Goal: Answer question/provide support: Share knowledge or assist other users

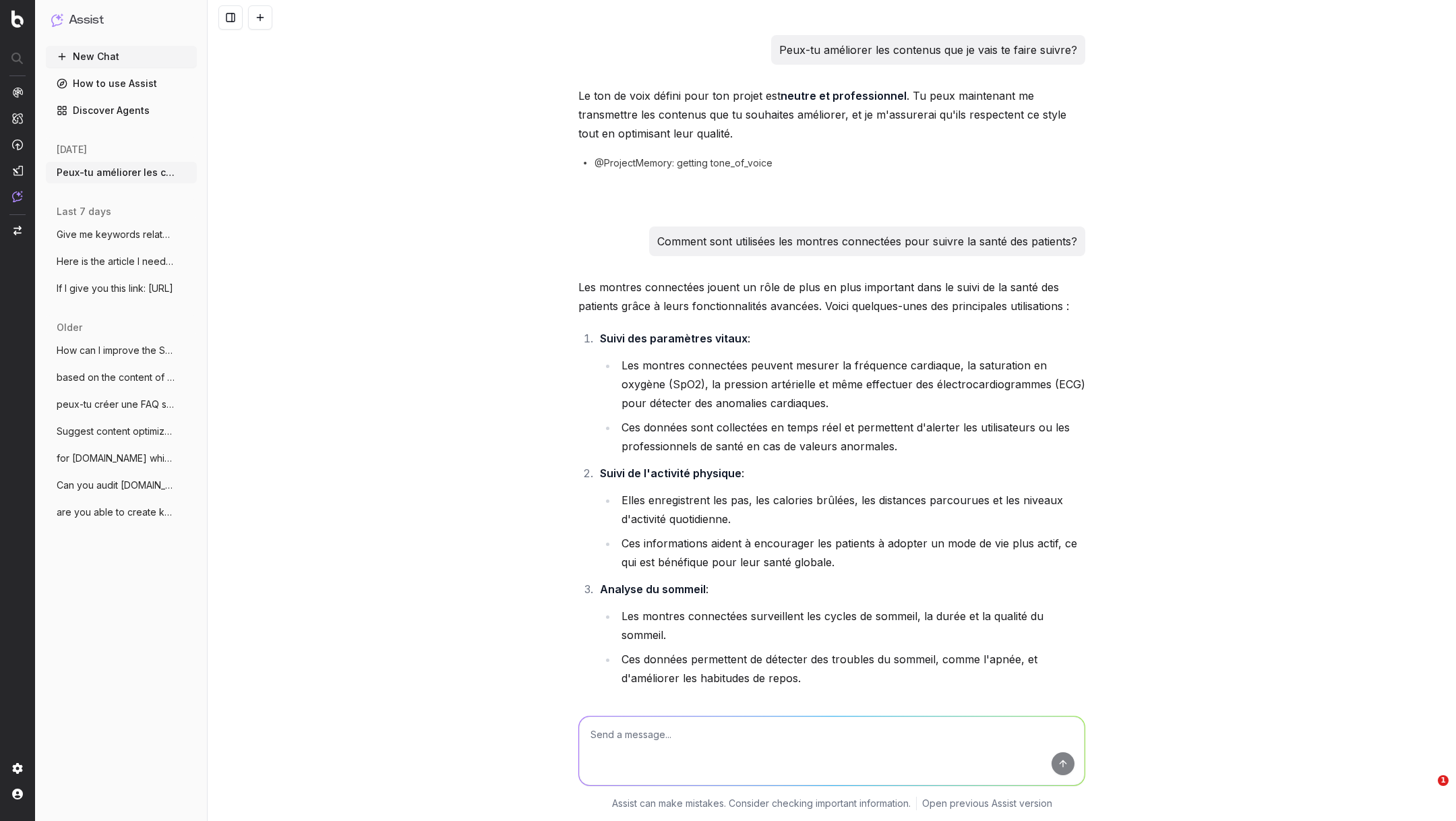
click at [666, 738] on textarea at bounding box center [831, 751] width 506 height 69
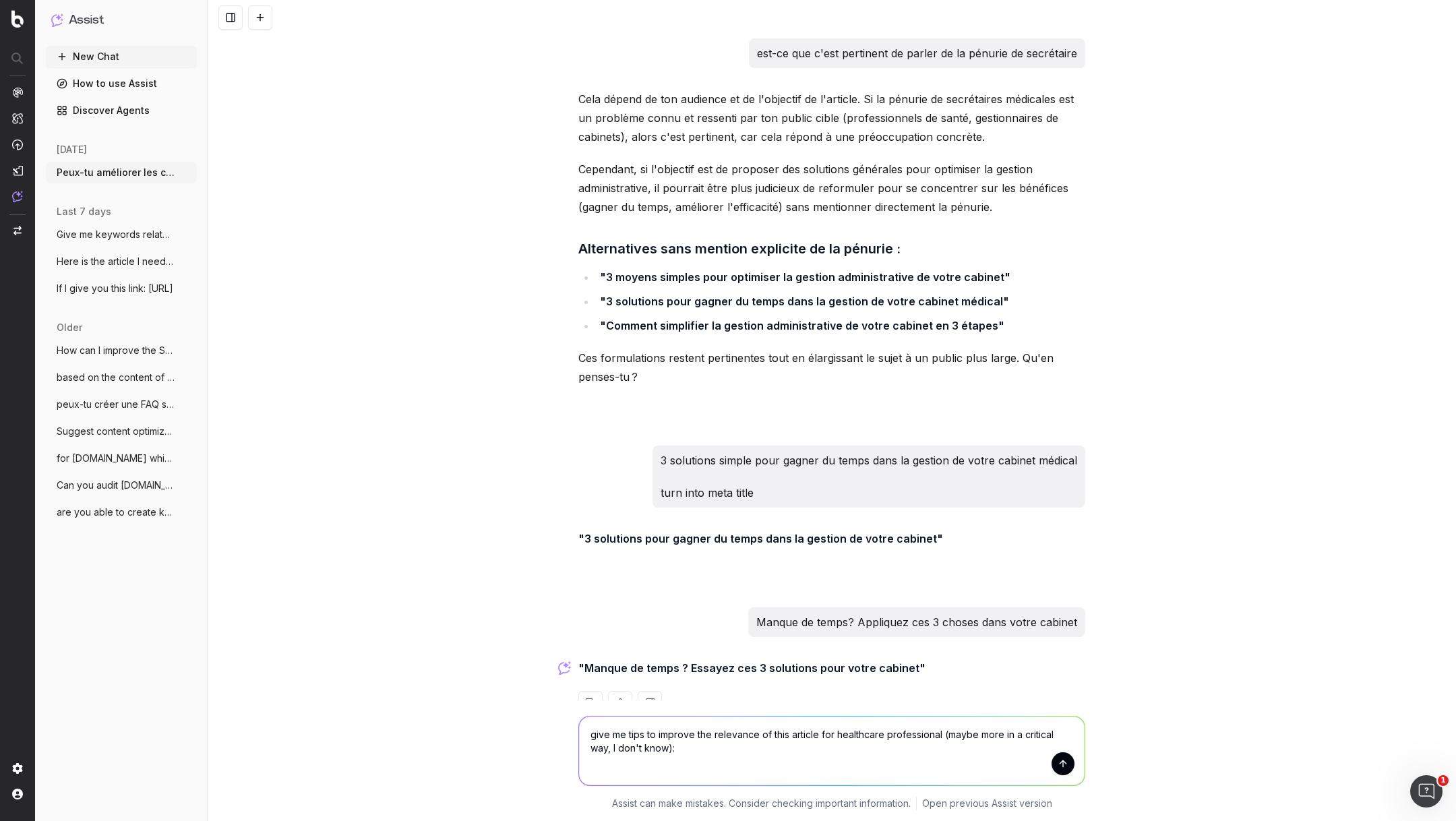
type textarea "give me tips to improve the relevance of this article for healthcare profession…"
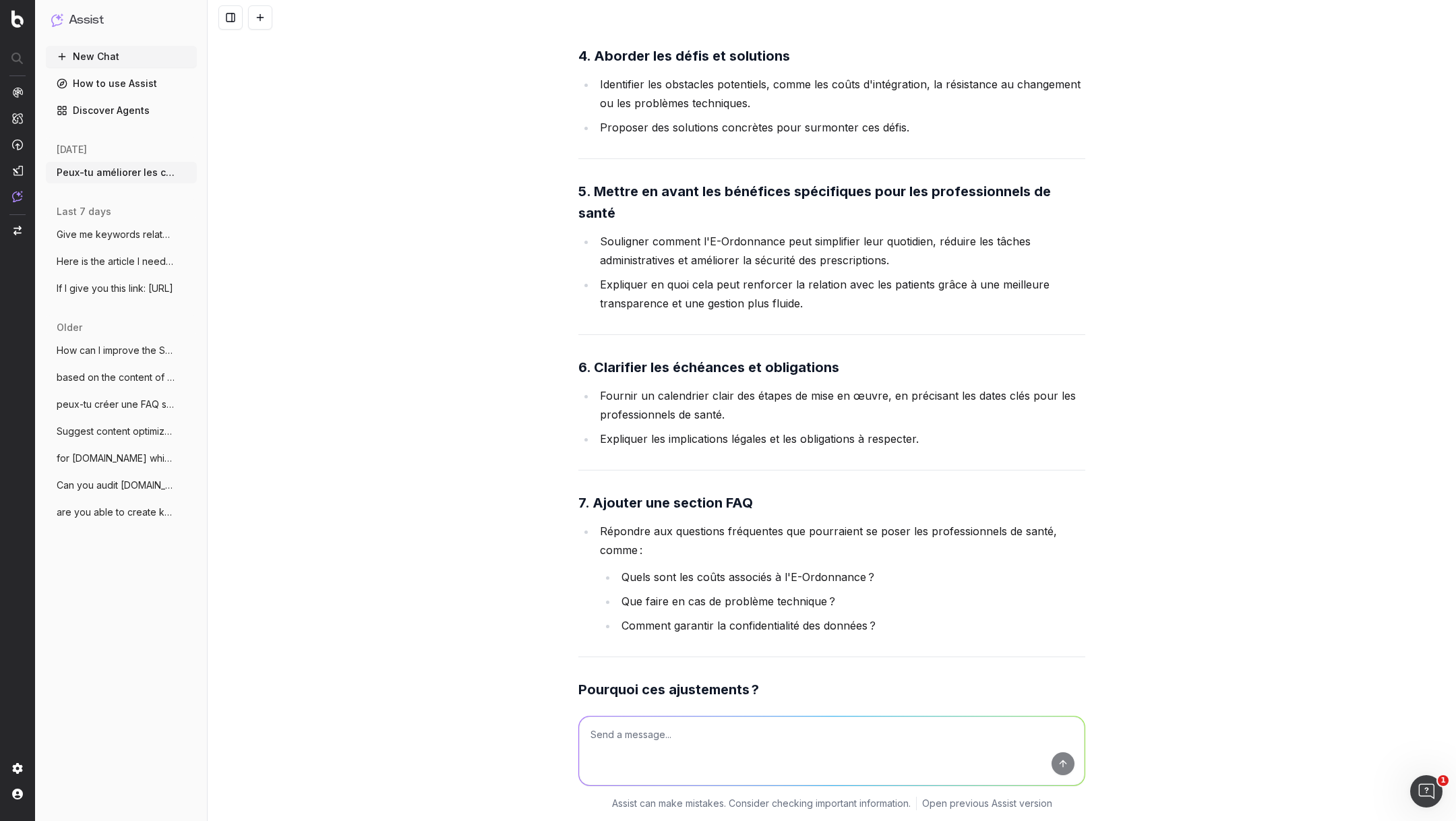
scroll to position [30368, 0]
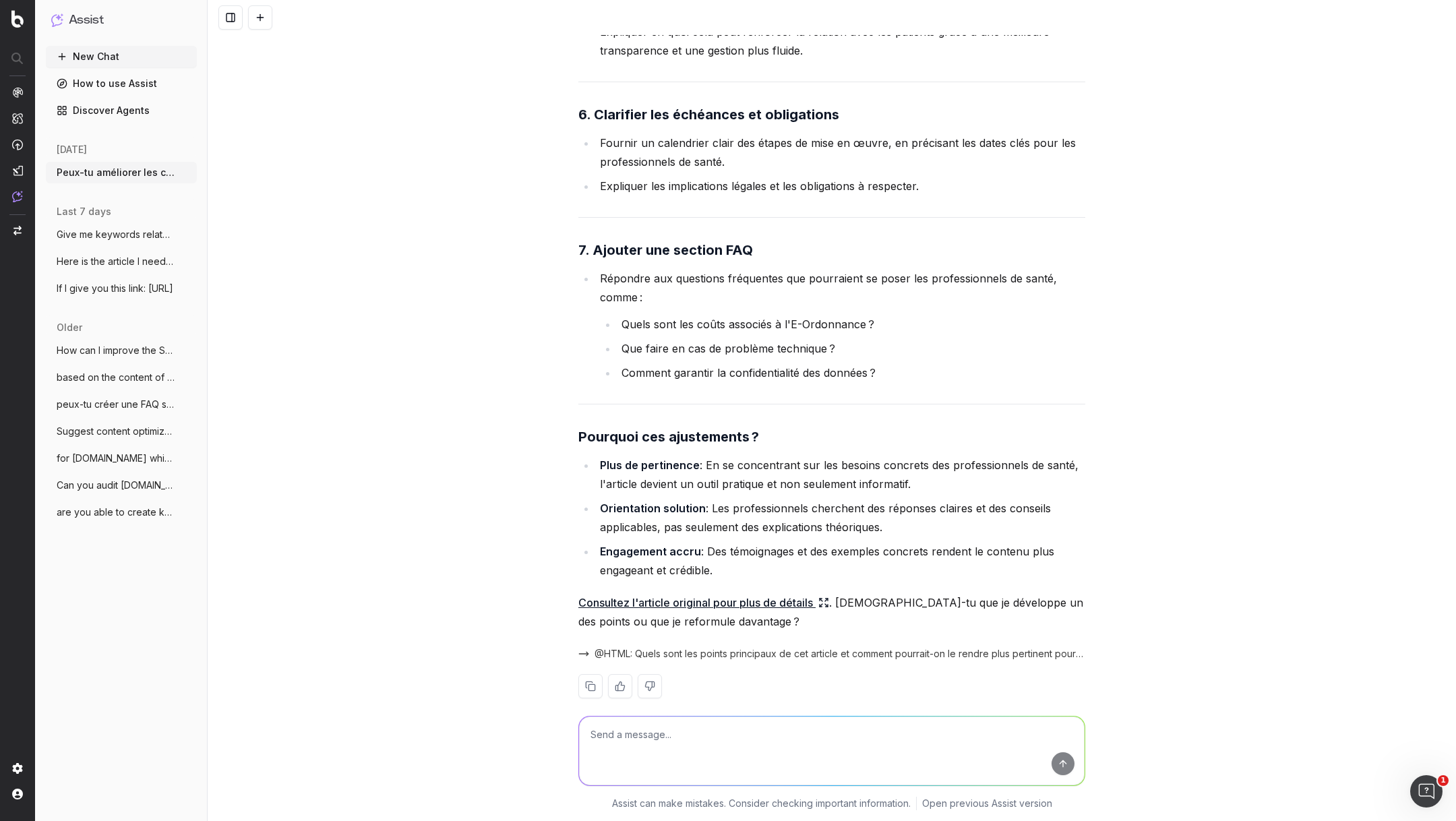
click at [664, 734] on textarea at bounding box center [831, 751] width 506 height 69
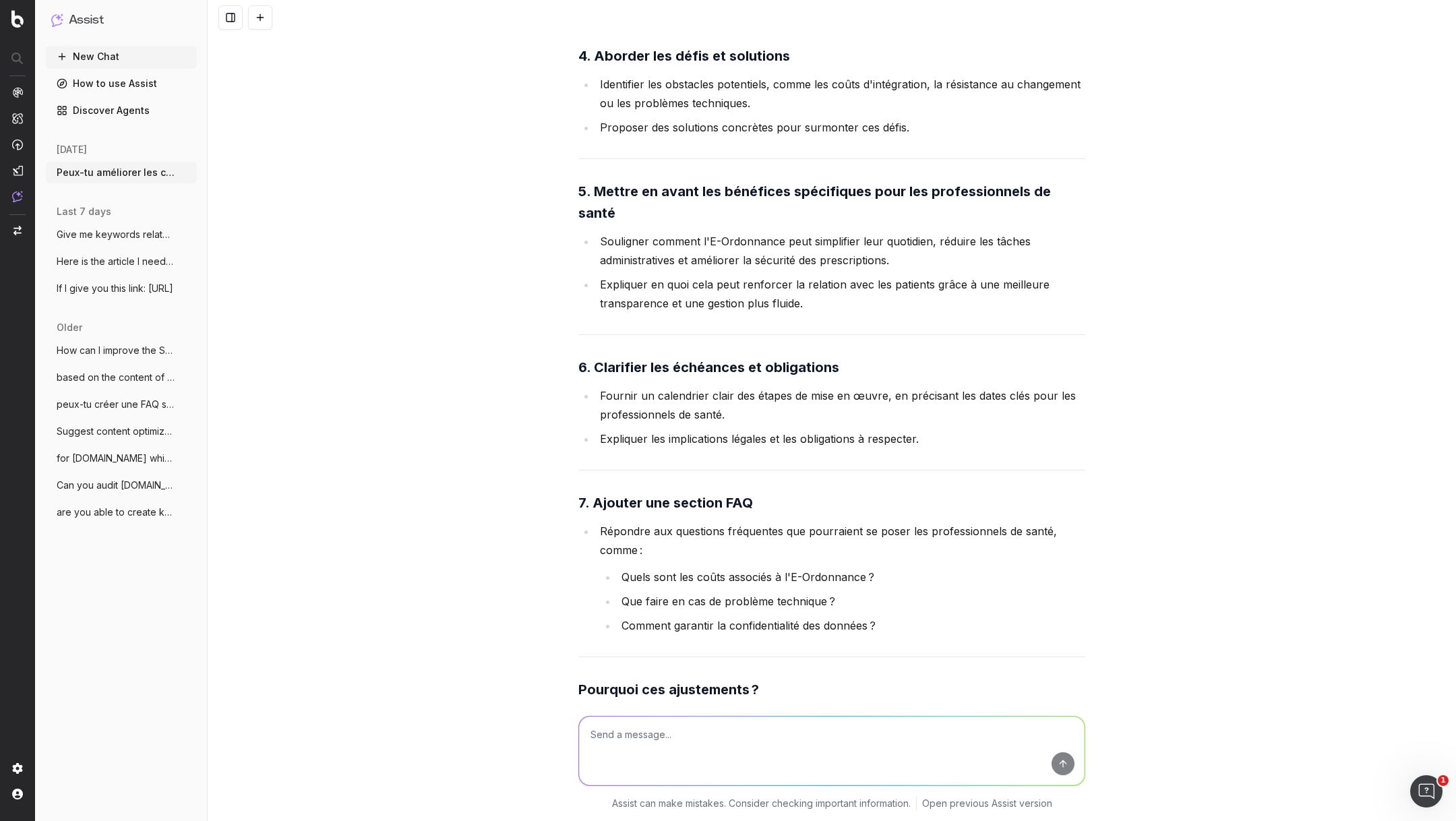
scroll to position [30053, 0]
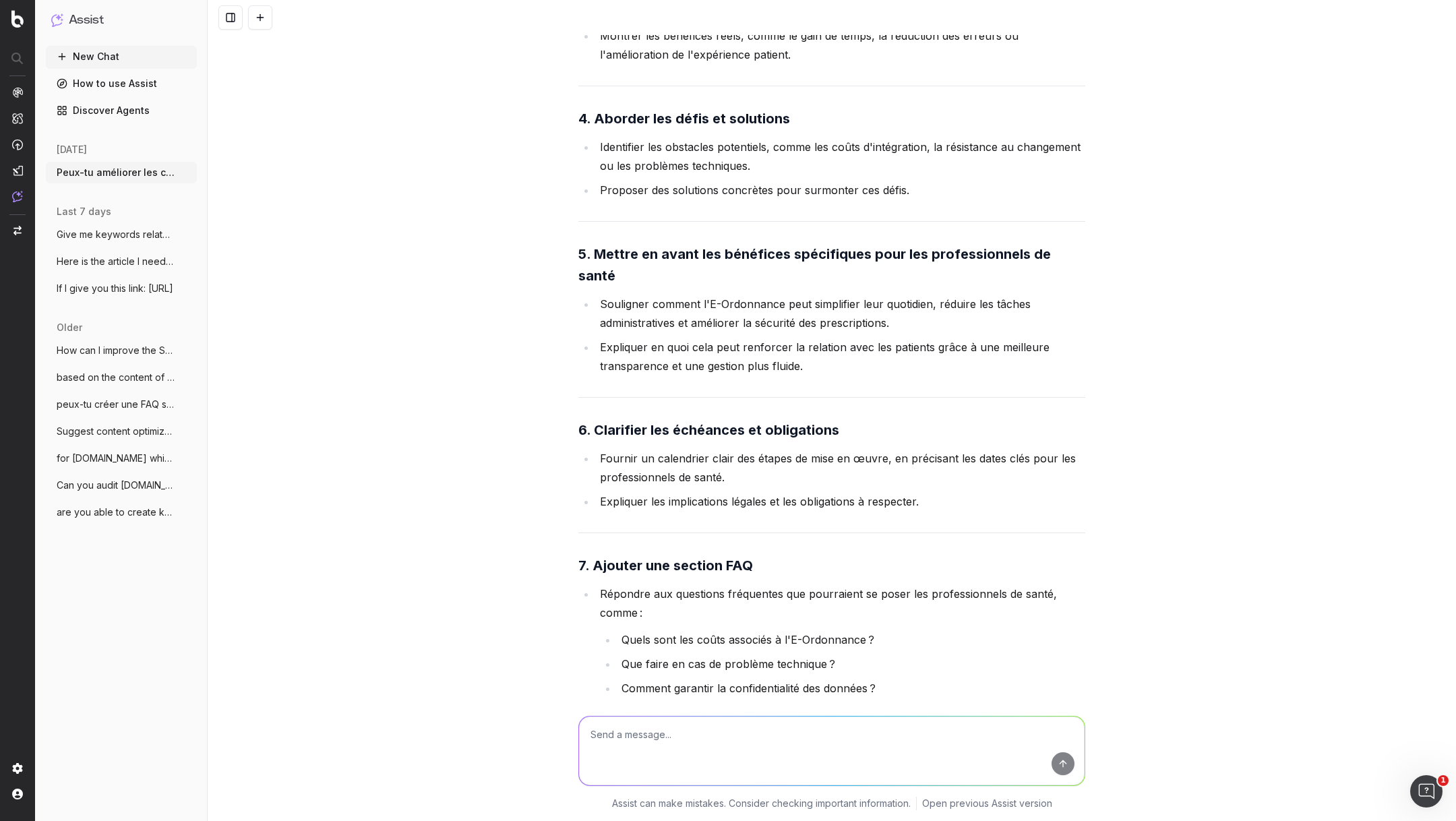
click at [671, 735] on textarea at bounding box center [831, 751] width 506 height 69
click at [654, 761] on textarea "maybe more like exploring the opportunities behind e-prescription? like what is…" at bounding box center [831, 751] width 506 height 69
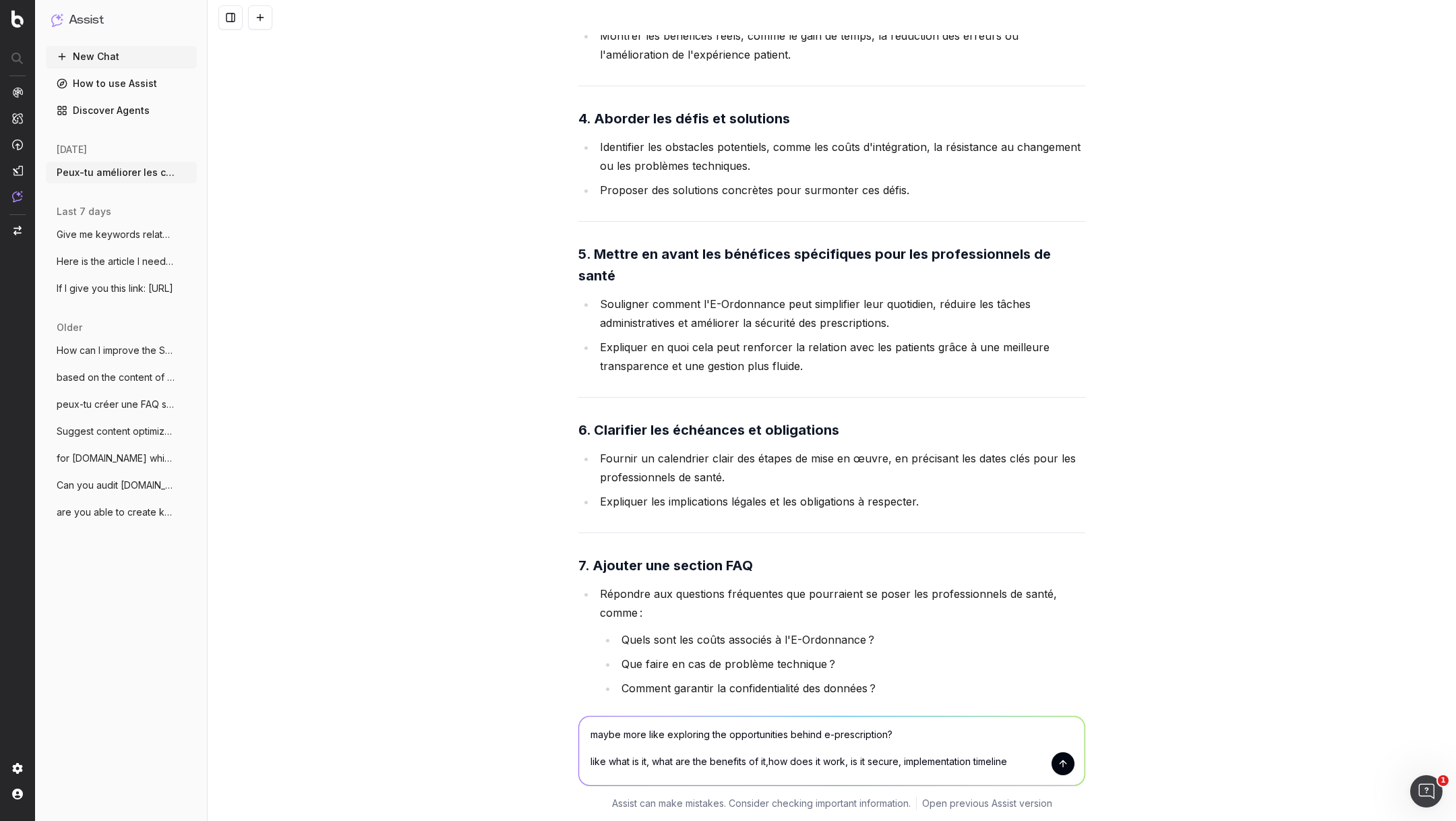
type textarea "maybe more like exploring the opportunities behind e-prescription? like what is…"
click at [1016, 763] on textarea "maybe more like exploring the opportunities behind e-prescription? like what is…" at bounding box center [831, 751] width 506 height 69
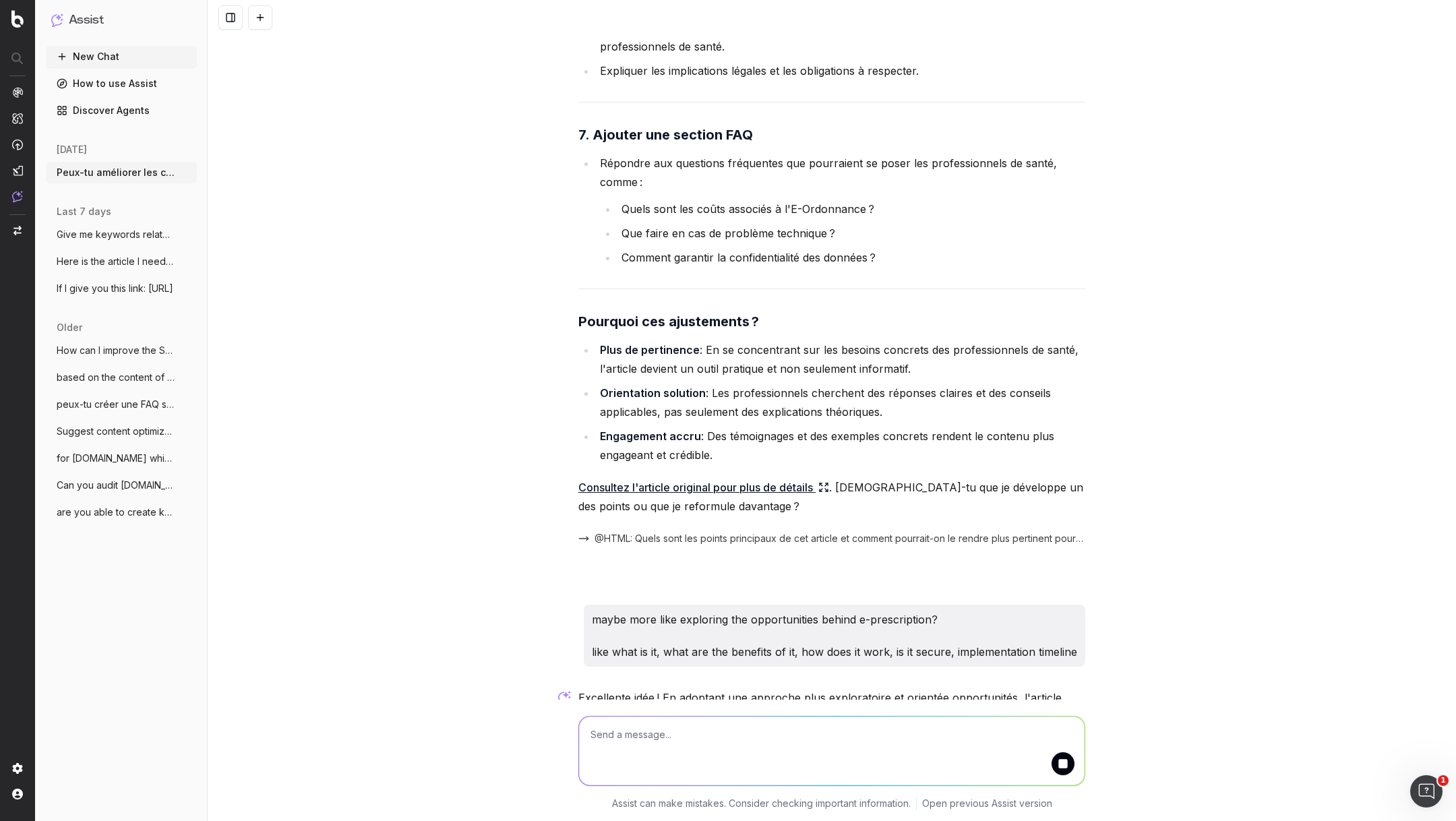
scroll to position [30471, 0]
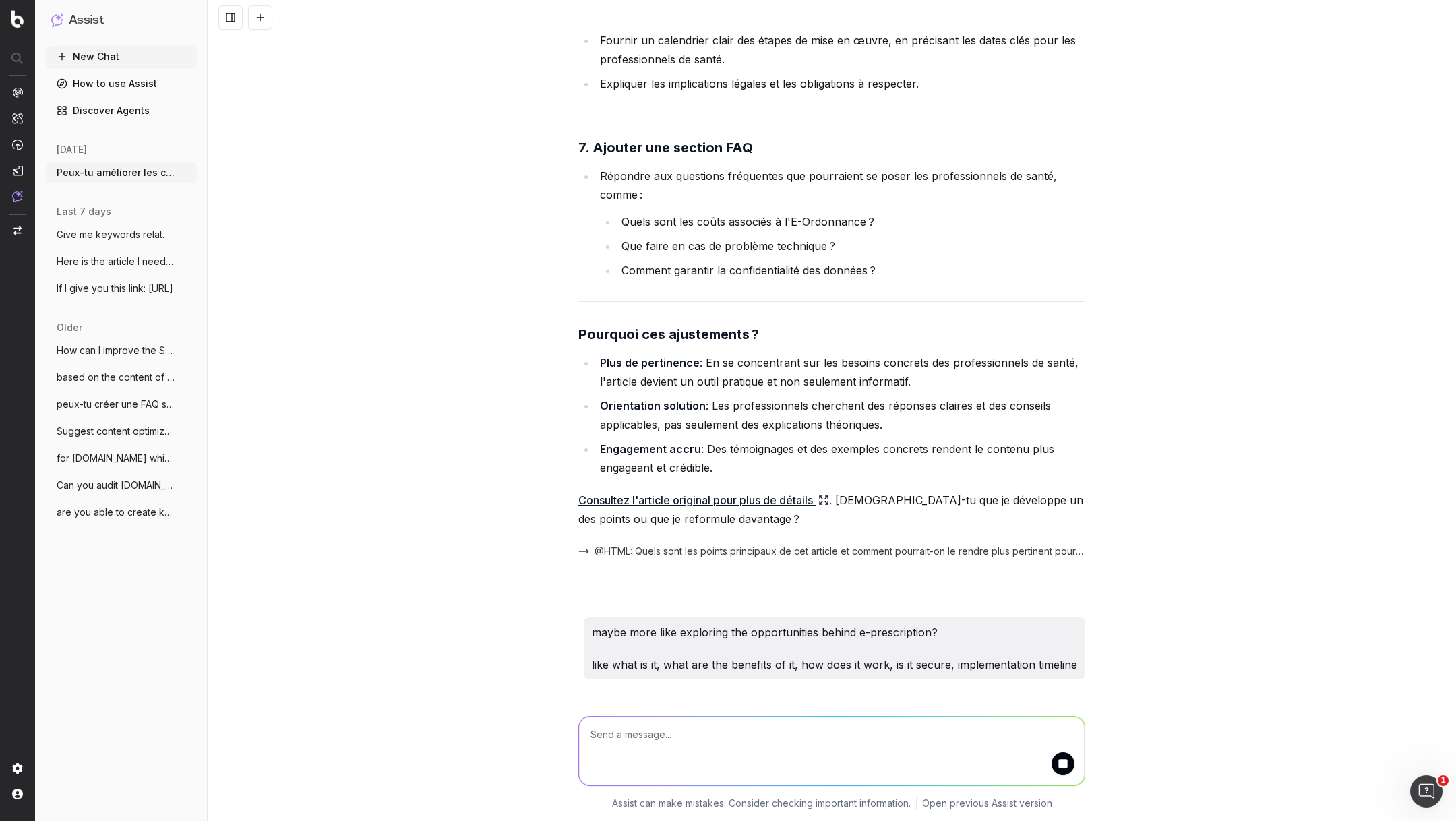
click at [765, 727] on textarea at bounding box center [831, 751] width 506 height 69
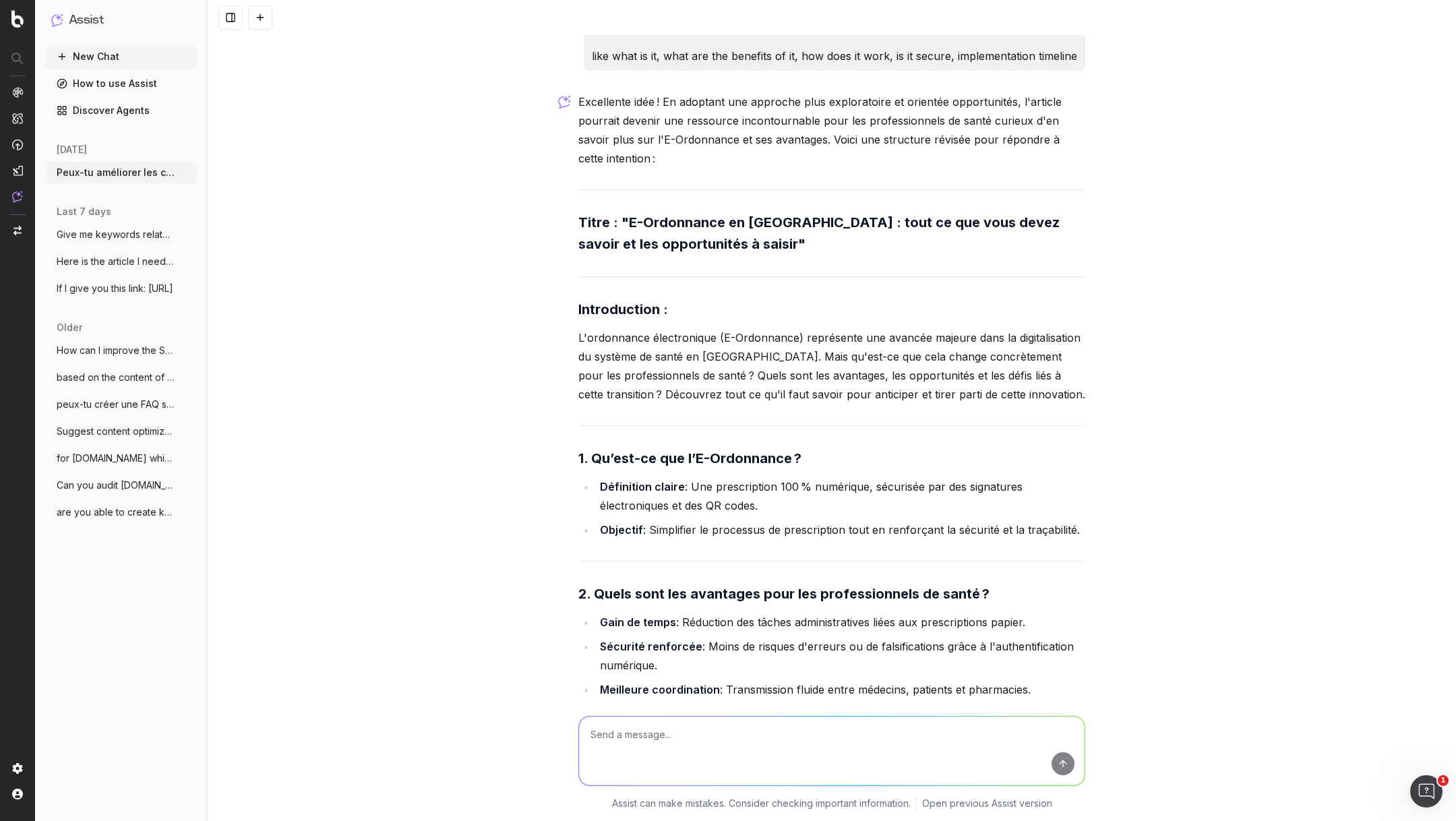
scroll to position [31078, 0]
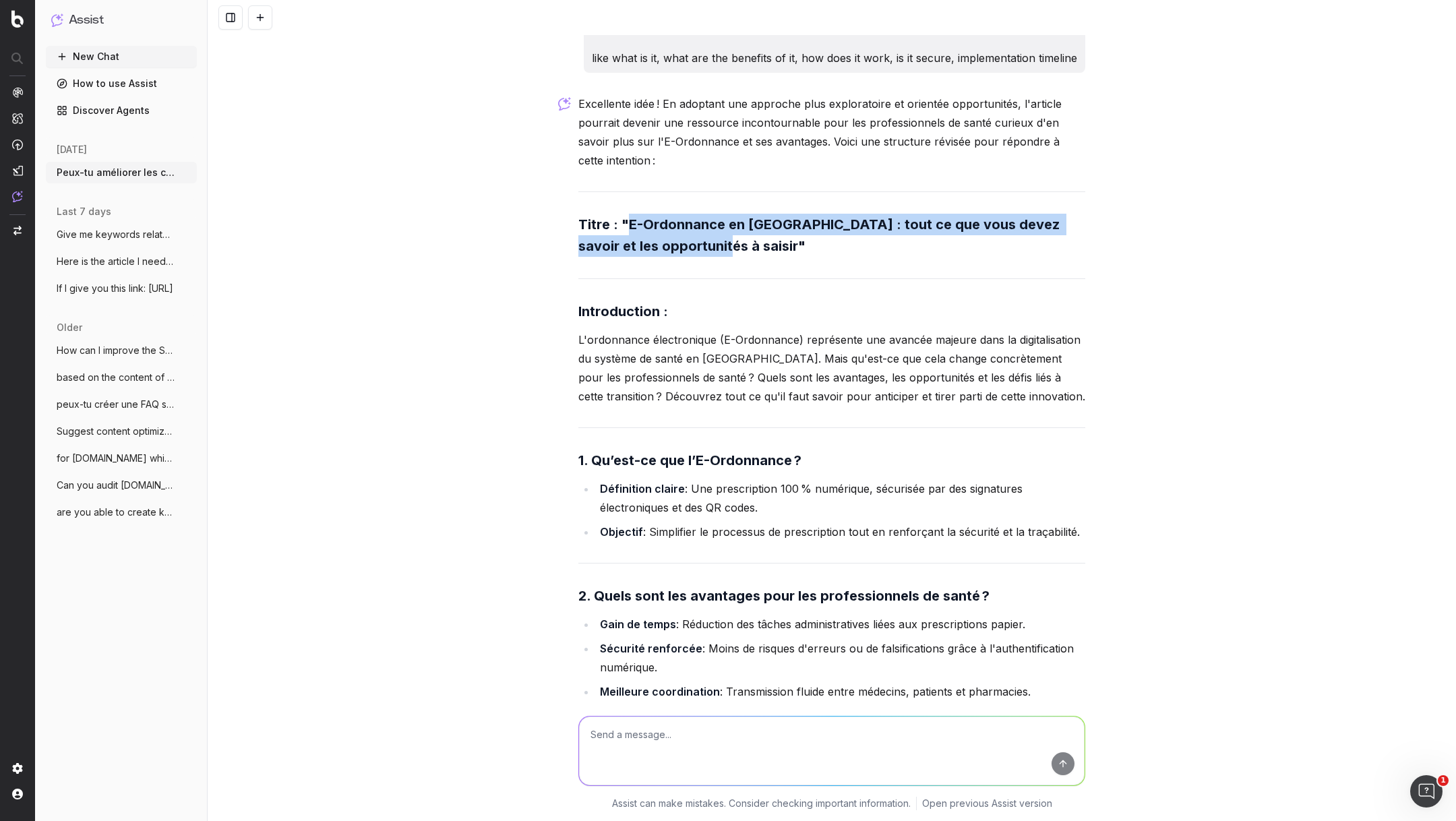
drag, startPoint x: 714, startPoint y: 226, endPoint x: 627, endPoint y: 208, distance: 88.8
click at [628, 216] on strong "Titre : "E-Ordonnance en [GEOGRAPHIC_DATA] : tout ce que vous devez savoir et l…" at bounding box center [821, 235] width 485 height 38
click at [642, 738] on textarea at bounding box center [831, 751] width 506 height 69
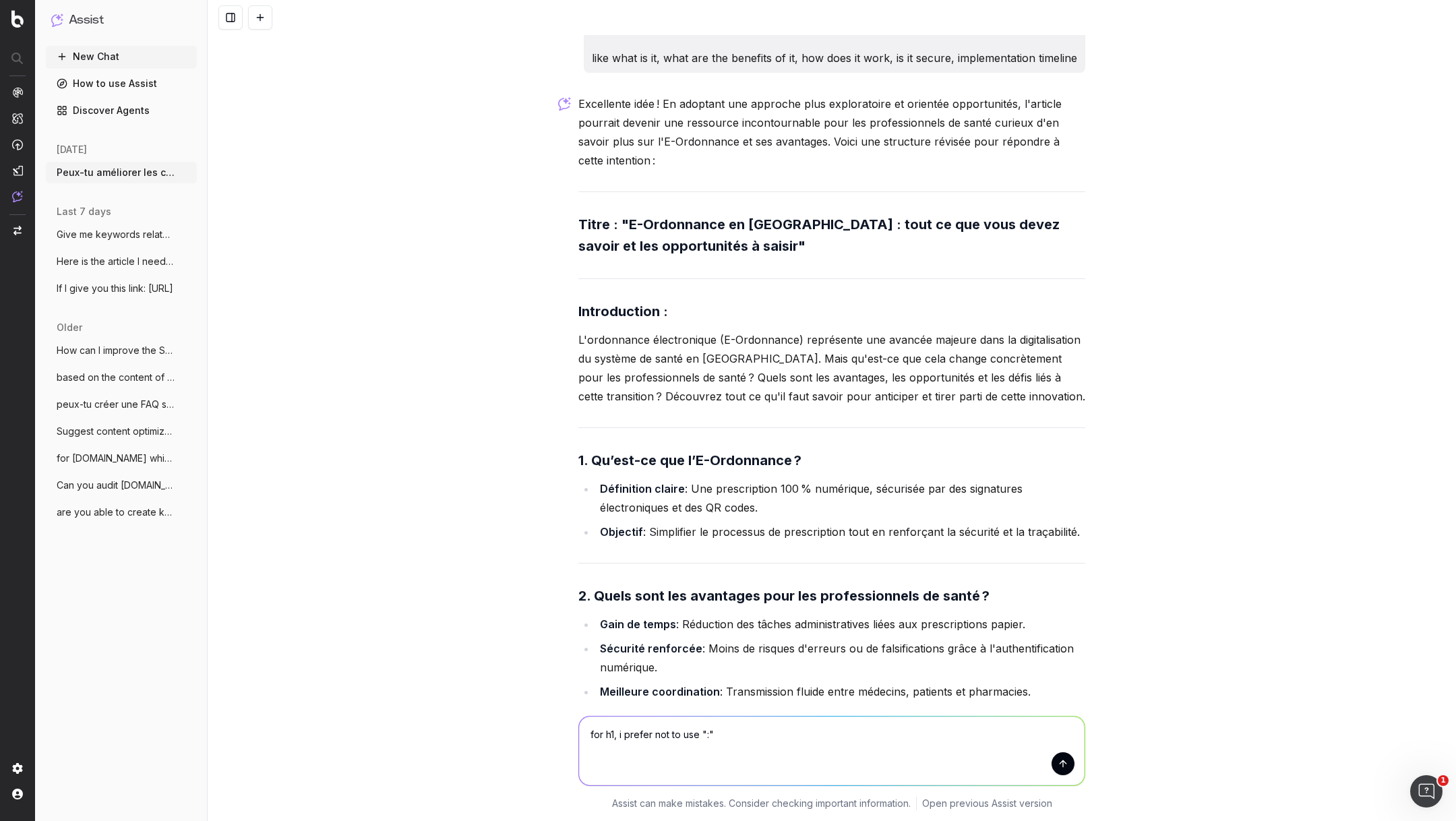
type textarea "for h1, i prefer not to use ":""
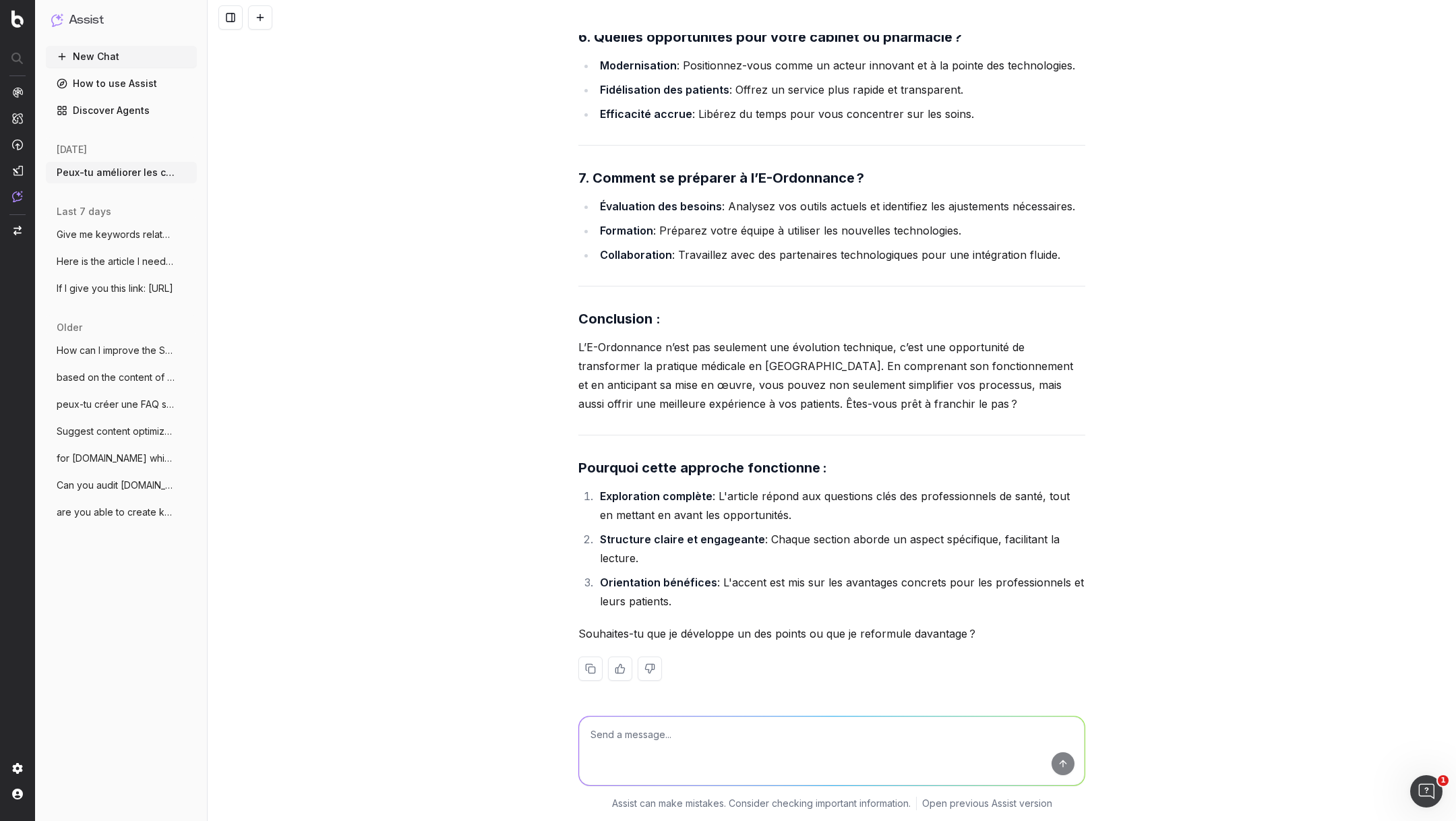
scroll to position [32422, 0]
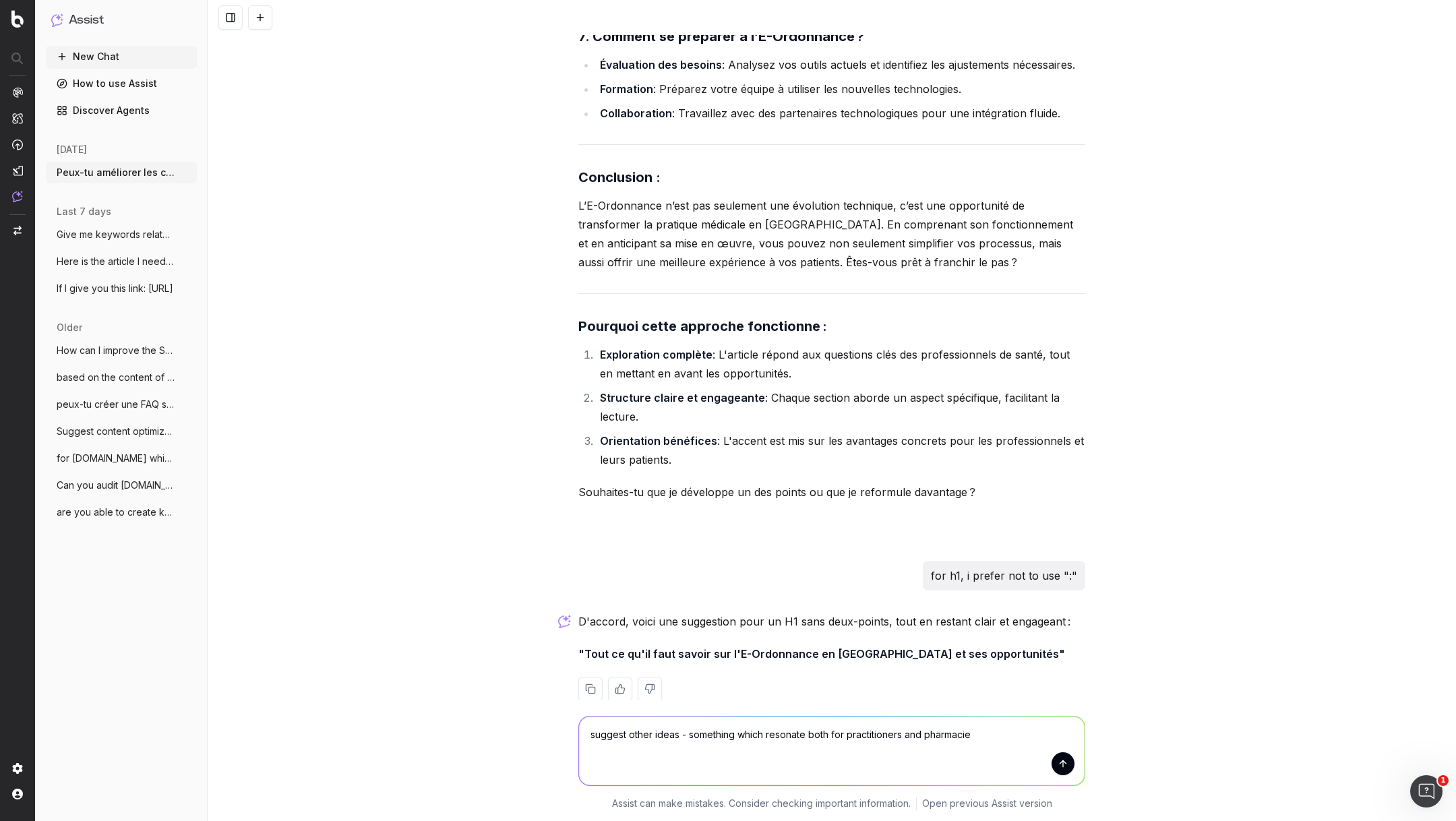
type textarea "suggest other ideas - something which resonate both for practitioners and pharm…"
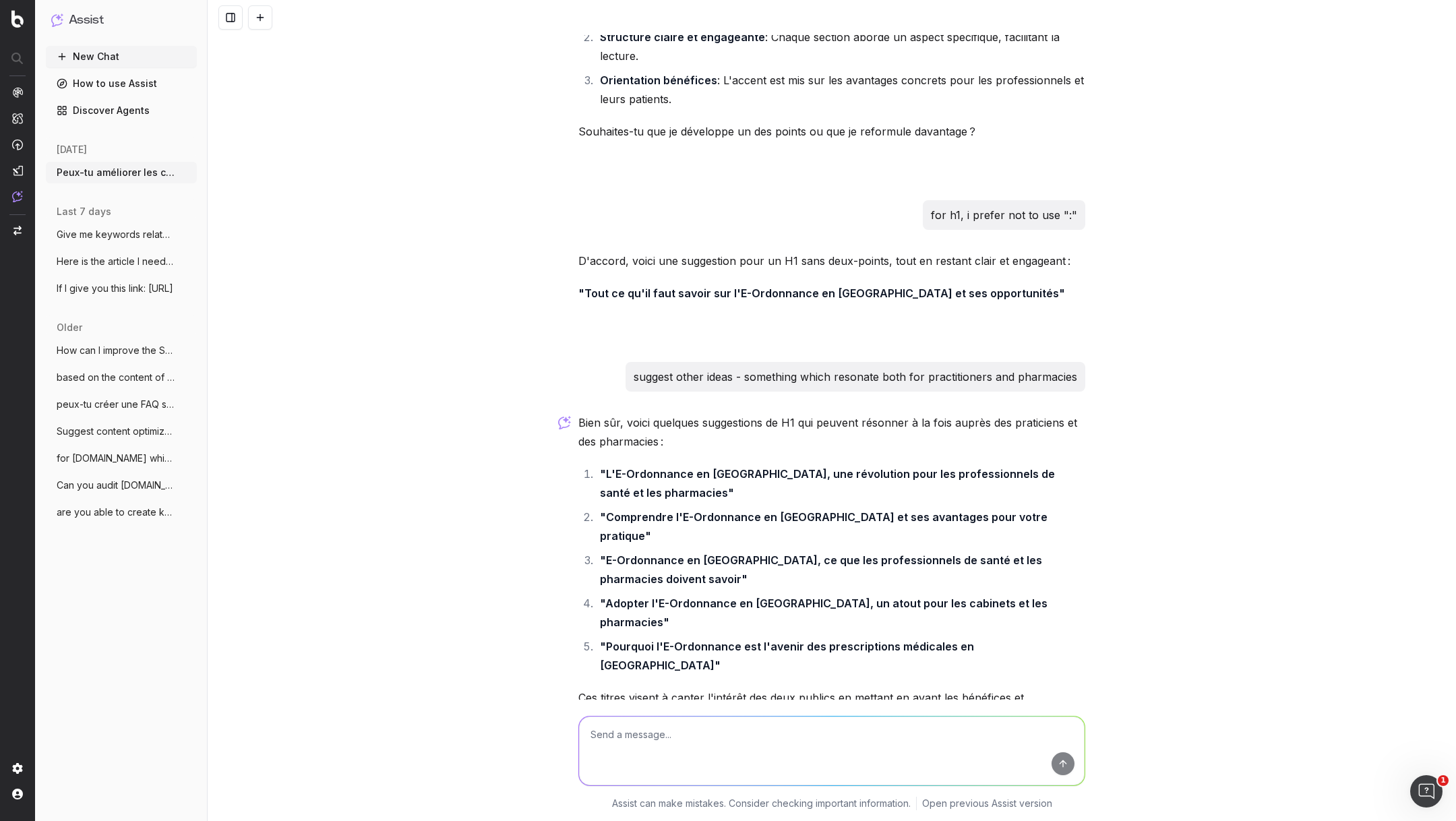
scroll to position [32789, 0]
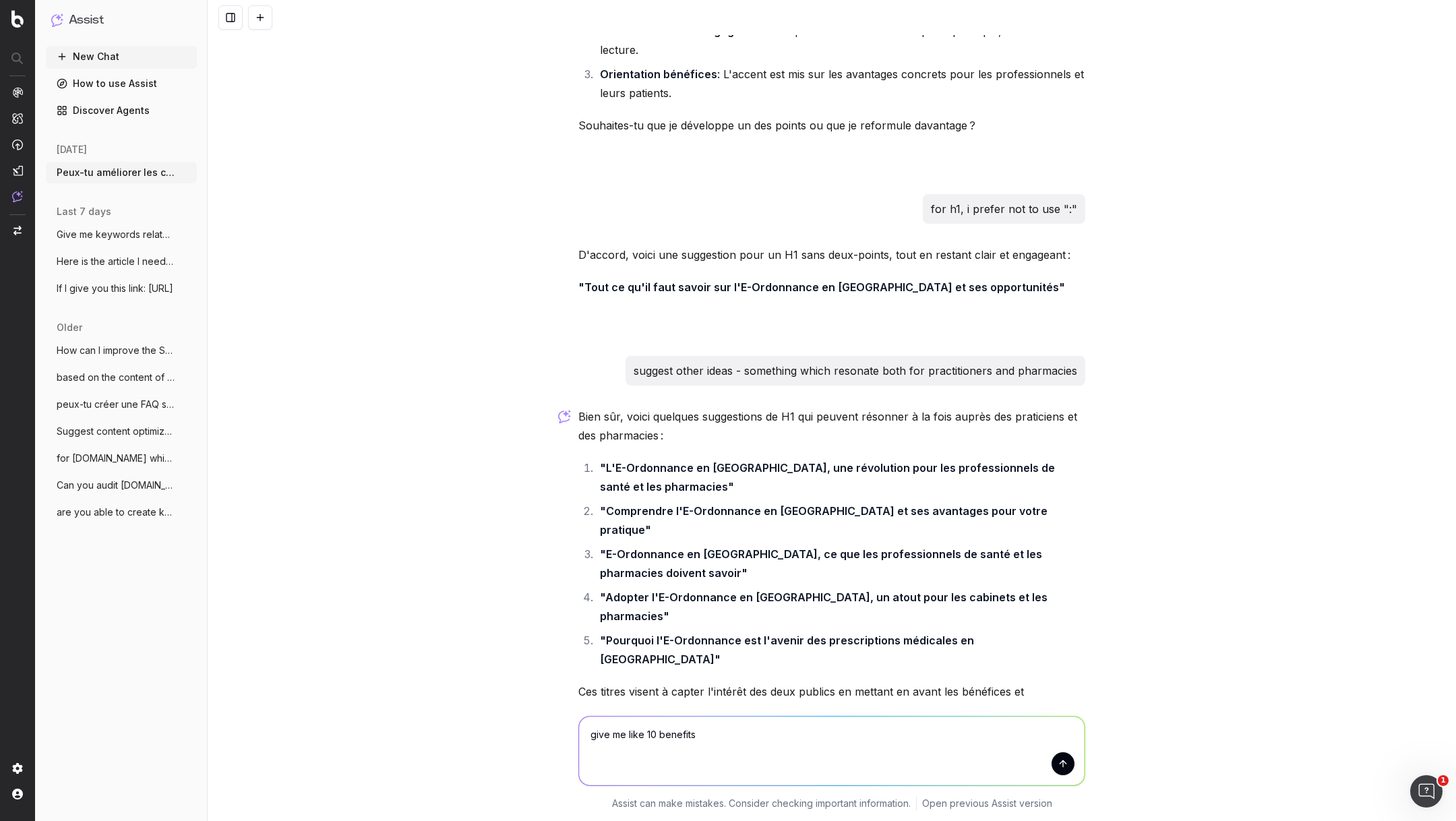
click at [650, 733] on textarea "give me like 10 benefits" at bounding box center [831, 751] width 506 height 69
click at [728, 736] on textarea "give me like 9 benefits" at bounding box center [831, 751] width 506 height 69
type textarea "give me like 9 benefits - for doctors (3), for pharmacies (3), for patients (3)"
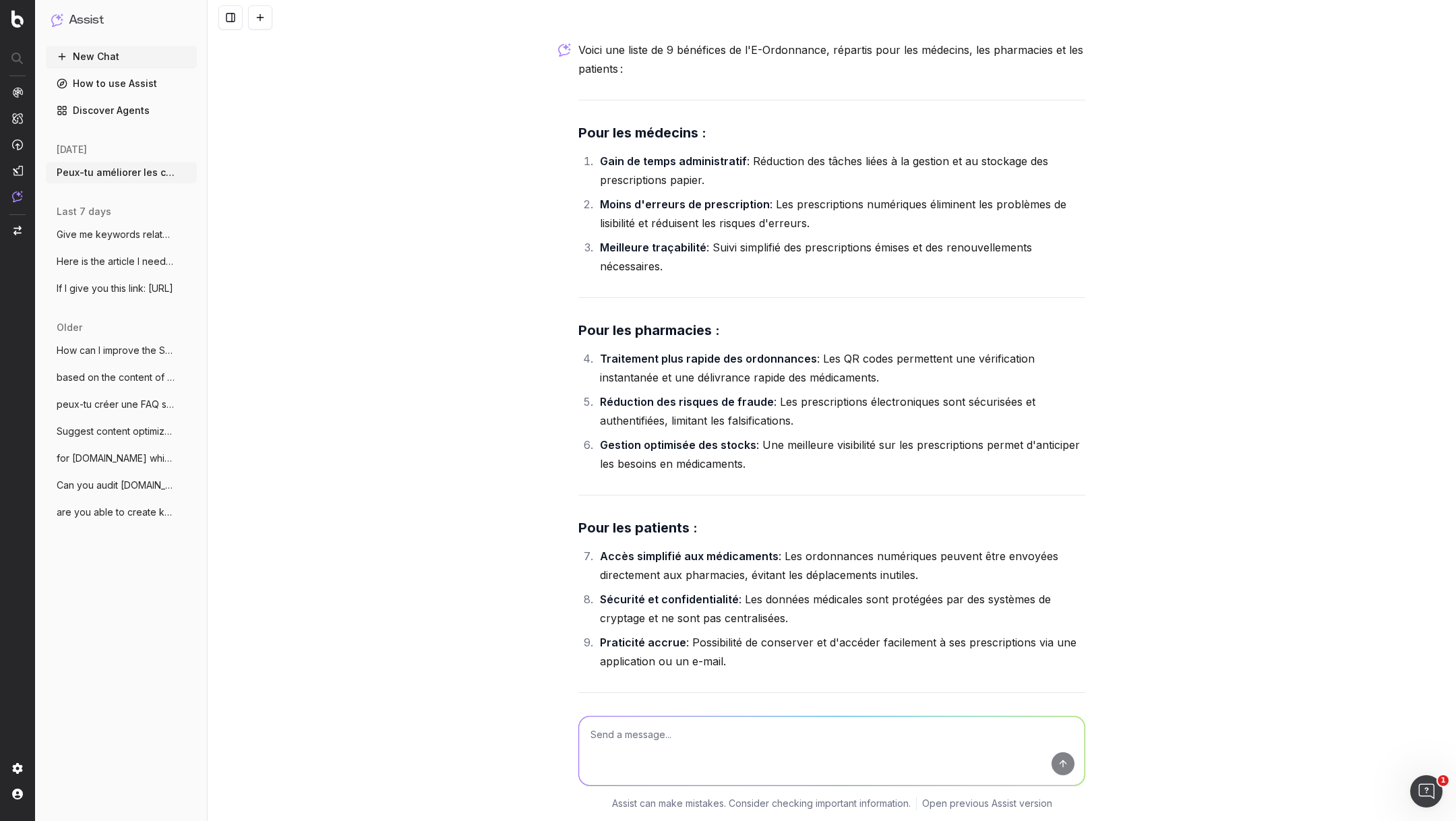
scroll to position [33610, 0]
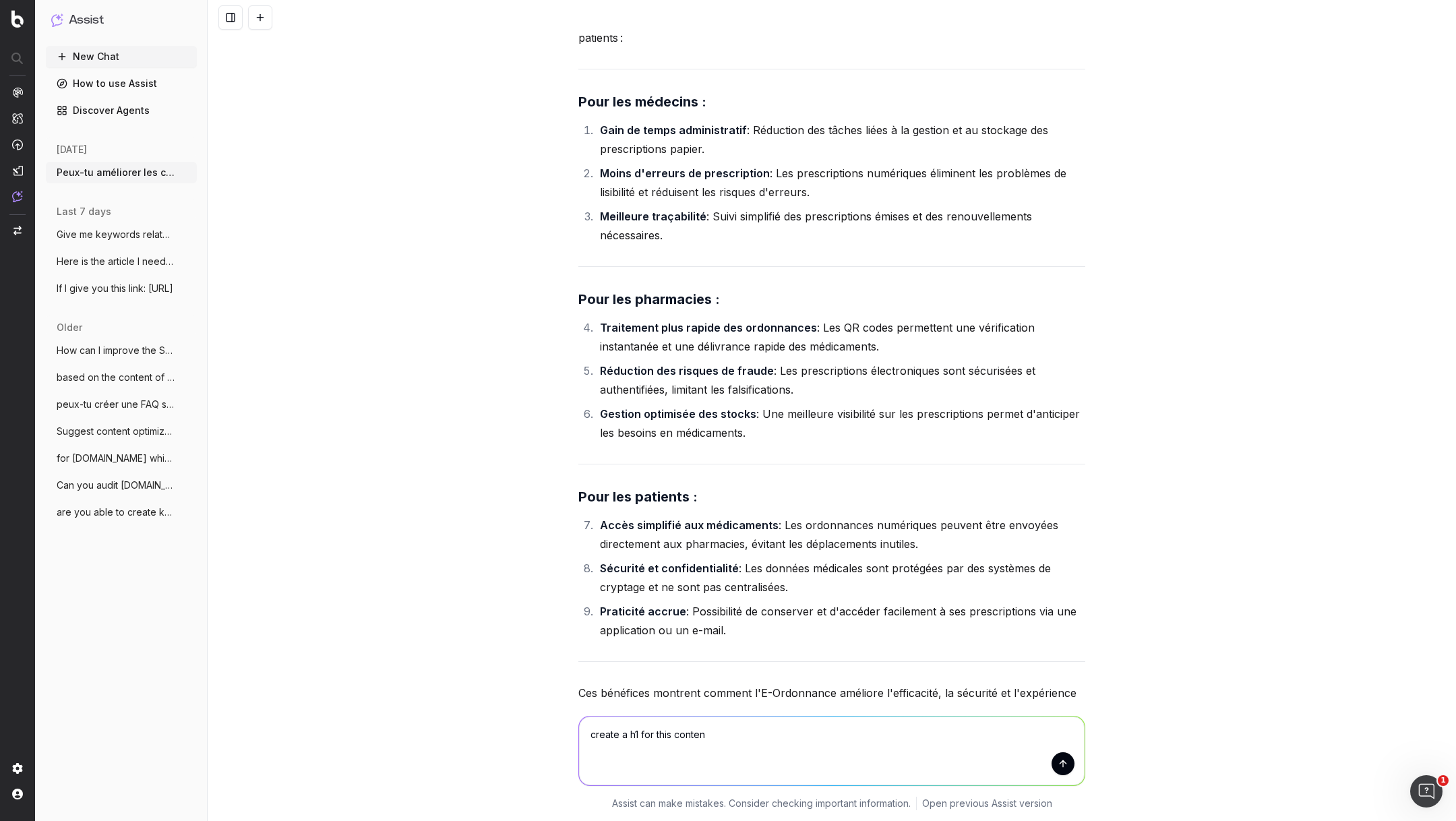
type textarea "create a h1 for this content"
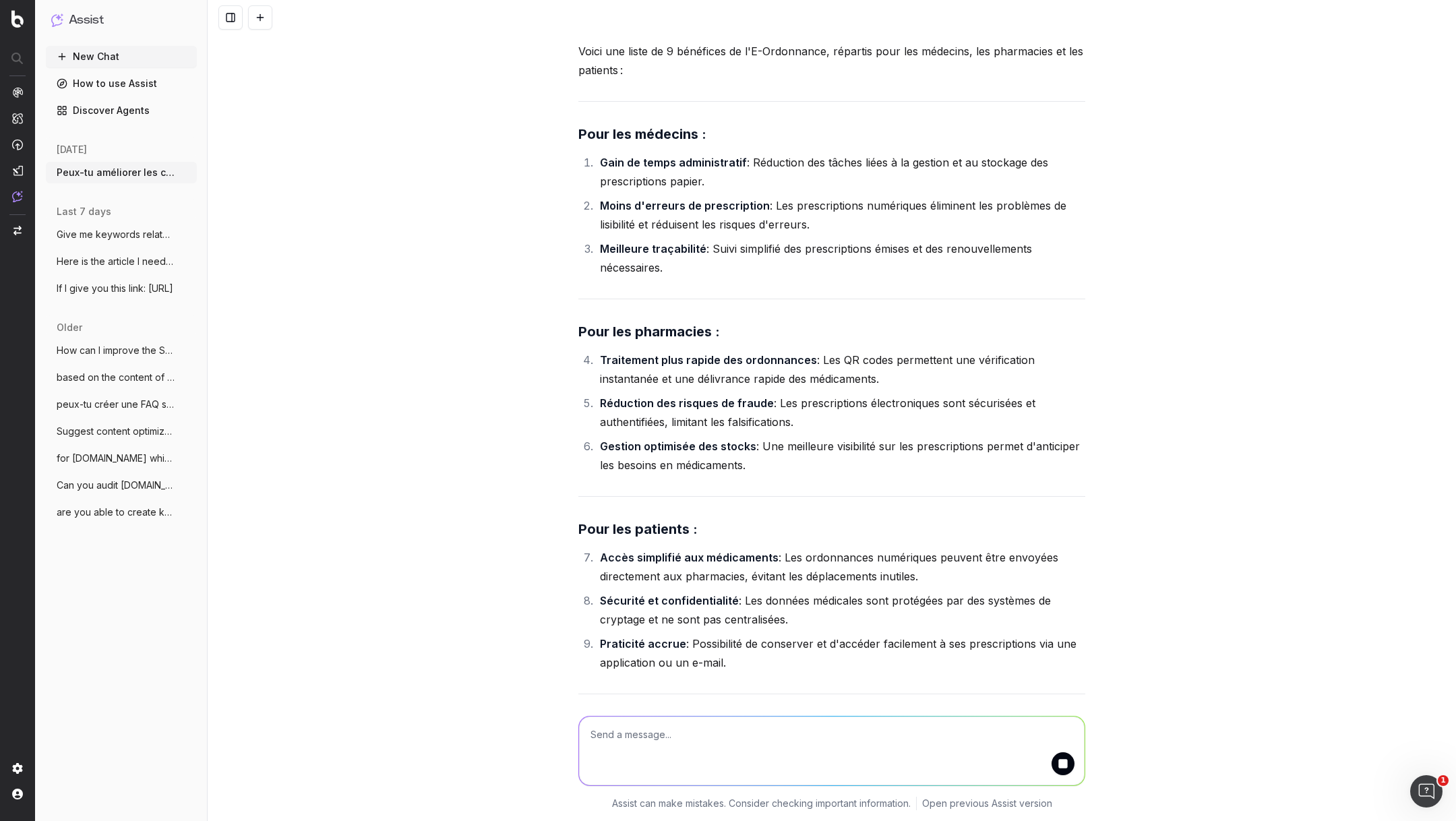
scroll to position [33574, 0]
drag, startPoint x: 731, startPoint y: 586, endPoint x: 575, endPoint y: 60, distance: 548.6
copy div "Lore ips dolorsit : Amet co adipi elitseddoeius : Temporinc utl etdolo magna a …"
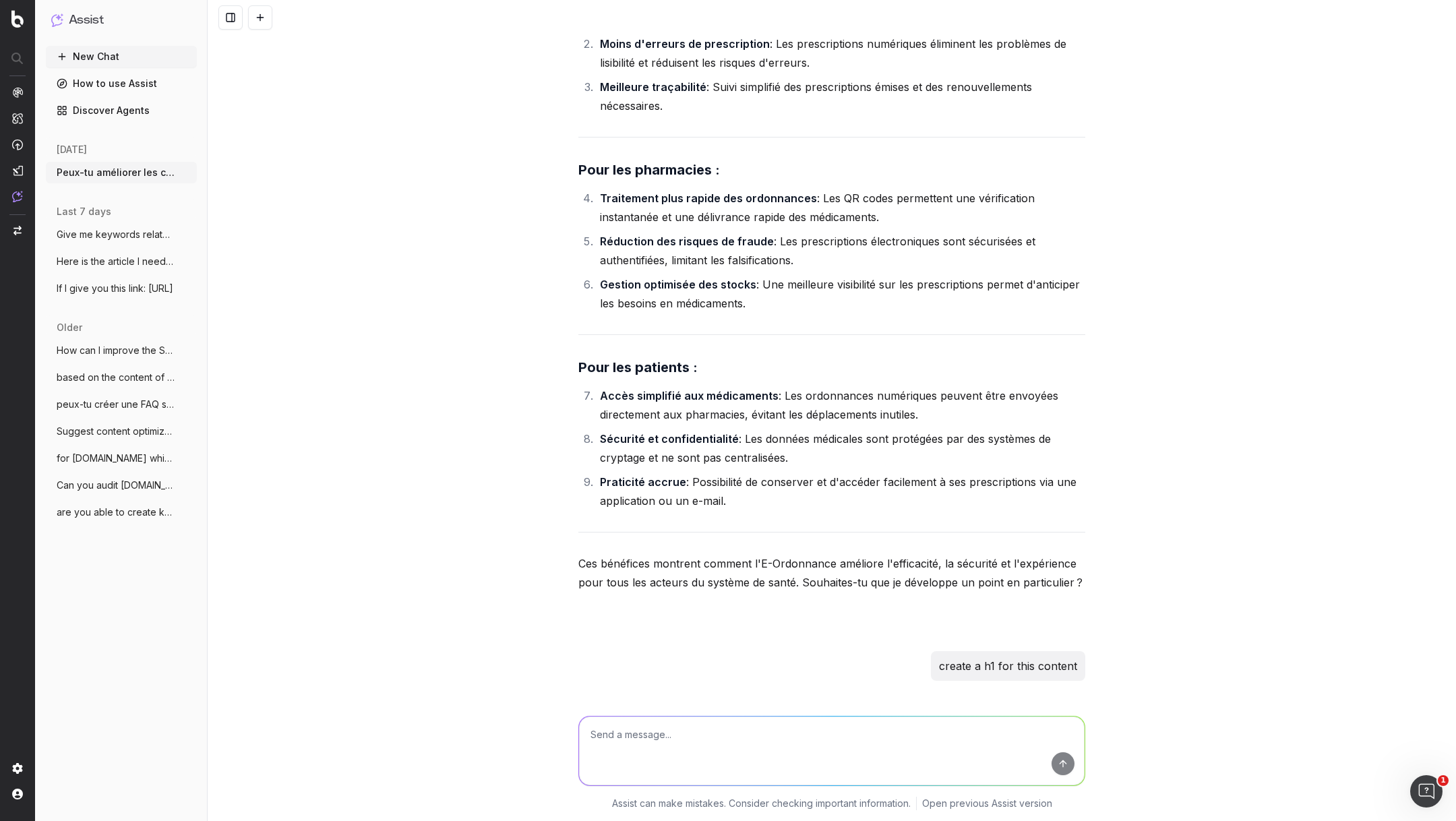
click at [637, 722] on textarea at bounding box center [831, 751] width 506 height 69
type textarea "like 9 benefits………"
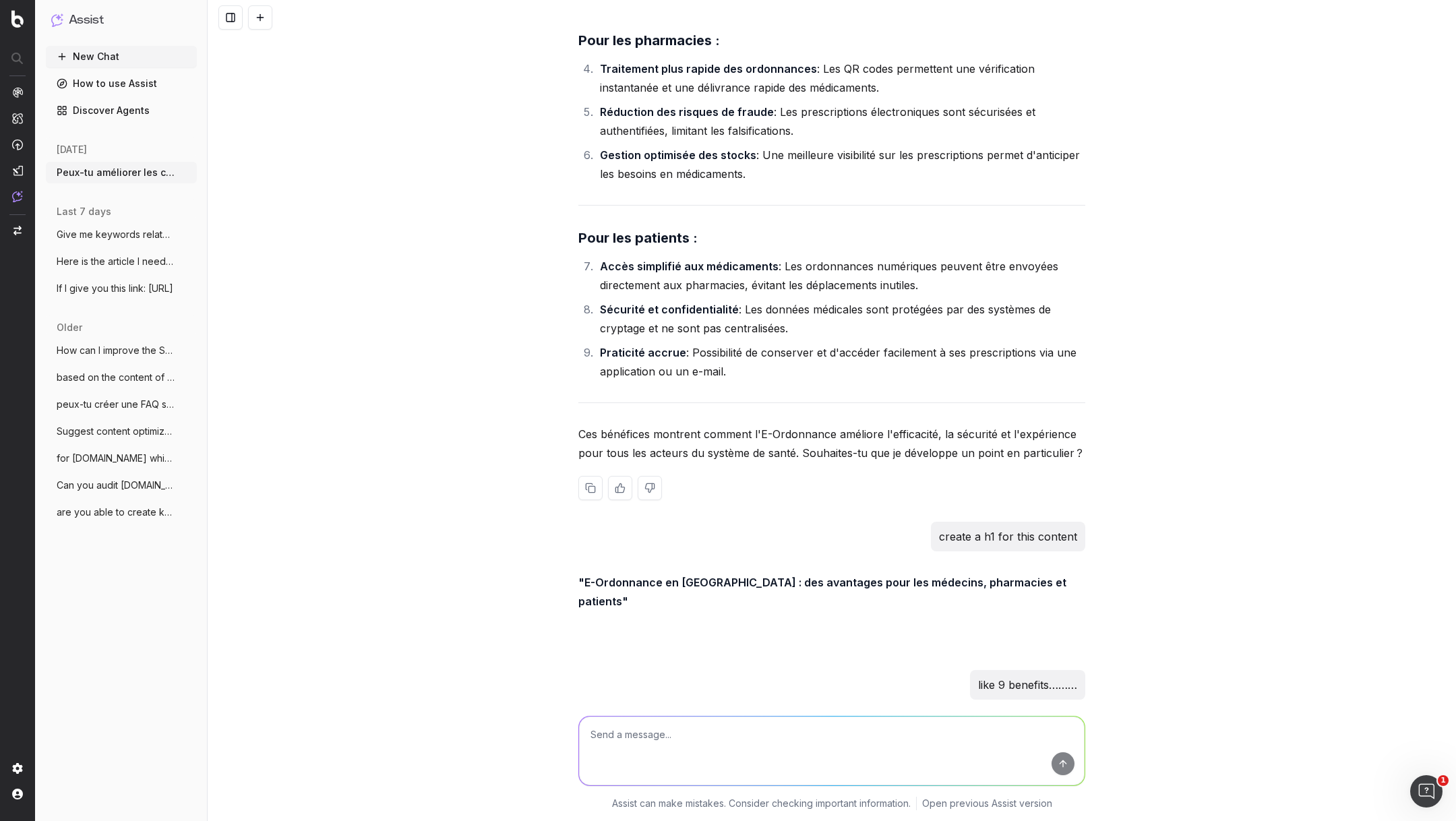
scroll to position [33869, 0]
drag, startPoint x: 994, startPoint y: 630, endPoint x: 583, endPoint y: 634, distance: 411.0
click at [583, 723] on strong ""9 avantages clés de l'E-Ordonnance pour les médecins, pharmacies et patients"" at bounding box center [797, 730] width 438 height 13
copy strong "9 avantages clés de l'E-Ordonnance pour les médecins, pharmacies et patients"
click at [631, 753] on textarea at bounding box center [831, 751] width 506 height 69
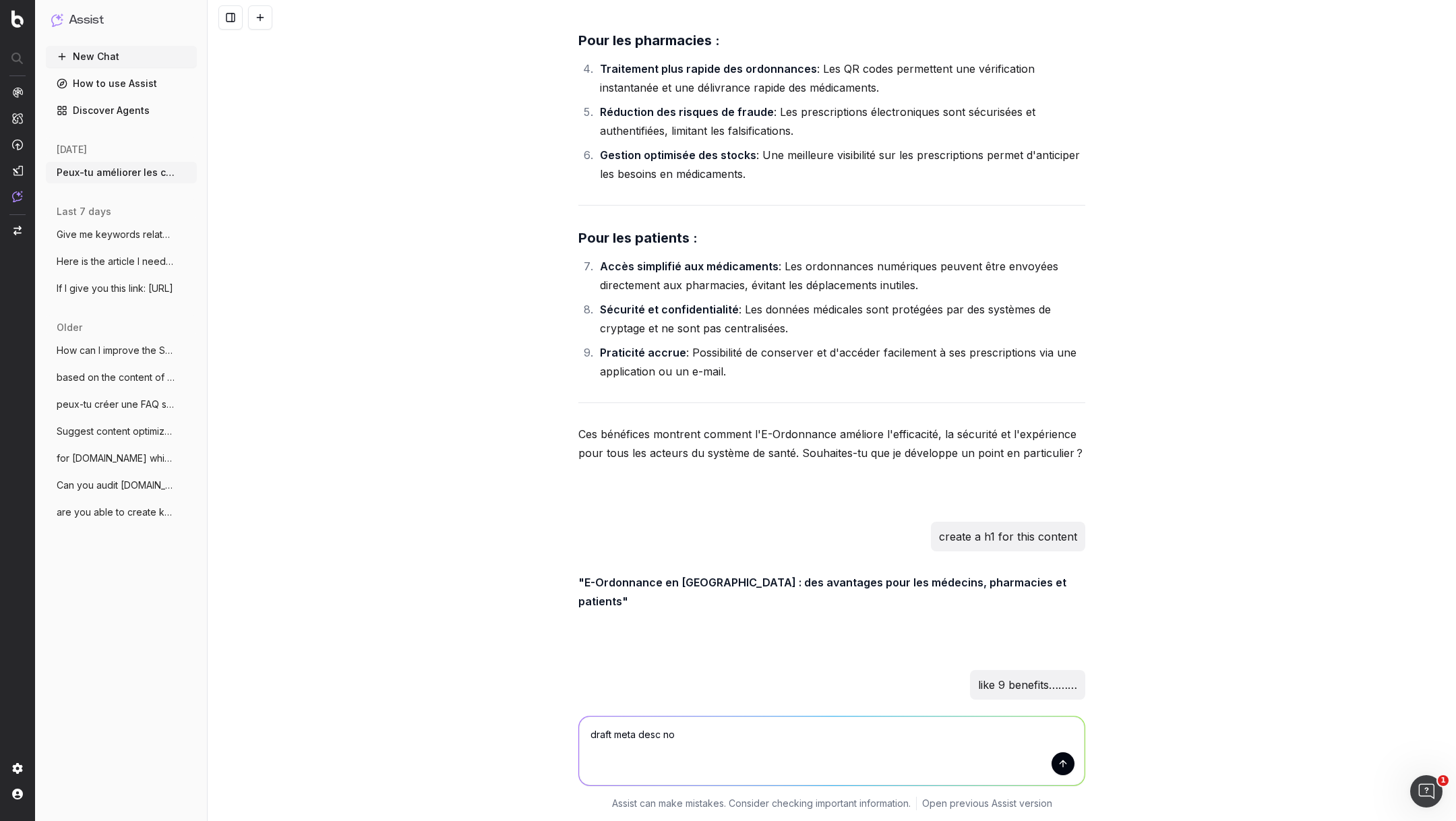
type textarea "draft meta desc now"
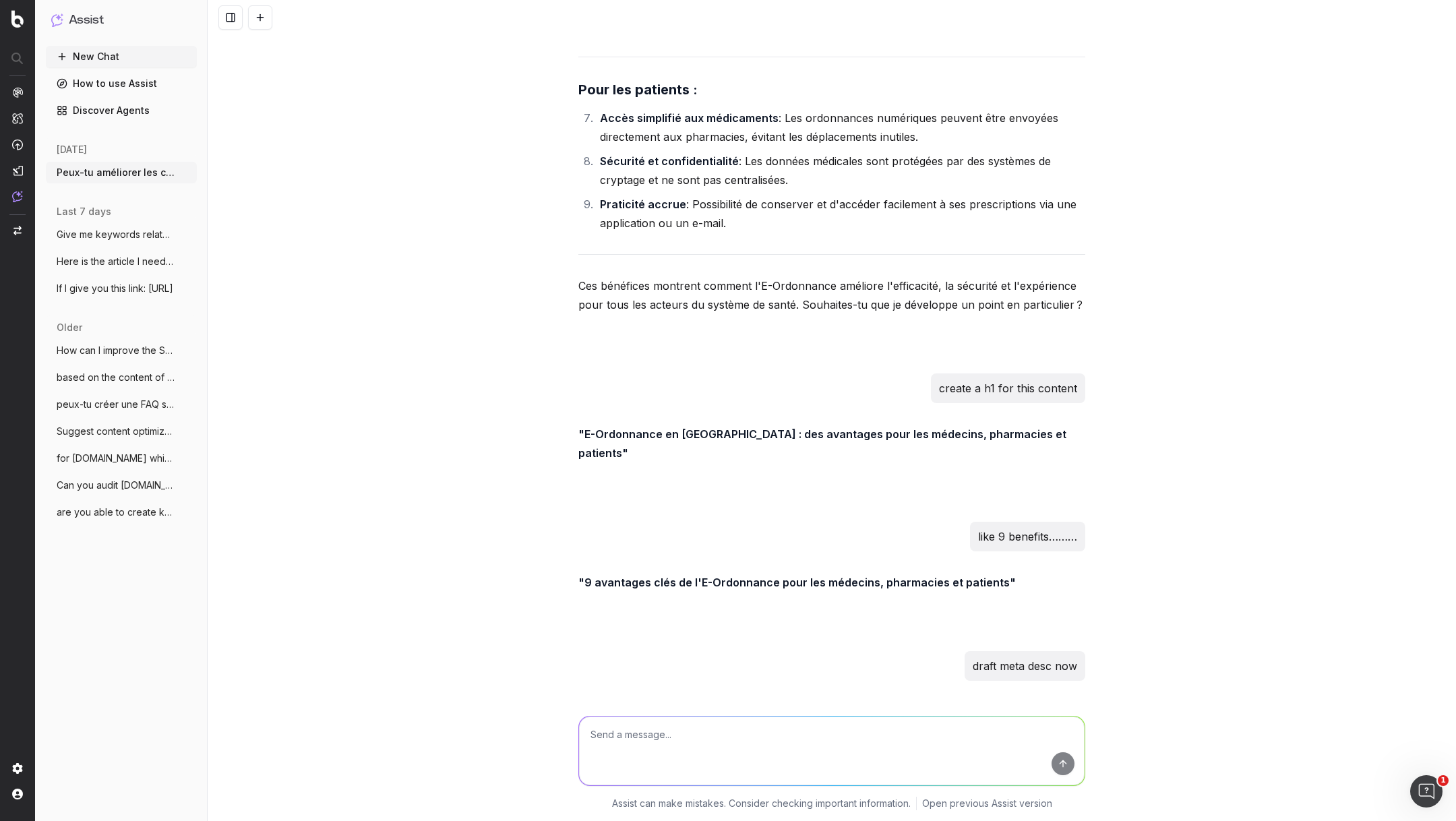
drag, startPoint x: 588, startPoint y: 612, endPoint x: 879, endPoint y: 630, distance: 291.6
click at [879, 705] on strong ""Découvrez 9 avantages essentiels de l'E-Ordonnance en [GEOGRAPHIC_DATA], pour …" at bounding box center [819, 721] width 480 height 33
copy strong "écouvrez 9 avantages essentiels de l'E-Ordonnance en [GEOGRAPHIC_DATA], pour le…"
click at [631, 727] on textarea at bounding box center [831, 751] width 506 height 69
paste textarea "[Interview] Création de cabinet médical indépendant: l'expérience de la [PERSON…"
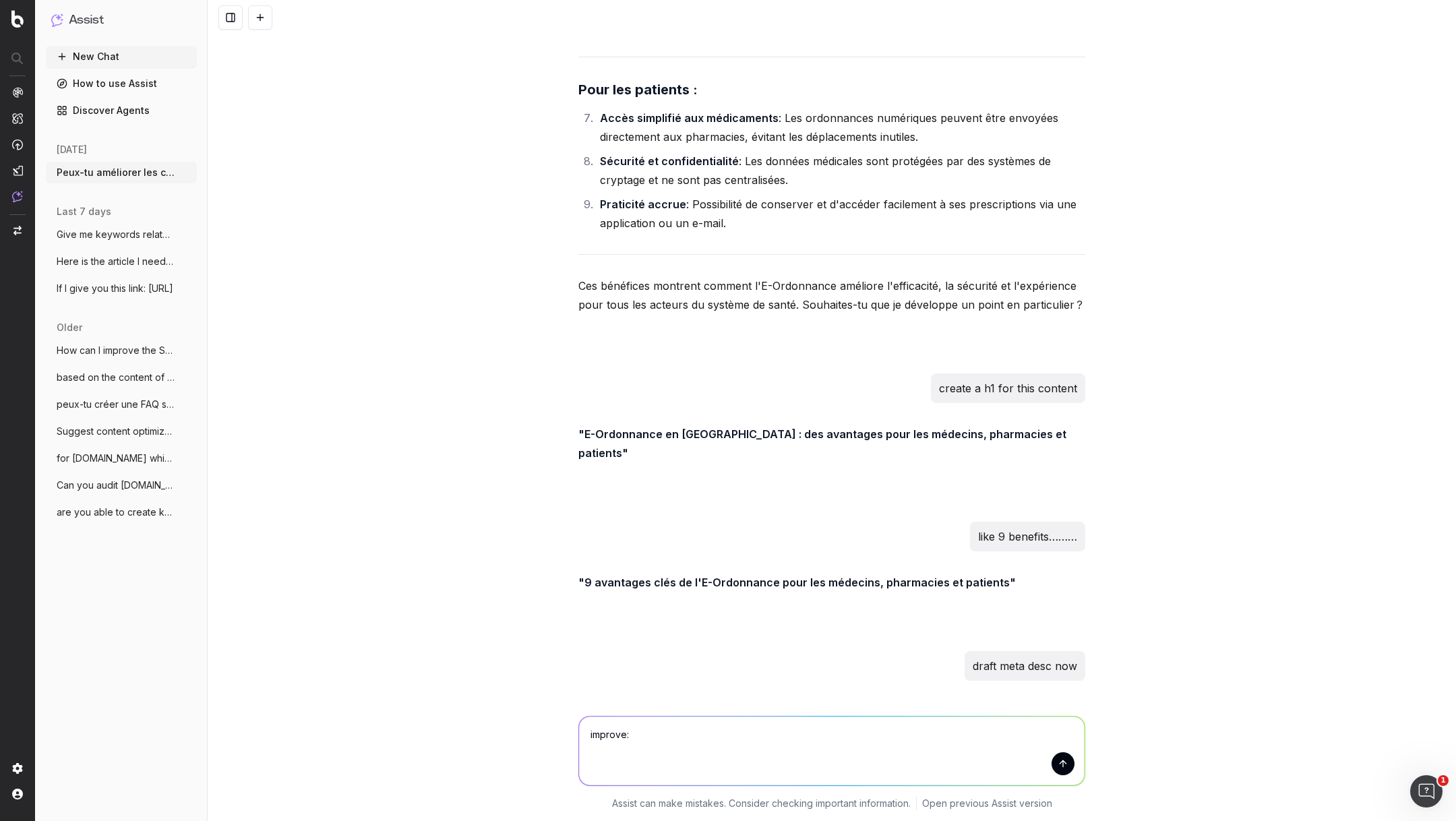
type textarea "improve: [Interview] Création de cabinet médical indépendant: l'expérience de l…"
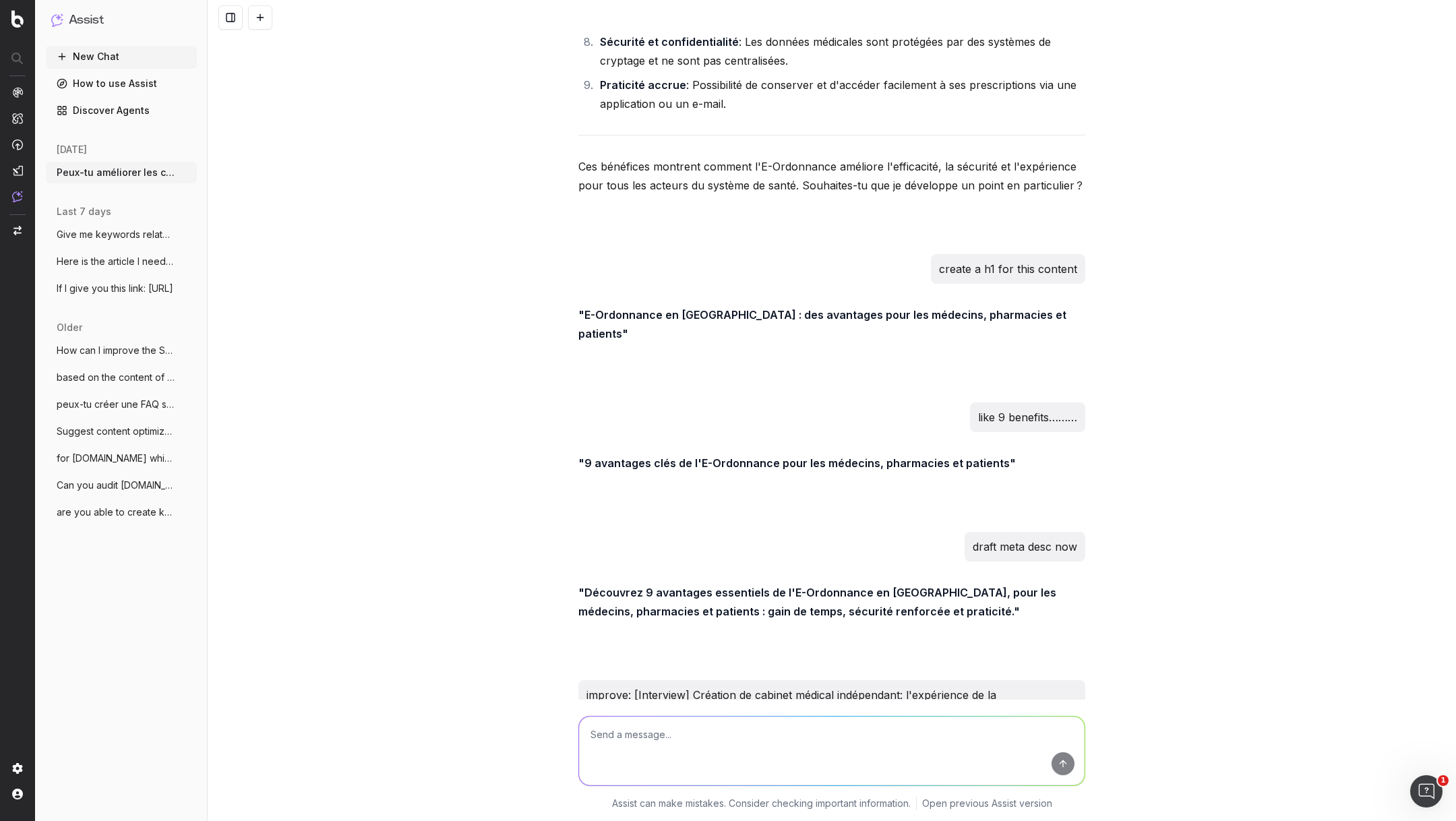
scroll to position [34146, 0]
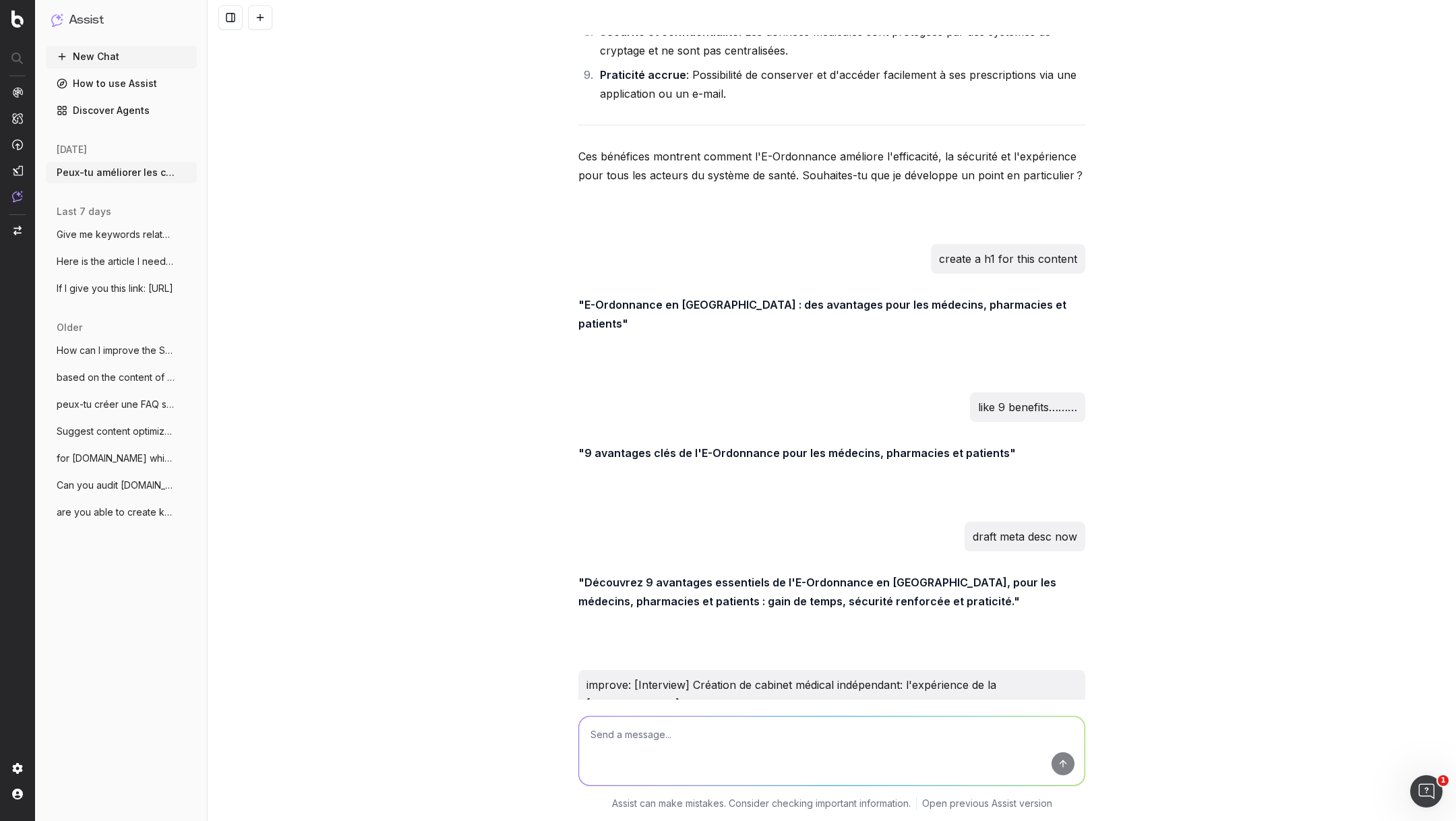
drag, startPoint x: 586, startPoint y: 630, endPoint x: 999, endPoint y: 637, distance: 413.1
click at [999, 740] on p ""Création d’un cabinet médical indépendant : retour d’expérience de la [PERSON_…" at bounding box center [832, 749] width 507 height 19
copy strong "Création d’un cabinet médical indépendant : retour d’expérience de la [PERSON_N…"
click at [714, 725] on textarea at bounding box center [831, 751] width 506 height 69
type textarea "now turn into meta title"
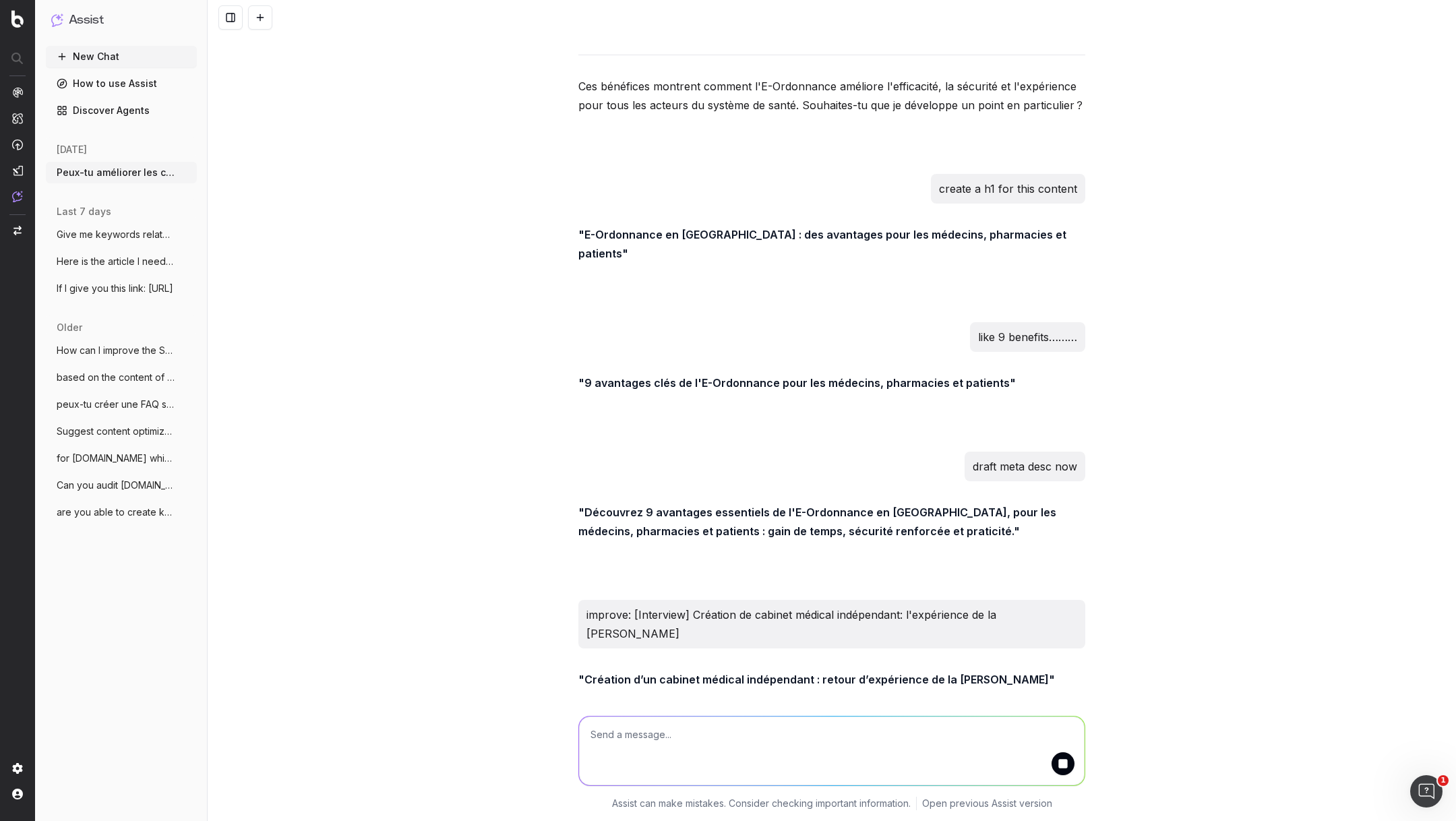
scroll to position [34275, 0]
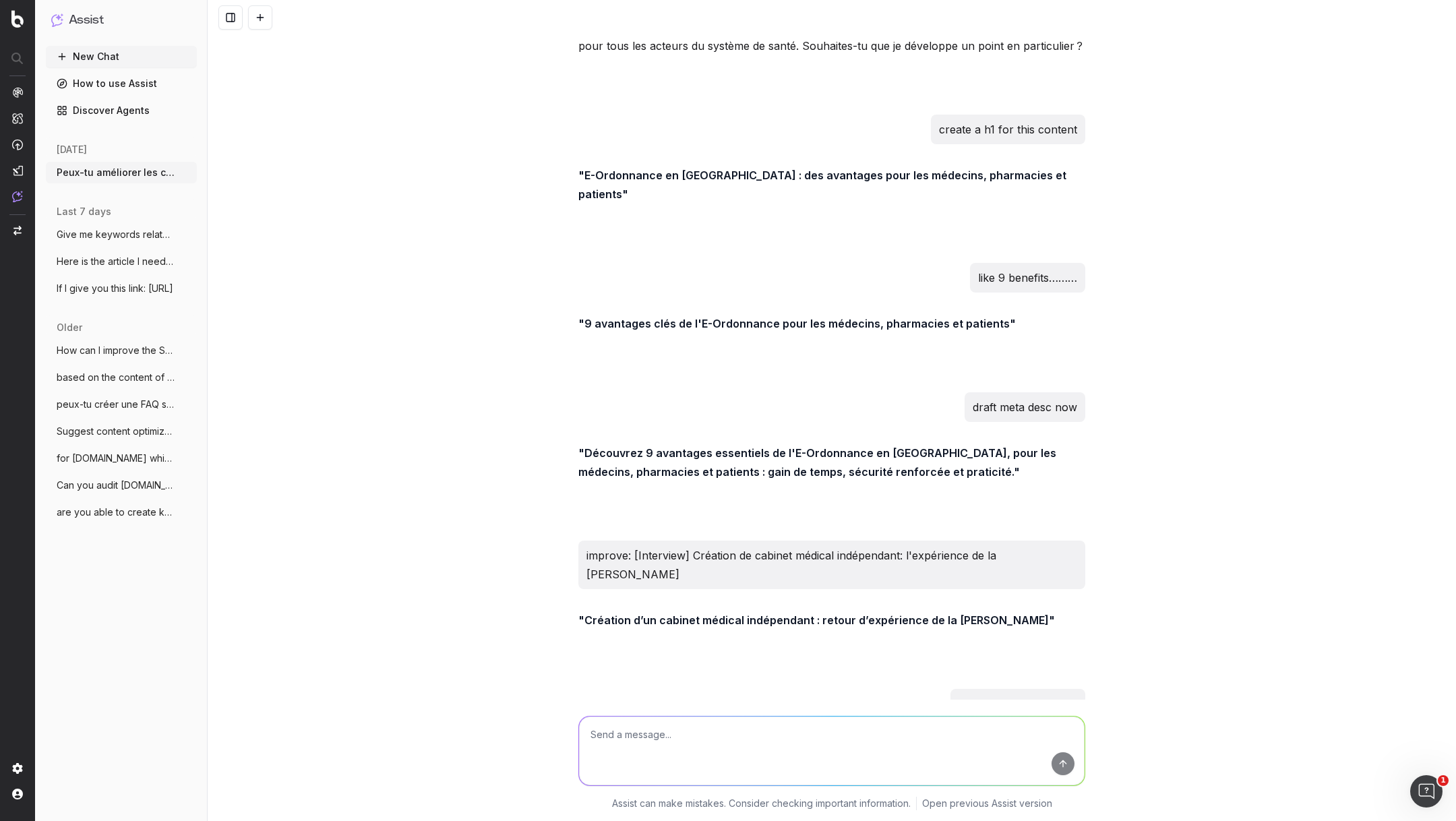
click at [714, 758] on textarea at bounding box center [831, 751] width 506 height 69
paste textarea "Les 5 situations où proposer une consultation vidéo est pertinente"
type textarea "Les 5 situations où proposer une consultation vidéo est pertinente draft meta d…"
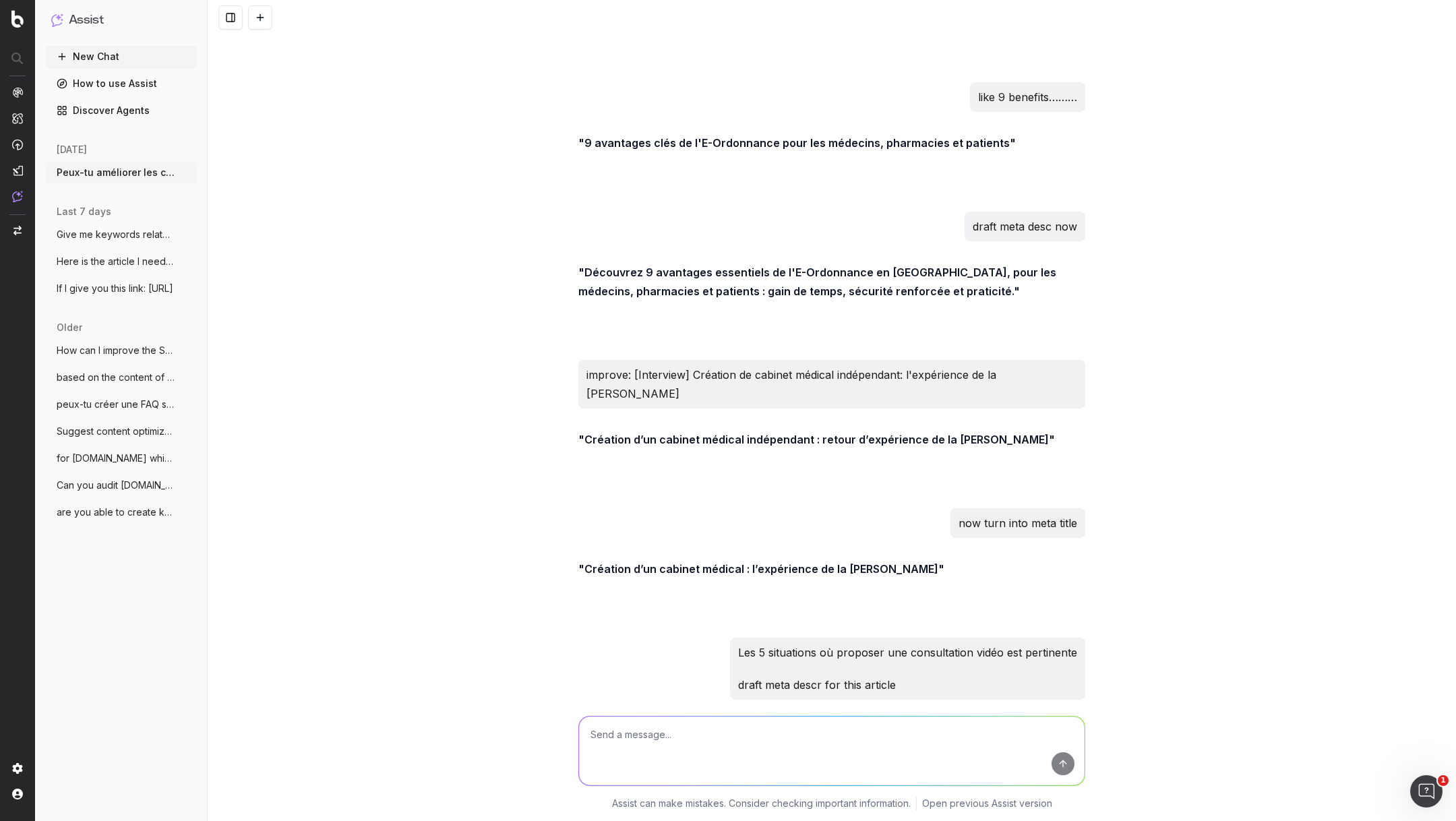
drag, startPoint x: 584, startPoint y: 615, endPoint x: 861, endPoint y: 634, distance: 277.7
click at [861, 723] on strong ""Découvrez 5 situations clés où la consultation vidéo s’avère particulièrement …" at bounding box center [831, 740] width 504 height 33
copy strong "Découvrez 5 situations clés où la consultation vidéo s’avère particulièrement u…"
click at [604, 743] on textarea at bounding box center [831, 751] width 506 height 69
paste textarea "Comparaison: quel logiciel choisir pour gérer son activité de thérapeute?"
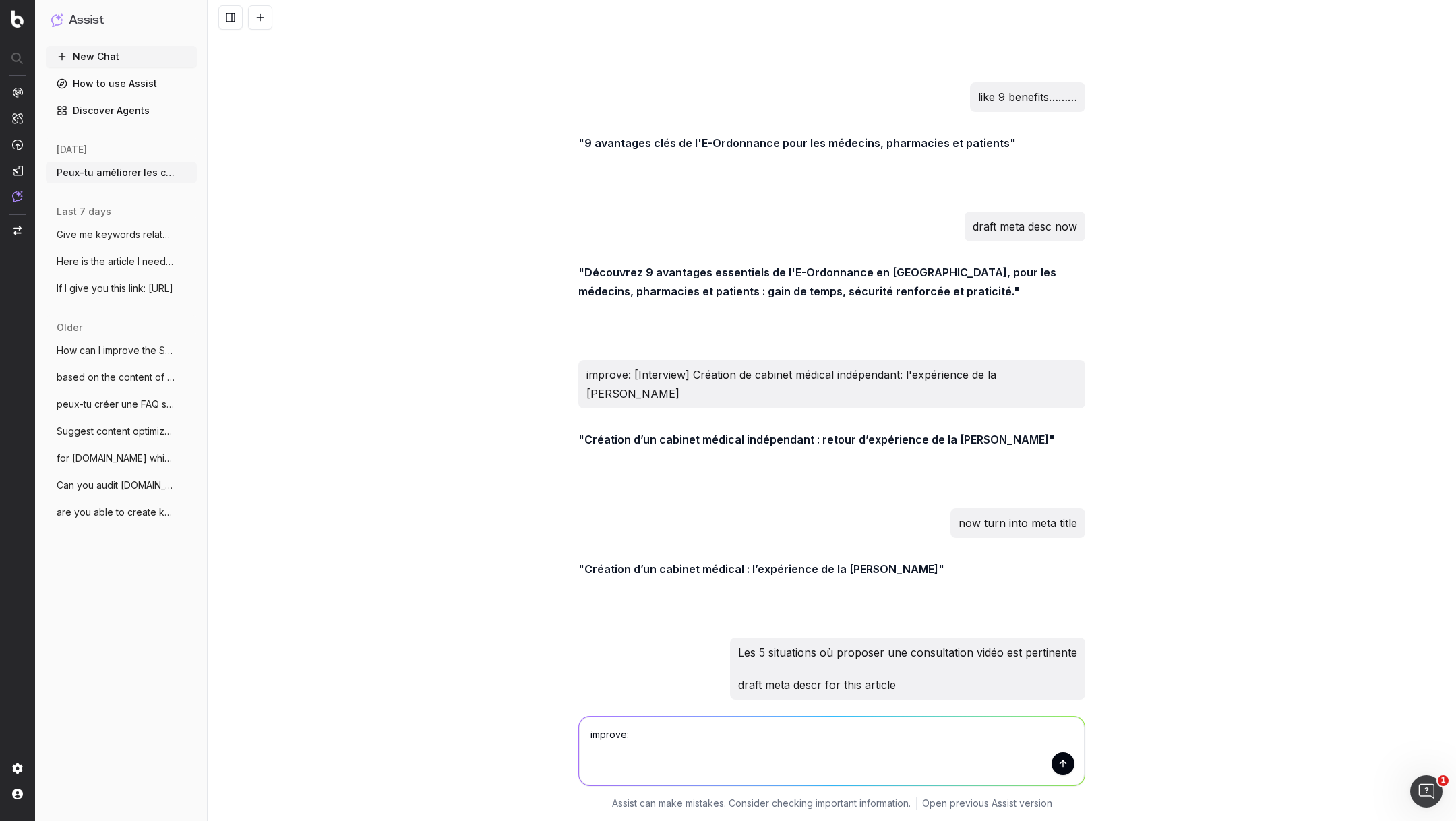
type textarea "improve: Comparaison: quel logiciel choisir pour gérer son activité de thérapeu…"
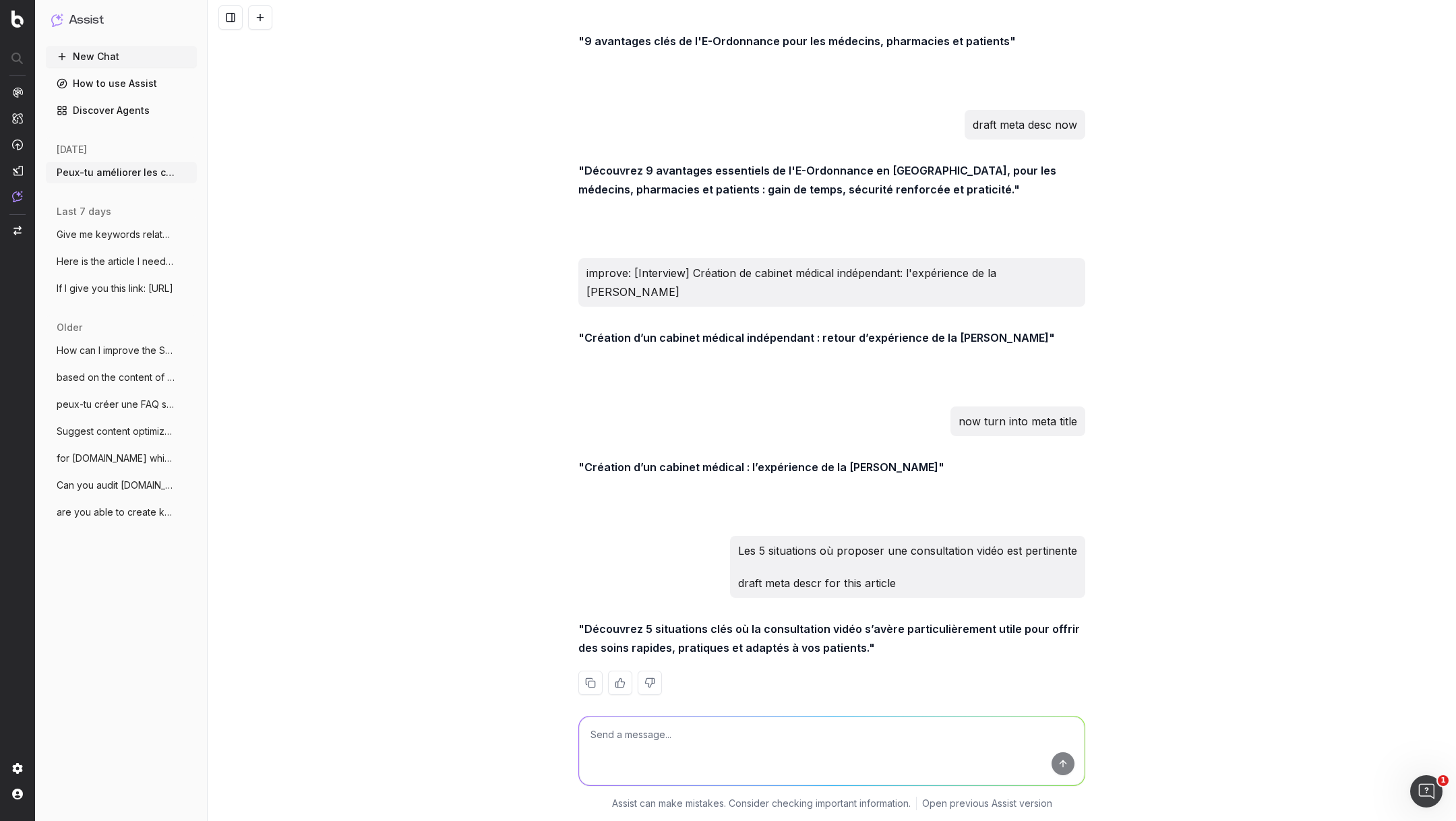
scroll to position [34618, 0]
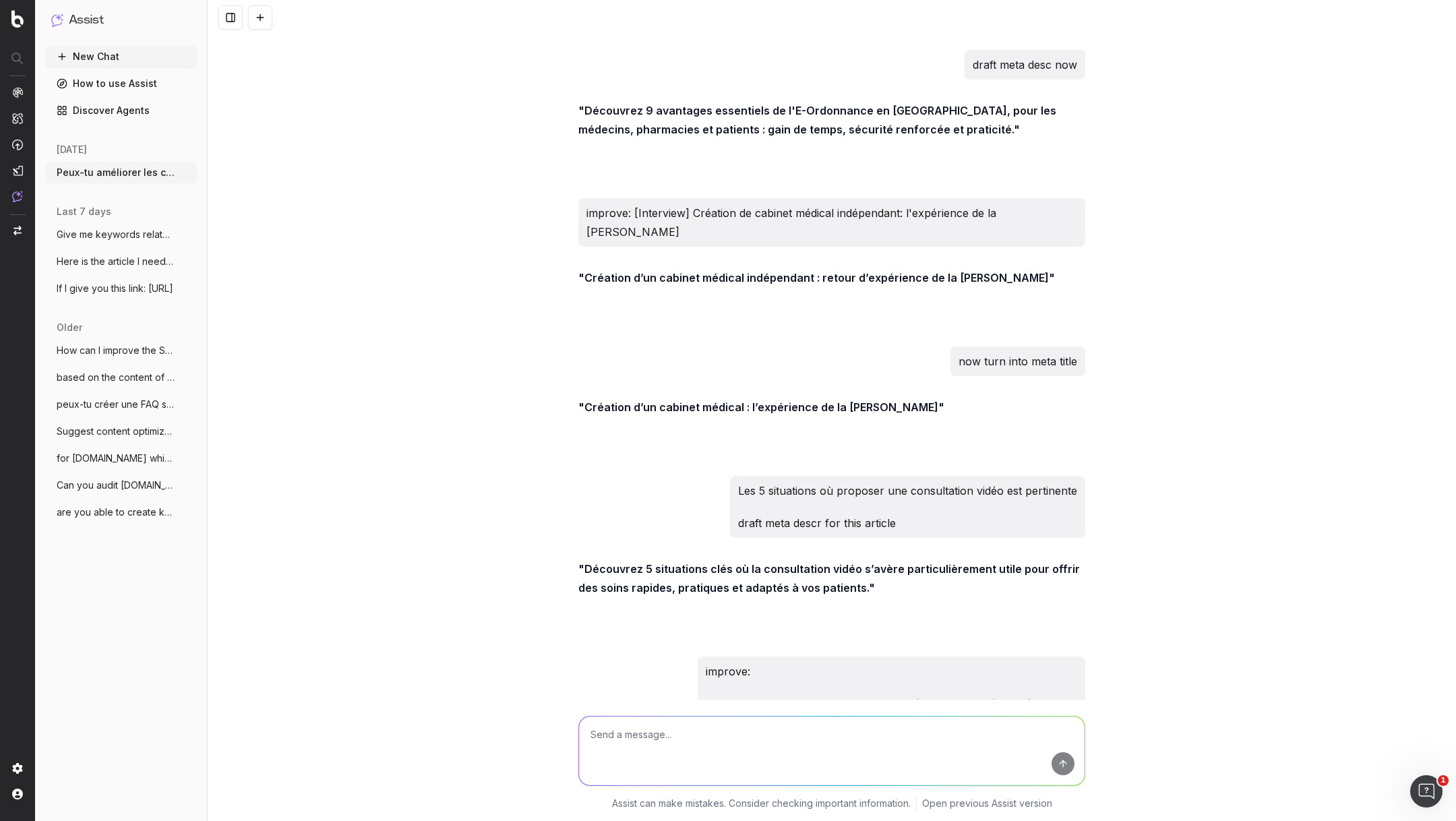
click at [646, 728] on textarea at bounding box center [831, 751] width 506 height 69
type textarea "the idea is to create a comparative blog articl"
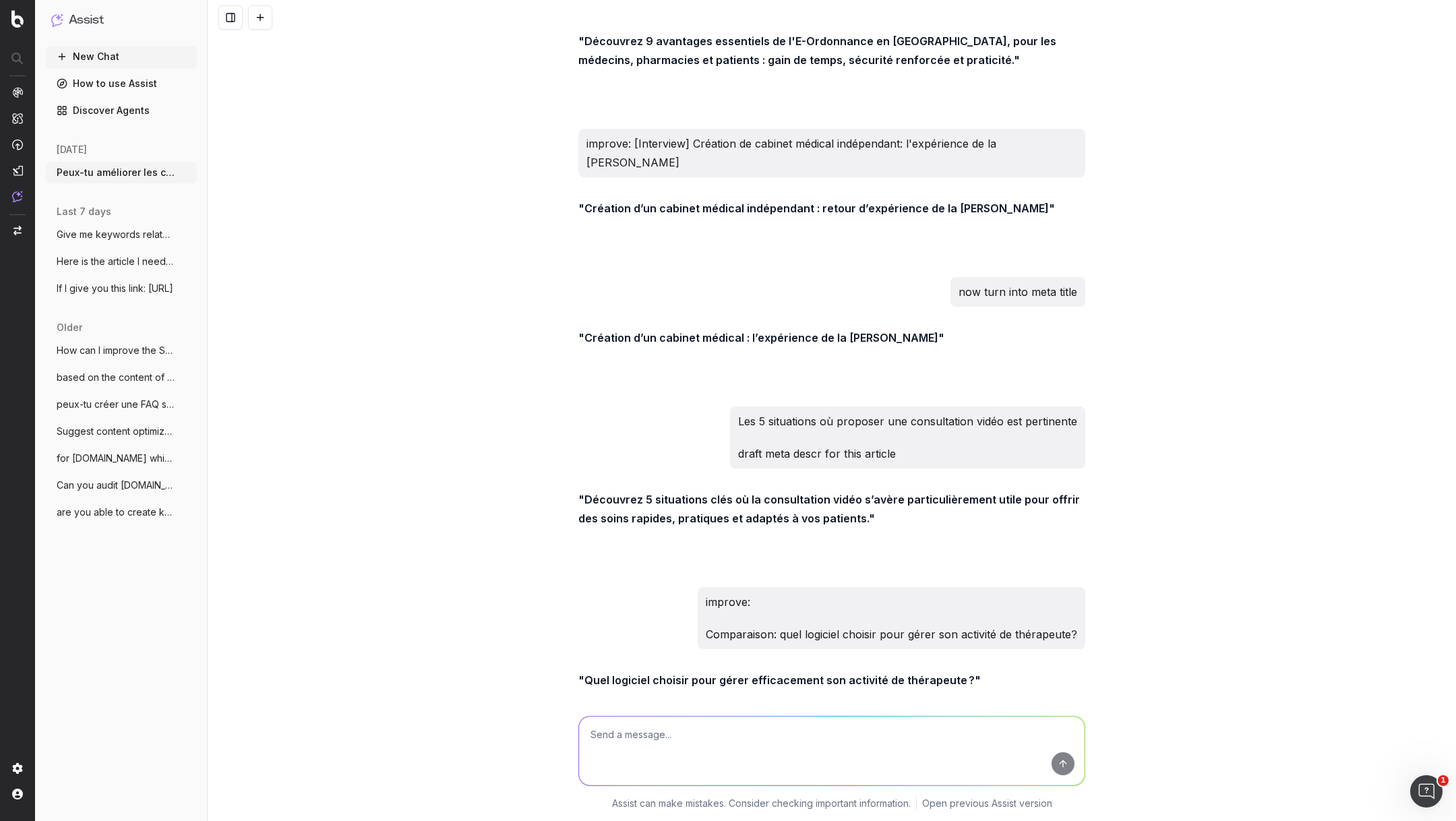
scroll to position [34779, 0]
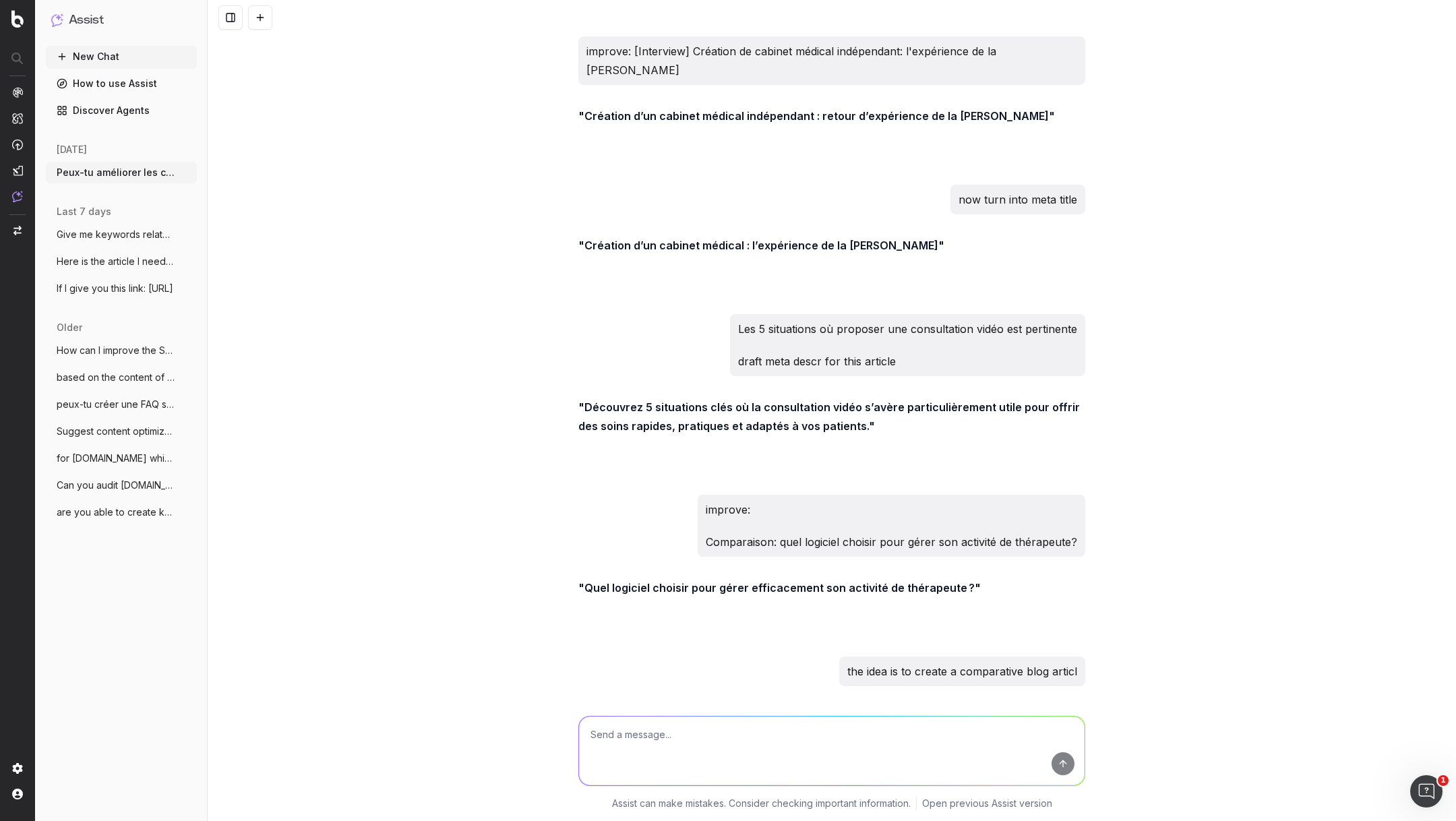
drag, startPoint x: 584, startPoint y: 626, endPoint x: 978, endPoint y: 630, distance: 394.0
click at [978, 761] on strong ""Comparatif des logiciels pour gérer efficacement son activité de thérapeute"" at bounding box center [789, 768] width 420 height 13
copy strong "Comparatif des logiciels pour gérer efficacement son activité de thérapeute"
click at [693, 727] on textarea at bounding box center [831, 751] width 506 height 69
paste textarea "[Cas client] Un accès facilité au cabinet dentaire Smile Praxis grâce à OneDoc …"
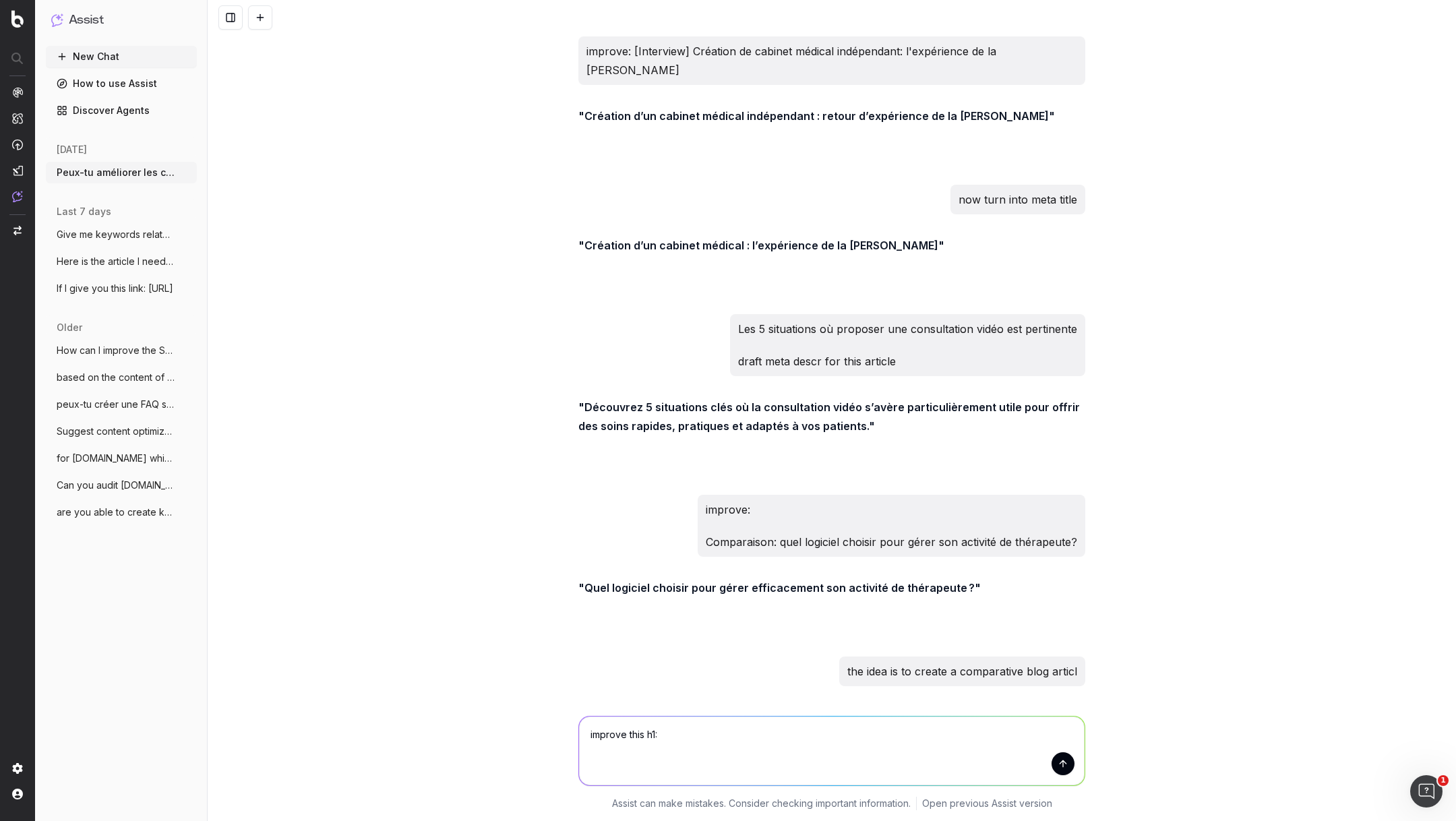
type textarea "improve this h1: [Cas client] Un accès facilité au cabinet dentaire Smile Praxi…"
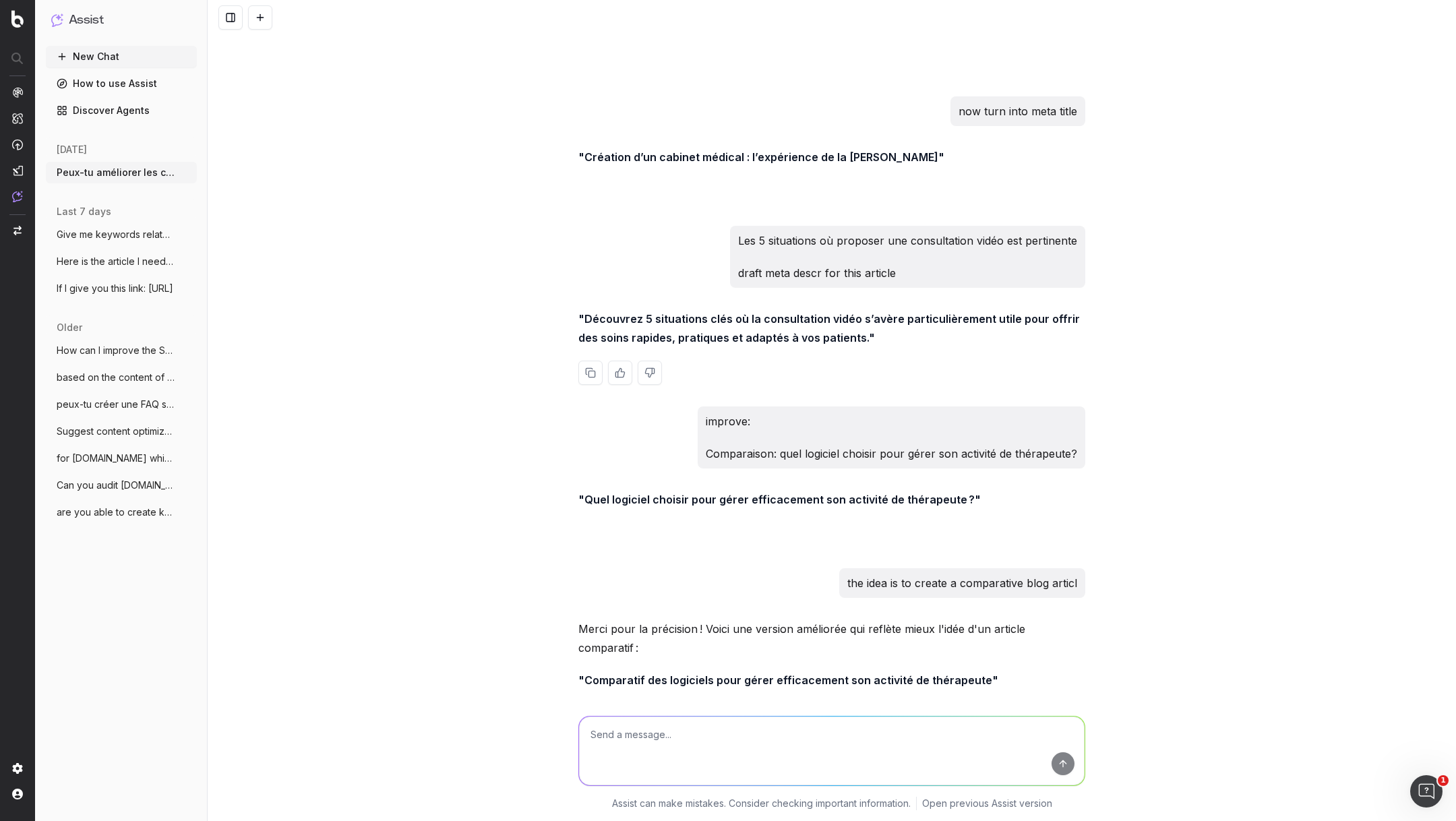
scroll to position [34927, 0]
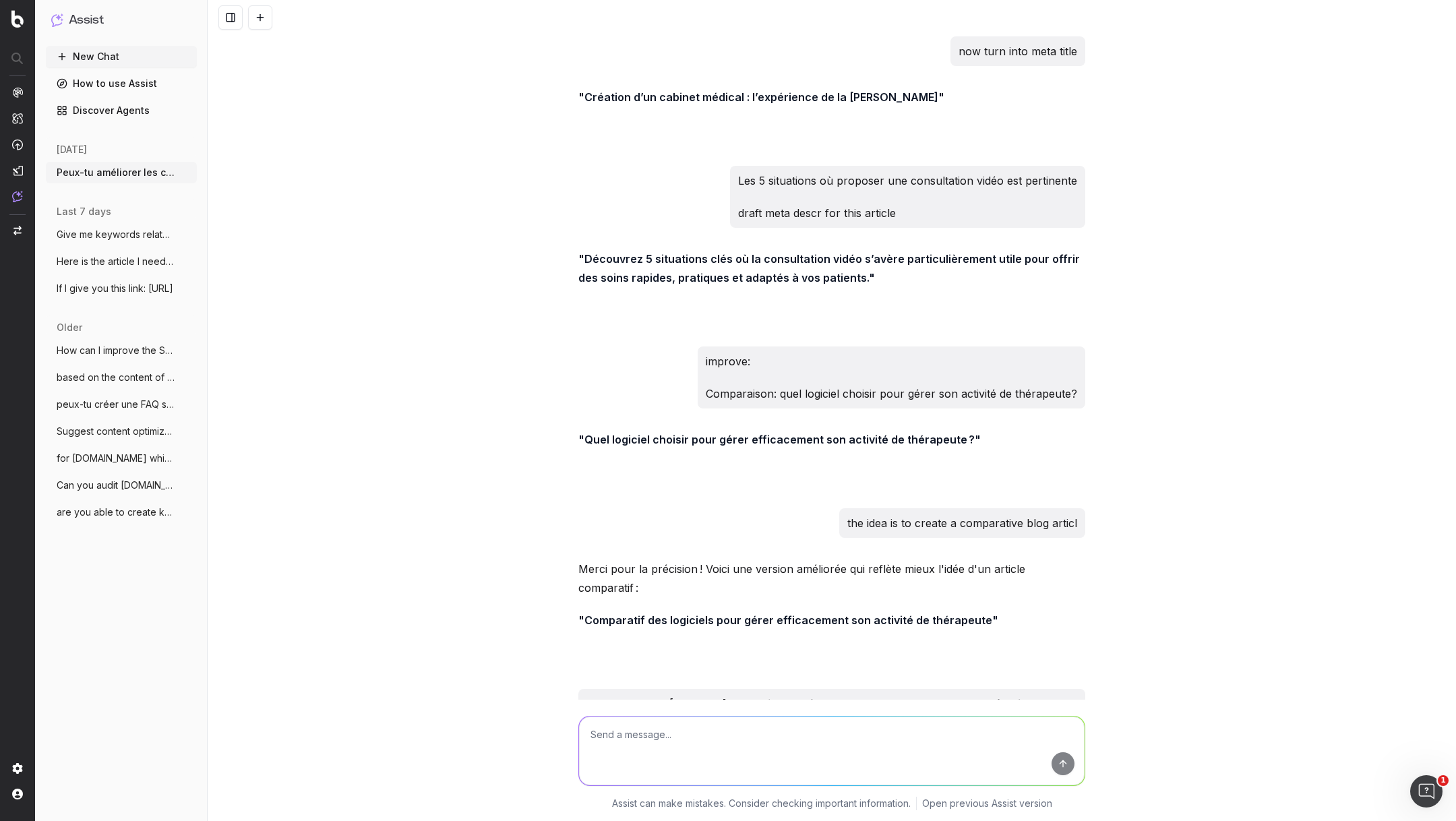
drag, startPoint x: 1026, startPoint y: 631, endPoint x: 646, endPoint y: 635, distance: 380.0
click at [646, 761] on strong ""[Cas client] Comment OneDoc Pro a simplifié l'accès au cabinet dentaire Smile …" at bounding box center [813, 768] width 468 height 13
copy strong "Comment OneDoc Pro a simplifié l'accès au cabinet dentaire Smile Praxis"
click at [704, 723] on textarea at bounding box center [831, 751] width 506 height 69
paste textarea "[Cas client] Comment la prise de rendez-vous OneDoc Pro a simplifié l'accès au …"
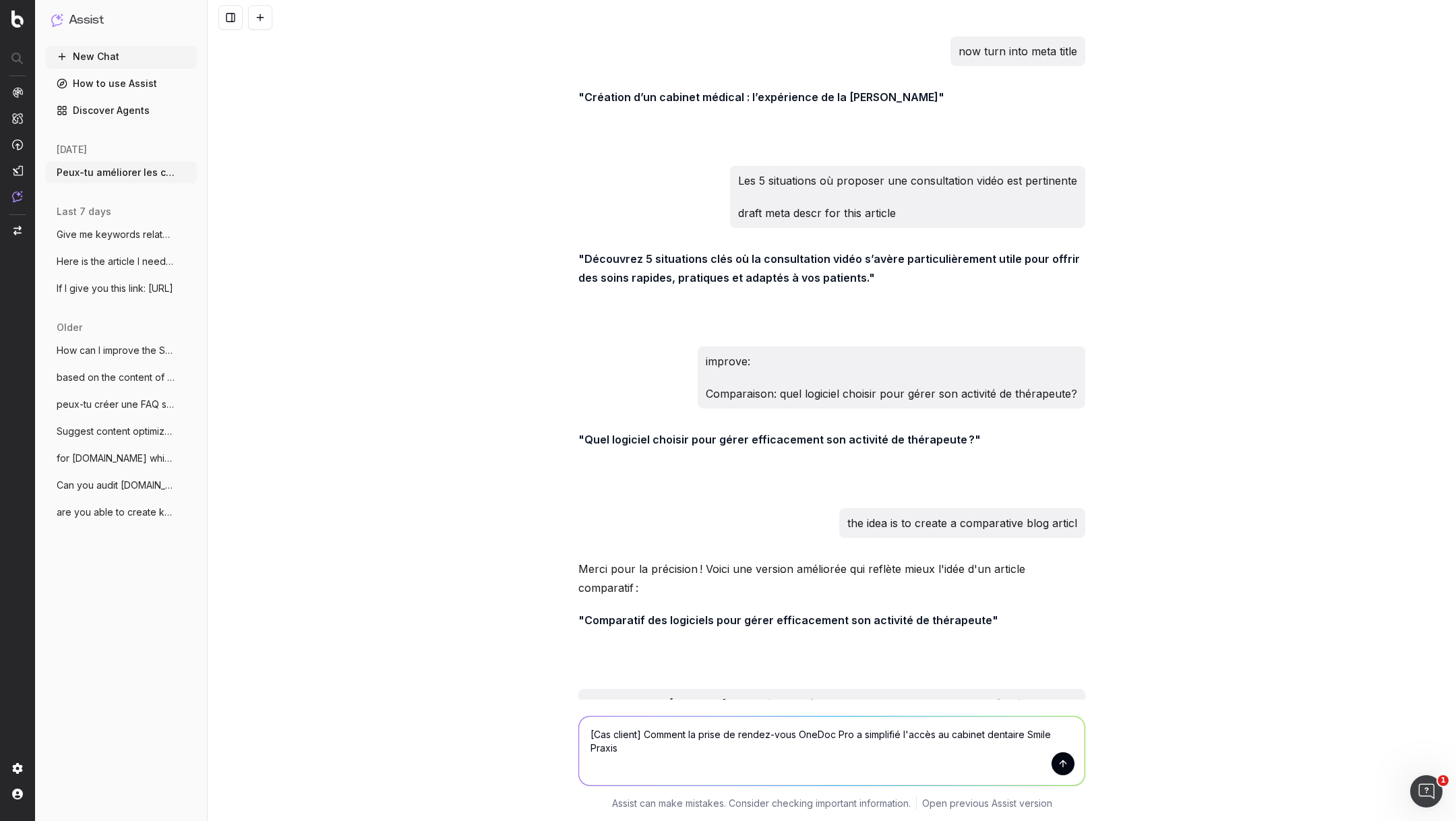
scroll to position [34934, 0]
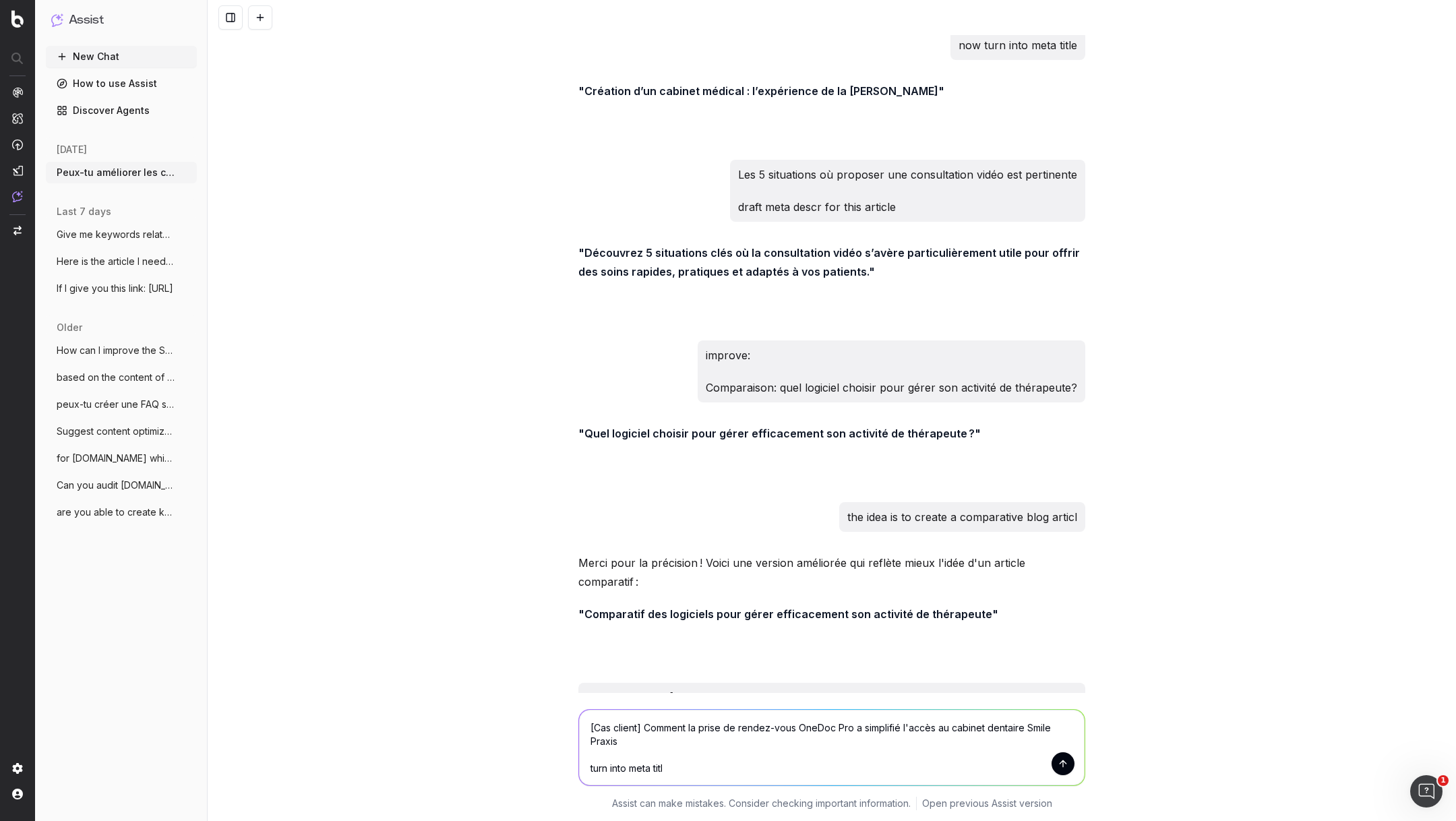
type textarea "[Cas client] Comment la prise de rendez-vous OneDoc Pro a simplifié l'accès au …"
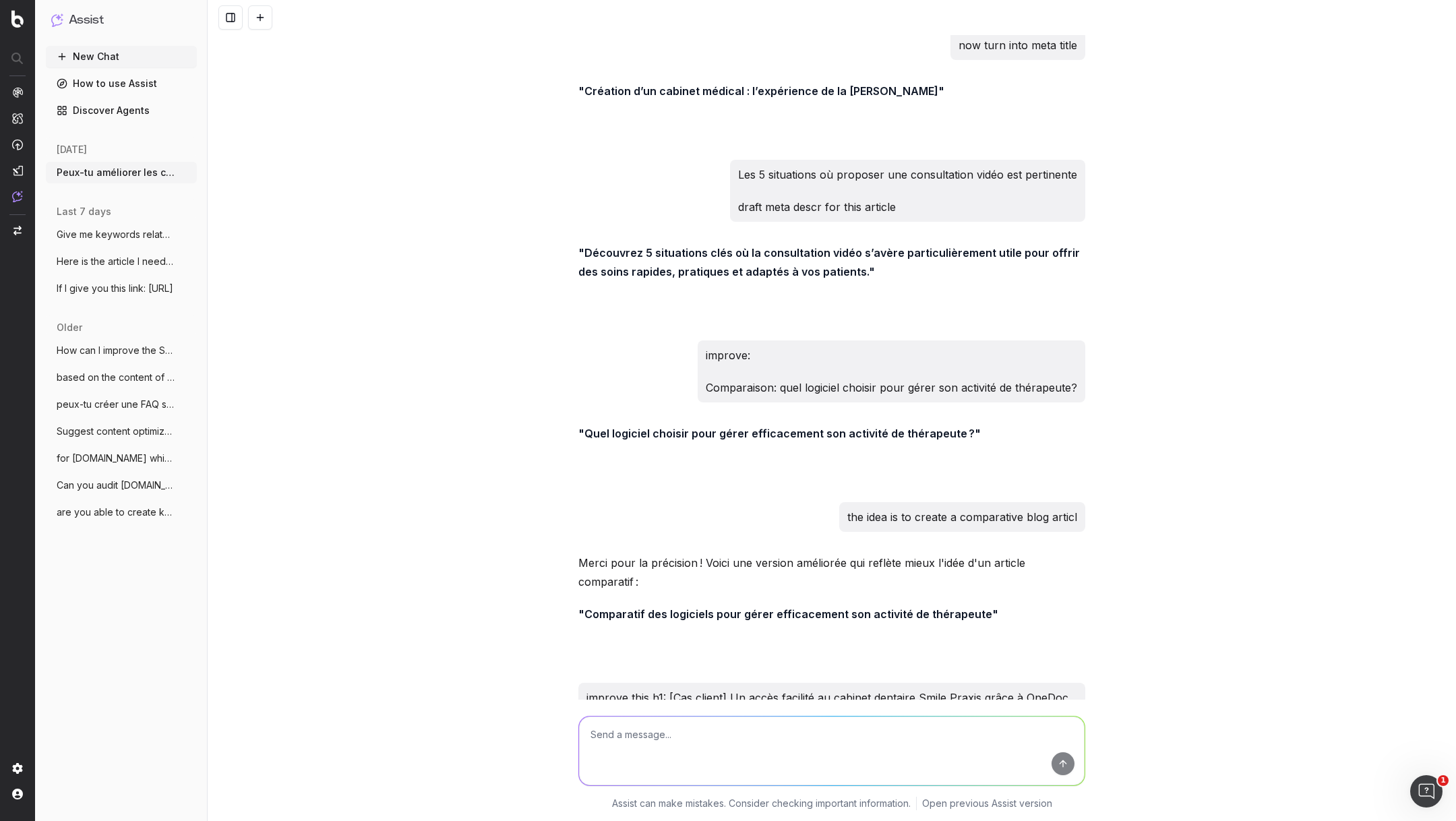
scroll to position [35108, 0]
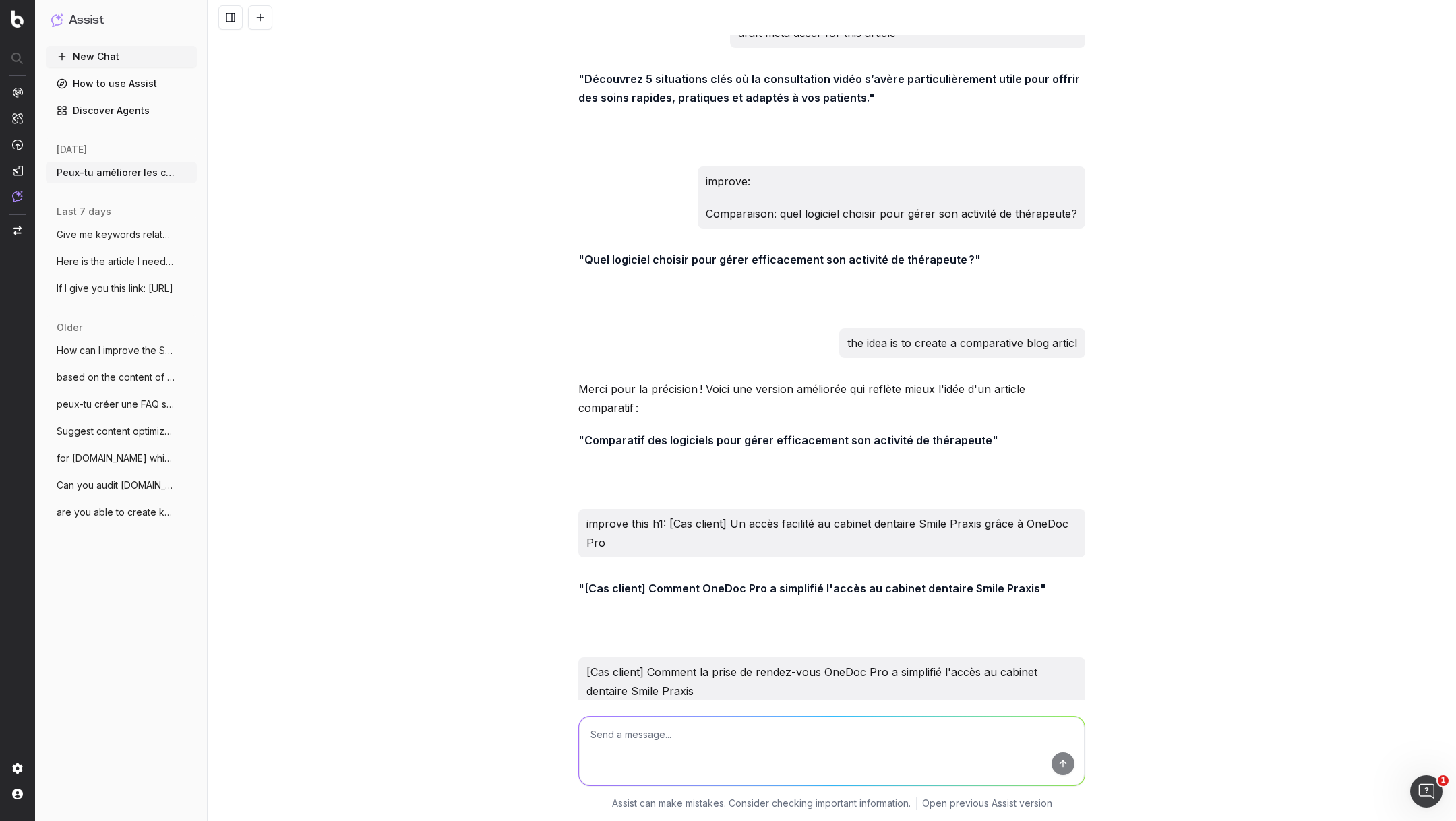
drag, startPoint x: 902, startPoint y: 630, endPoint x: 586, endPoint y: 636, distance: 316.1
click at [586, 762] on strong ""Cas client : Smile Praxis simplifie l'accès grâce à OneDoc Pro"" at bounding box center [748, 768] width 339 height 13
copy strong "Cas client : Smile Praxis simplifie l'accès grâce à OneDoc Pro"
click at [662, 733] on textarea at bounding box center [831, 751] width 506 height 69
type textarea "utilise pas le nom du cabinet mais plutôt la feature"
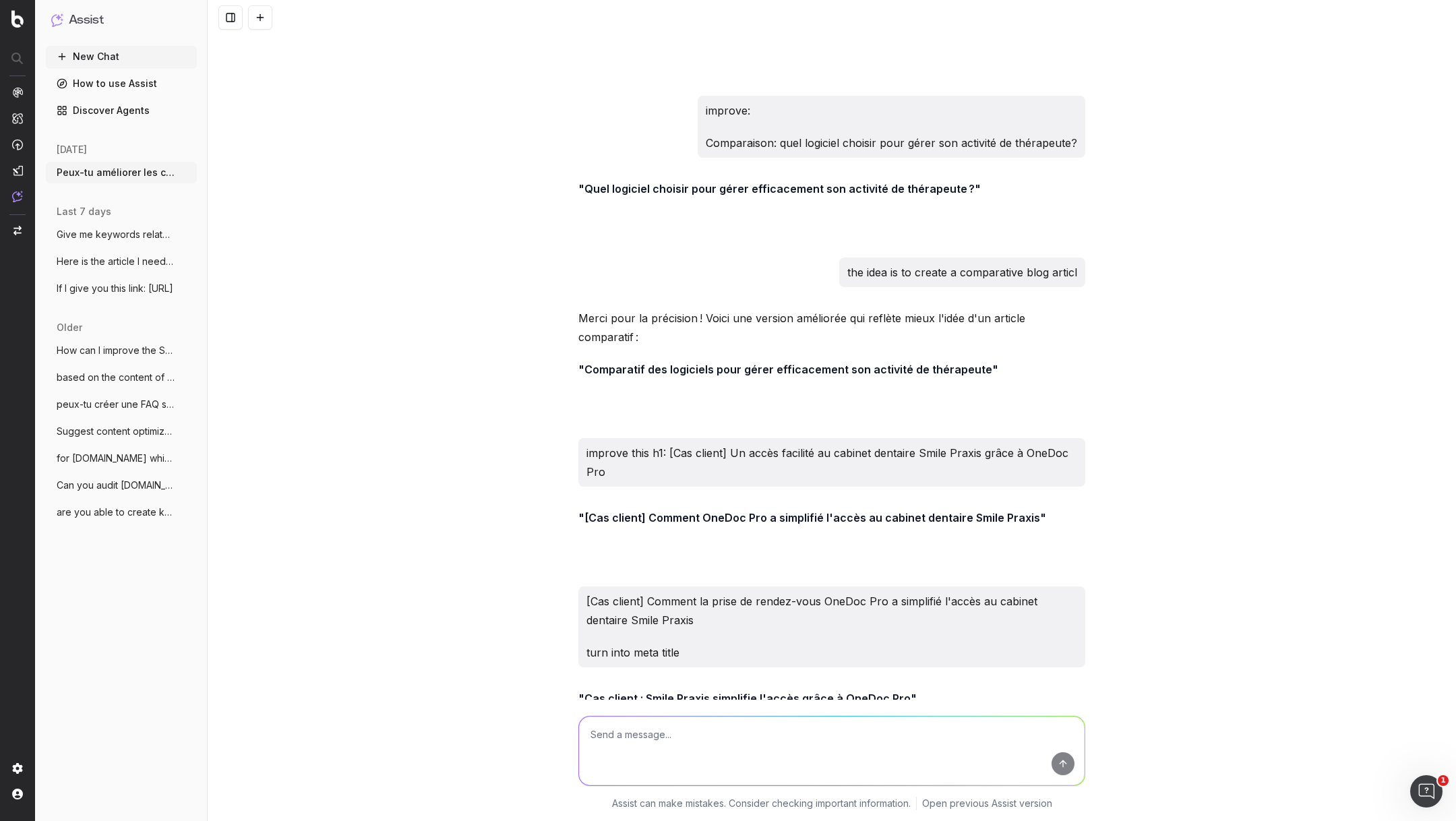
scroll to position [35237, 0]
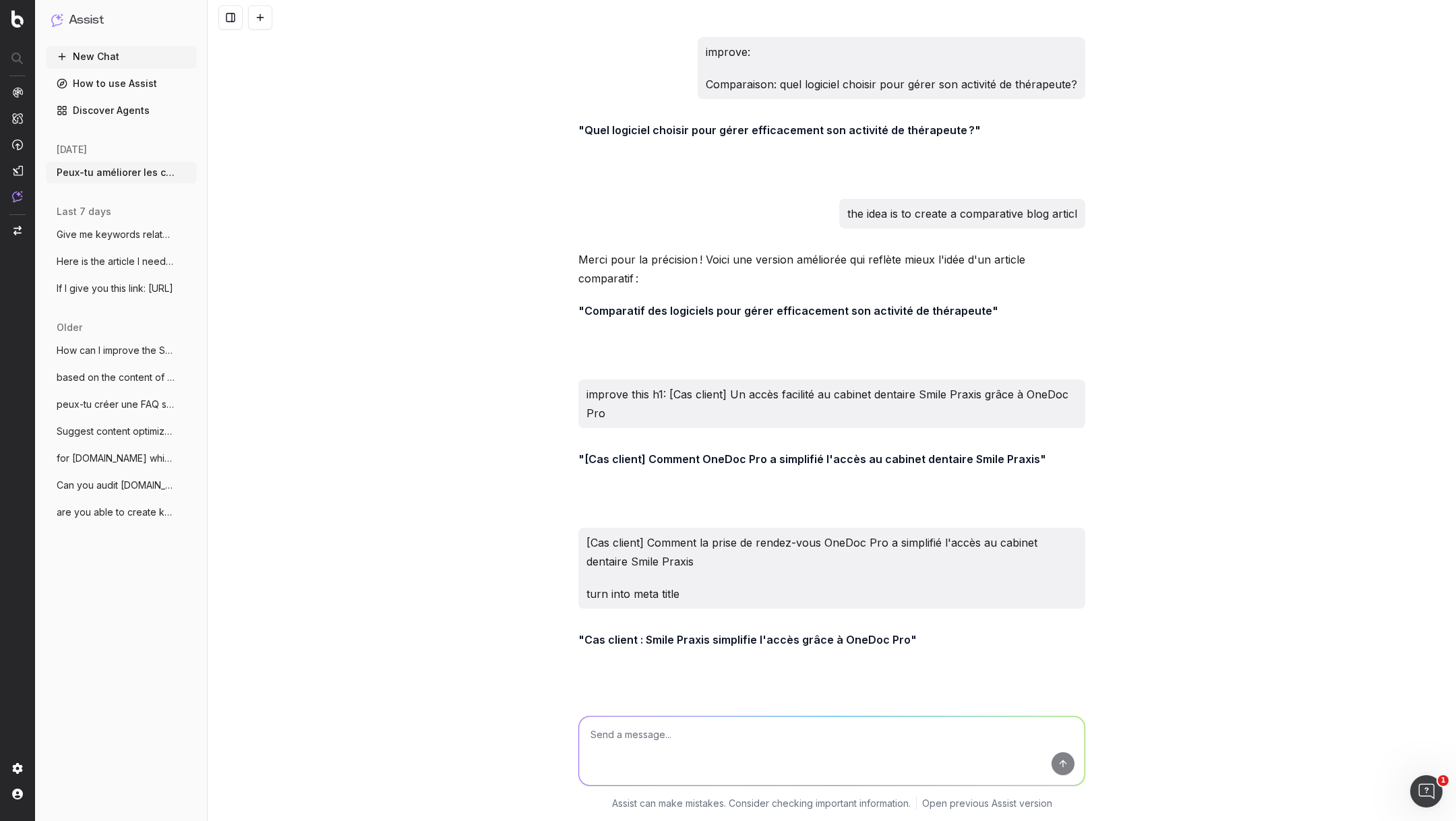
drag, startPoint x: 955, startPoint y: 630, endPoint x: 586, endPoint y: 629, distance: 369.0
click at [586, 762] on strong ""Cas client : accès simplifié grâce à la prise de rendez-vous OneDoc Pro"" at bounding box center [776, 768] width 394 height 13
copy strong "Cas client : accès simplifié grâce à la prise de rendez-vous OneDoc Pro"
click at [629, 745] on textarea at bounding box center [831, 751] width 506 height 69
type textarea "is this meta title short enough?"
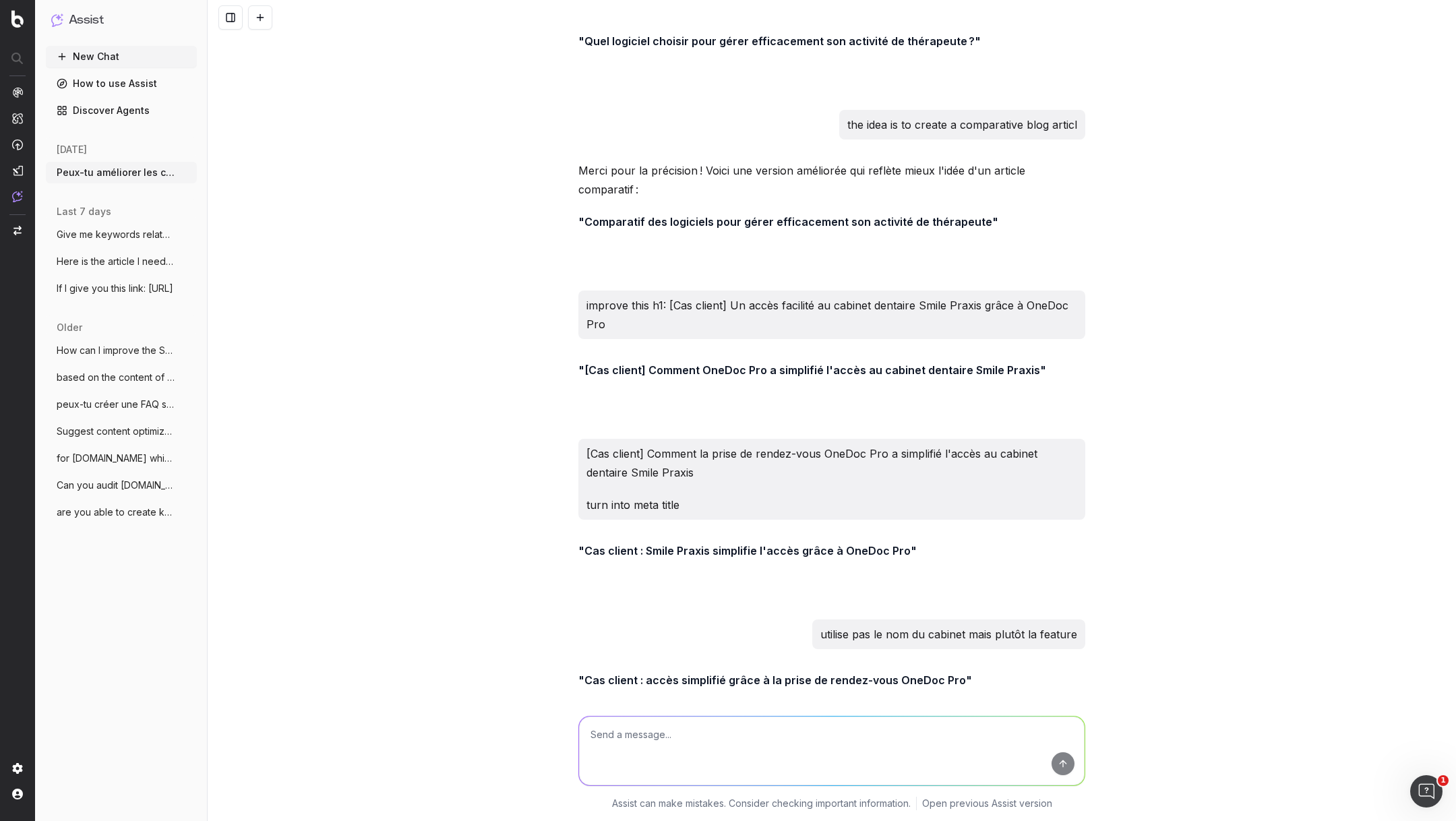
scroll to position [35385, 0]
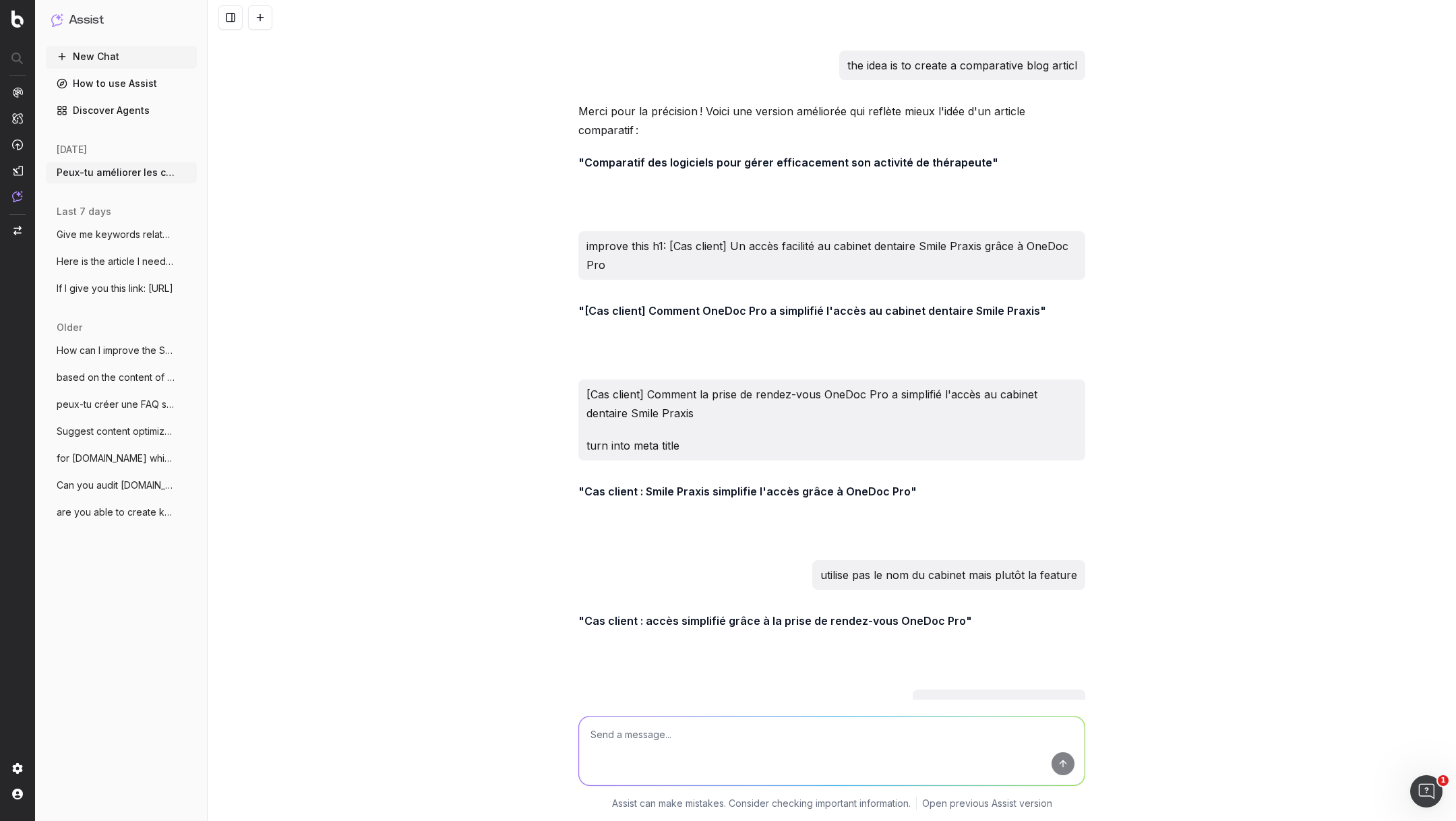
click at [655, 726] on textarea at bounding box center [831, 751] width 506 height 69
type textarea "l"
type textarea "relation with dental practice in title please"
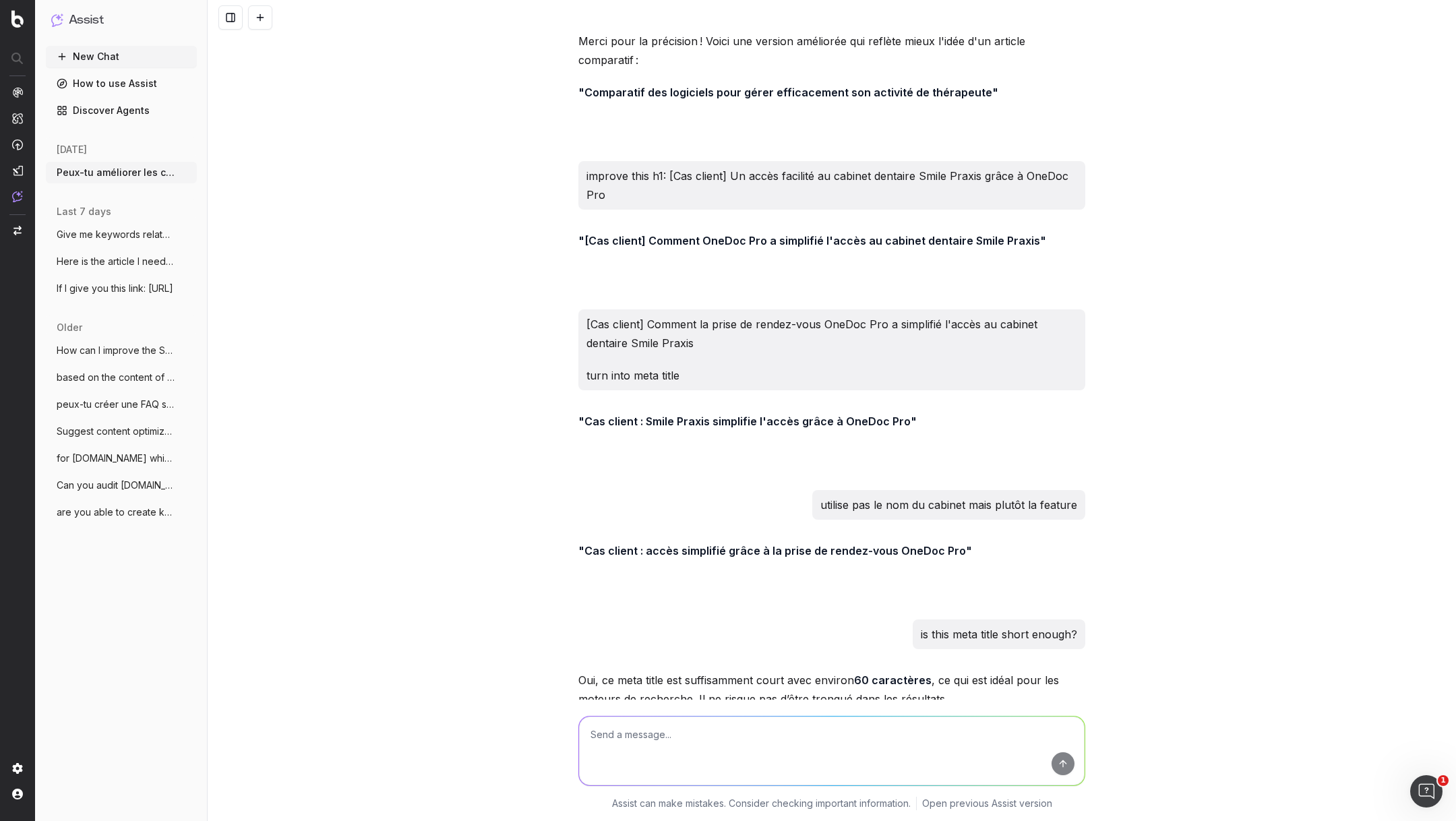
scroll to position [35514, 0]
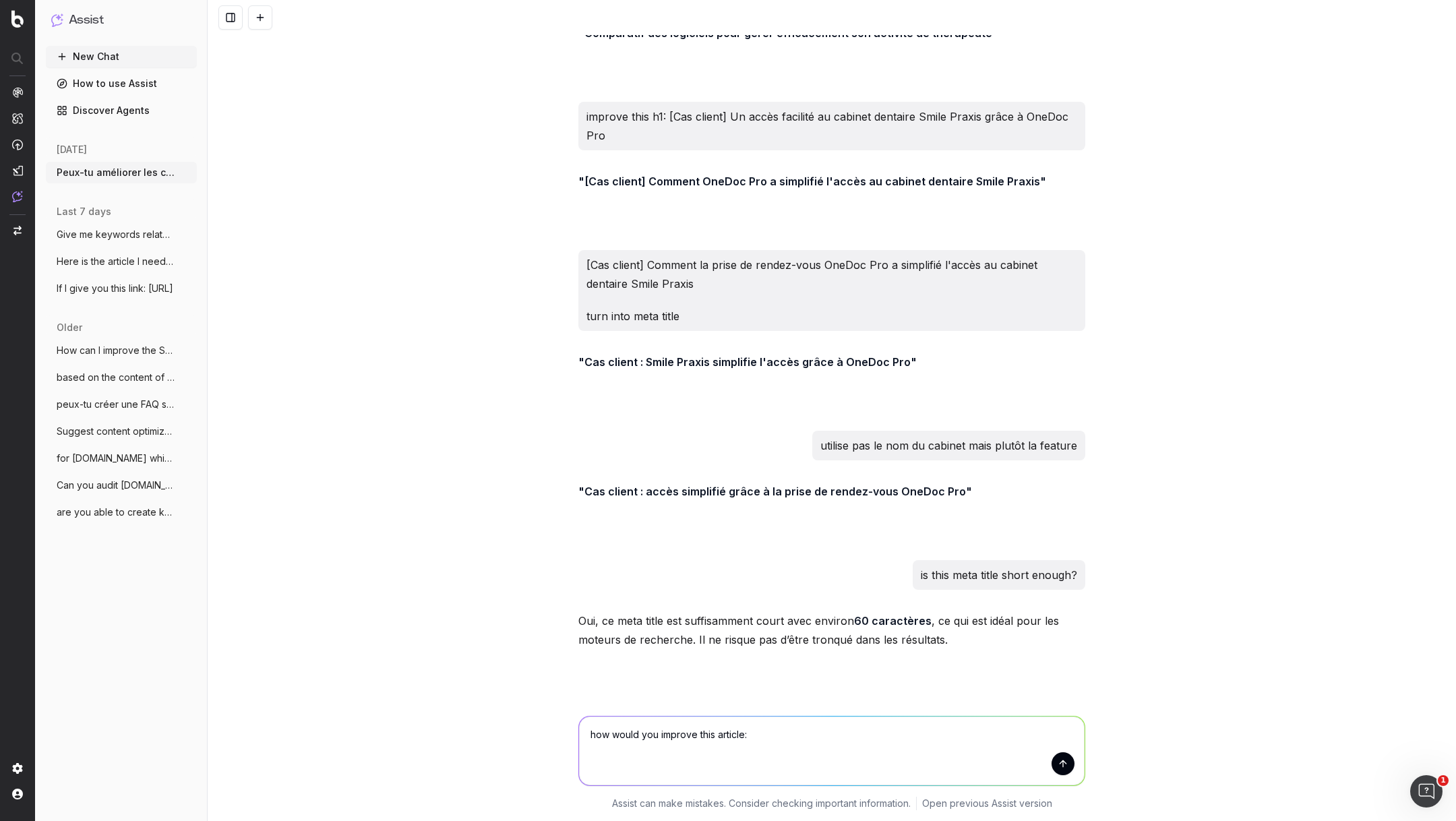
paste textarea "[URL][DOMAIN_NAME]"
type textarea "how would you improve this article: [URL][DOMAIN_NAME] i want to turn it more p…"
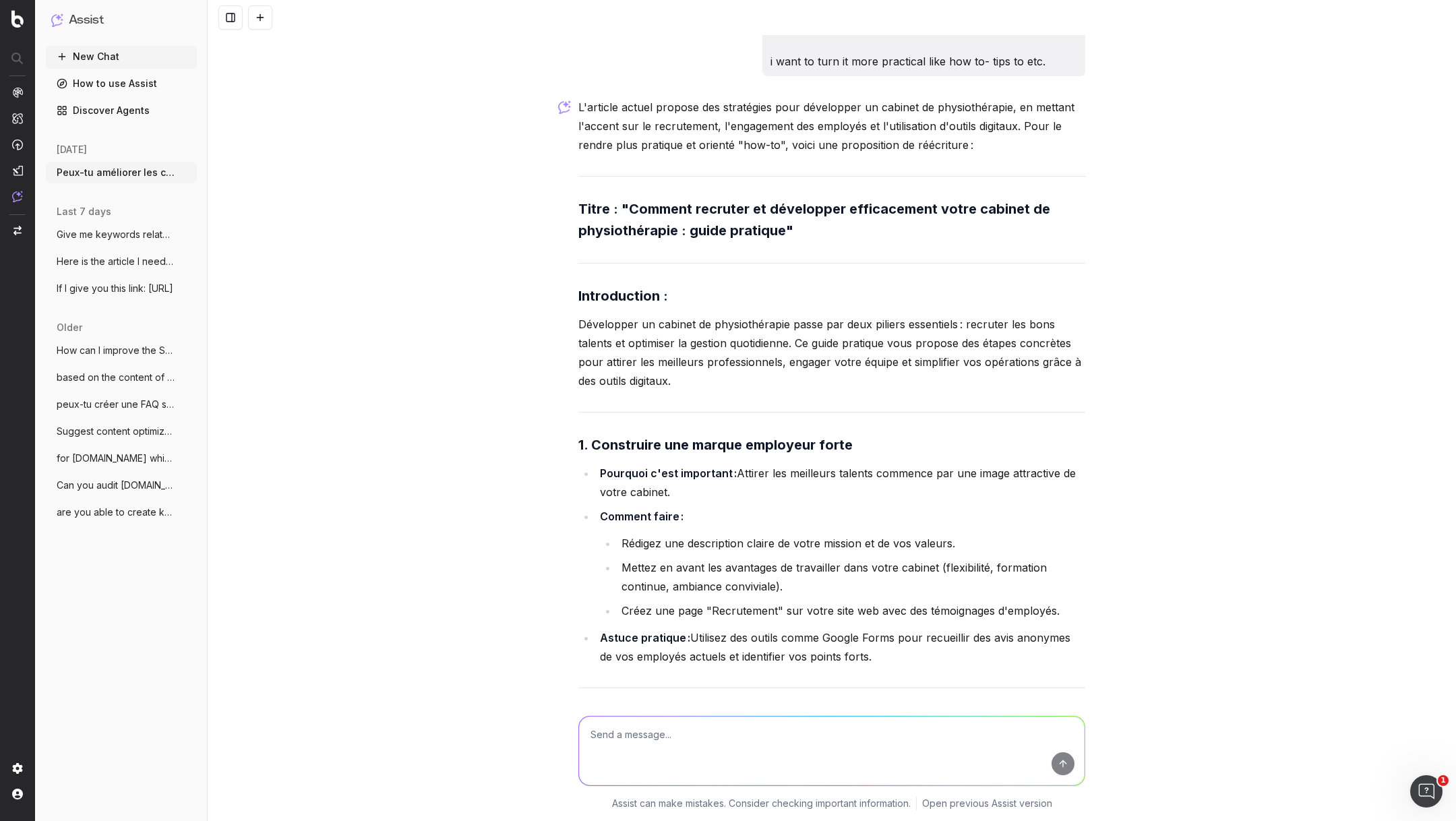
scroll to position [36342, 0]
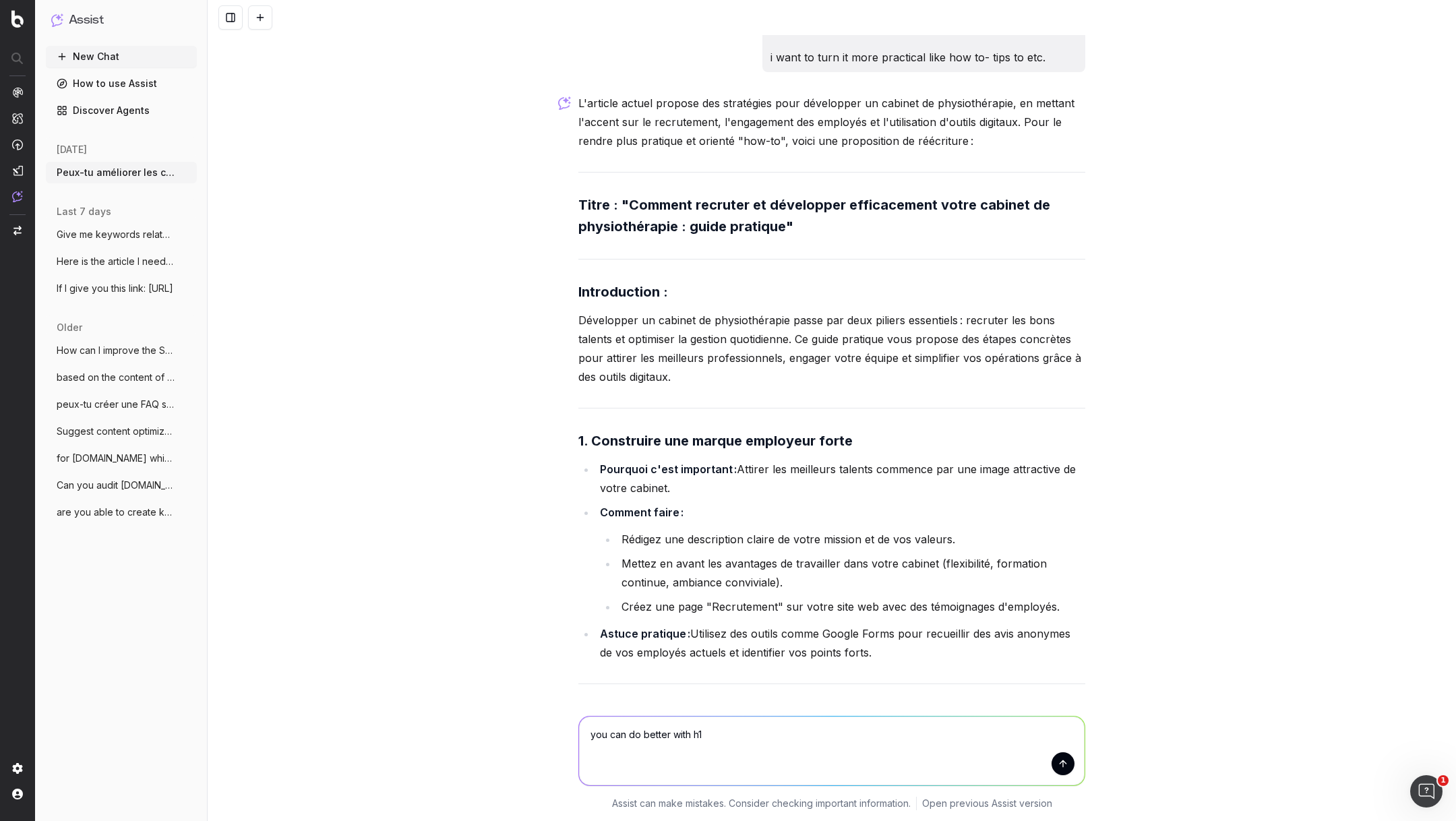
type textarea "you can do better with h1"
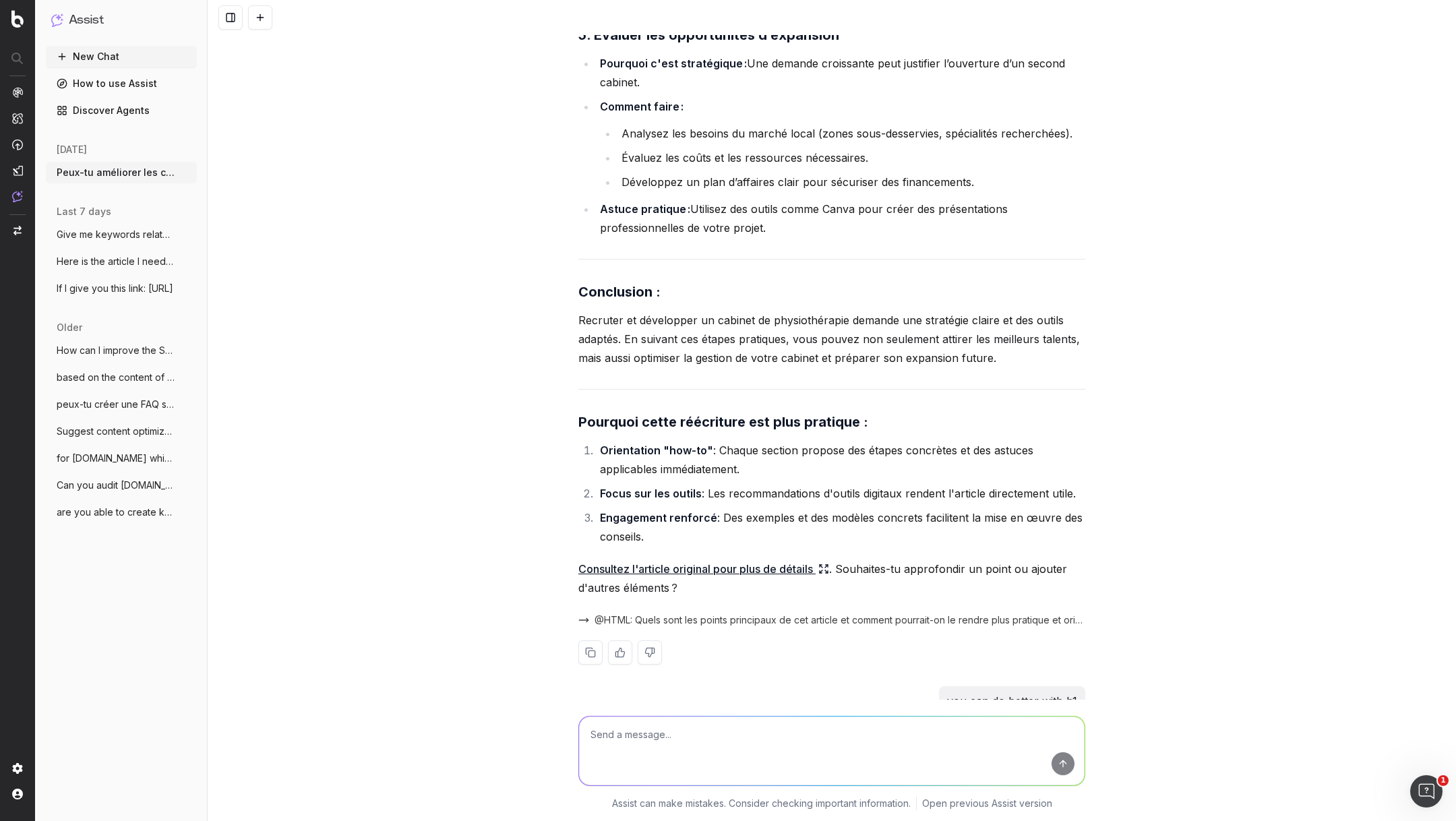
scroll to position [37773, 0]
paste textarea "8 conseils pour bien recruter pour développer son cabinet de physiothérapie"
type textarea "more that vibe to rewrite the article: 8 conseils pour bien recruter pour dével…"
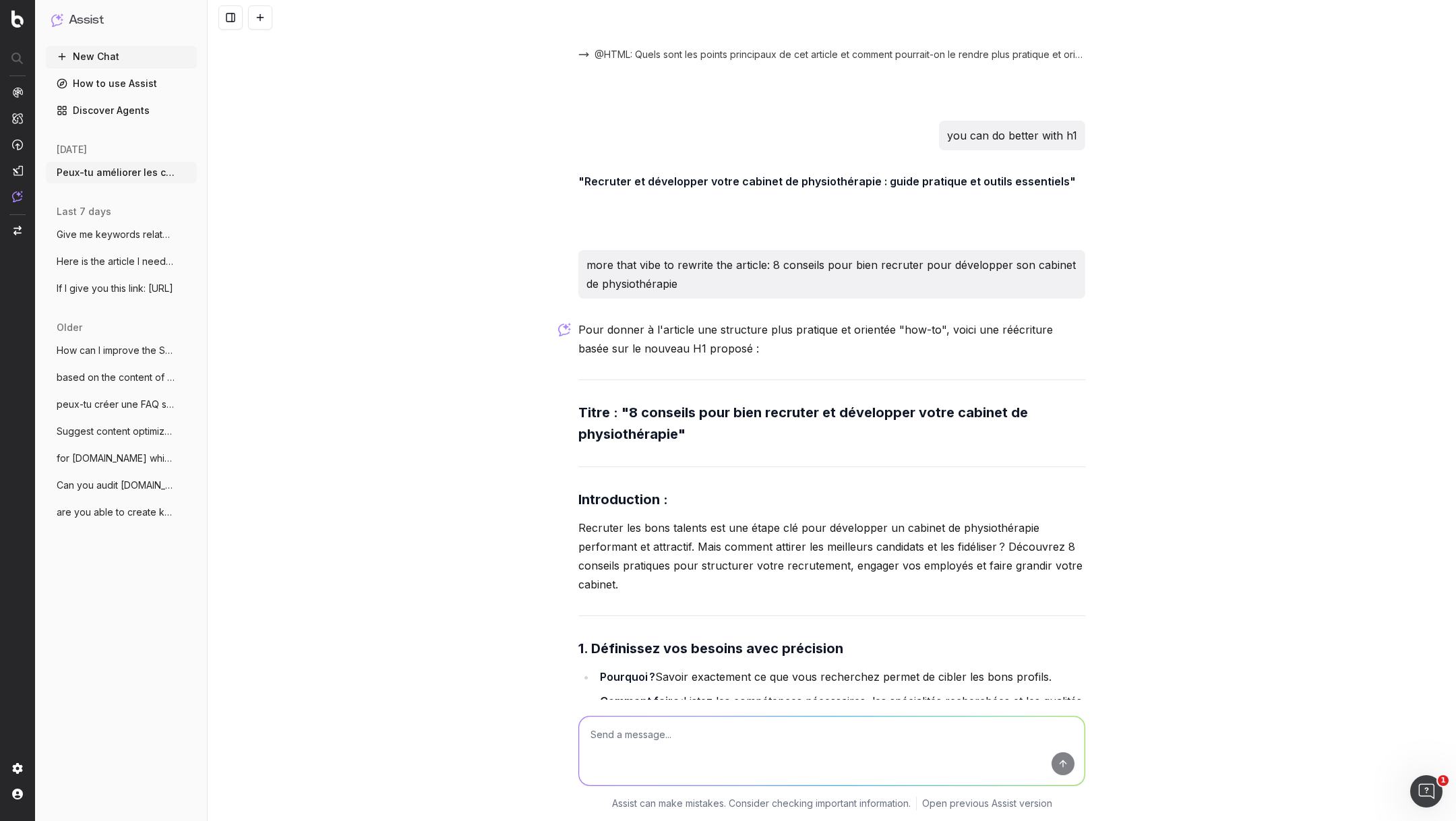
scroll to position [38341, 0]
drag, startPoint x: 676, startPoint y: 332, endPoint x: 628, endPoint y: 314, distance: 51.3
click at [628, 404] on strong "Titre : "8 conseils pour bien recruter et développer votre cabinet de physiothé…" at bounding box center [805, 422] width 453 height 38
copy strong "8 conseils pour bien recruter et développer votre cabinet de physiothérapie"
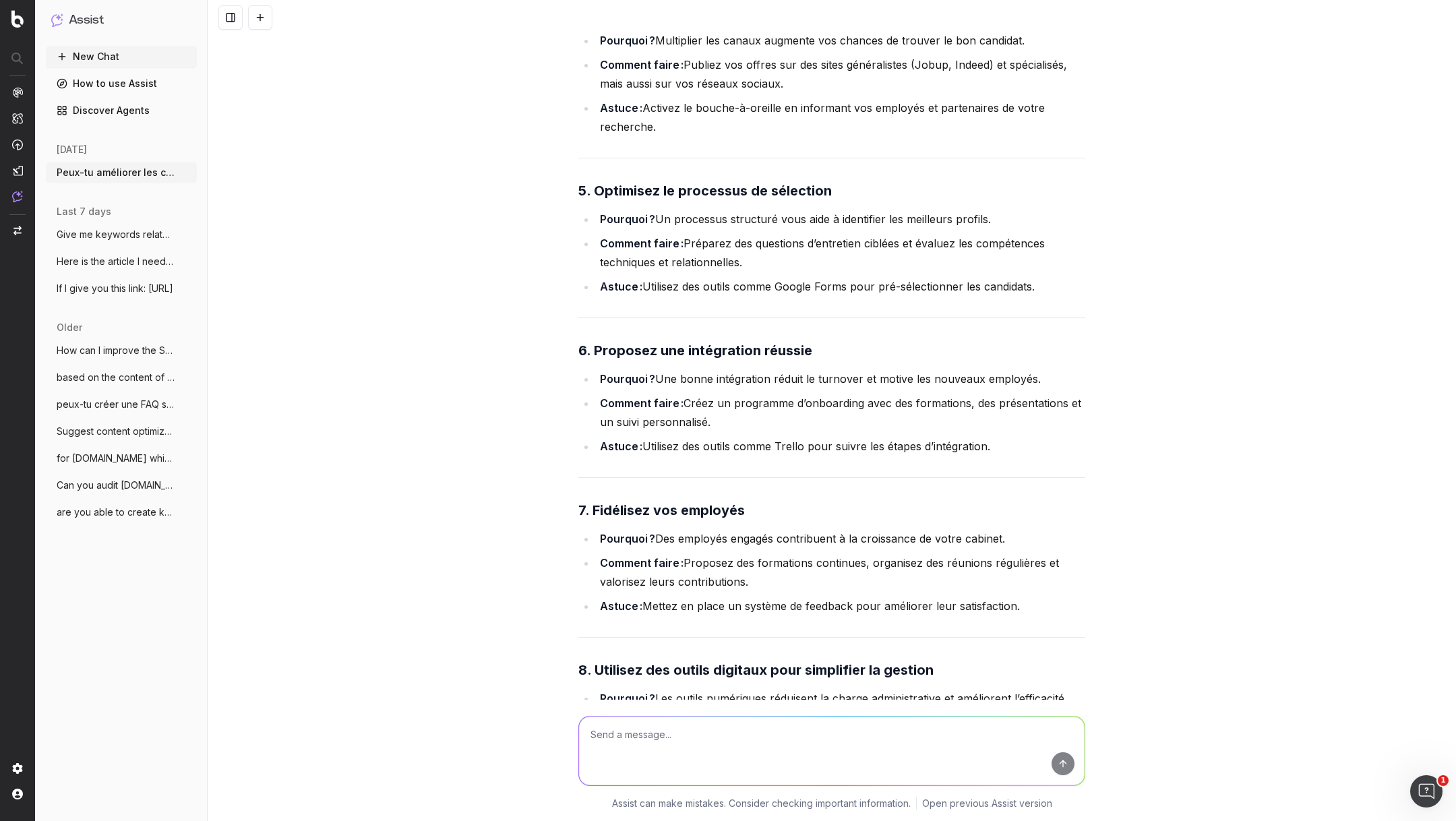
scroll to position [39473, 0]
click at [660, 758] on textarea at bounding box center [831, 751] width 506 height 69
type textarea "just give me the headlines"
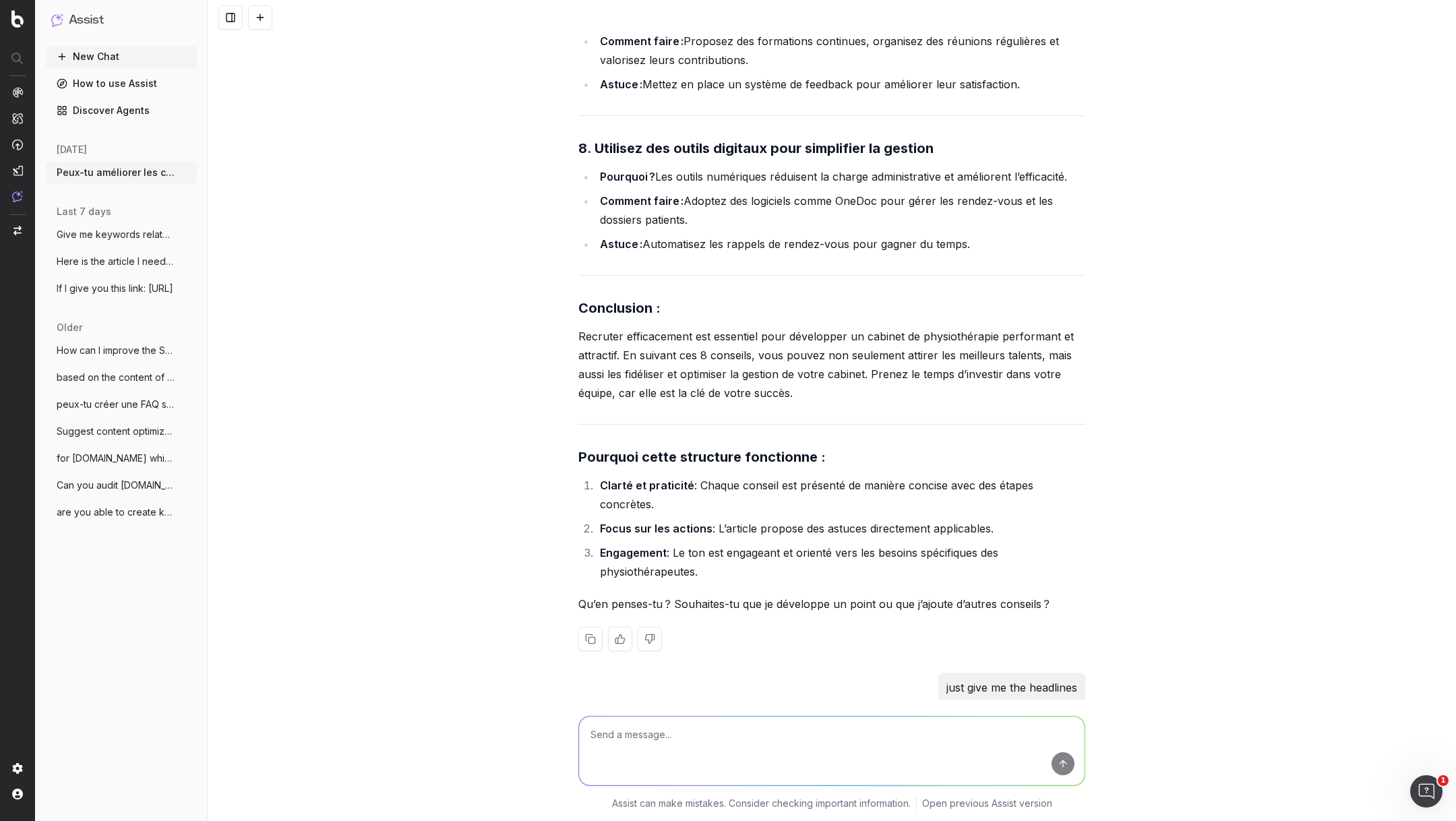
scroll to position [40214, 0]
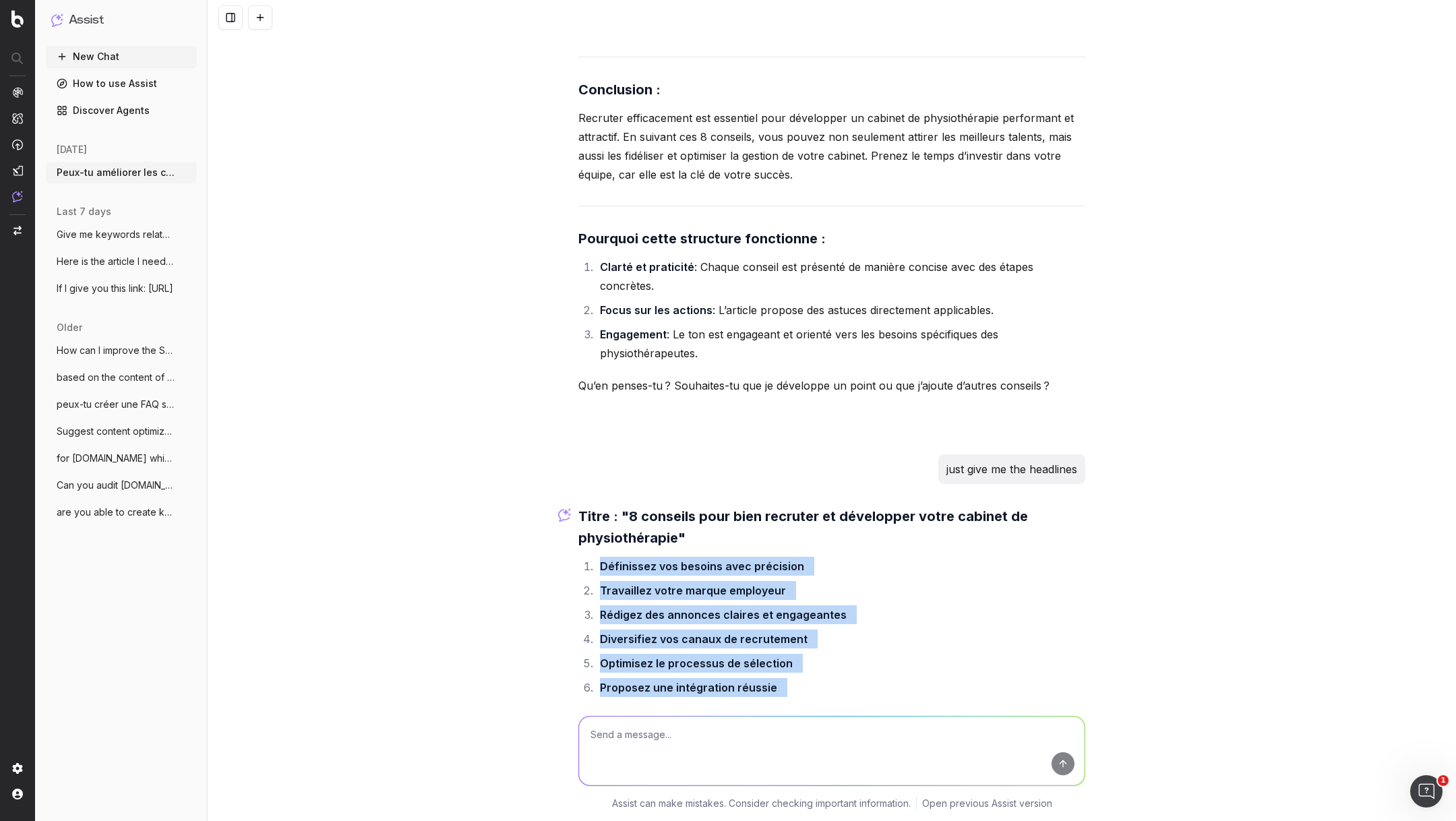
drag, startPoint x: 876, startPoint y: 634, endPoint x: 585, endPoint y: 462, distance: 338.0
click at [585, 557] on ol "Définissez vos besoins avec précision Travaillez votre marque employeur Rédigez…" at bounding box center [832, 651] width 507 height 189
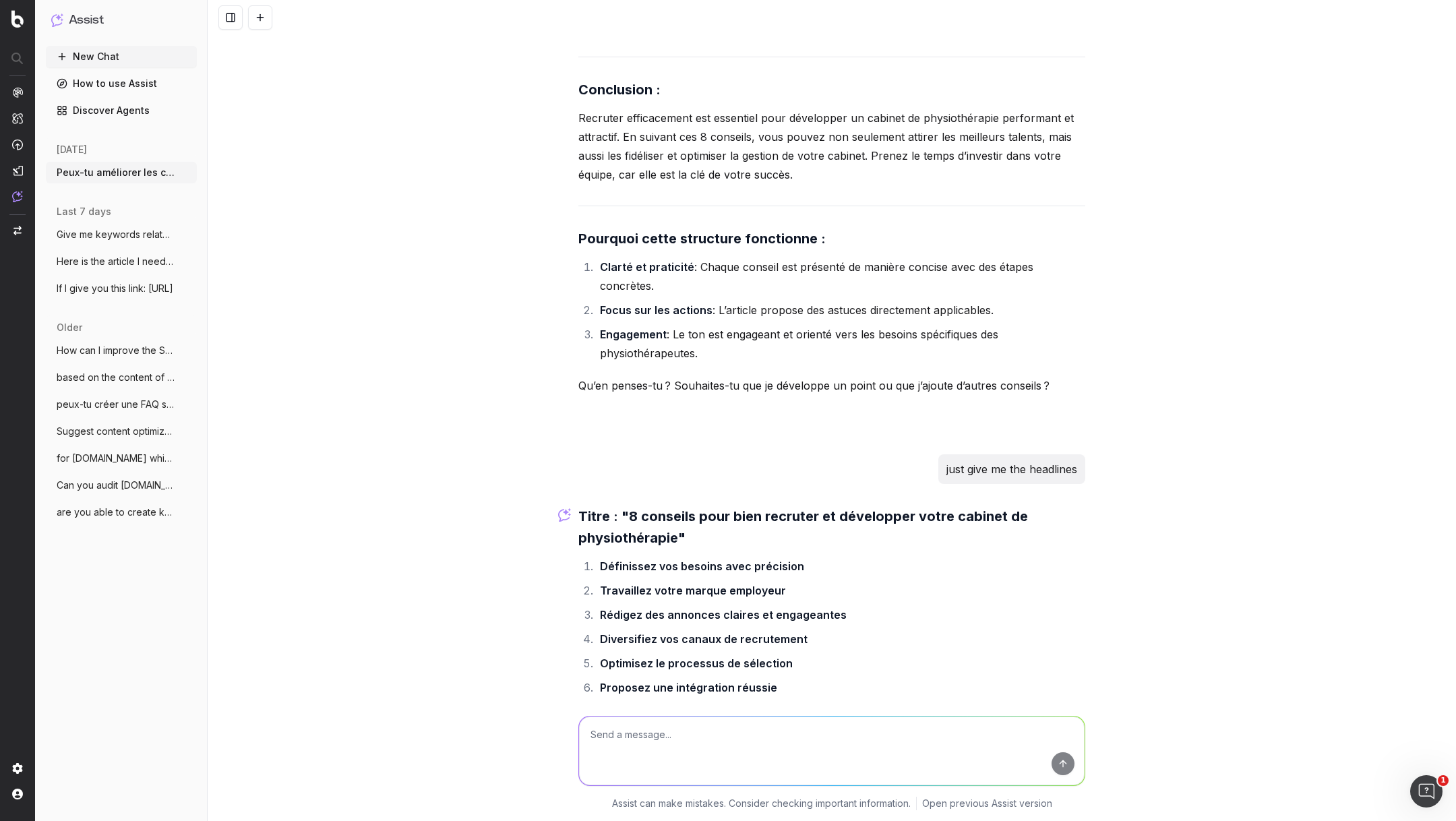
click at [638, 730] on textarea at bounding box center [831, 751] width 506 height 69
type textarea "now write meta desc"
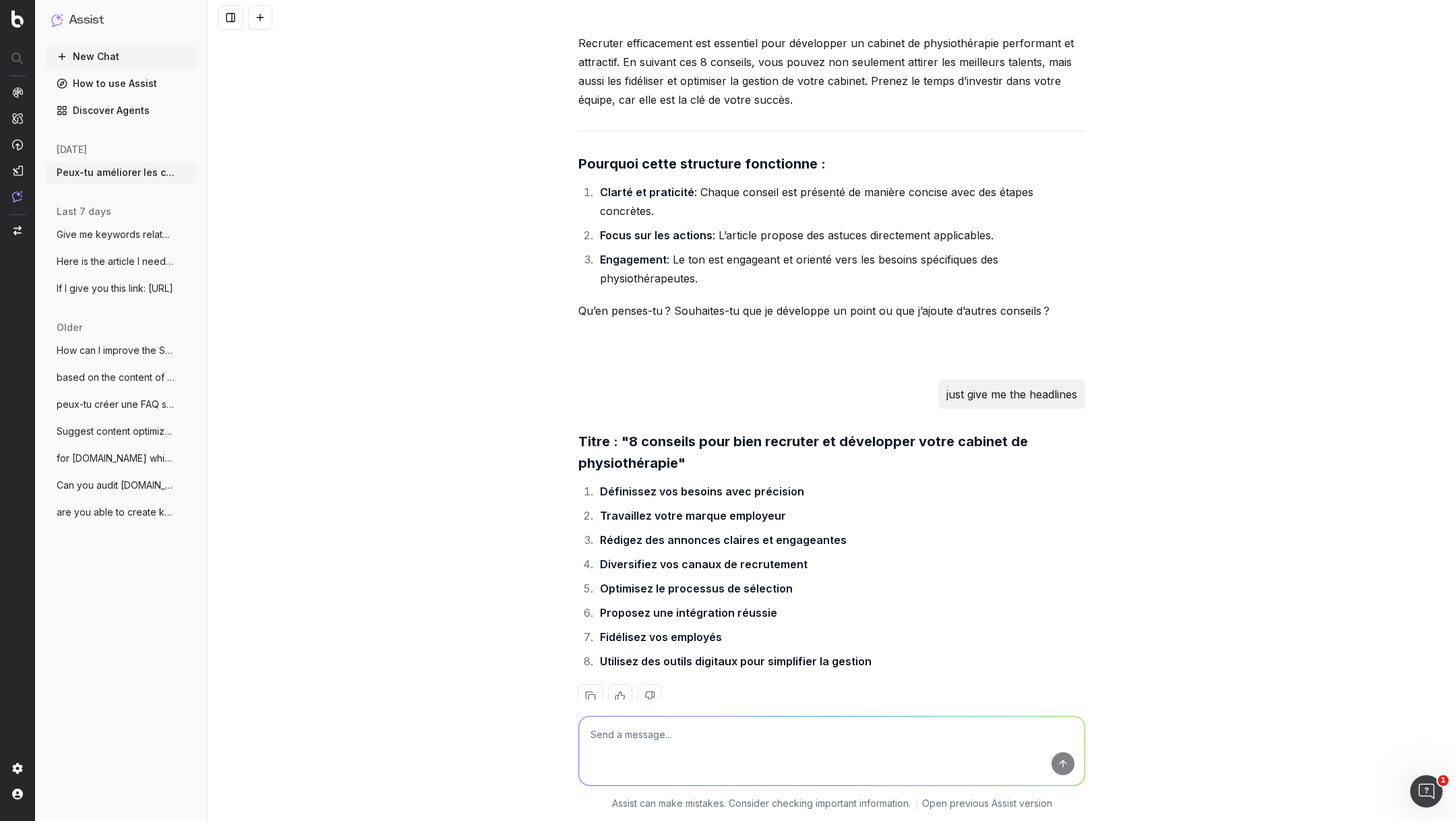
scroll to position [40362, 0]
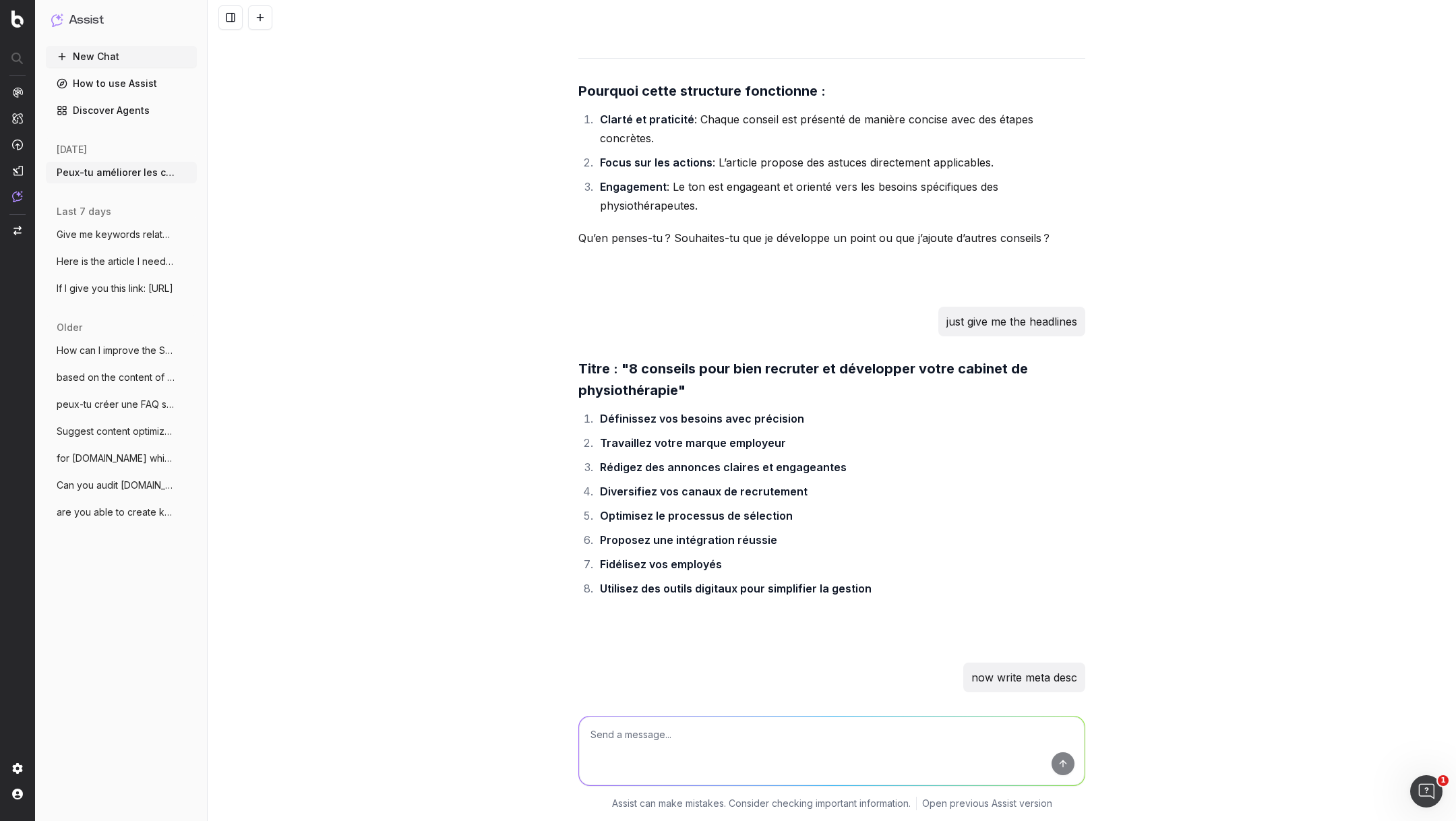
drag, startPoint x: 585, startPoint y: 615, endPoint x: 944, endPoint y: 637, distance: 359.7
click at [944, 716] on strong ""Découvrez 8 conseils pratiques pour recruter efficacement et développer votre …" at bounding box center [827, 733] width 496 height 33
click at [708, 738] on textarea at bounding box center [831, 751] width 506 height 69
paste textarea "[URL][DOMAIN_NAME]"
type textarea "how would you improve/clarify this article: [URL][DOMAIN_NAME]"
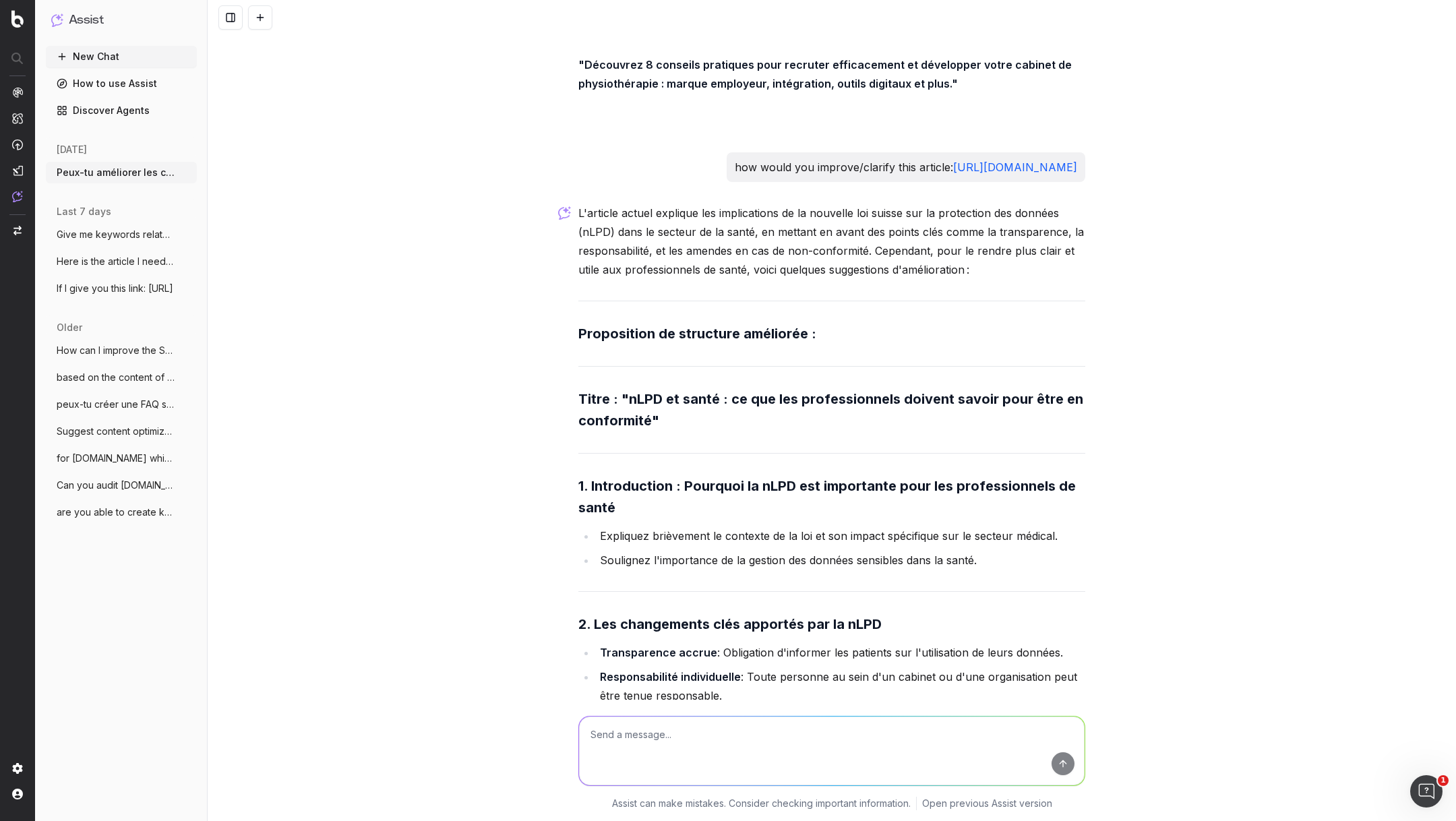
scroll to position [40999, 0]
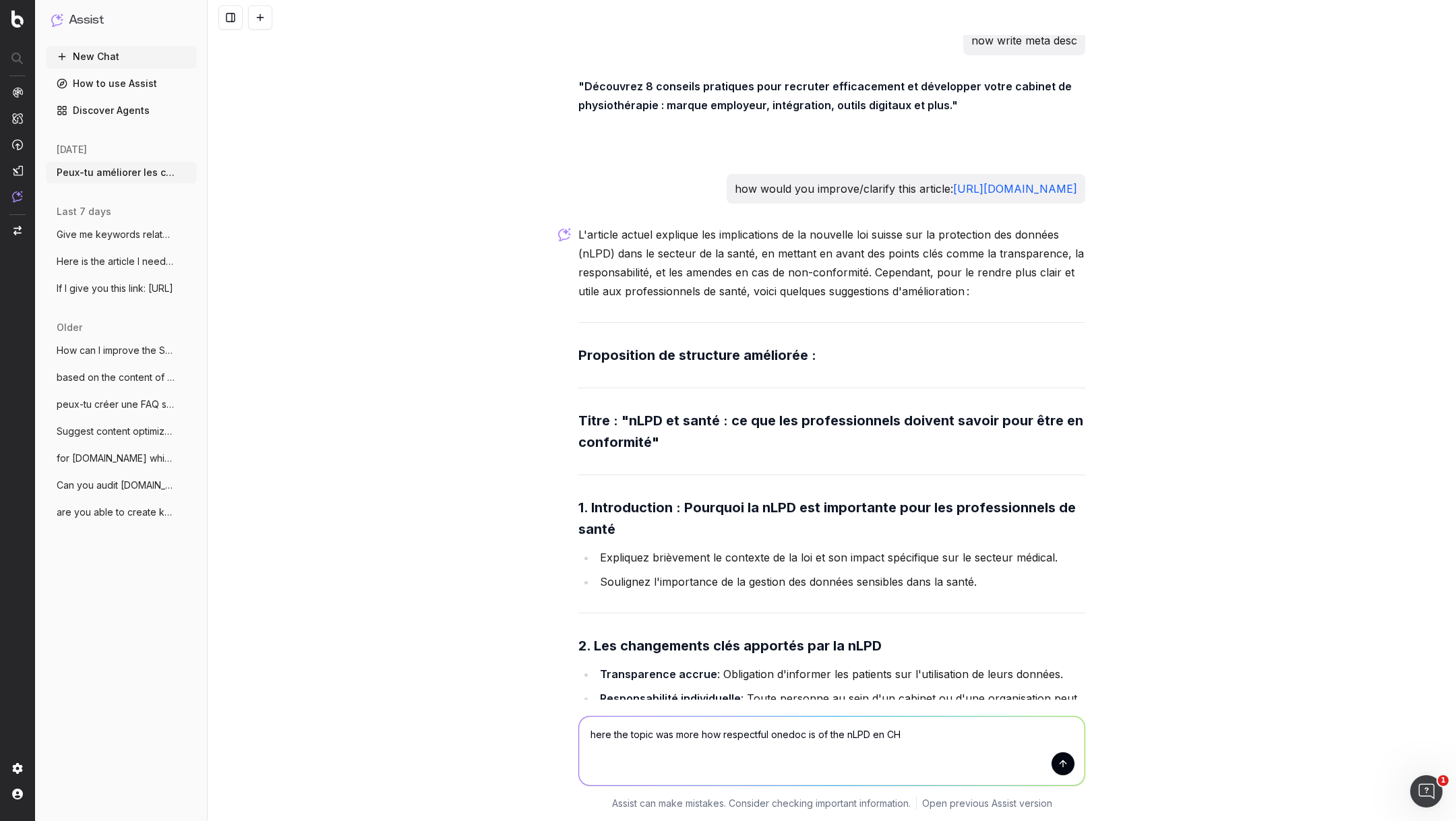
type textarea "here the topic was more how respectful onedoc is of the nLPD en CH"
paste textarea "[Cas client] Plus de confort pour les enfants grâce à la télémédecine en pédiat…"
type textarea "turn into meta title: [Cas client] Plus de confort pour les enfants grâce à la …"
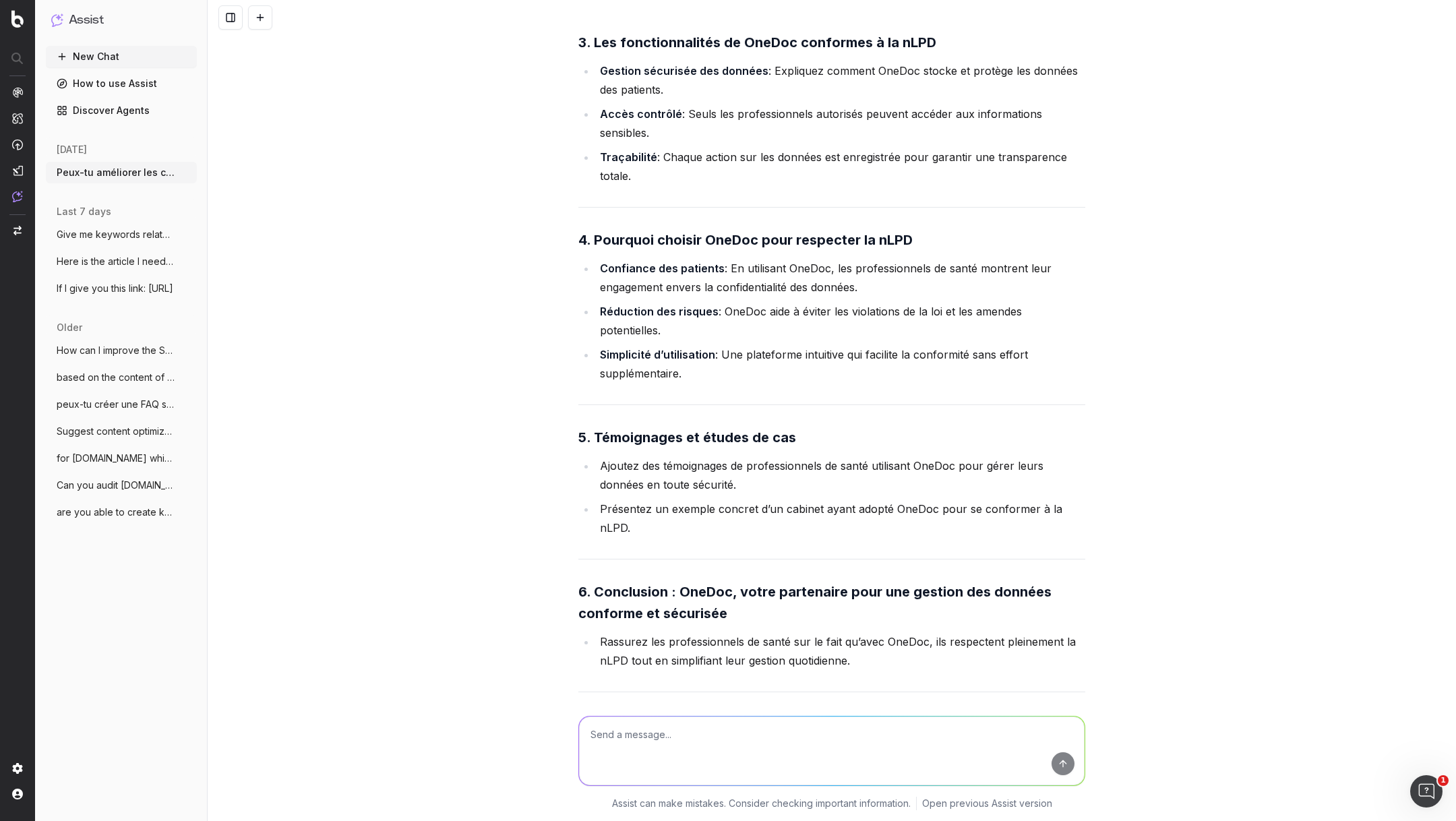
scroll to position [43549, 0]
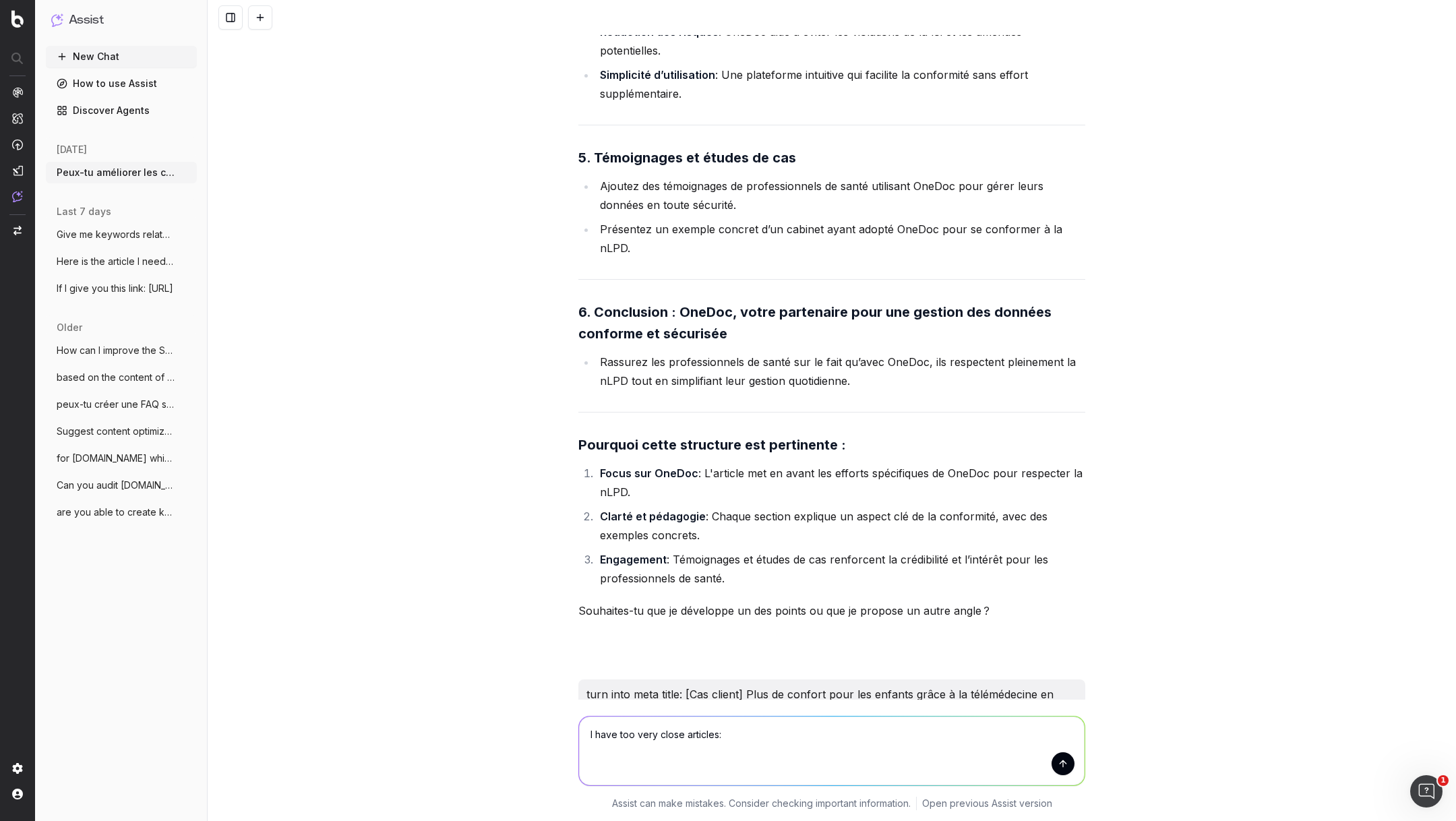
paste textarea "[Cas client] Un confort amélioré pour les enfants grâce à la télémédecine en pé…"
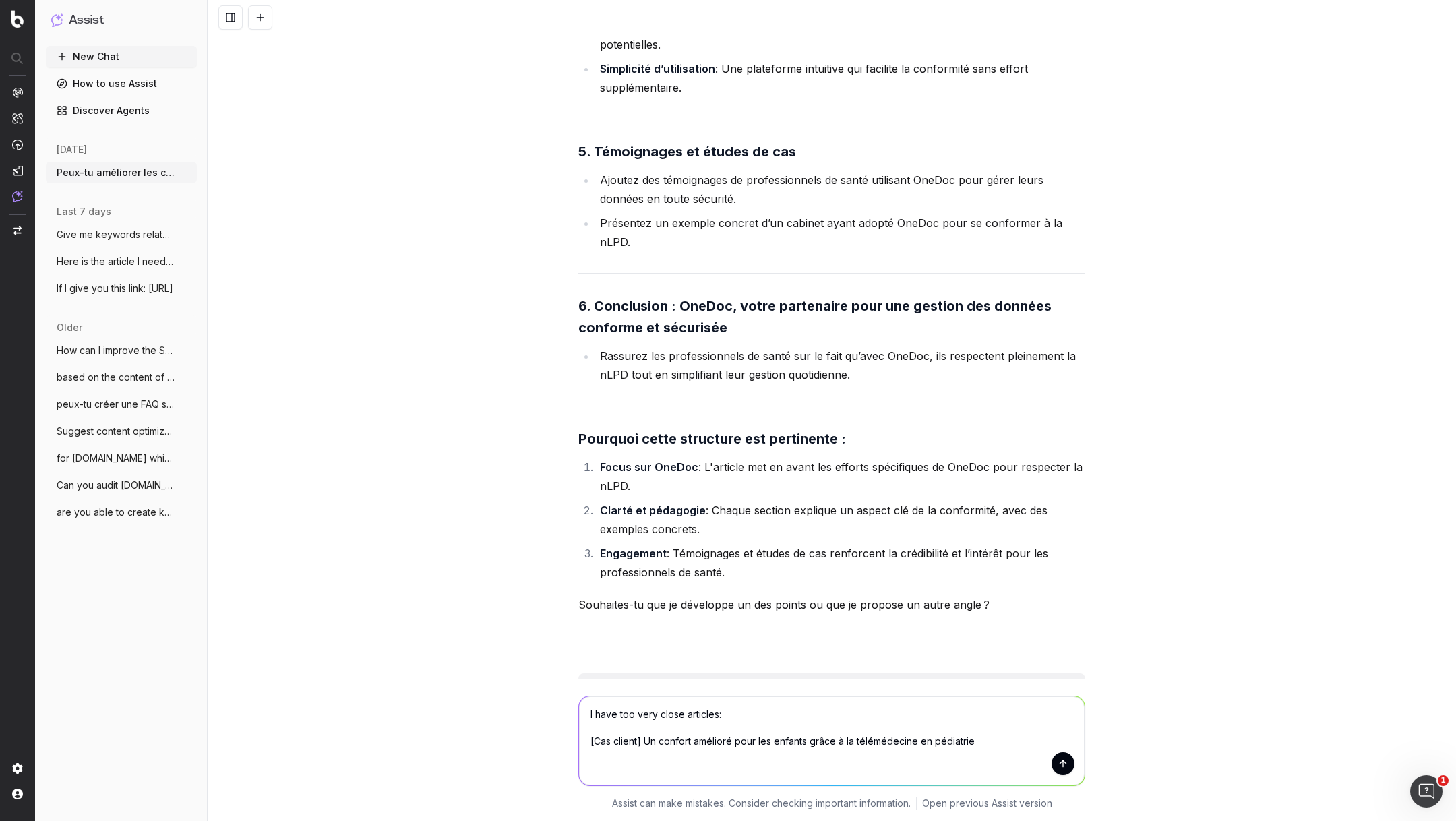
paste textarea "[Cas client] L'avenir des téléconsultations en pédiatre vue par [PERSON_NAME], …"
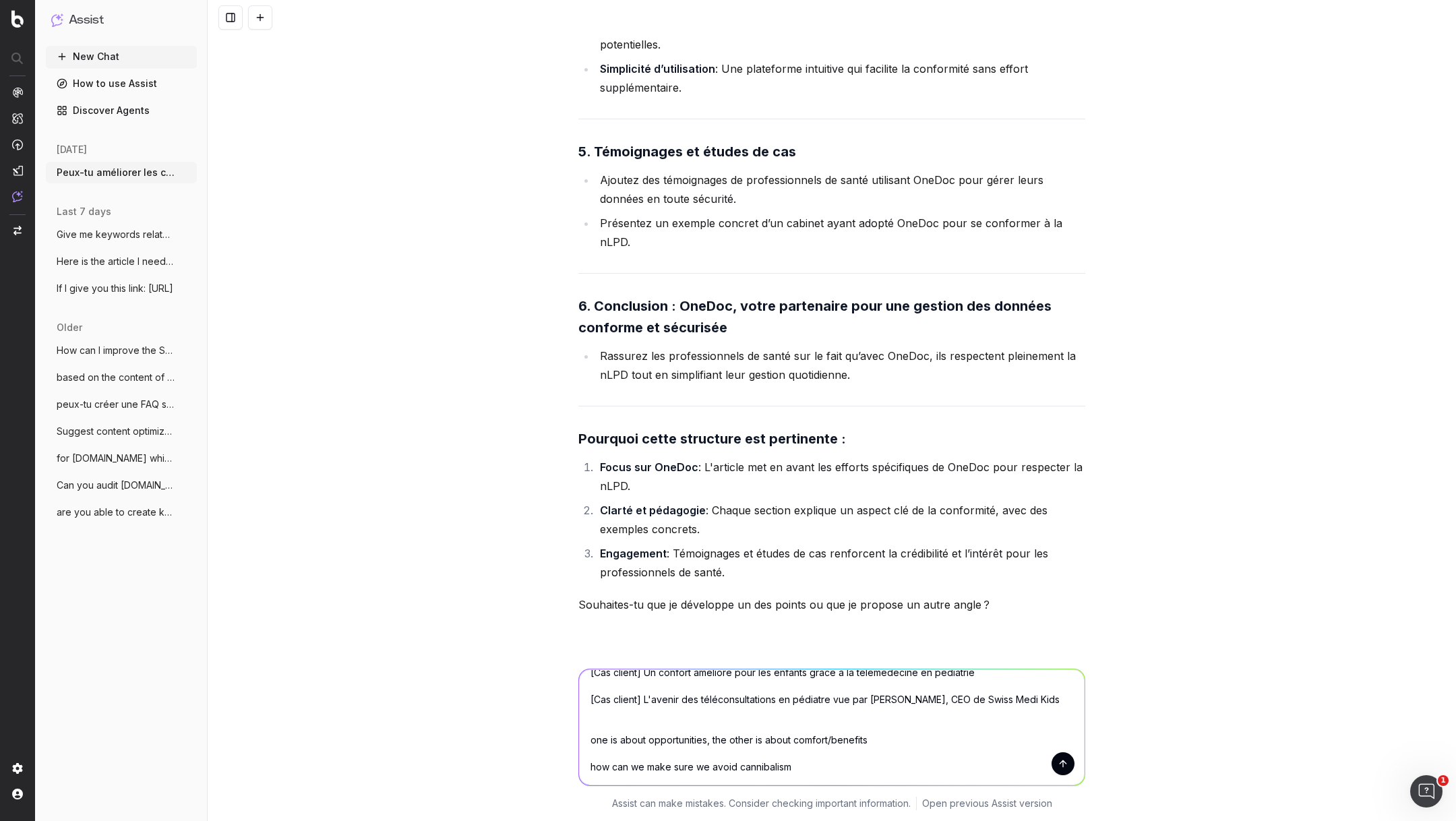
scroll to position [57, 0]
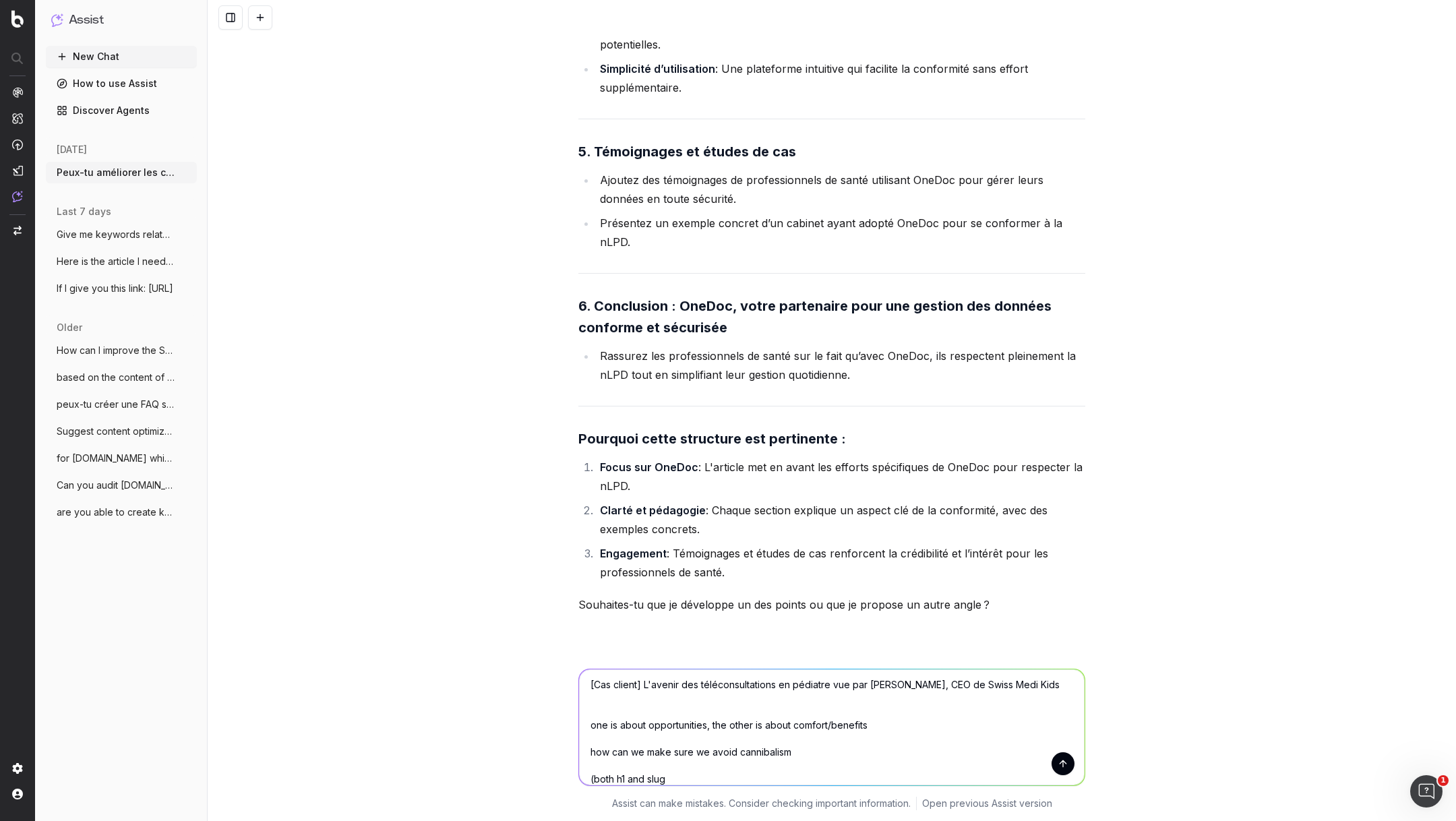
type textarea "I have too very close articles: [Cas client] Un confort amélioré pour les enfan…"
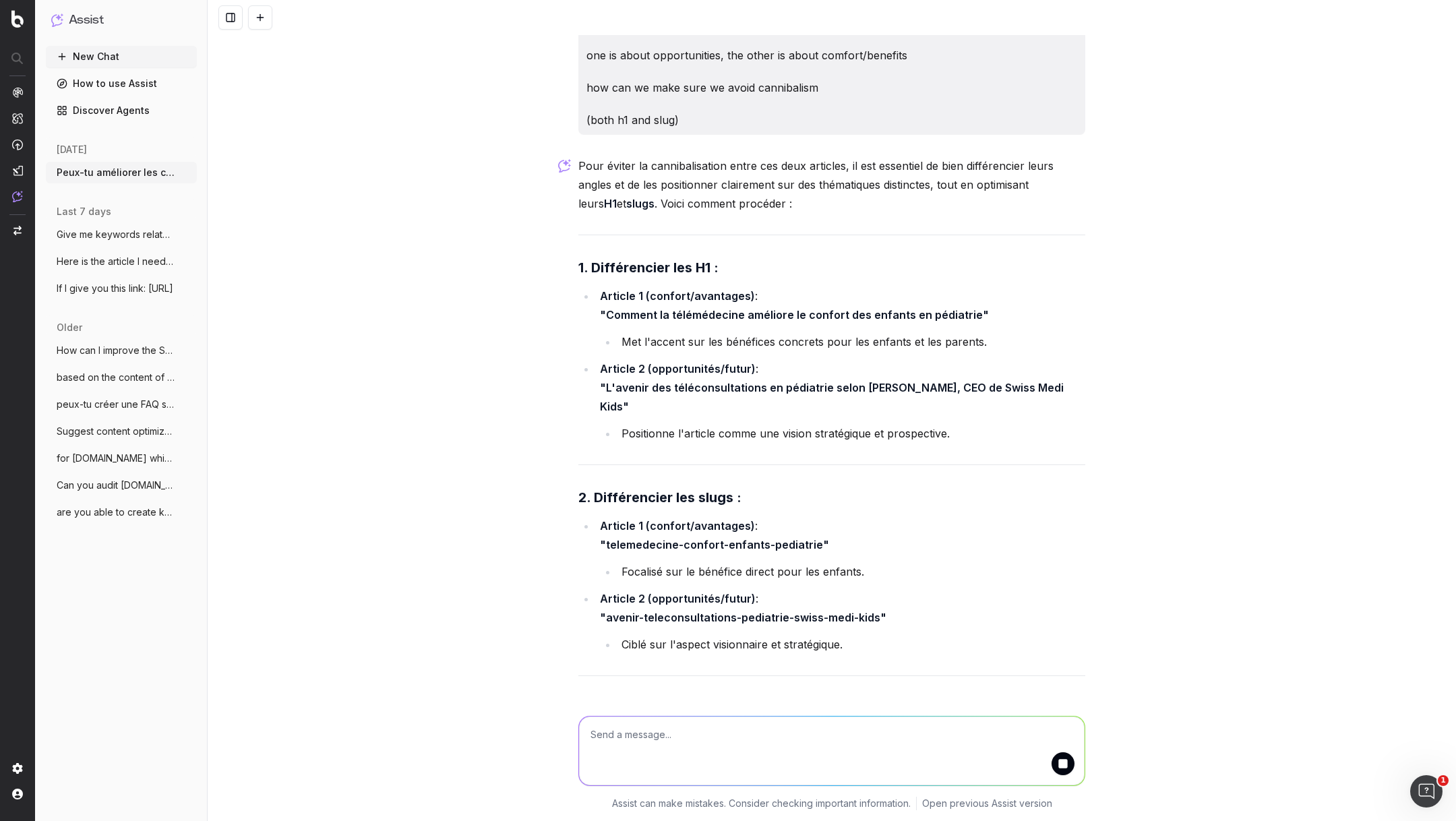
scroll to position [44454, 0]
drag, startPoint x: 607, startPoint y: 184, endPoint x: 973, endPoint y: 191, distance: 366.1
click at [973, 283] on li "Article 1 (confort/avantages) : "Comment la télémédecine améliore le confort de…" at bounding box center [841, 316] width 490 height 65
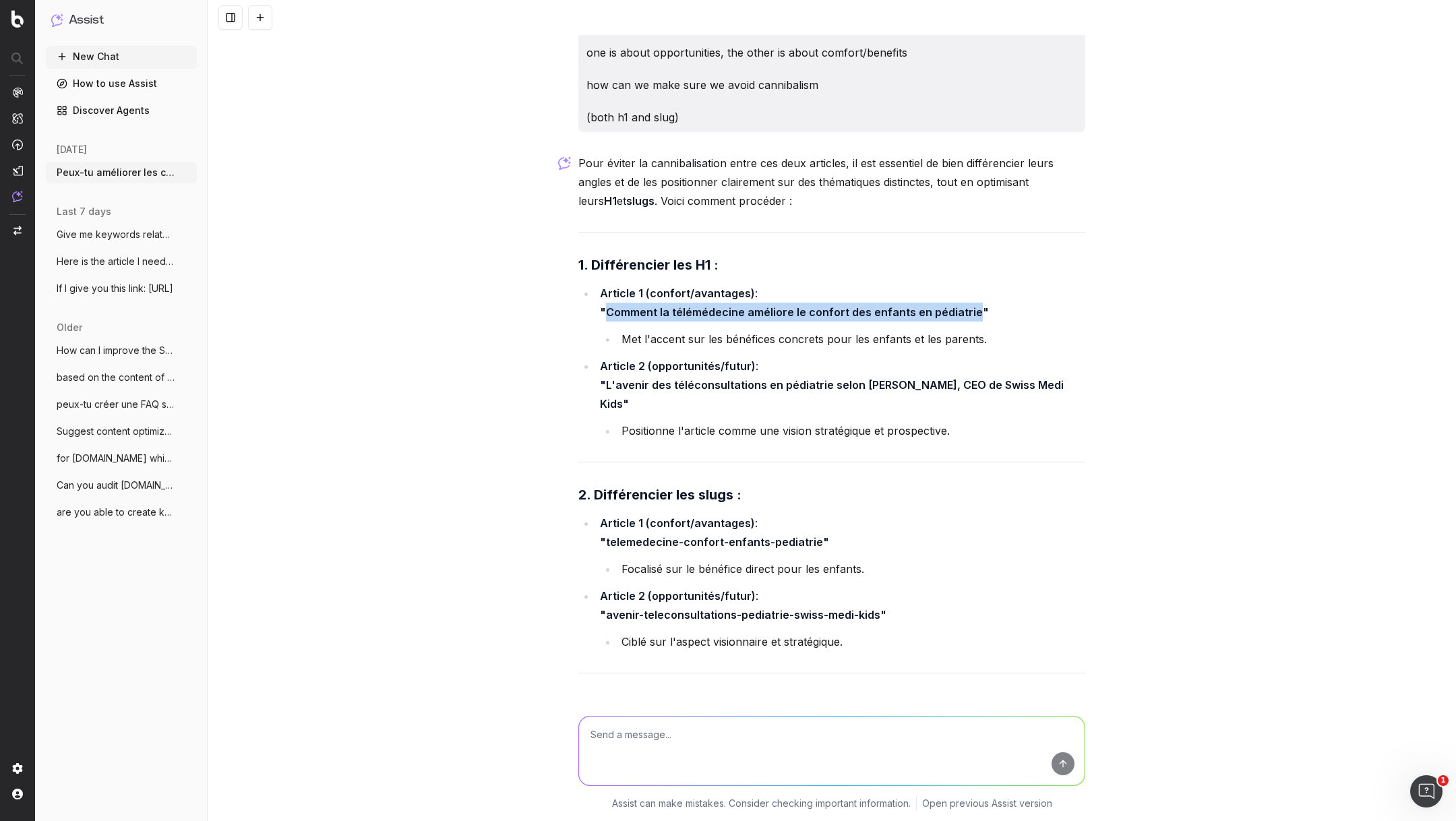
drag, startPoint x: 605, startPoint y: 253, endPoint x: 1069, endPoint y: 259, distance: 464.0
click at [1066, 378] on strong ""L'avenir des téléconsultations en pédiatrie selon [PERSON_NAME], CEO de Swiss …" at bounding box center [833, 394] width 466 height 33
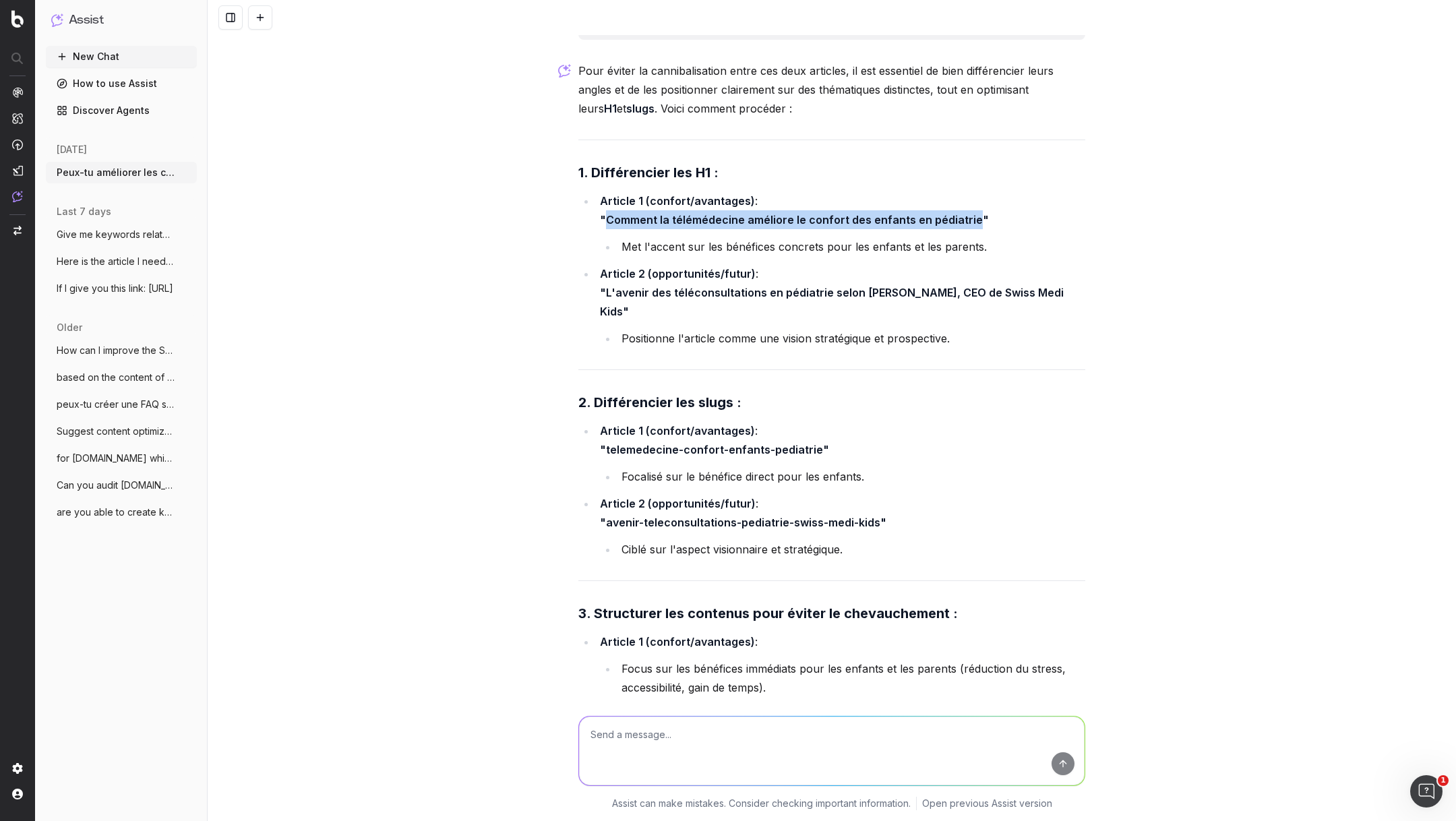
scroll to position [44551, 0]
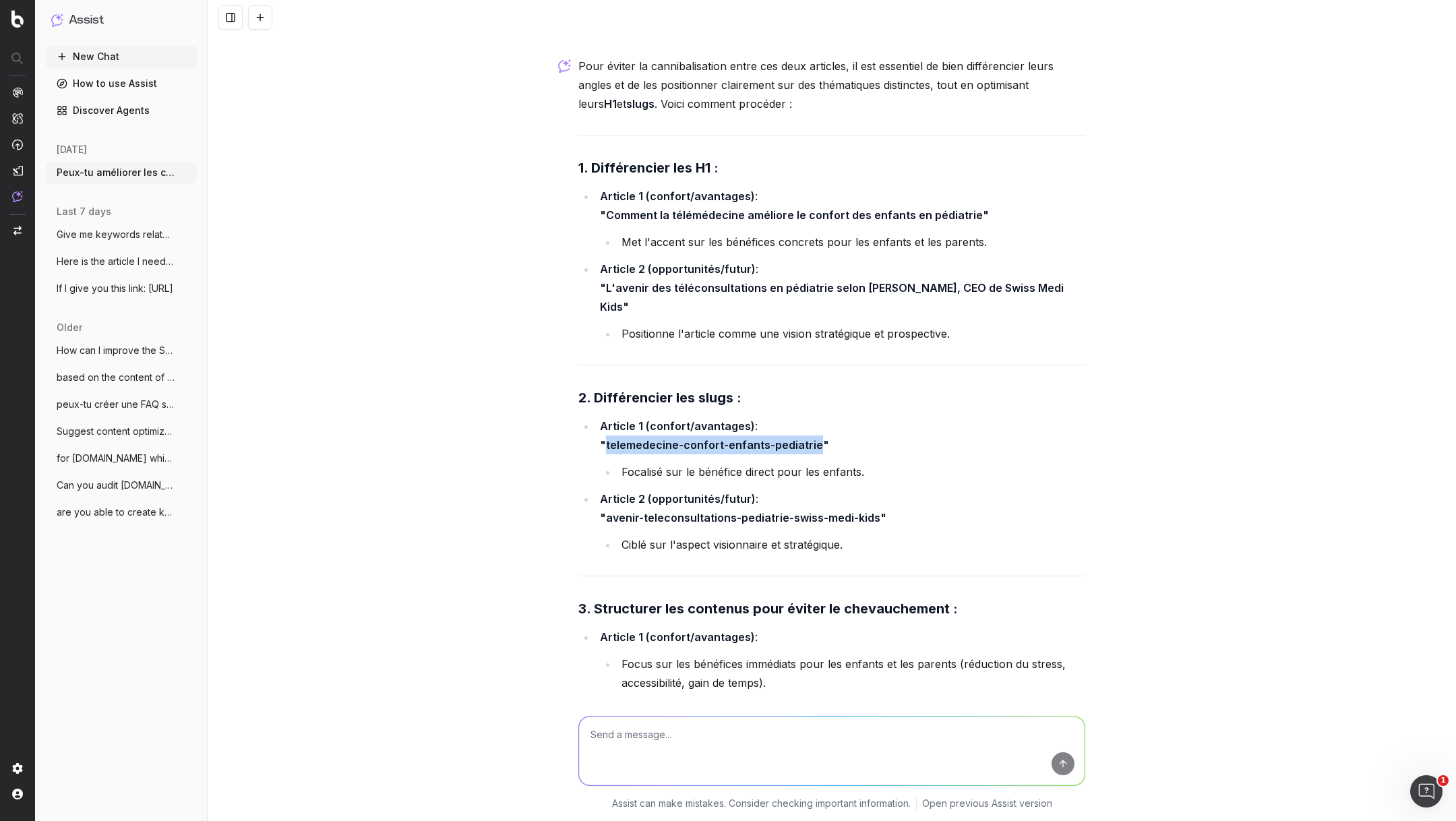
drag, startPoint x: 604, startPoint y: 297, endPoint x: 815, endPoint y: 300, distance: 211.0
click at [815, 438] on strong ""telemedecine-confort-enfants-pediatrie"" at bounding box center [714, 445] width 229 height 13
drag, startPoint x: 606, startPoint y: 370, endPoint x: 874, endPoint y: 370, distance: 268.0
click at [874, 511] on strong ""avenir-teleconsultations-pediatrie-swiss-medi-kids"" at bounding box center [743, 517] width 287 height 13
click at [684, 733] on textarea at bounding box center [831, 751] width 506 height 69
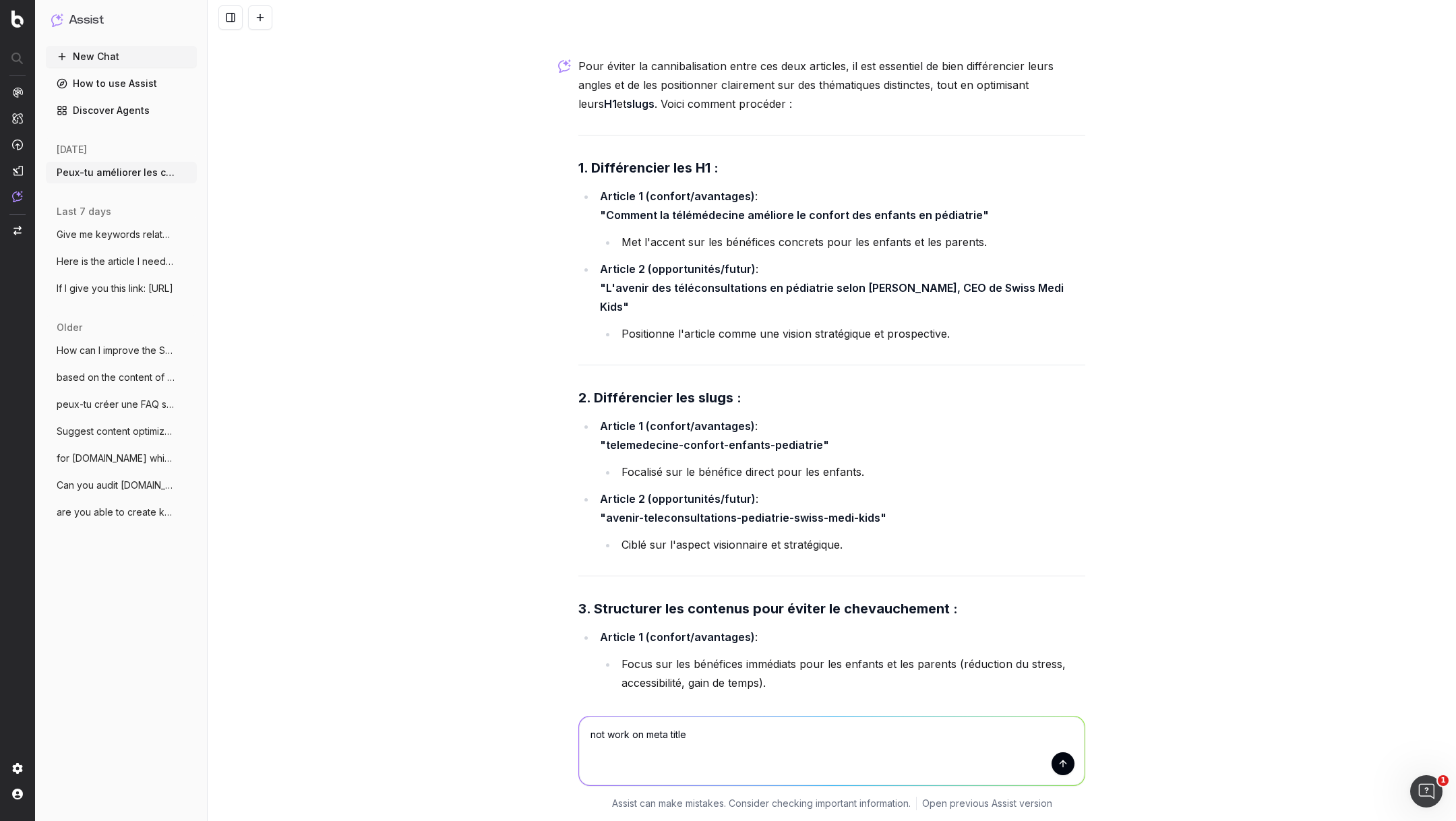
type textarea "not work on meta titles"
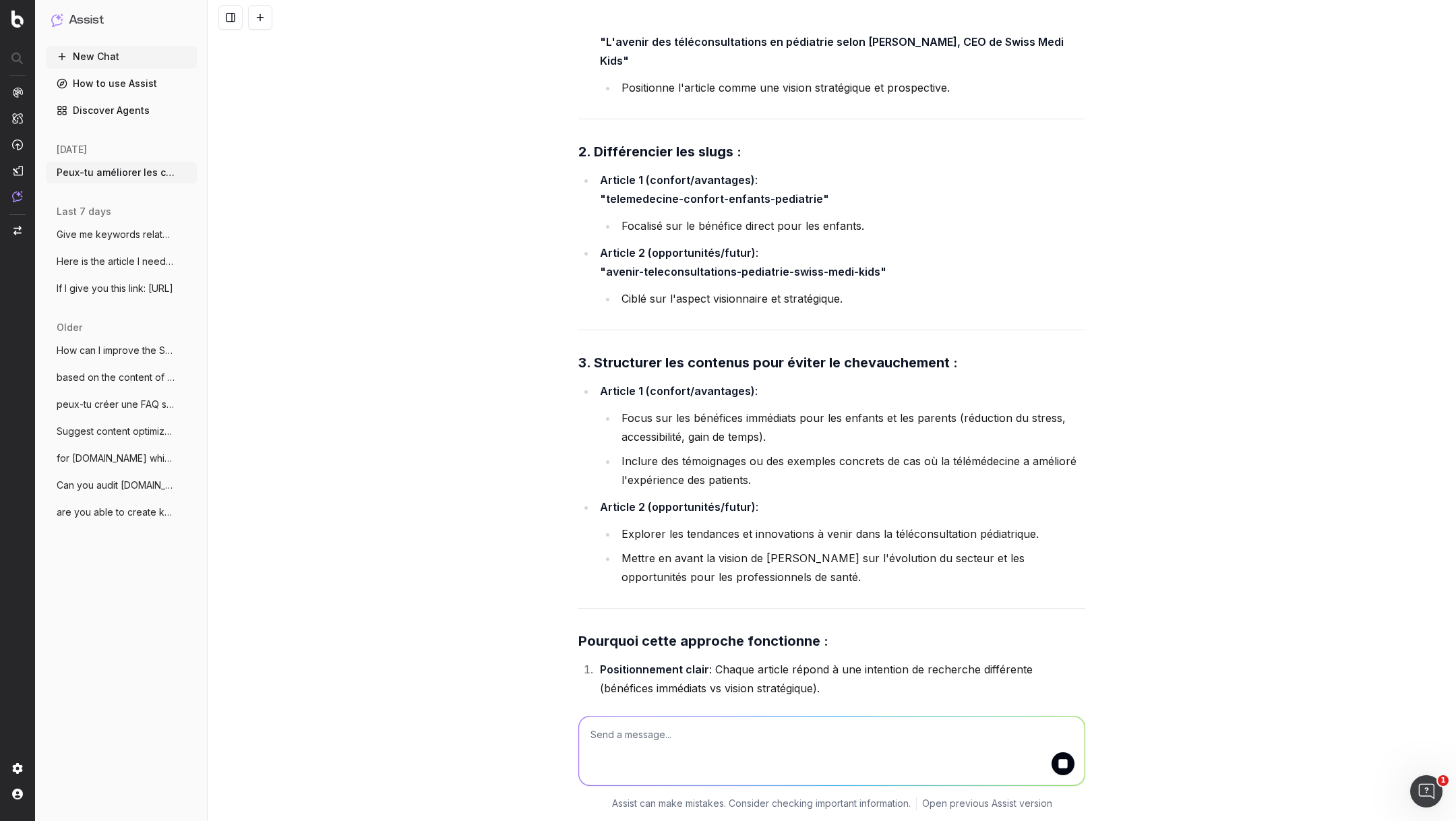
scroll to position [44801, 0]
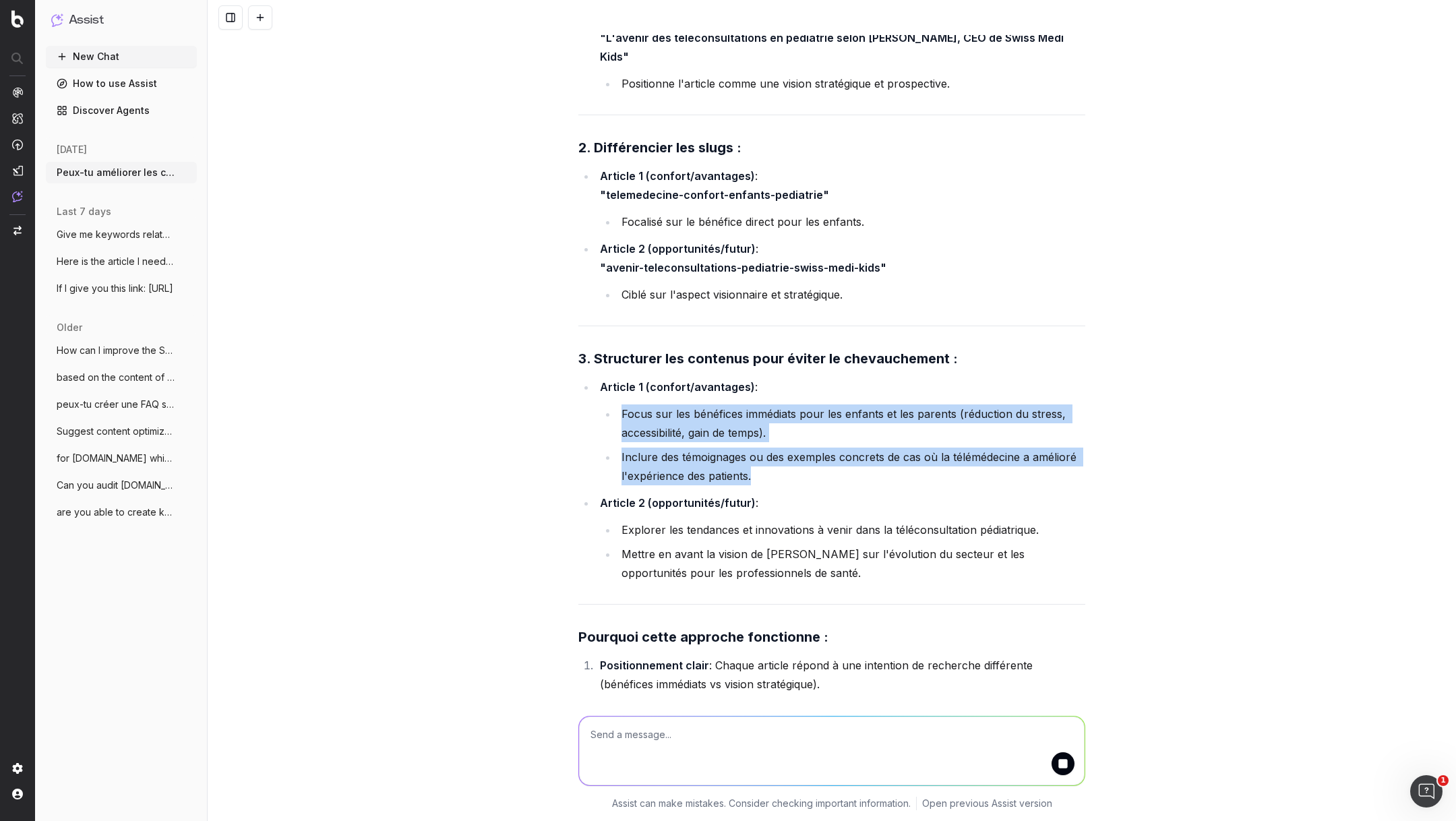
drag, startPoint x: 760, startPoint y: 339, endPoint x: 598, endPoint y: 248, distance: 185.8
click at [598, 377] on ul "Article 1 (confort/avantages) : Focus sur les bénéfices immédiats pour les enfa…" at bounding box center [832, 479] width 507 height 205
drag, startPoint x: 817, startPoint y: 424, endPoint x: 600, endPoint y: 373, distance: 222.9
click at [600, 493] on li "Article 2 (opportunités/futur) : Explorer les tendances et innovations à venir …" at bounding box center [841, 538] width 490 height 89
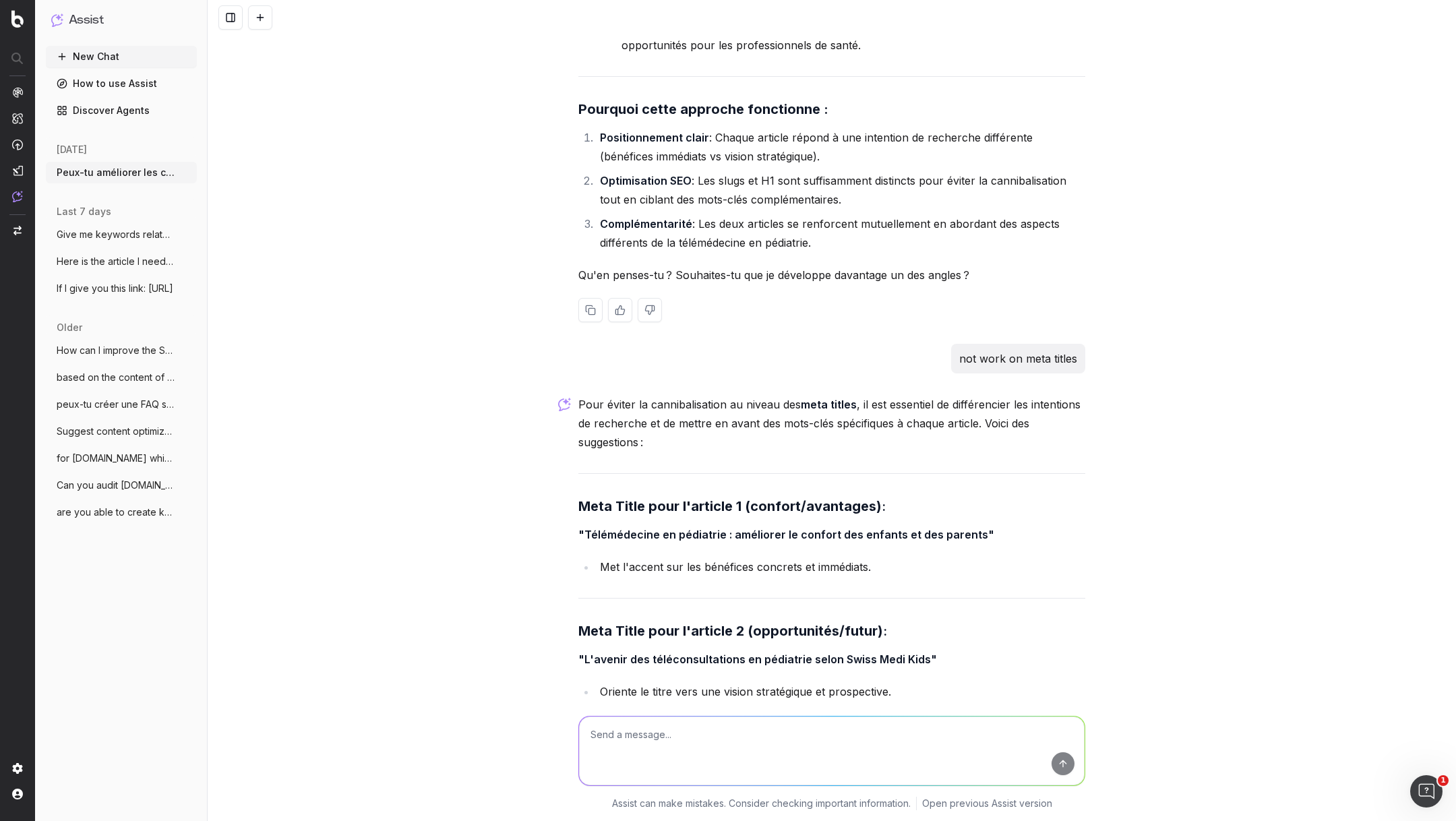
scroll to position [45451, 0]
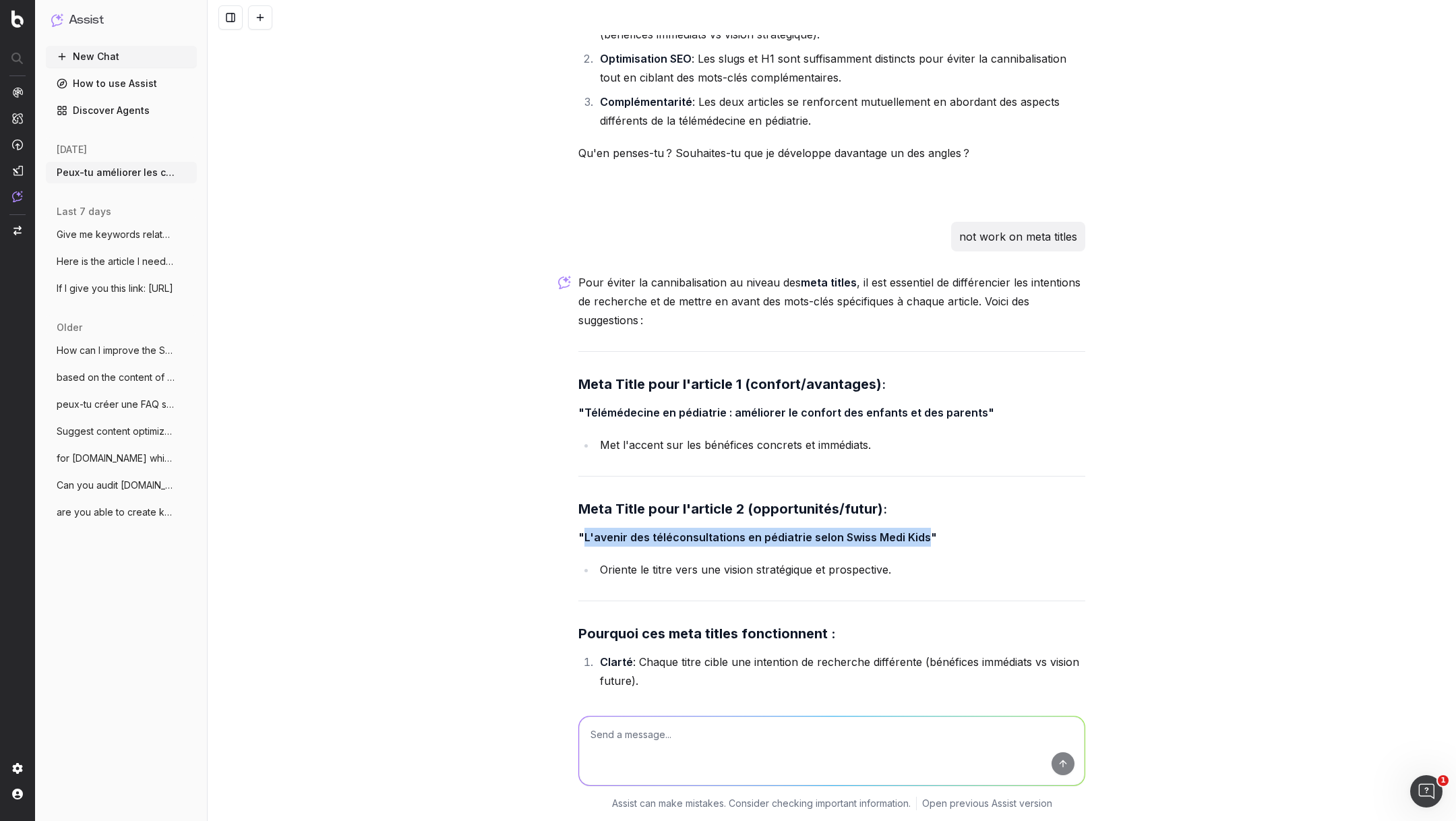
drag, startPoint x: 922, startPoint y: 388, endPoint x: 585, endPoint y: 390, distance: 337.0
click at [585, 531] on strong ""L'avenir des téléconsultations en pédiatrie selon Swiss Medi Kids"" at bounding box center [758, 537] width 359 height 13
click at [656, 723] on textarea at bounding box center [831, 751] width 506 height 69
paste textarea "[Cas client] Plus de la moitié des patients acquis en ligne pour Physio 7"
type textarea "improve this h1: [Cas client] Plus de la moitié des patients acquis en ligne po…"
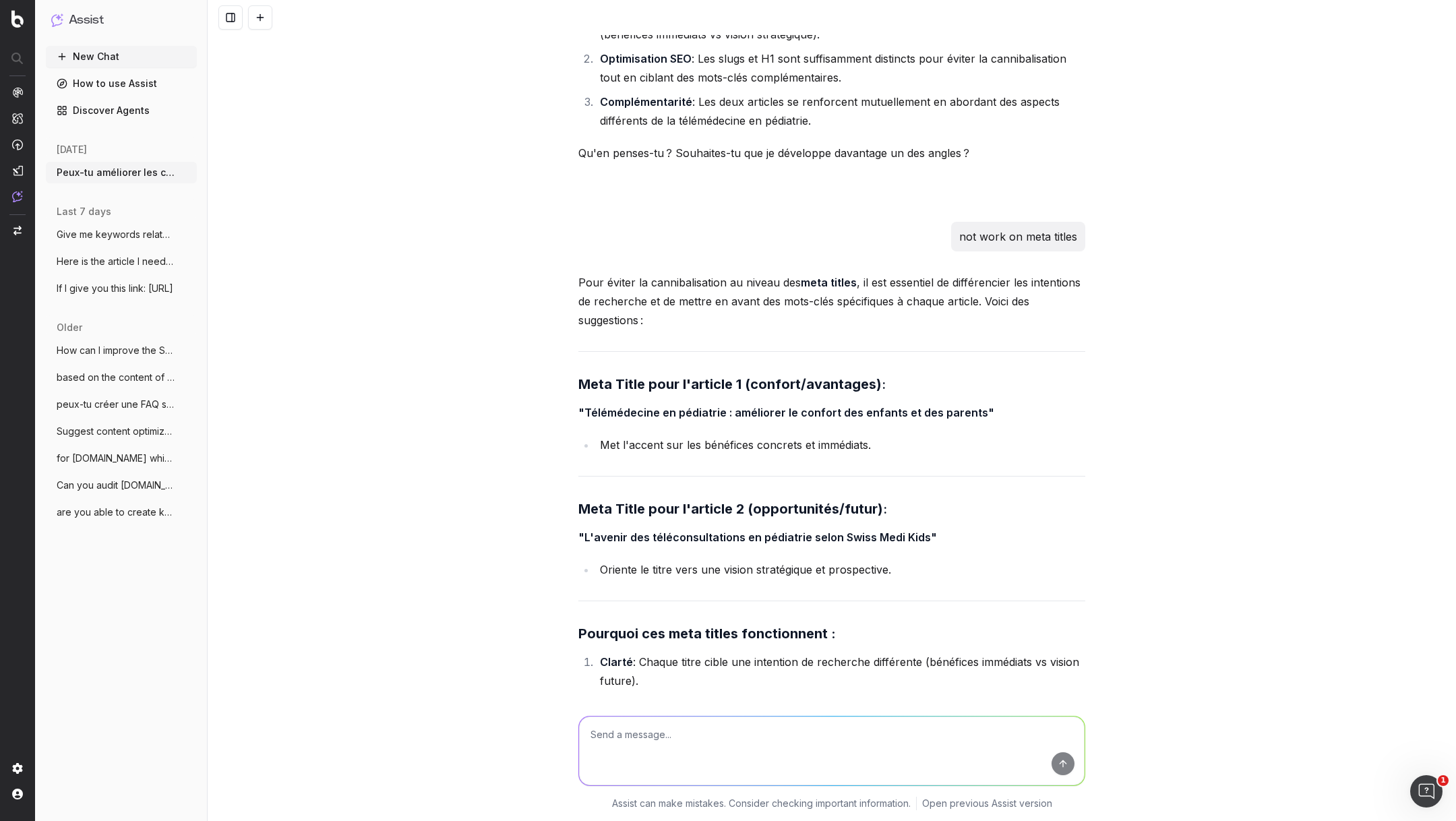
scroll to position [45580, 0]
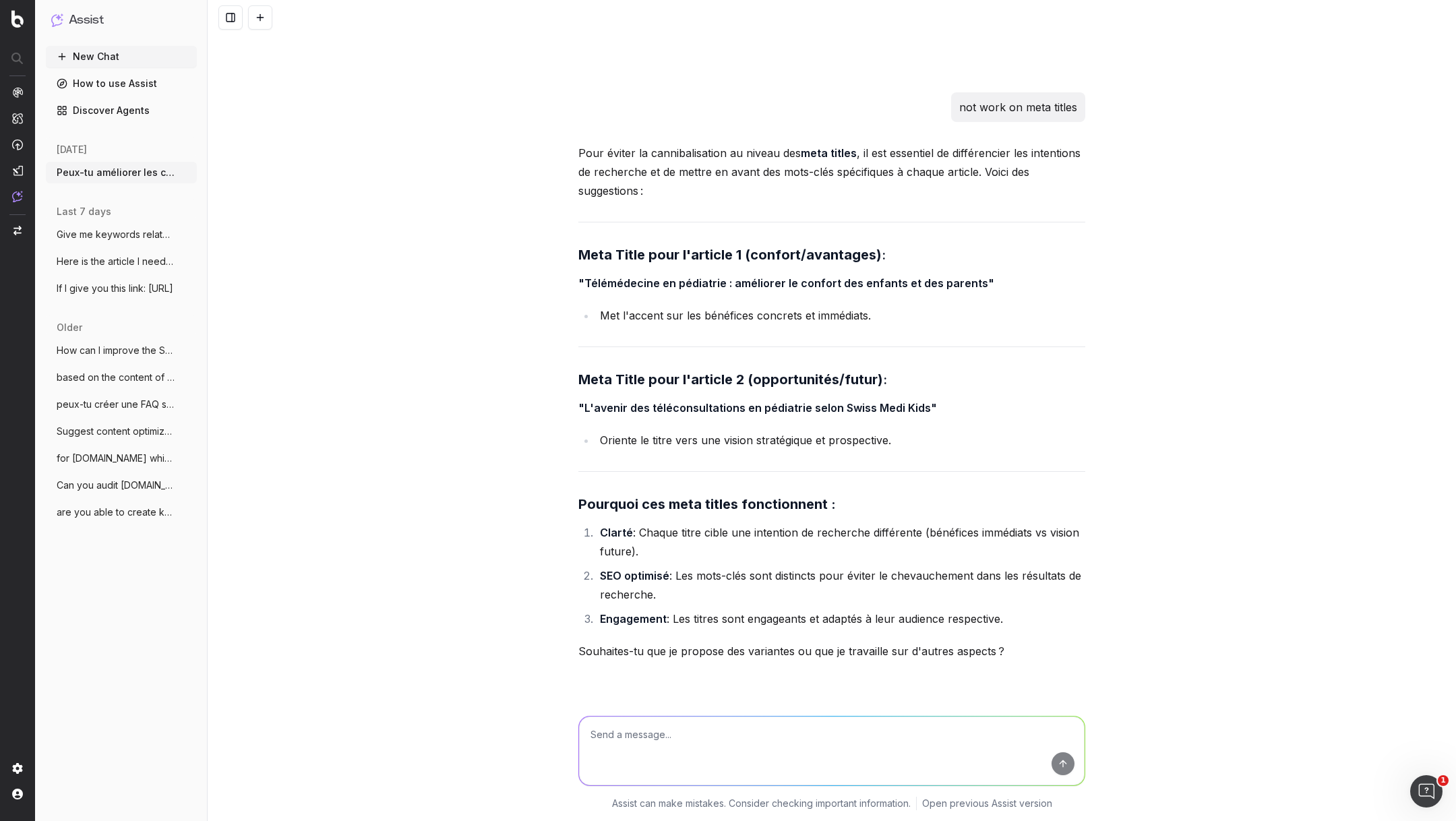
drag, startPoint x: 1003, startPoint y: 634, endPoint x: 584, endPoint y: 632, distance: 419.0
click at [584, 774] on strong ""[Cas client] Comment Physio 7 a acquis plus de la moitié de ses patients en li…" at bounding box center [798, 780] width 439 height 13
click at [680, 708] on div at bounding box center [832, 747] width 518 height 97
click at [679, 733] on textarea at bounding box center [831, 751] width 506 height 69
type textarea "turn into meta title"
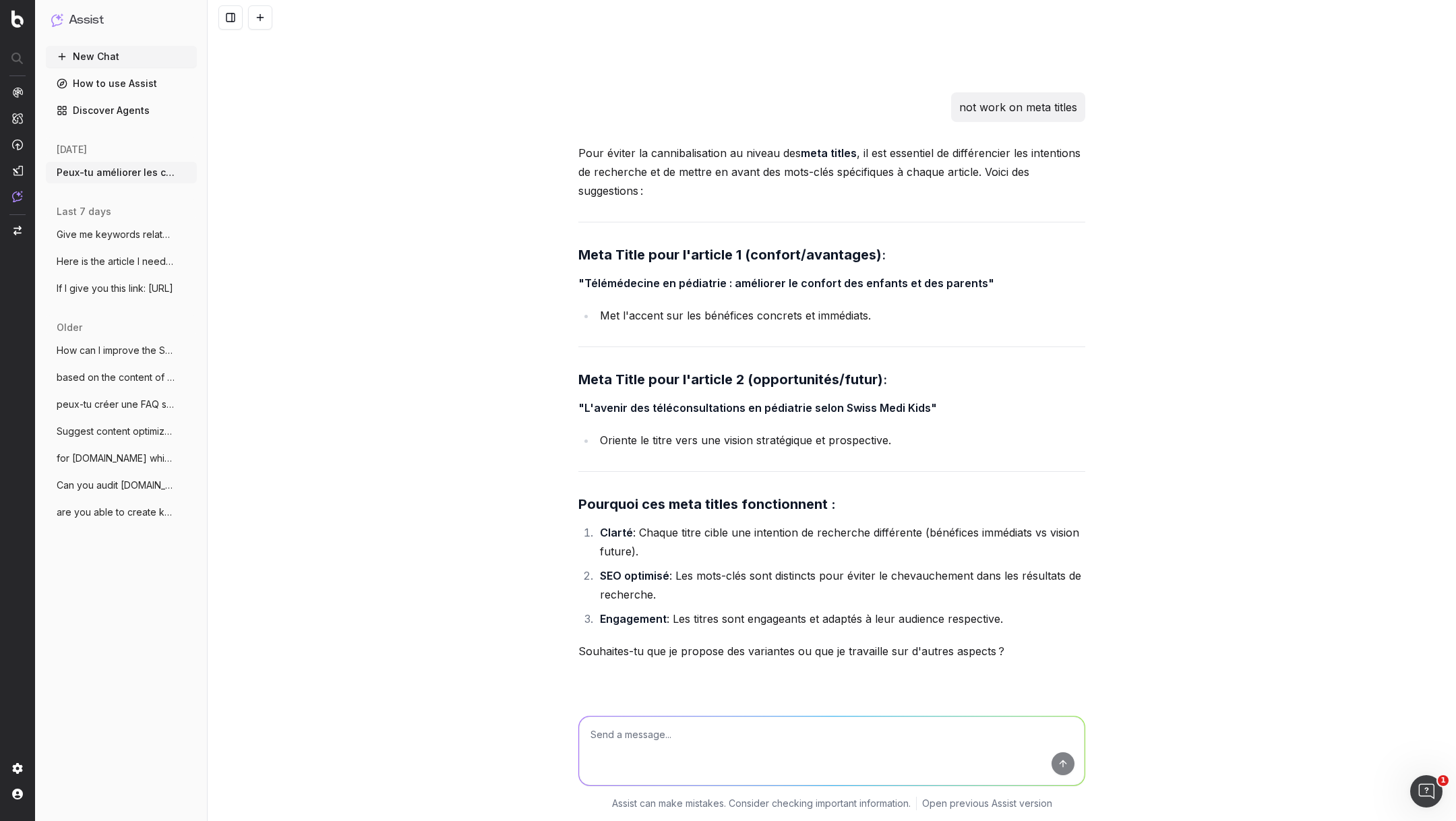
scroll to position [45710, 0]
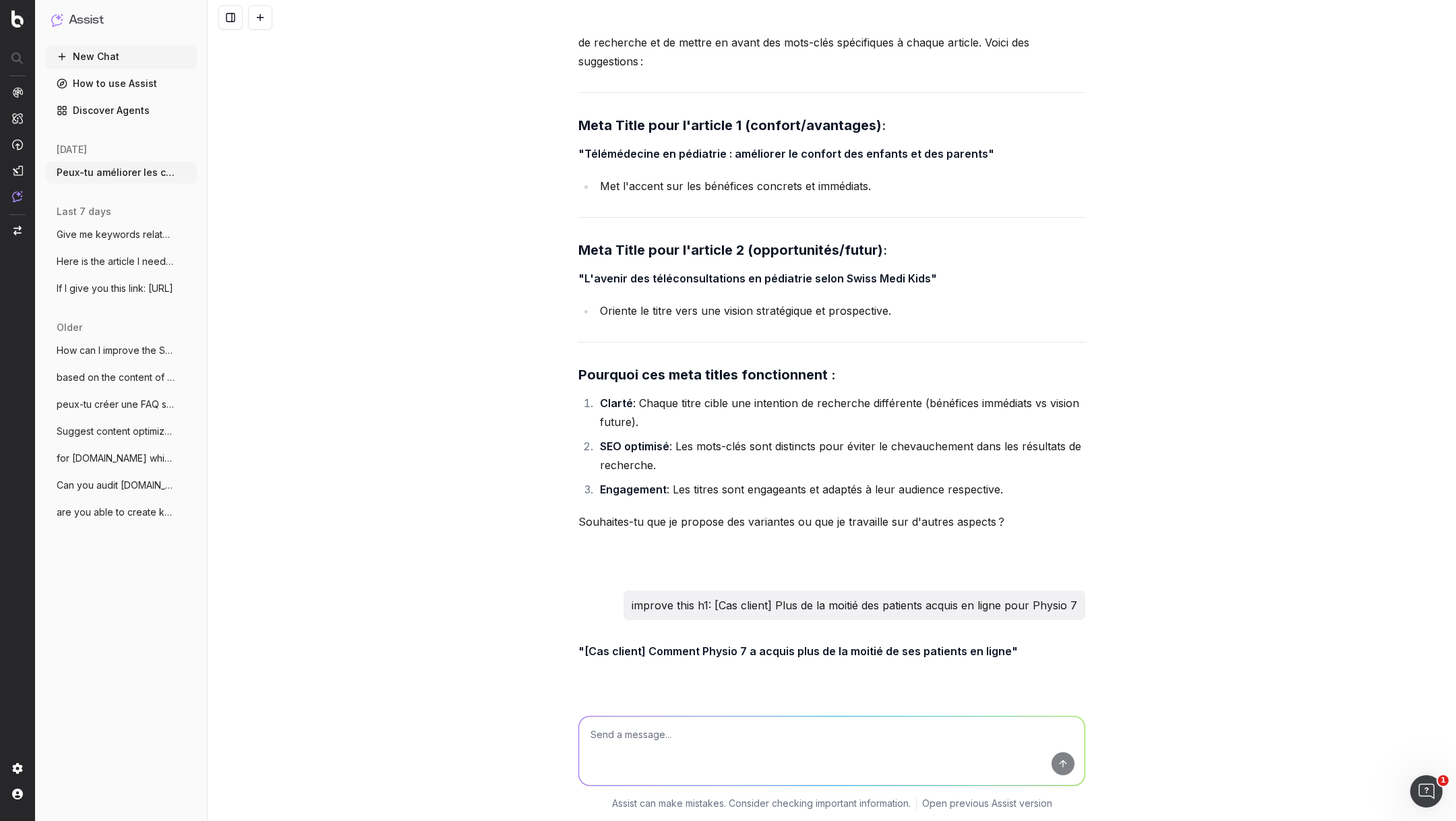
drag, startPoint x: 930, startPoint y: 634, endPoint x: 587, endPoint y: 634, distance: 343.0
click at [587, 774] on strong ""Cas client : Physio 7 acquiert plus de 50 % de ses patients en ligne"" at bounding box center [762, 780] width 367 height 13
click at [764, 734] on textarea at bounding box center [831, 751] width 506 height 69
paste textarea "Cas client: Plus de 50 % des patients acquis en ligne en physiothérapie"
type textarea "improve: Cas client: Plus de 50 % des patients acquis en ligne en physiothérapie"
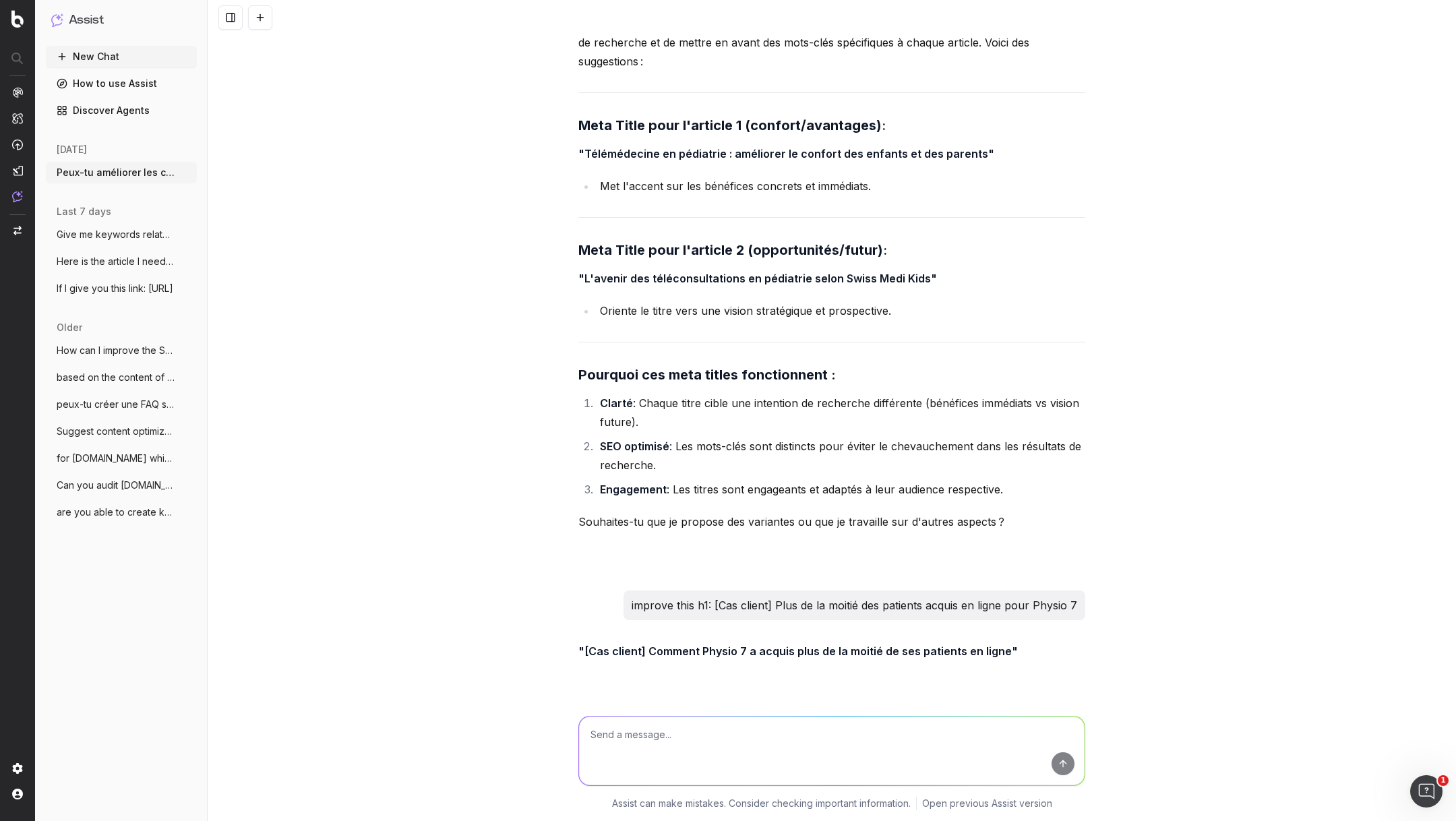
scroll to position [45839, 0]
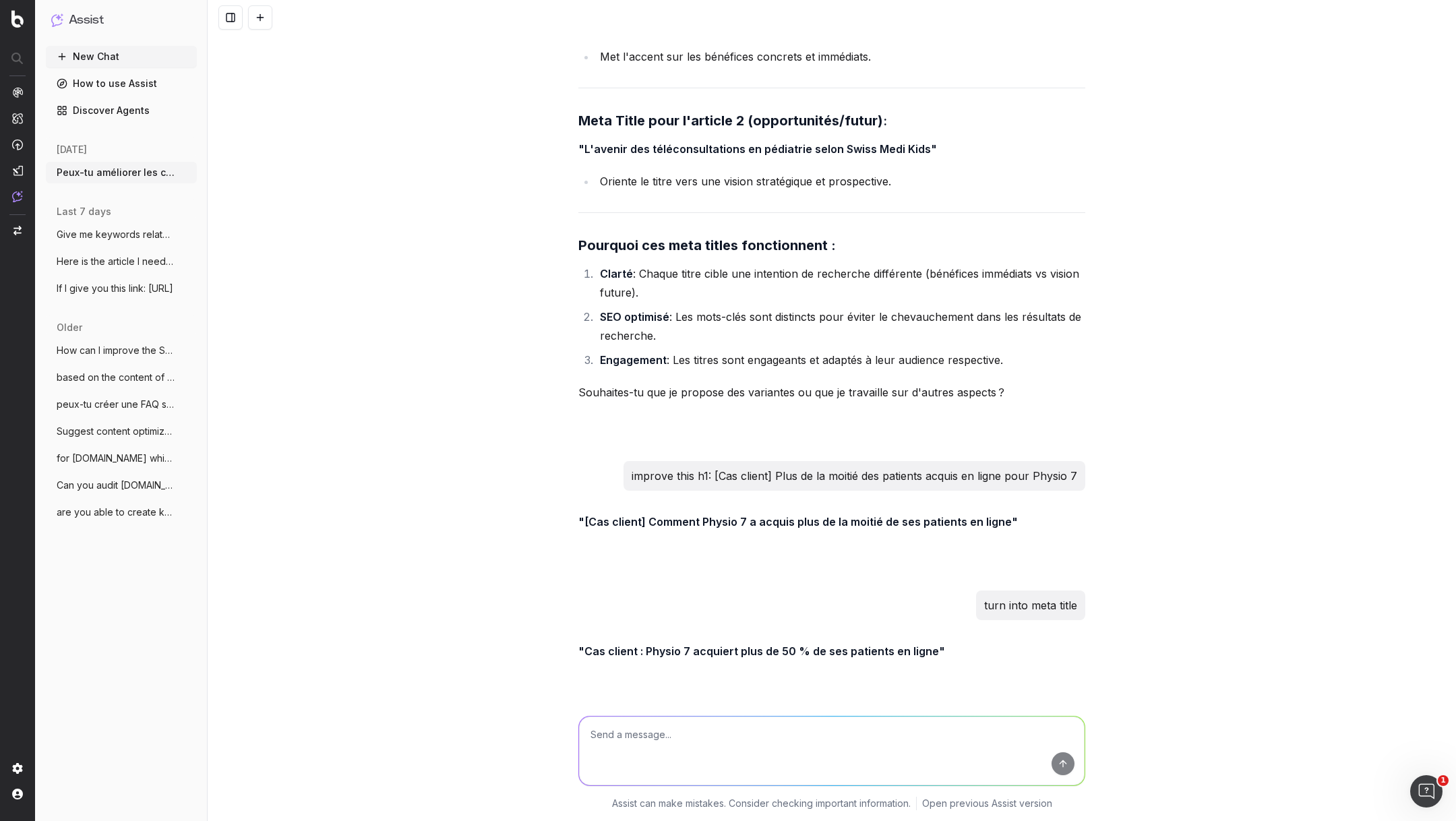
drag, startPoint x: 584, startPoint y: 630, endPoint x: 957, endPoint y: 634, distance: 373.0
click at [957, 774] on strong ""Cas client : Plus de 50 % des patients en physiothérapie acquis en ligne"" at bounding box center [776, 780] width 394 height 13
click at [668, 744] on textarea at bounding box center [831, 751] width 506 height 69
paste textarea "Depuis sa création, Physio 7 a déjà ouvert 7 centres de physiothérapie dans tou…"
type textarea "turn into meta descr: Depuis sa création, Physio 7 a déjà ouvert 7 centres de p…"
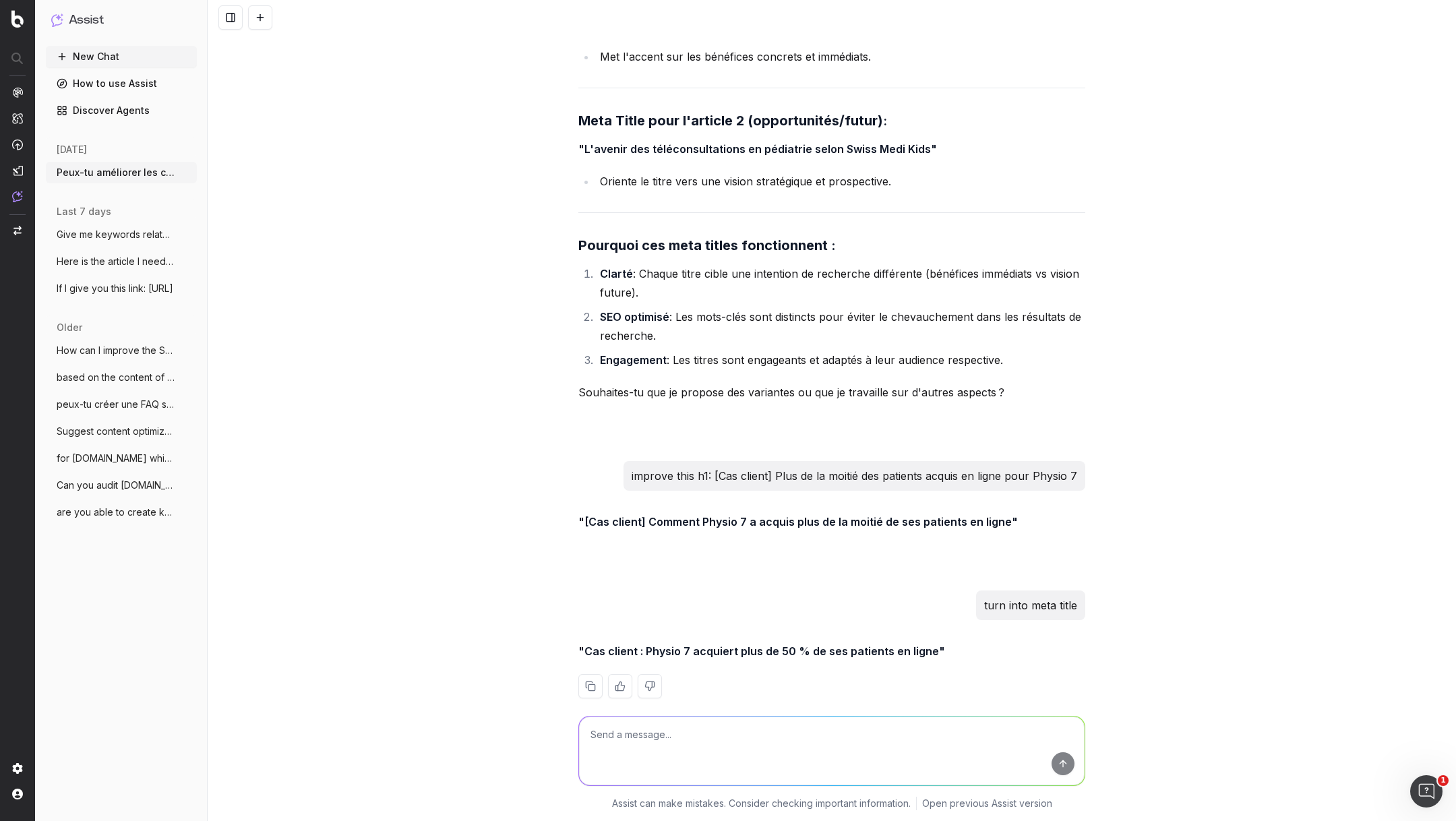
scroll to position [46025, 0]
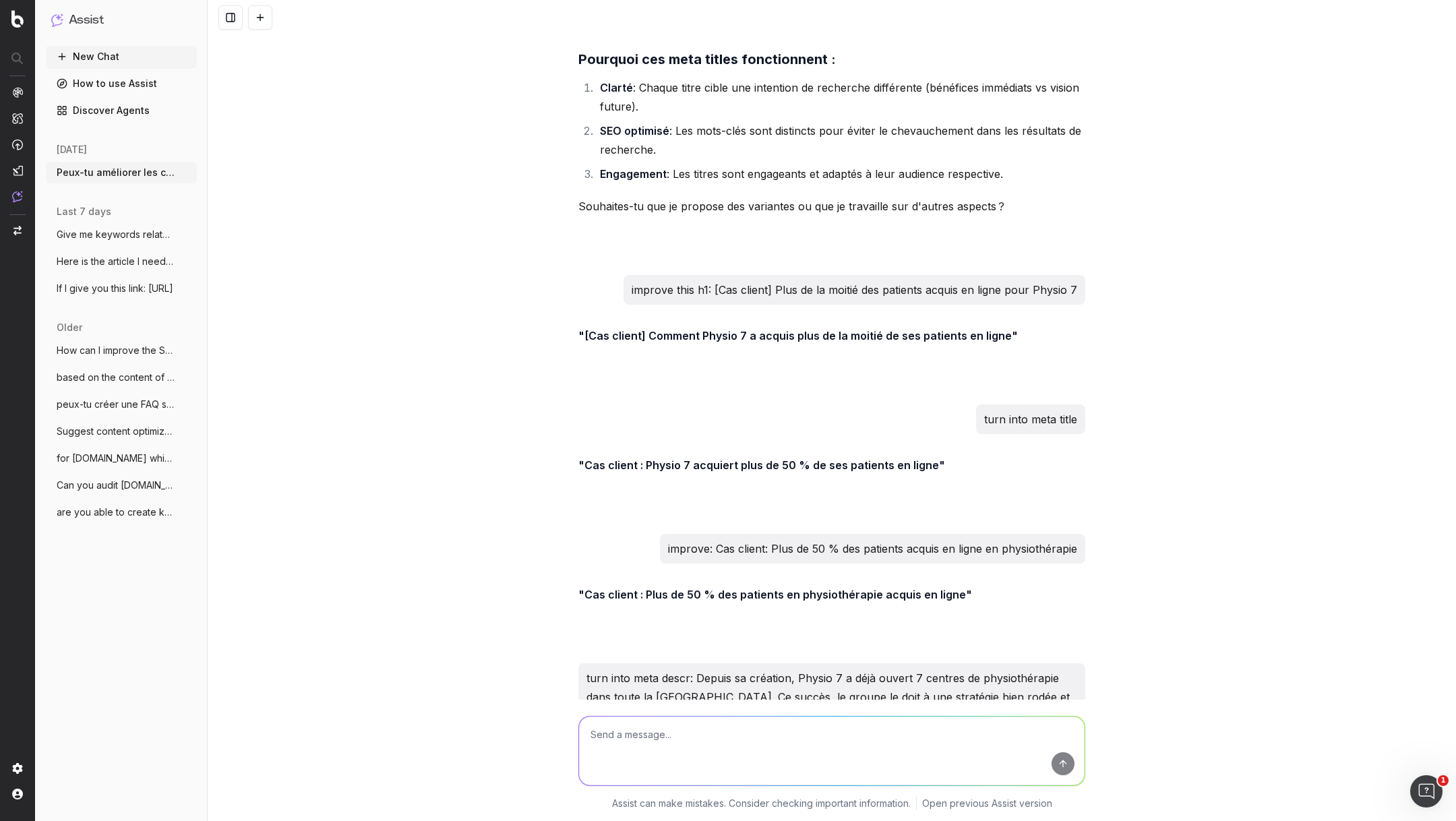
drag, startPoint x: 584, startPoint y: 615, endPoint x: 713, endPoint y: 636, distance: 130.7
click at [713, 755] on strong ""Physio 7, avec 7 centres en [GEOGRAPHIC_DATA], doit son succès à une stratégie…" at bounding box center [832, 771] width 507 height 33
click at [639, 737] on textarea at bounding box center [831, 751] width 506 height 69
type textarea "little bit longer"
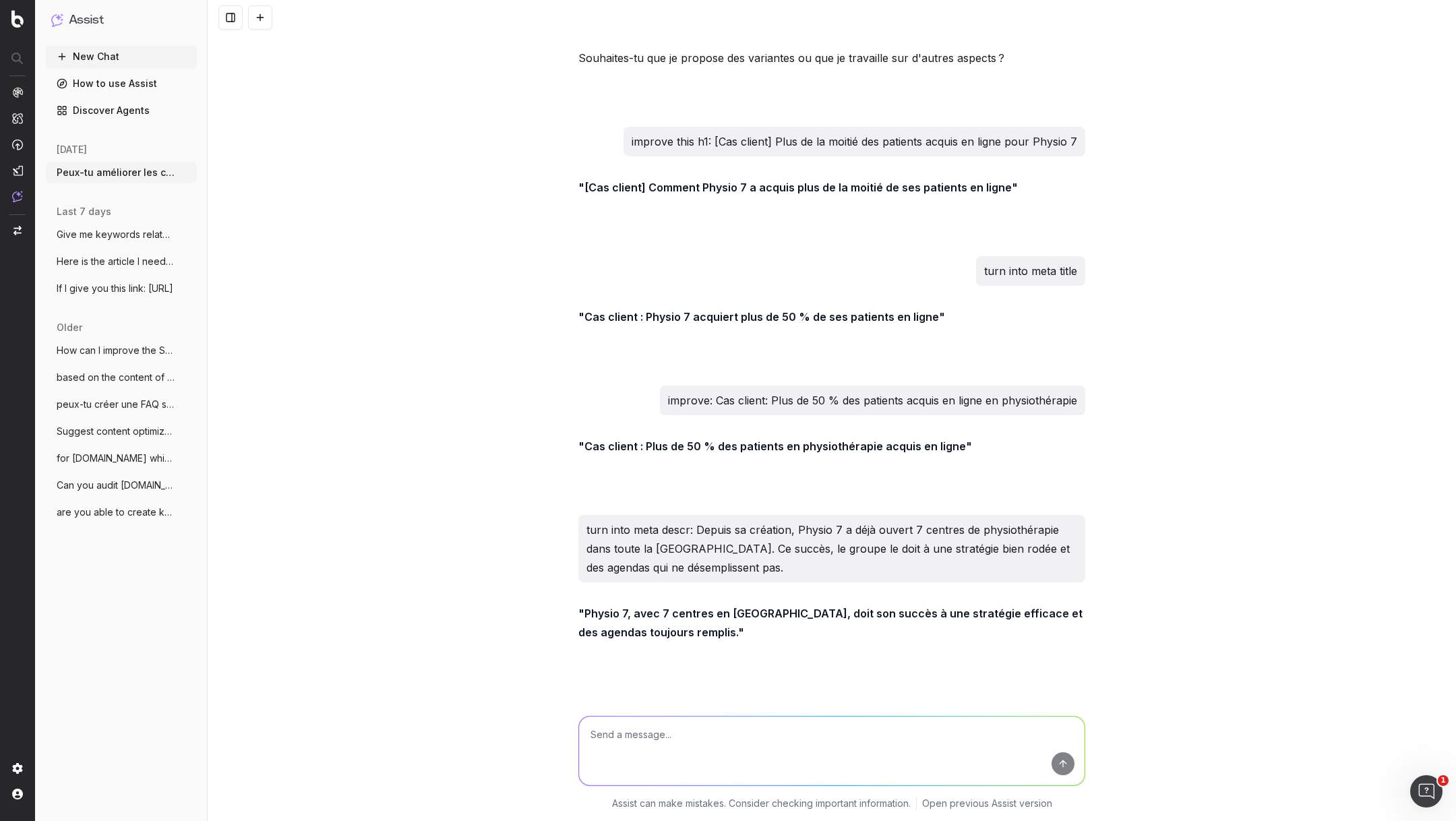
drag, startPoint x: 584, startPoint y: 613, endPoint x: 937, endPoint y: 630, distance: 353.4
click at [937, 755] on strong ""Avec 7 centres de physiothérapie en [GEOGRAPHIC_DATA], Physio 7 connaît un suc…" at bounding box center [815, 771] width 473 height 33
click at [708, 723] on textarea at bounding box center [831, 751] width 506 height 69
paste textarea "5 stratégies imparables pour attirer plus de patients dans votre cabinet"
type textarea "improve: 5 stratégies imparables pour attirer plus de patients dans votre cabin…"
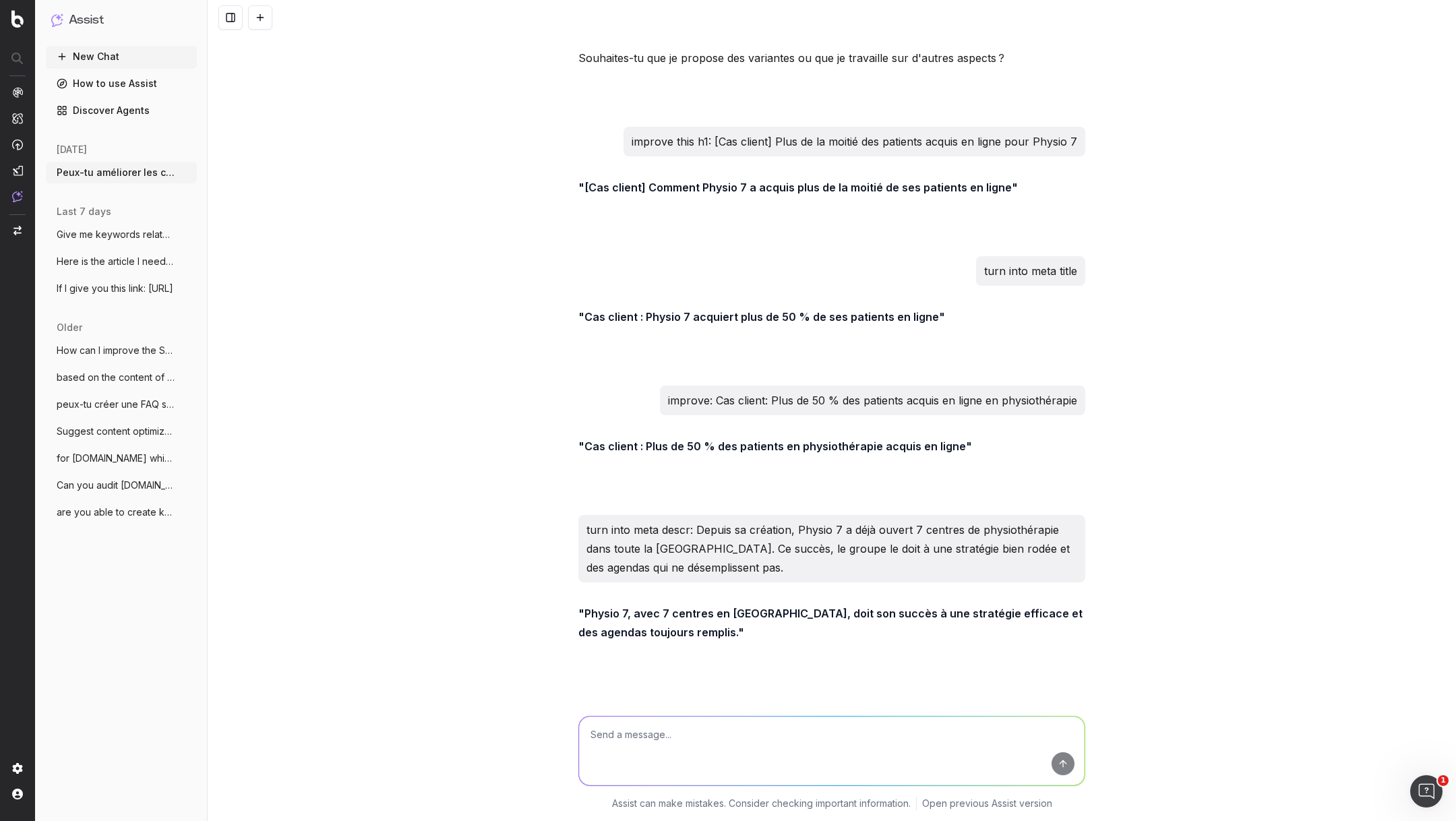
scroll to position [46303, 0]
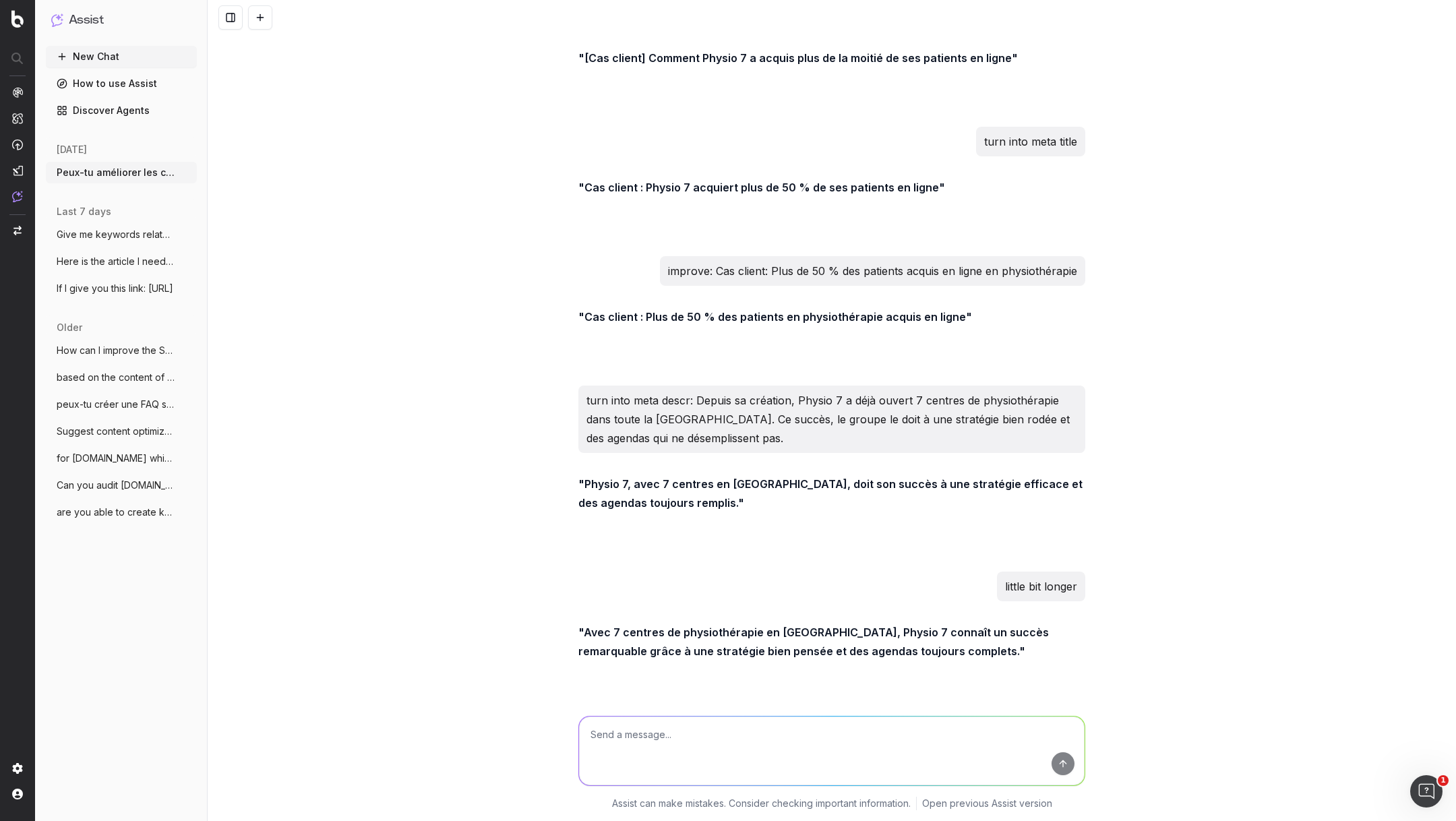
drag, startPoint x: 584, startPoint y: 630, endPoint x: 978, endPoint y: 637, distance: 394.1
click at [978, 771] on p ""5 stratégies efficaces pour attirer davantage de patients dans votre cabinet"" at bounding box center [832, 780] width 507 height 19
click at [659, 751] on textarea at bounding box center [831, 751] width 506 height 69
paste textarea "[Cas client] Position 1 sur les moteurs de recherche pour la [PERSON_NAME] grâc…"
type textarea "rework this h1: [Cas client] Position 1 sur les moteurs de recherche pour la [P…"
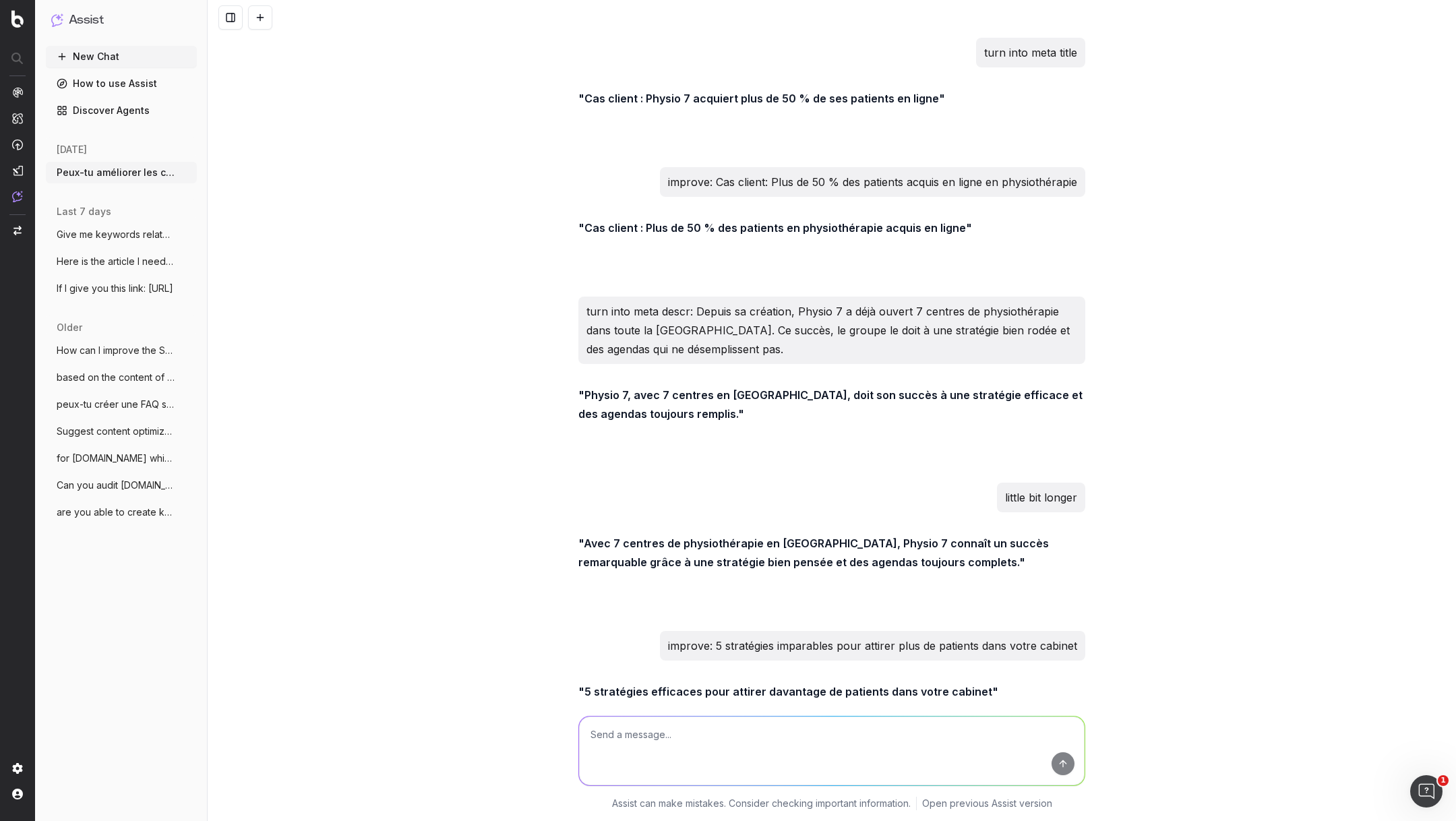
scroll to position [46451, 0]
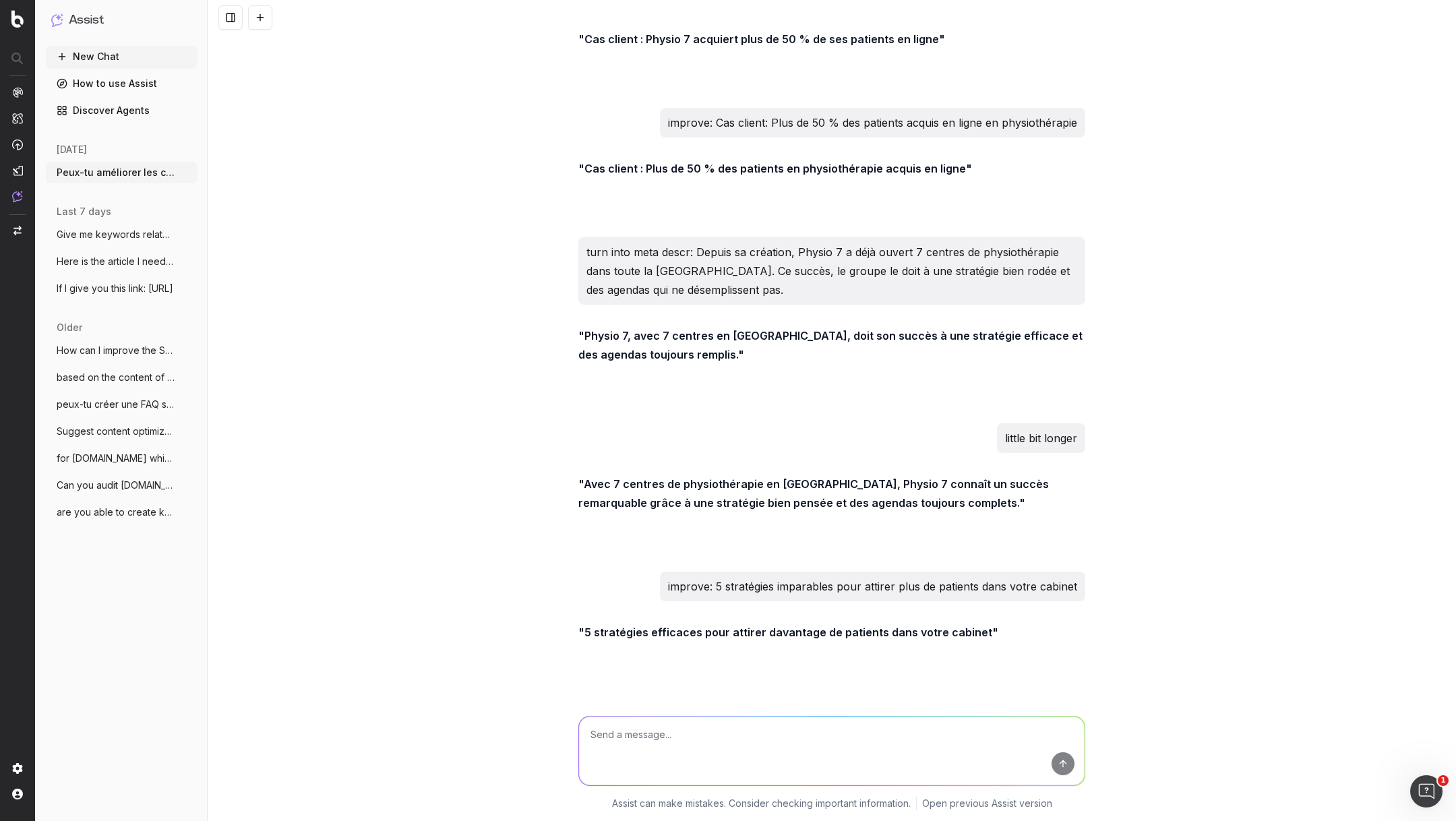
drag, startPoint x: 1066, startPoint y: 631, endPoint x: 585, endPoint y: 636, distance: 481.0
click at [585, 774] on strong ""[Cas client] La [PERSON_NAME] atteint la position 1 sur les moteurs de recherc…" at bounding box center [814, 790] width 470 height 33
click at [704, 725] on textarea at bounding box center [831, 751] width 506 height 69
type textarea "include she is a dentist"
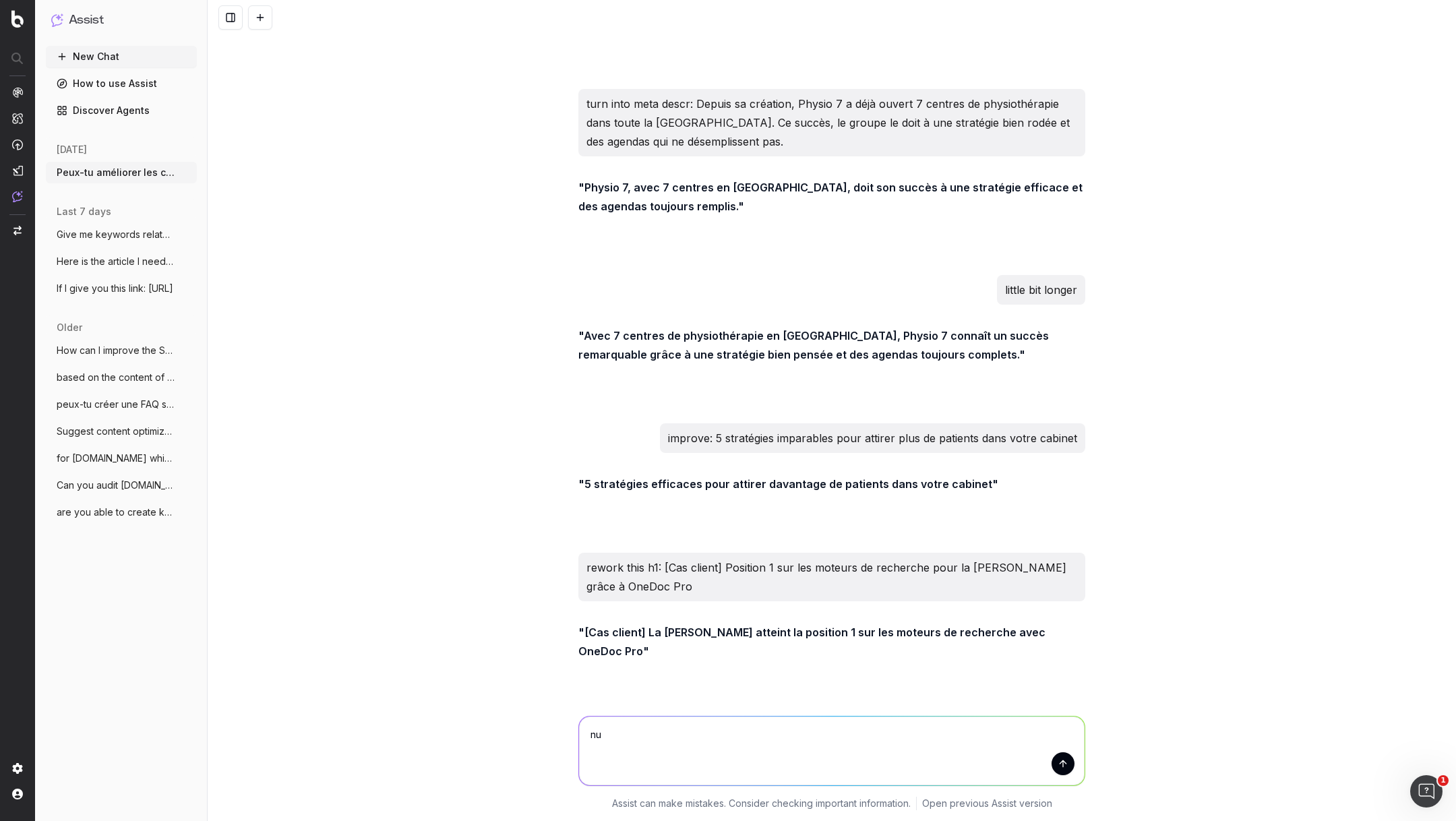
type textarea "nul"
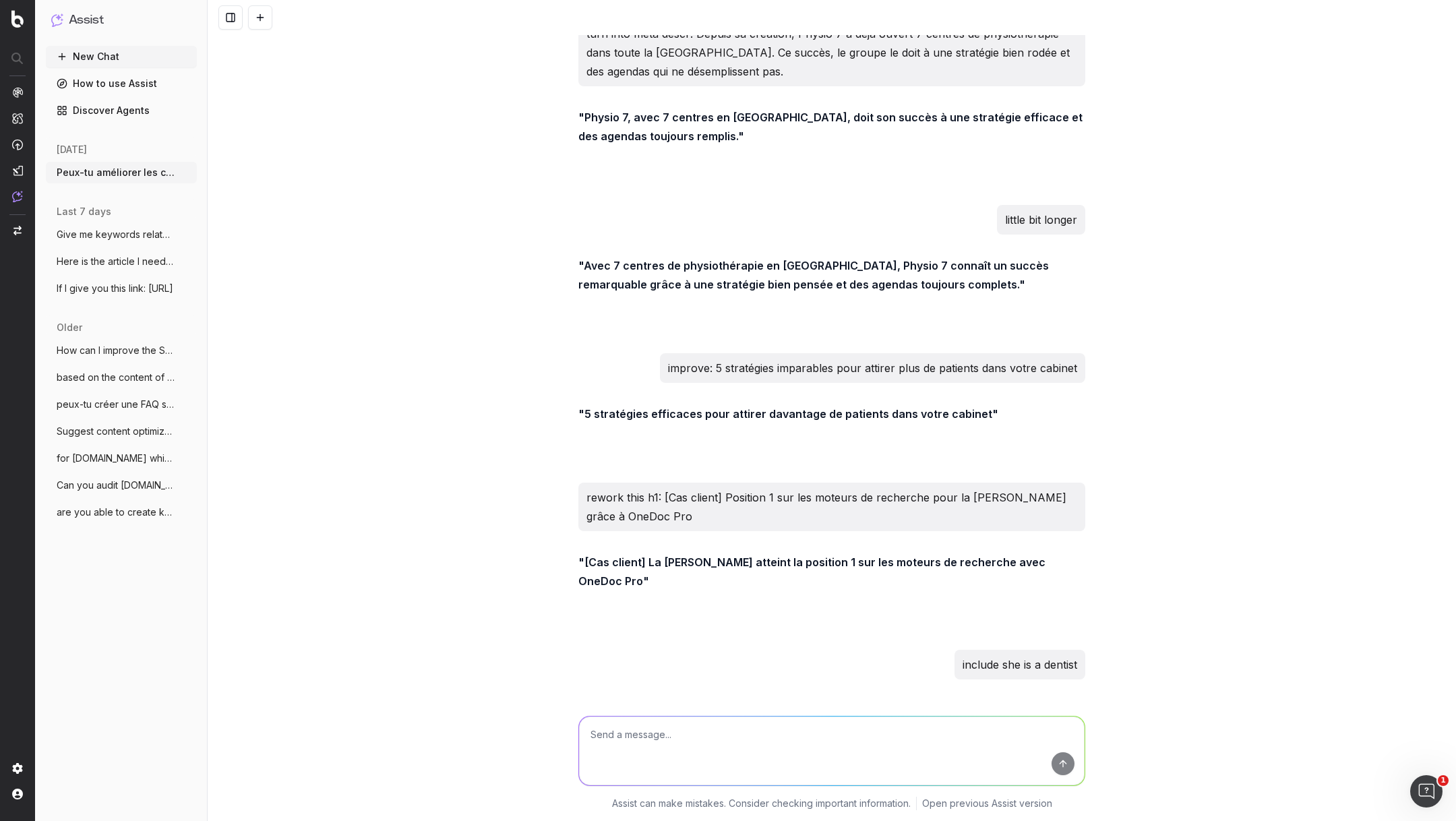
scroll to position [46761, 0]
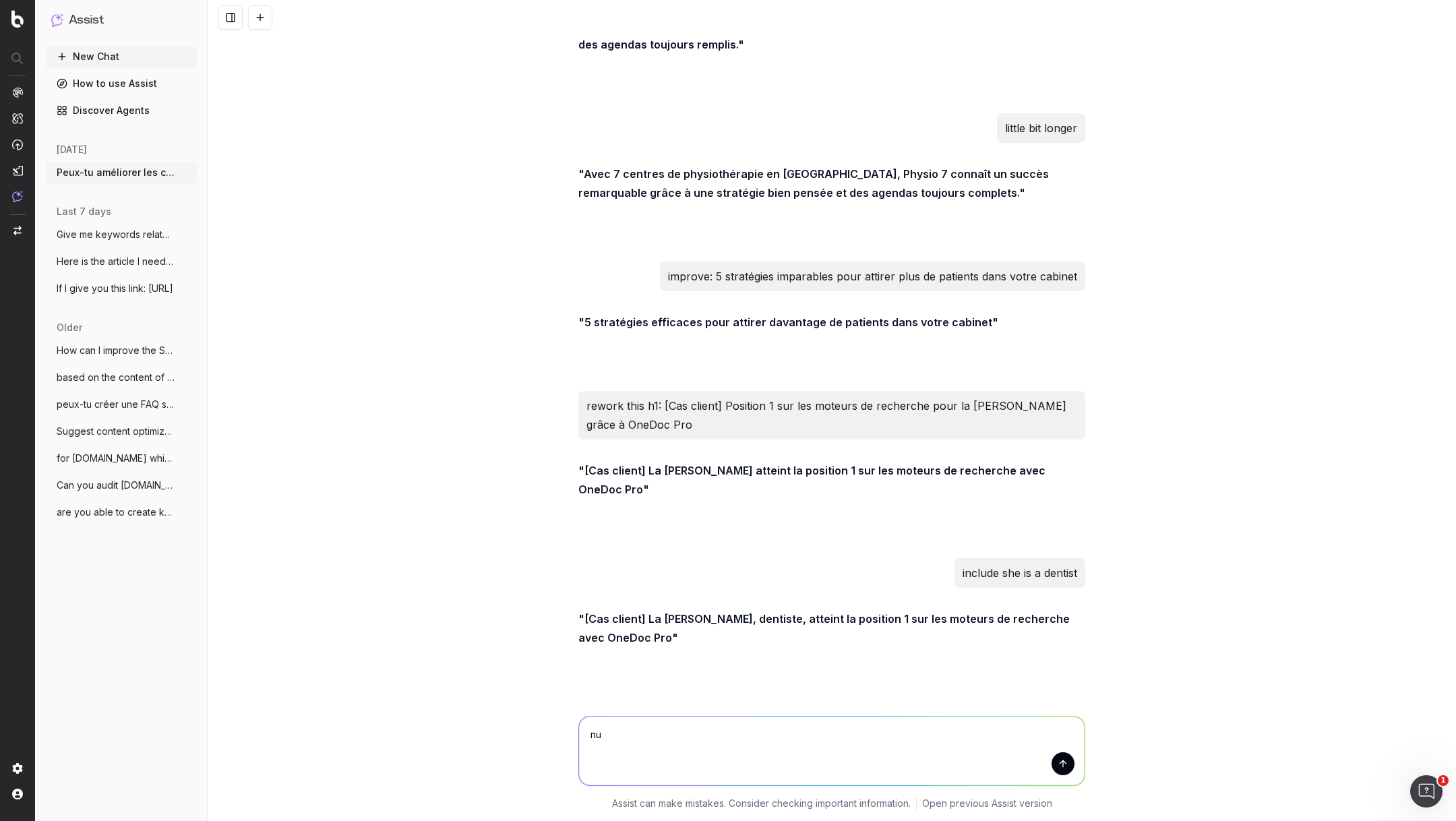
type textarea "nul"
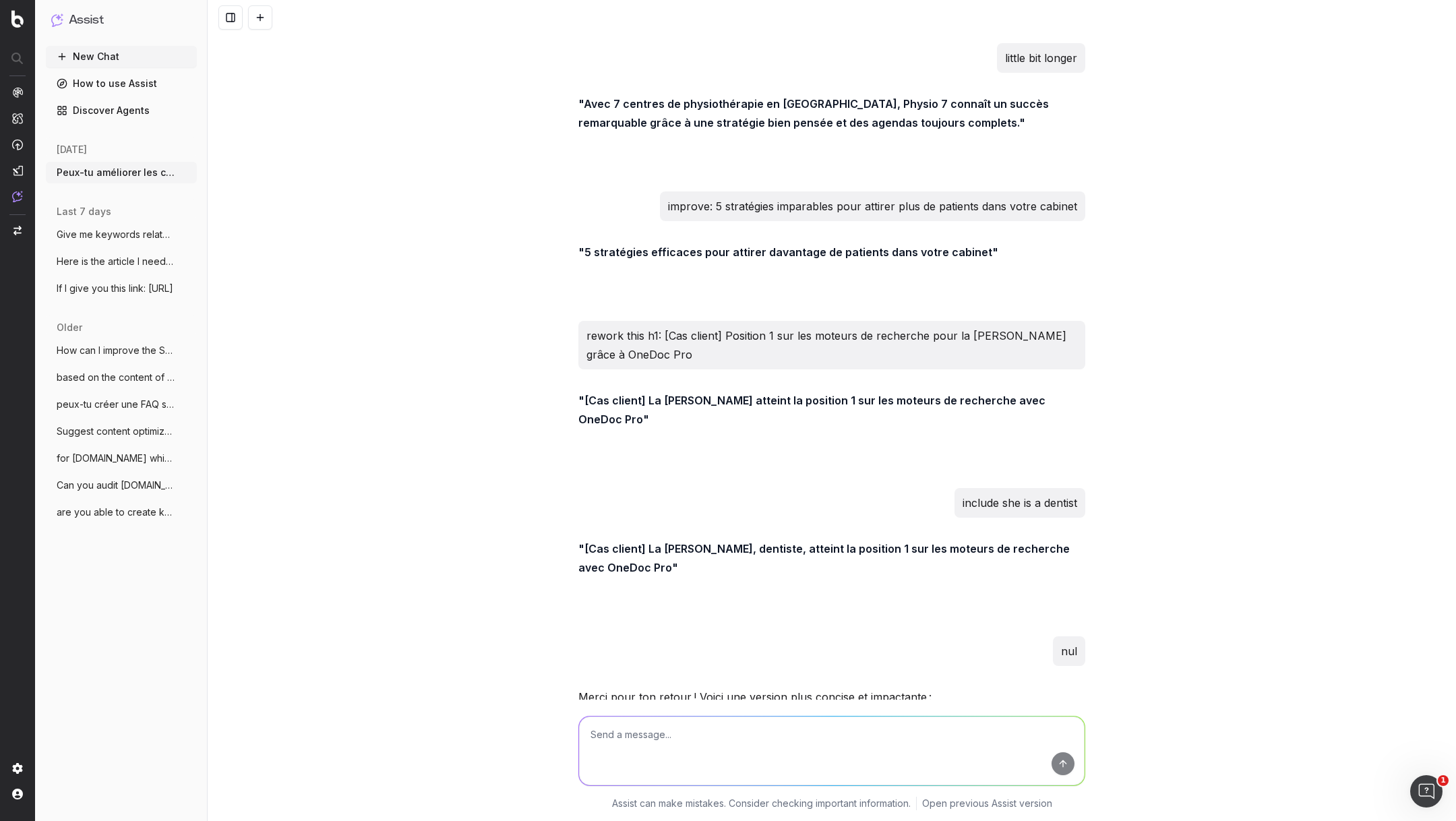
scroll to position [46922, 0]
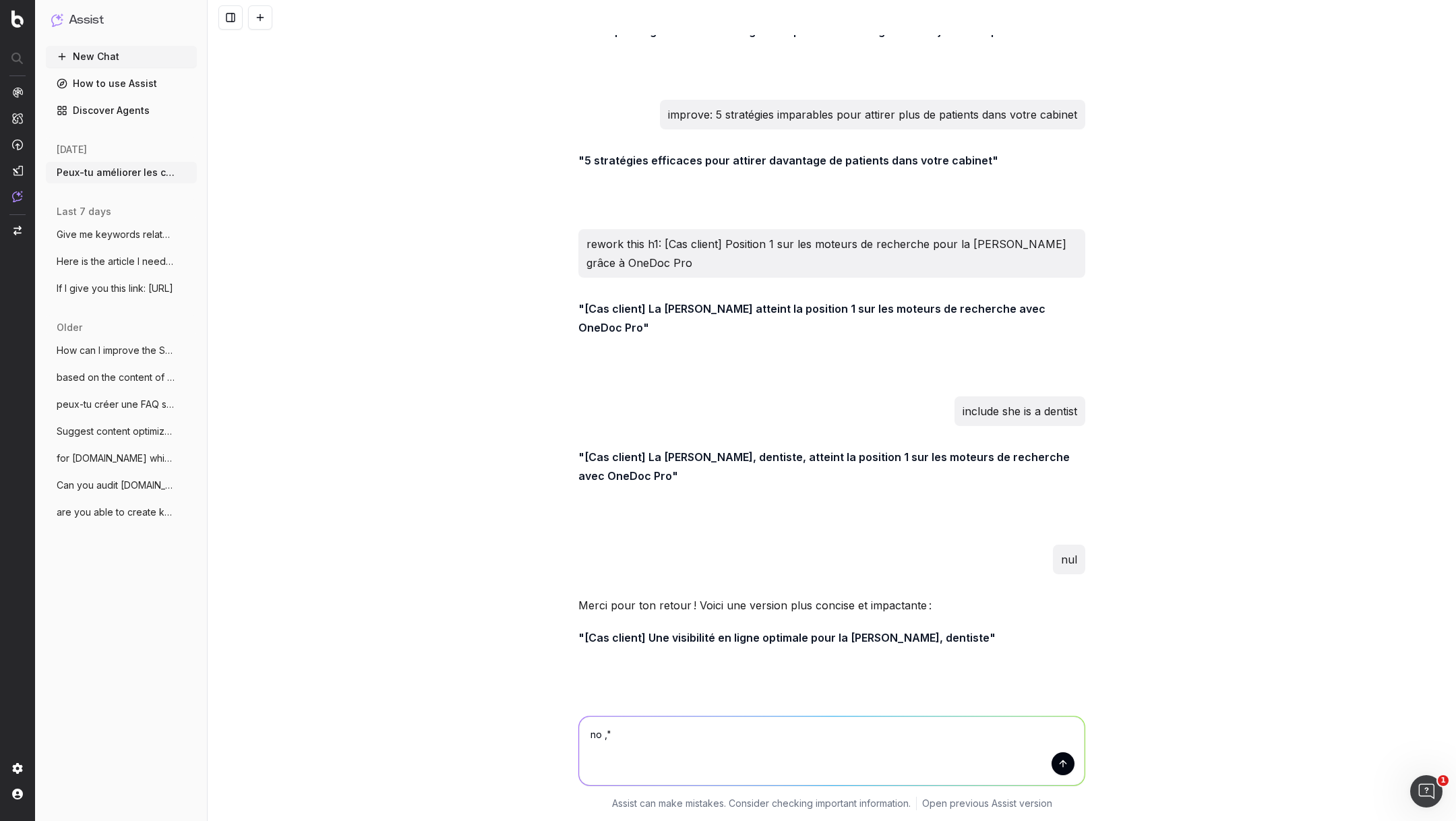
type textarea "no ",""
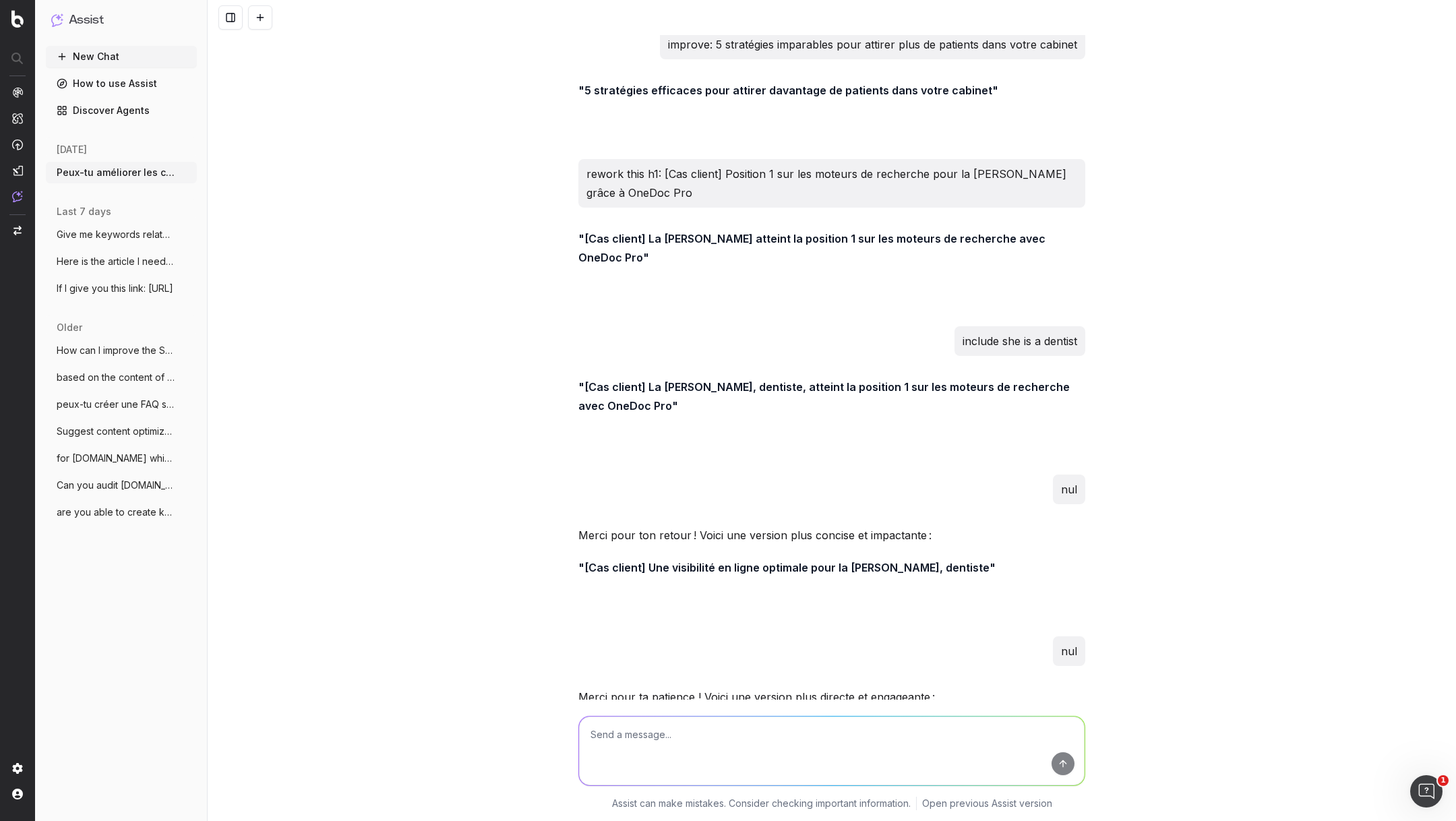
scroll to position [47052, 0]
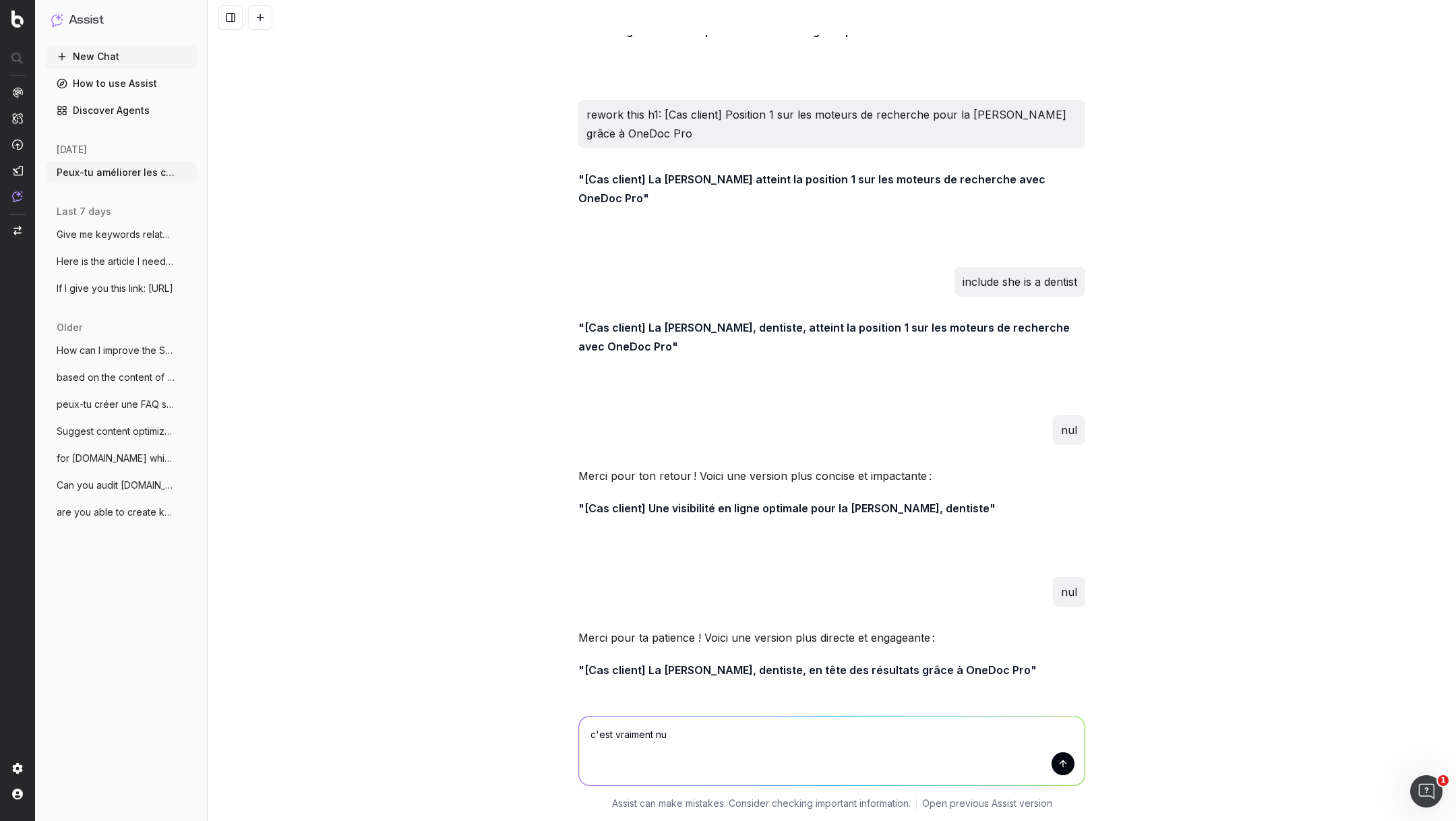
type textarea "c'est vraiment nul"
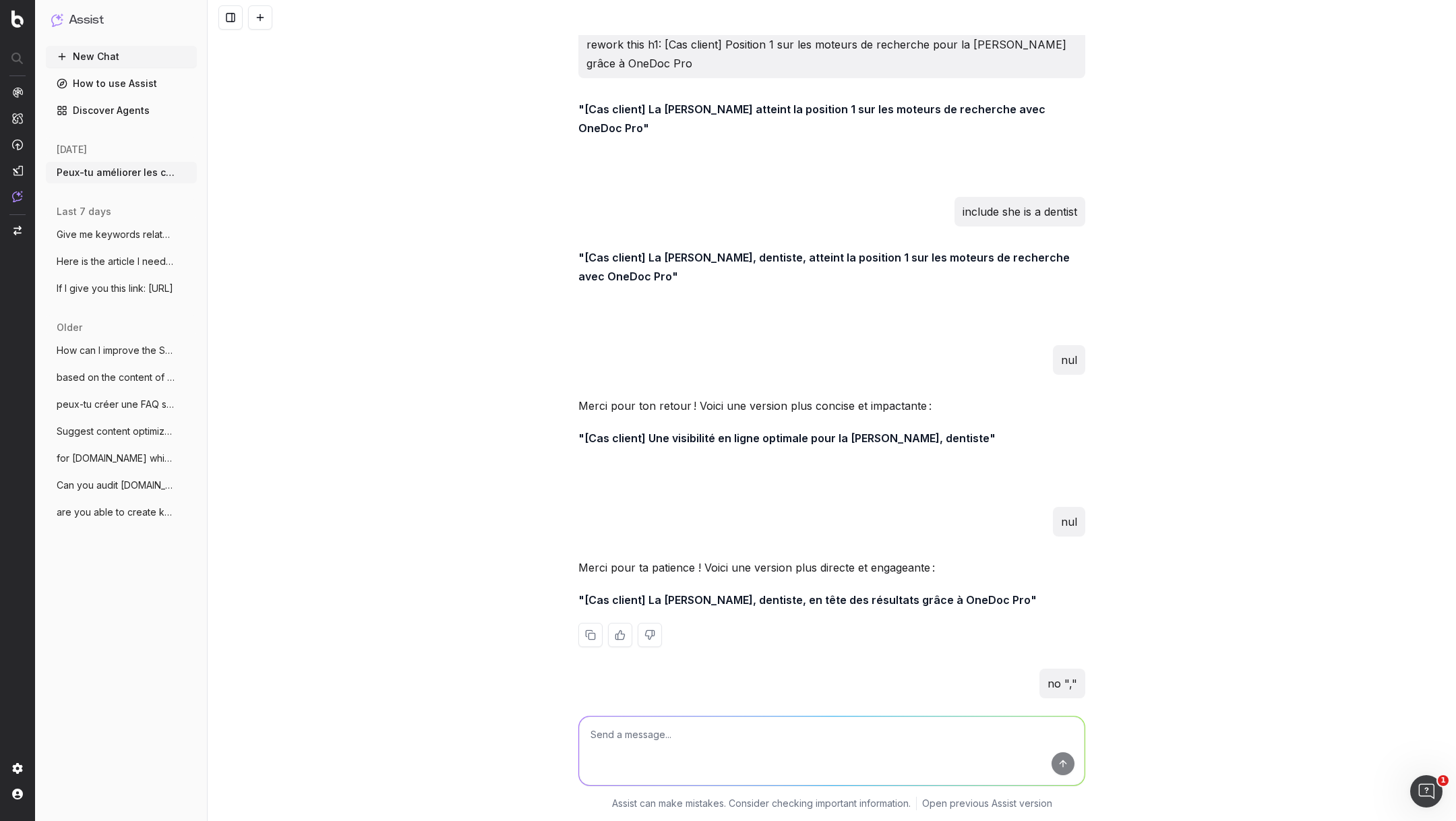
scroll to position [47214, 0]
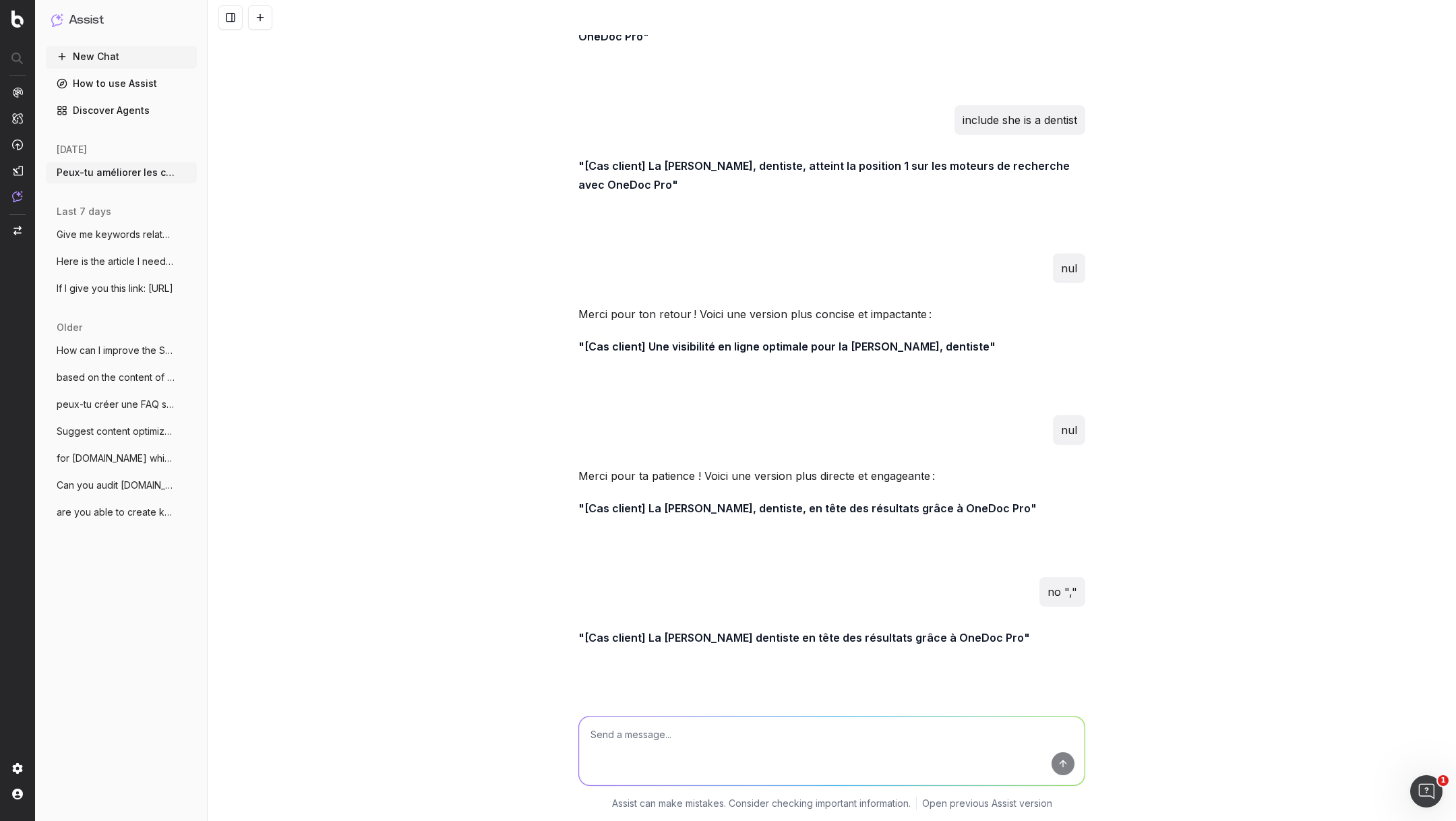
drag, startPoint x: 797, startPoint y: 633, endPoint x: 1040, endPoint y: 629, distance: 243.0
click at [1041, 792] on strong ""[Cas client] [PERSON_NAME] dentiste atteint la première position sur Google av…" at bounding box center [824, 809] width 490 height 33
click at [680, 745] on textarea at bounding box center [831, 751] width 506 height 69
paste textarea "[Cas client] La dentiste [PERSON_NAME] atteint première position sur Google ave…"
type textarea "[Cas client] La dentiste [PERSON_NAME] atteint première position sur Google ave…"
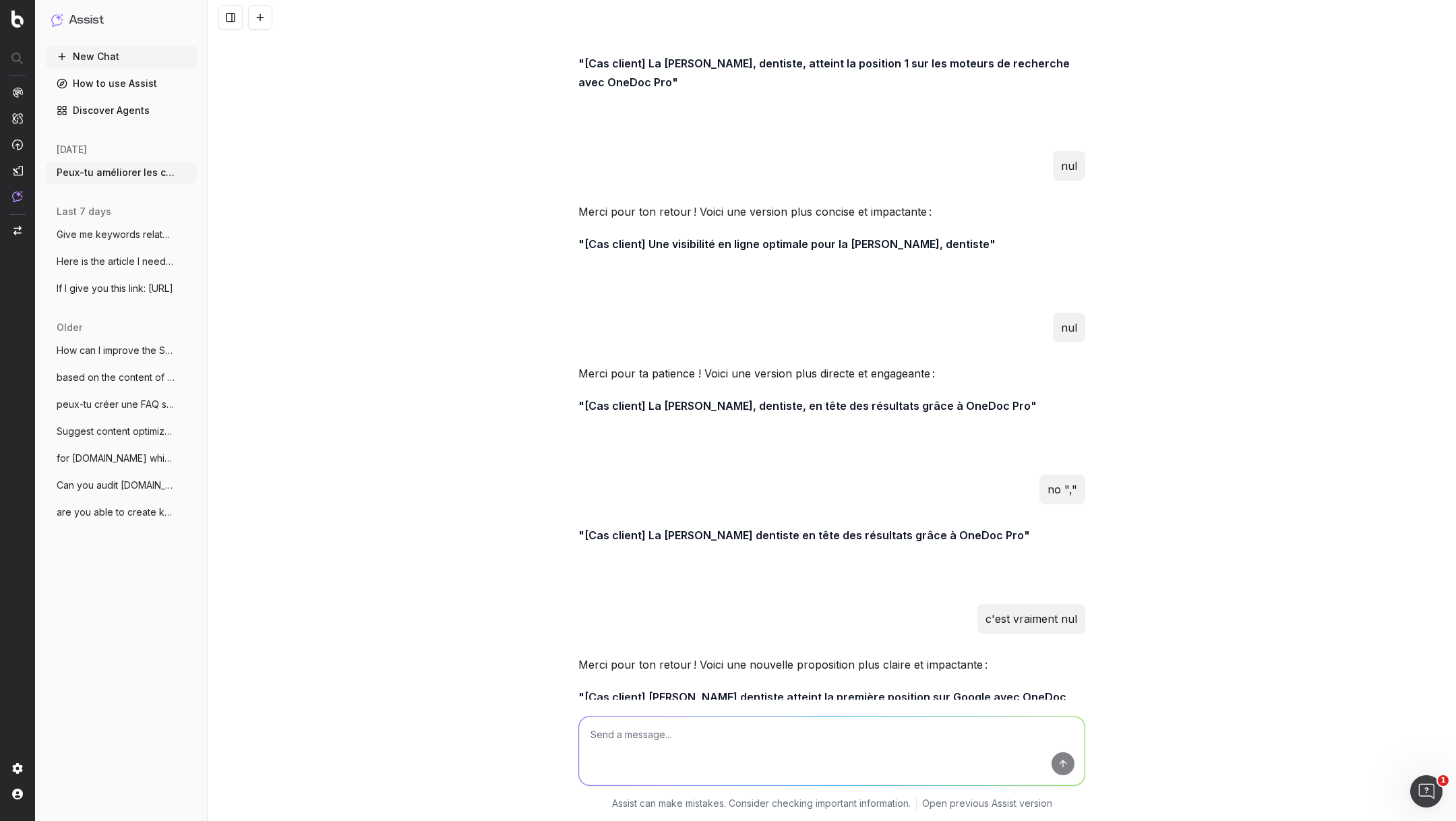
scroll to position [47376, 0]
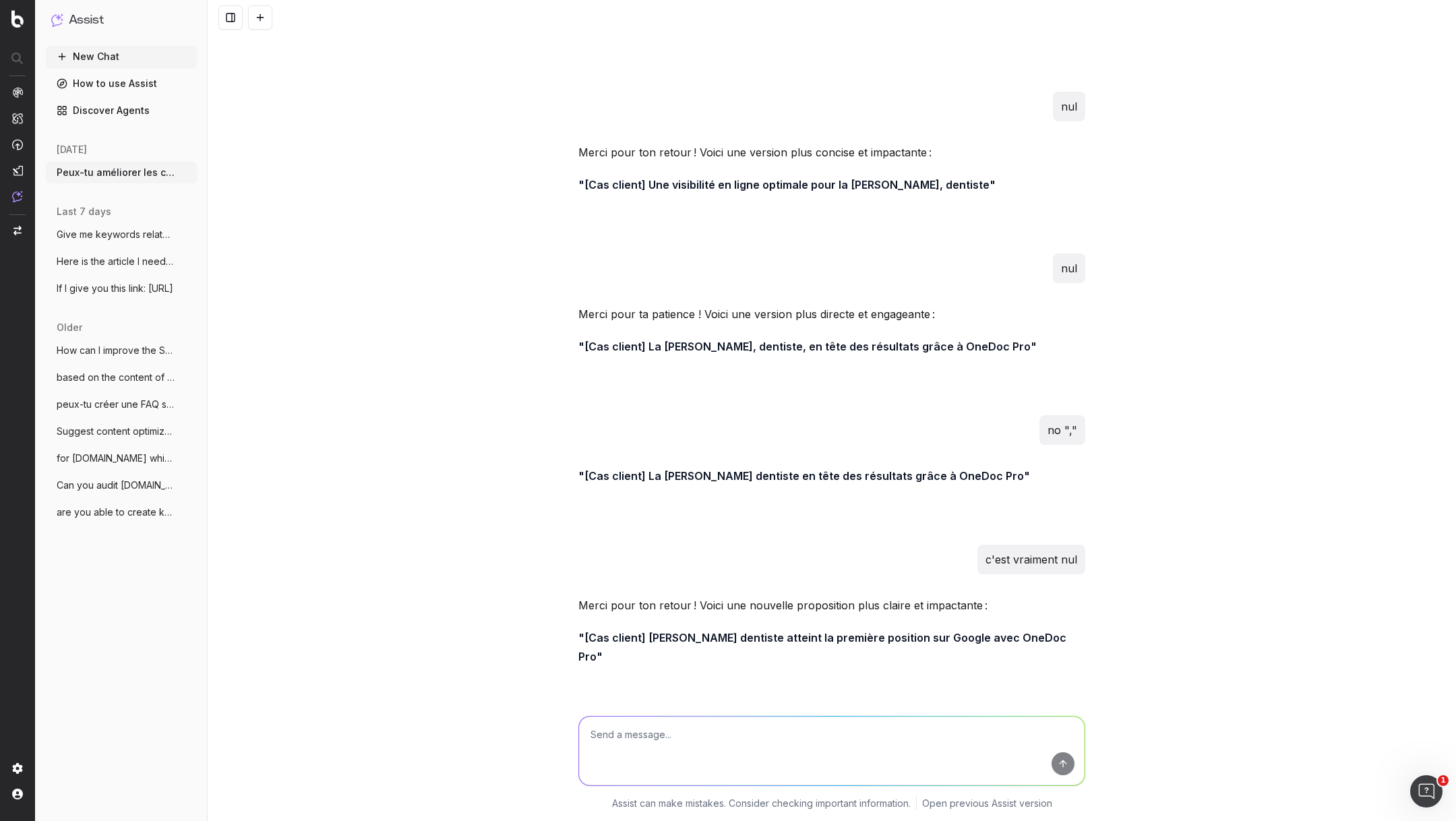
drag, startPoint x: 915, startPoint y: 632, endPoint x: 585, endPoint y: 630, distance: 330.0
click at [585, 820] on strong ""Cas client : [PERSON_NAME] dentiste en première position sur Google"" at bounding box center [769, 836] width 382 height 13
click at [695, 730] on textarea at bounding box center [831, 751] width 506 height 69
paste textarea "Autorisation d’exercer en tant qu’hygiéniste dentaire en [GEOGRAPHIC_DATA]: ce …"
type textarea "rework this h1: Autorisation d’exercer en tant qu’hygiéniste dentaire en [GEOGR…"
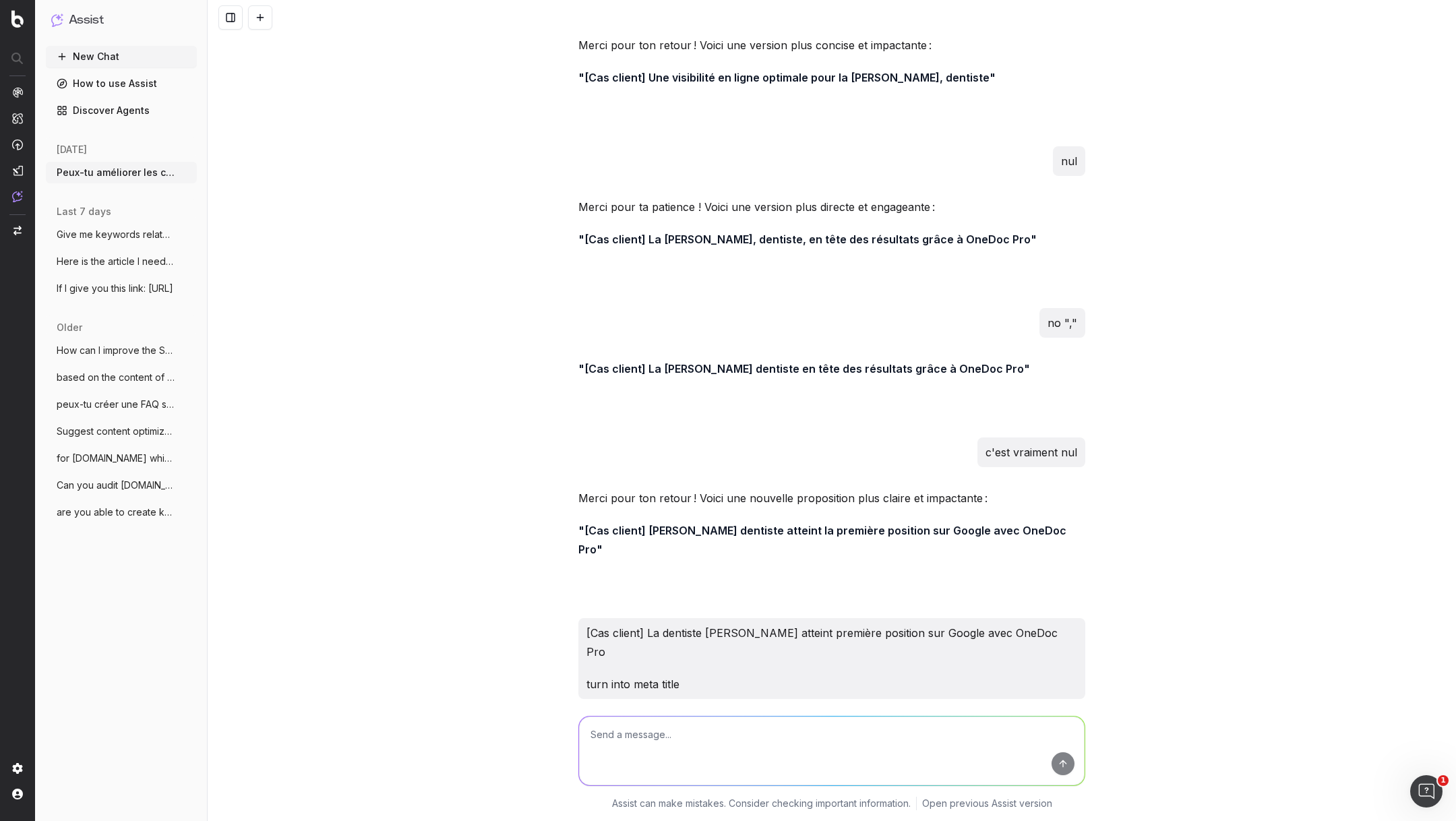
scroll to position [47542, 0]
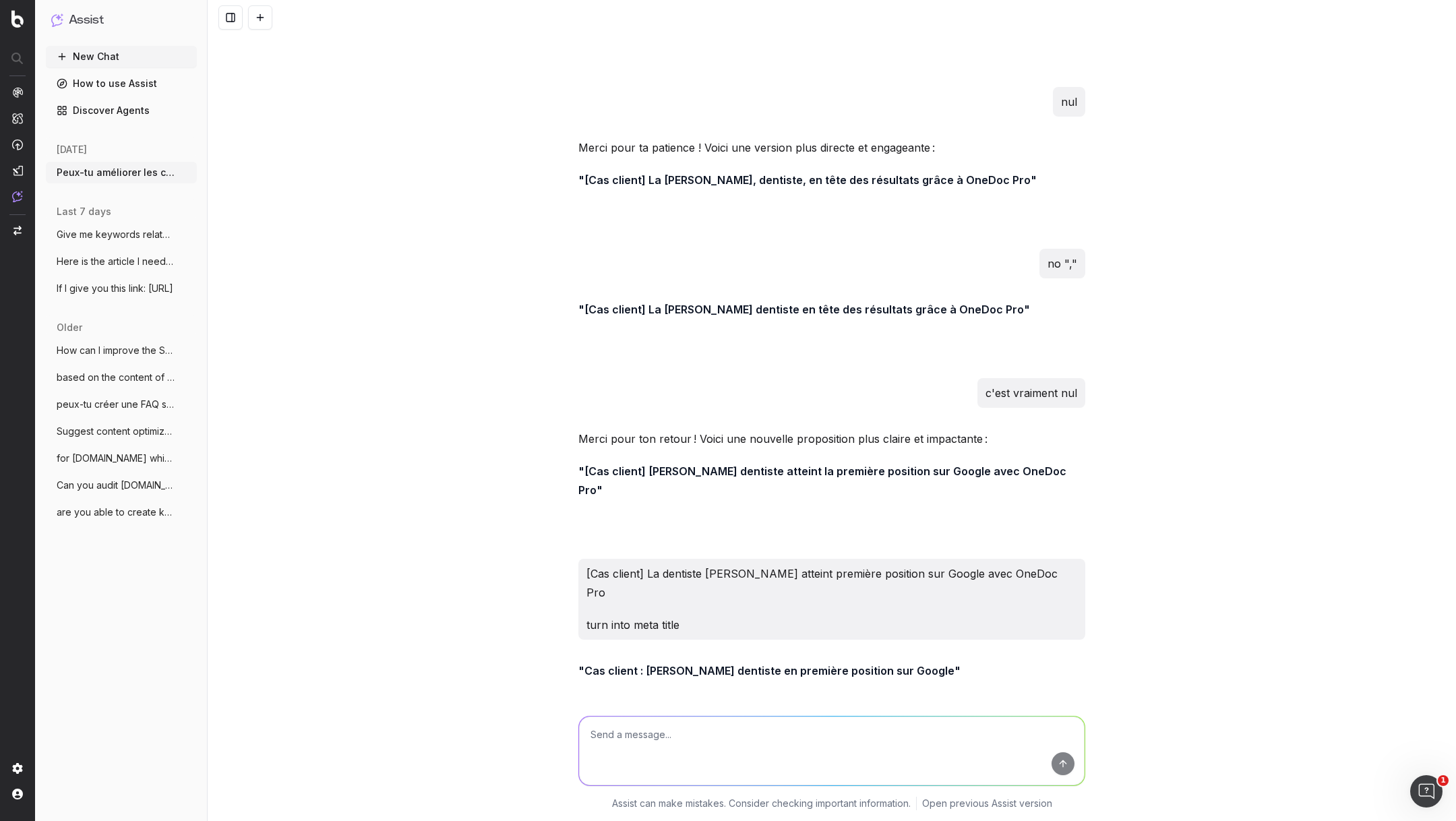
drag, startPoint x: 583, startPoint y: 612, endPoint x: 613, endPoint y: 630, distance: 35.0
click at [613, 812] on strong ""Ce qu’il faut savoir pour obtenir une autorisation d’exercer comme hygiéniste …" at bounding box center [822, 828] width 487 height 33
click at [678, 737] on textarea at bounding box center [831, 751] width 506 height 69
type textarea "turn into meta title now"
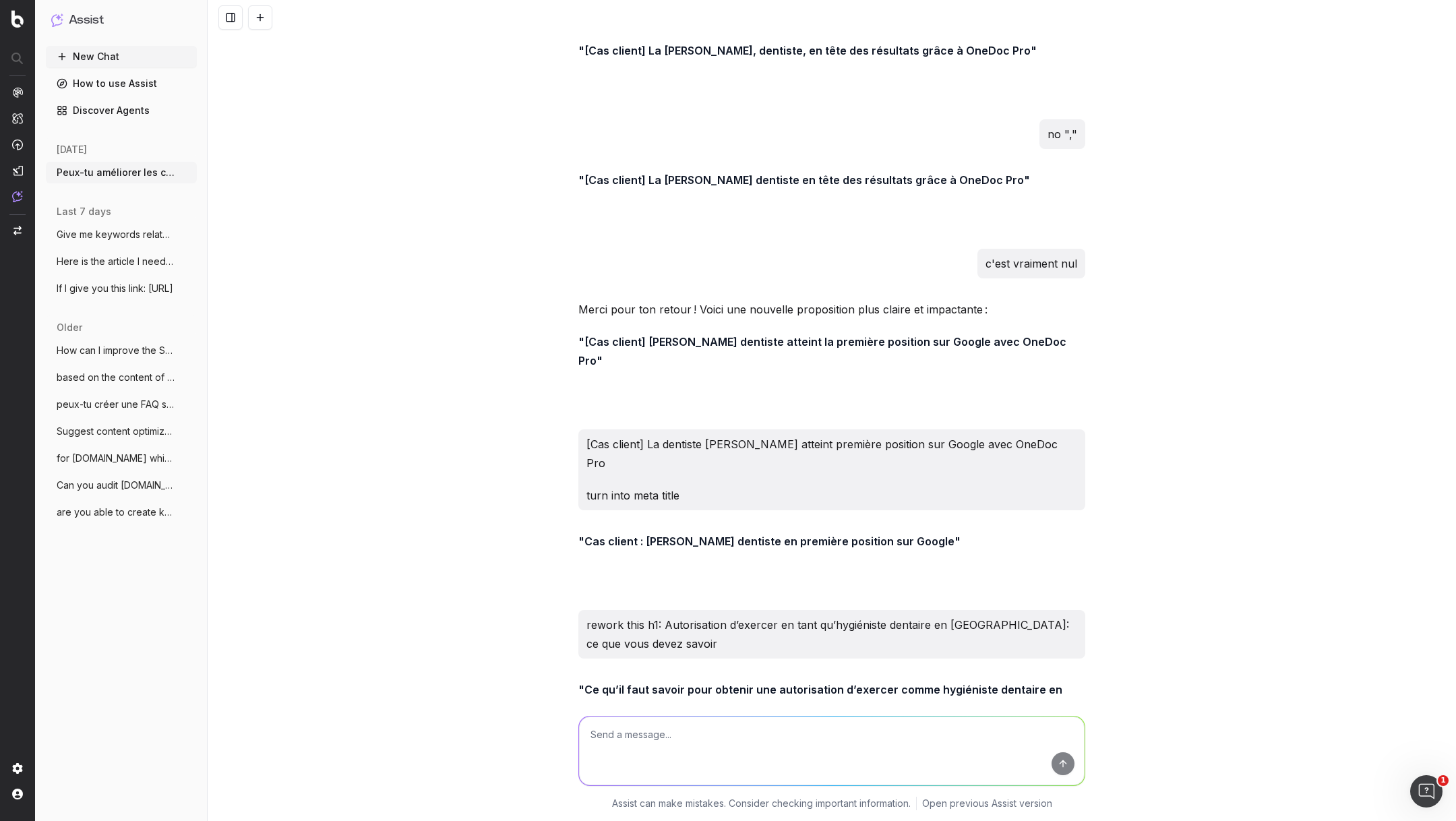
drag, startPoint x: 895, startPoint y: 630, endPoint x: 585, endPoint y: 629, distance: 310.0
click at [673, 747] on textarea at bounding box center [831, 751] width 506 height 69
type textarea "i think you can be more engaging"
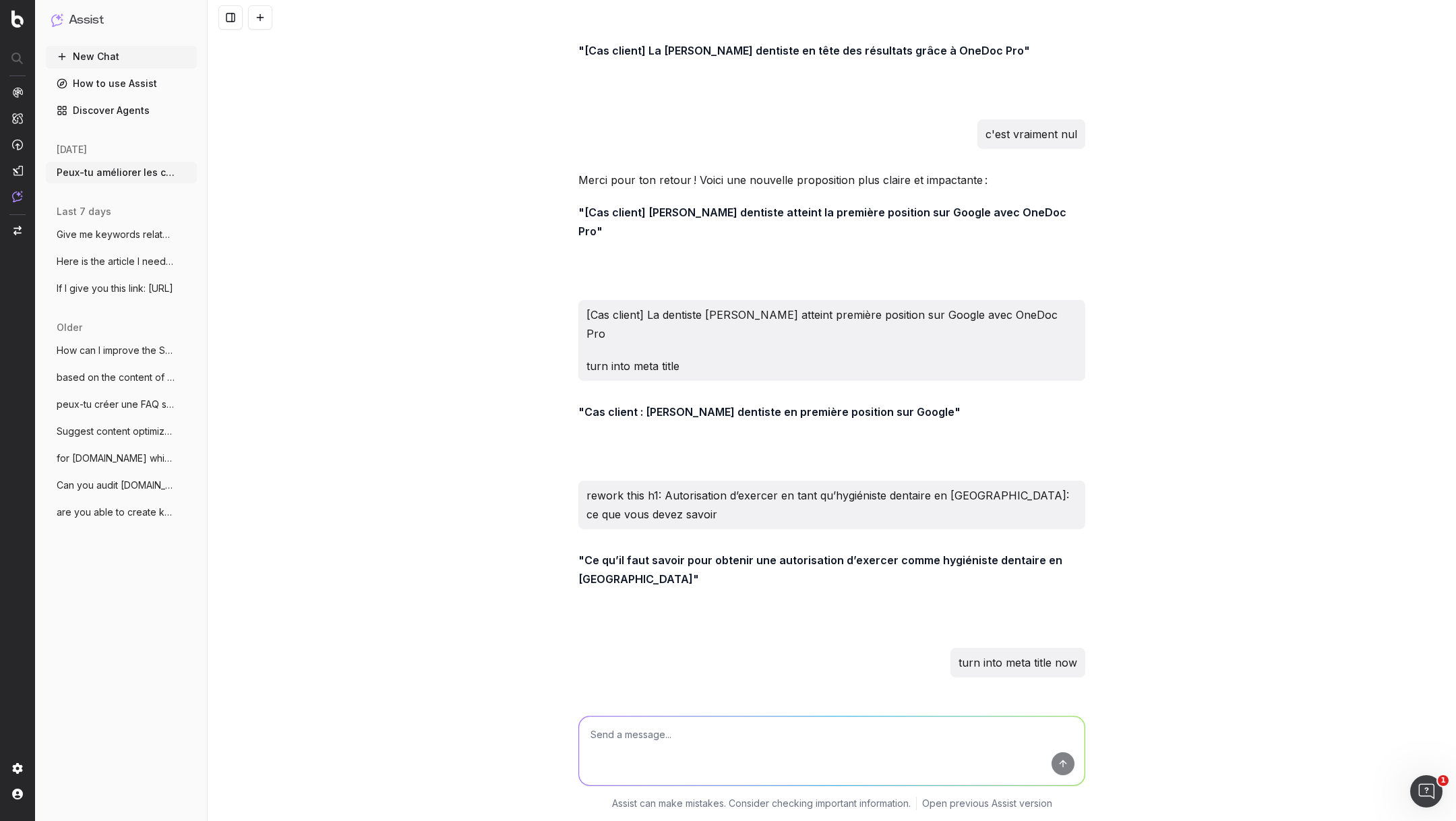
click at [788, 738] on textarea at bounding box center [831, 751] width 506 height 69
type textarea "yeah put size of meta title"
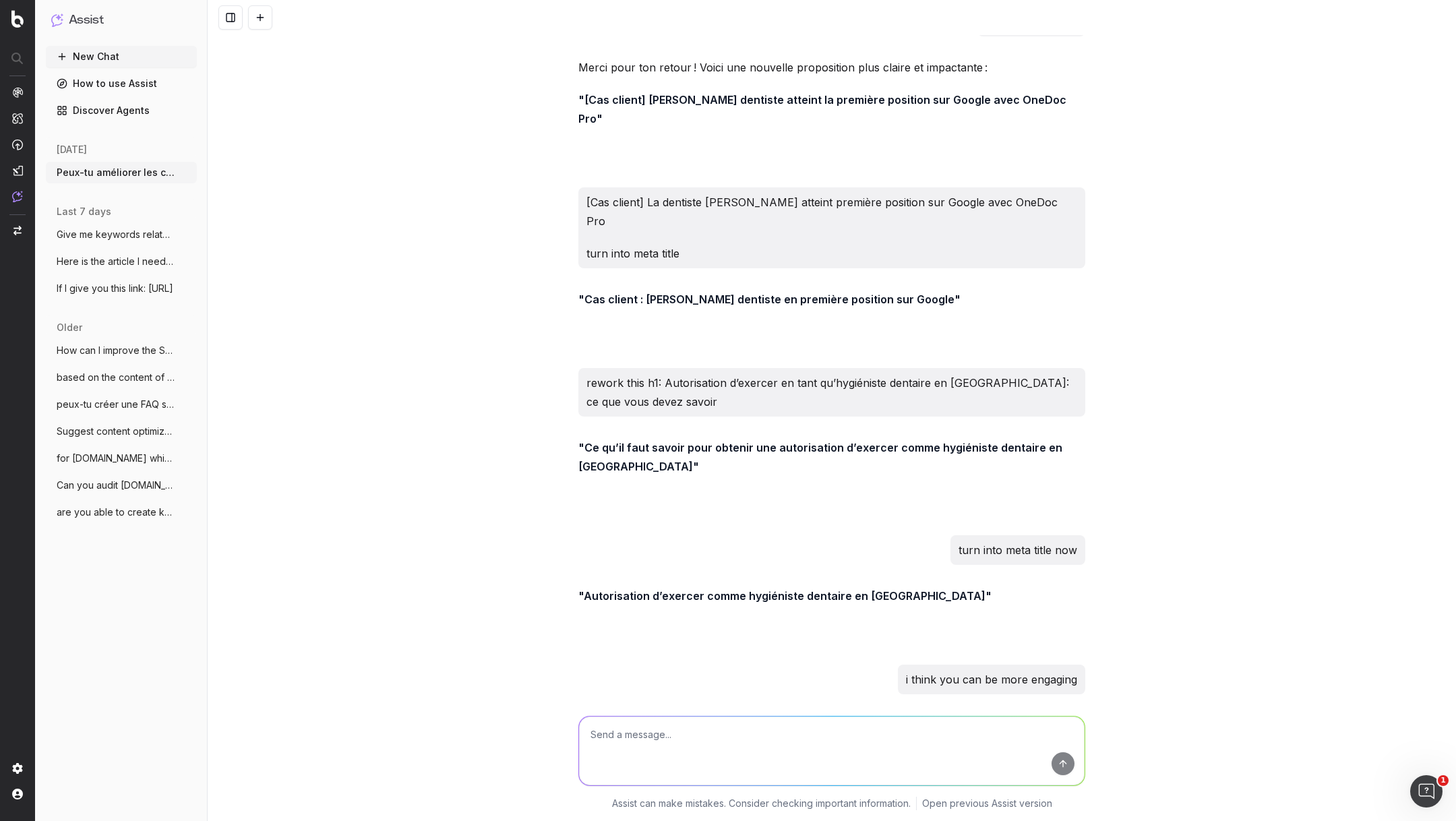
scroll to position [48001, 0]
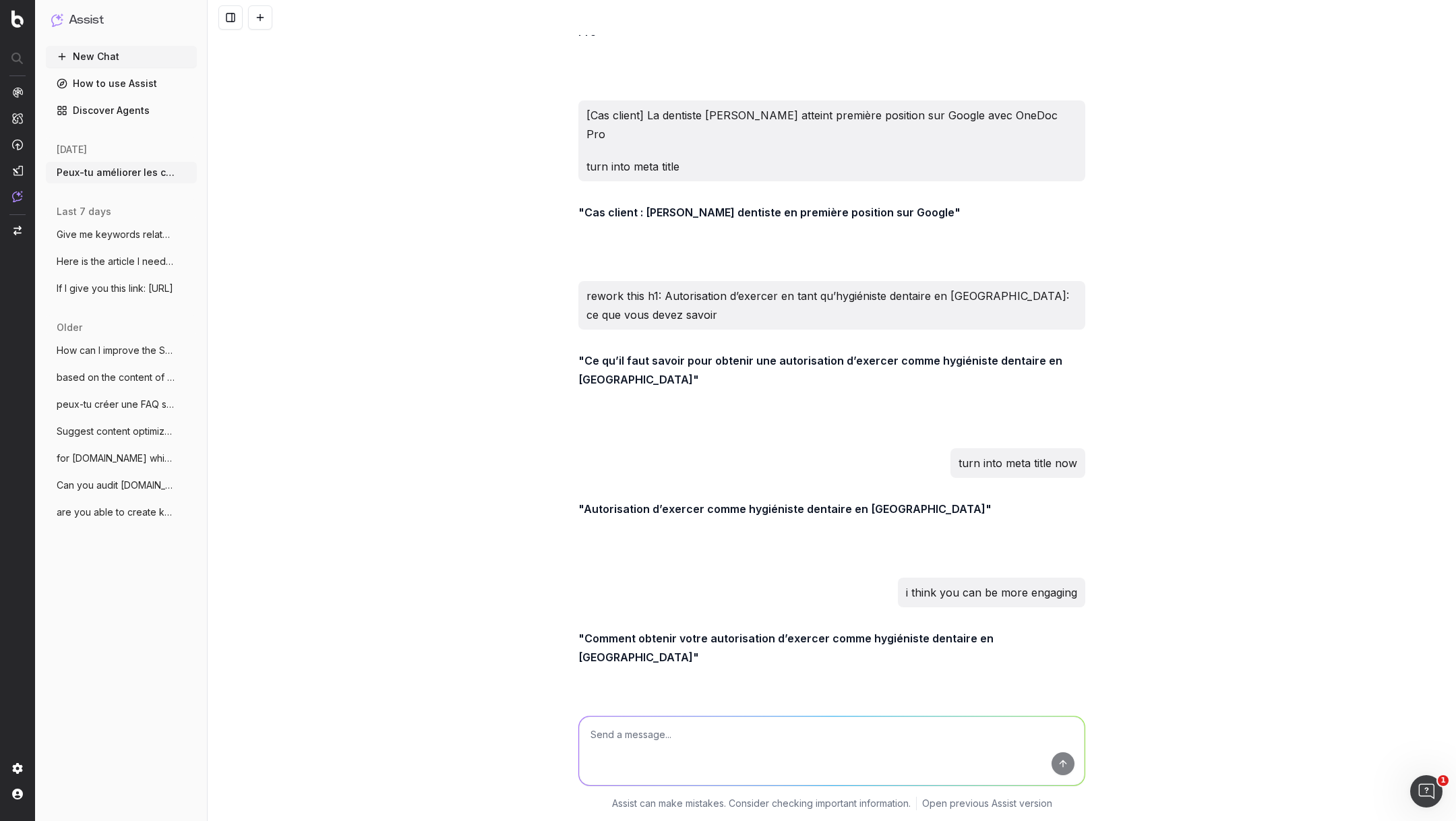
click at [666, 733] on textarea at bounding box center [831, 751] width 506 height 69
type textarea "shorter"
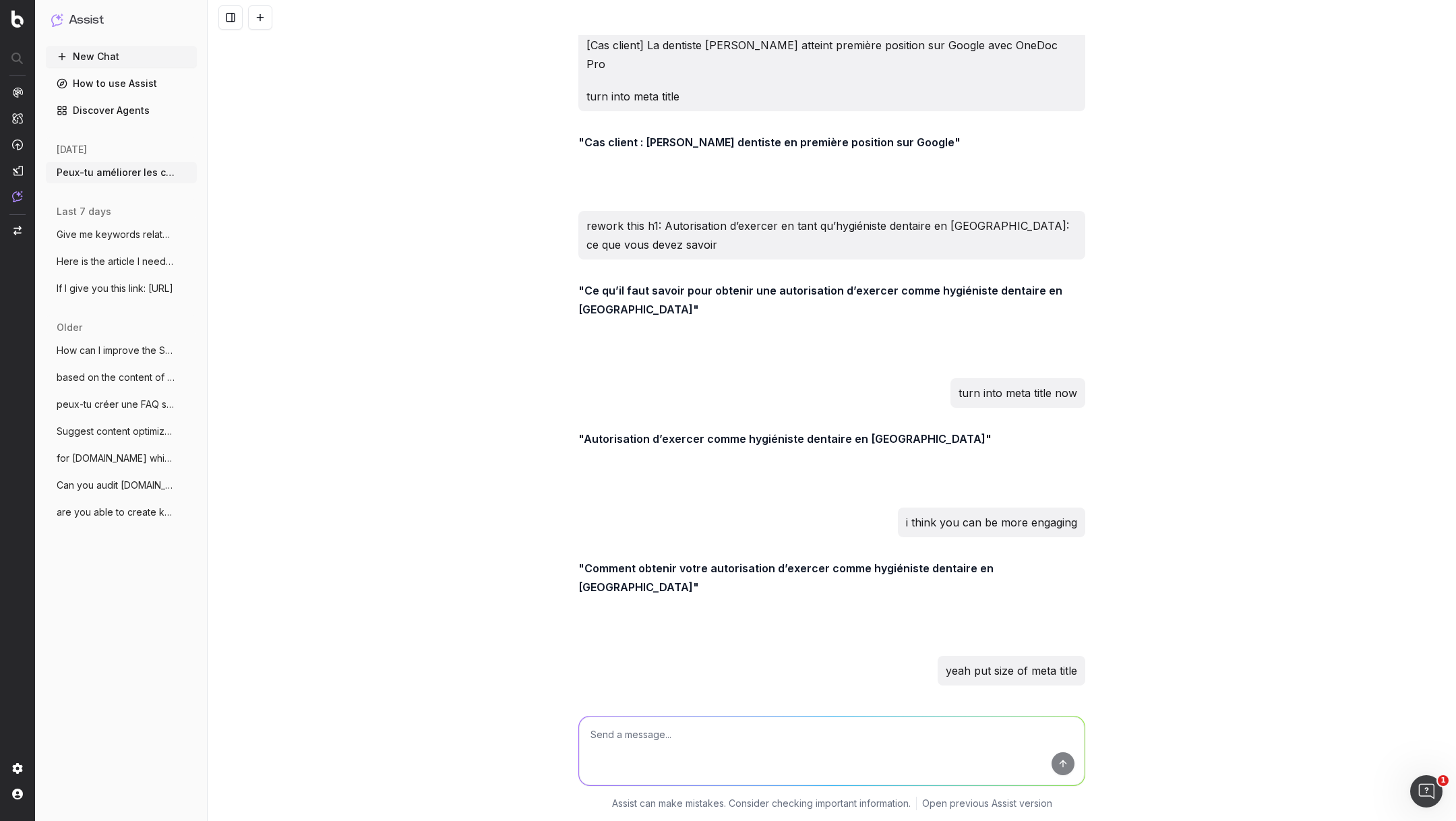
scroll to position [48130, 0]
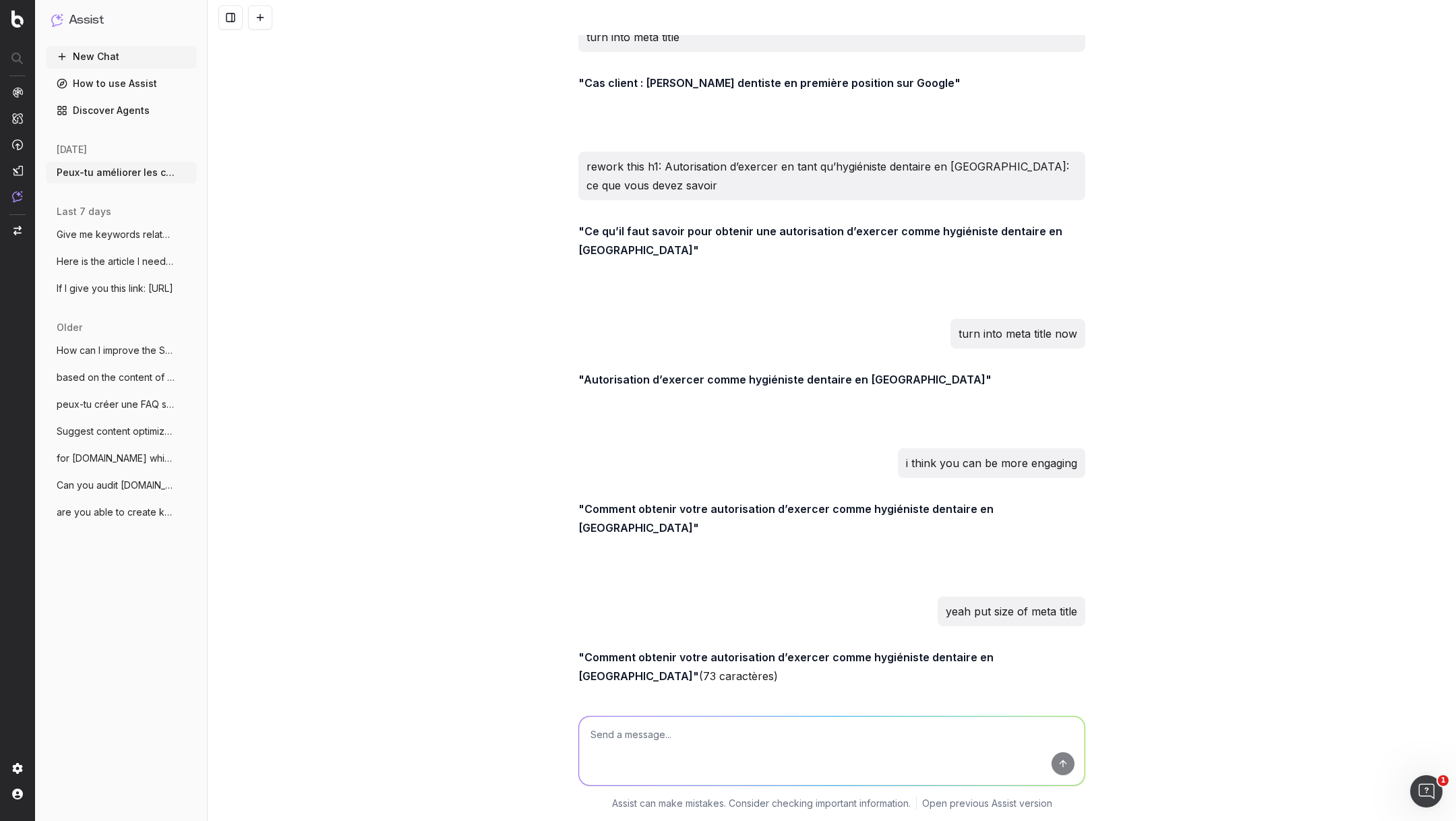
drag, startPoint x: 956, startPoint y: 632, endPoint x: 589, endPoint y: 634, distance: 367.0
drag, startPoint x: 587, startPoint y: 632, endPoint x: 959, endPoint y: 635, distance: 372.0
click at [667, 759] on textarea at bounding box center [831, 751] width 506 height 69
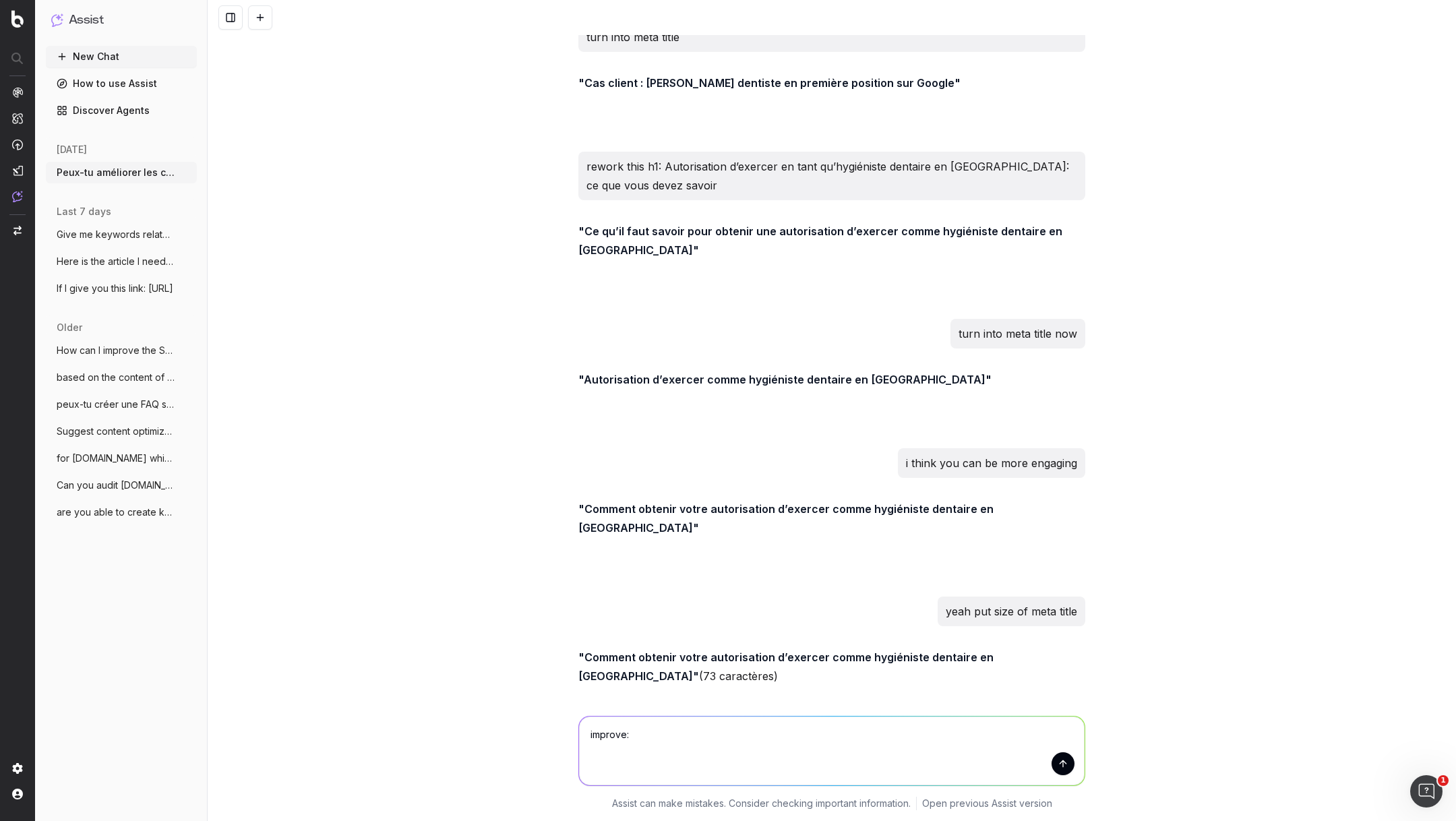
paste textarea "[Étude [DATE]] Quelles opportunités dans l'intégration de l'intelligence artifi…"
type textarea "improve: [Étude [DATE]] Quelles opportunités dans l'intégration de l'intelligen…"
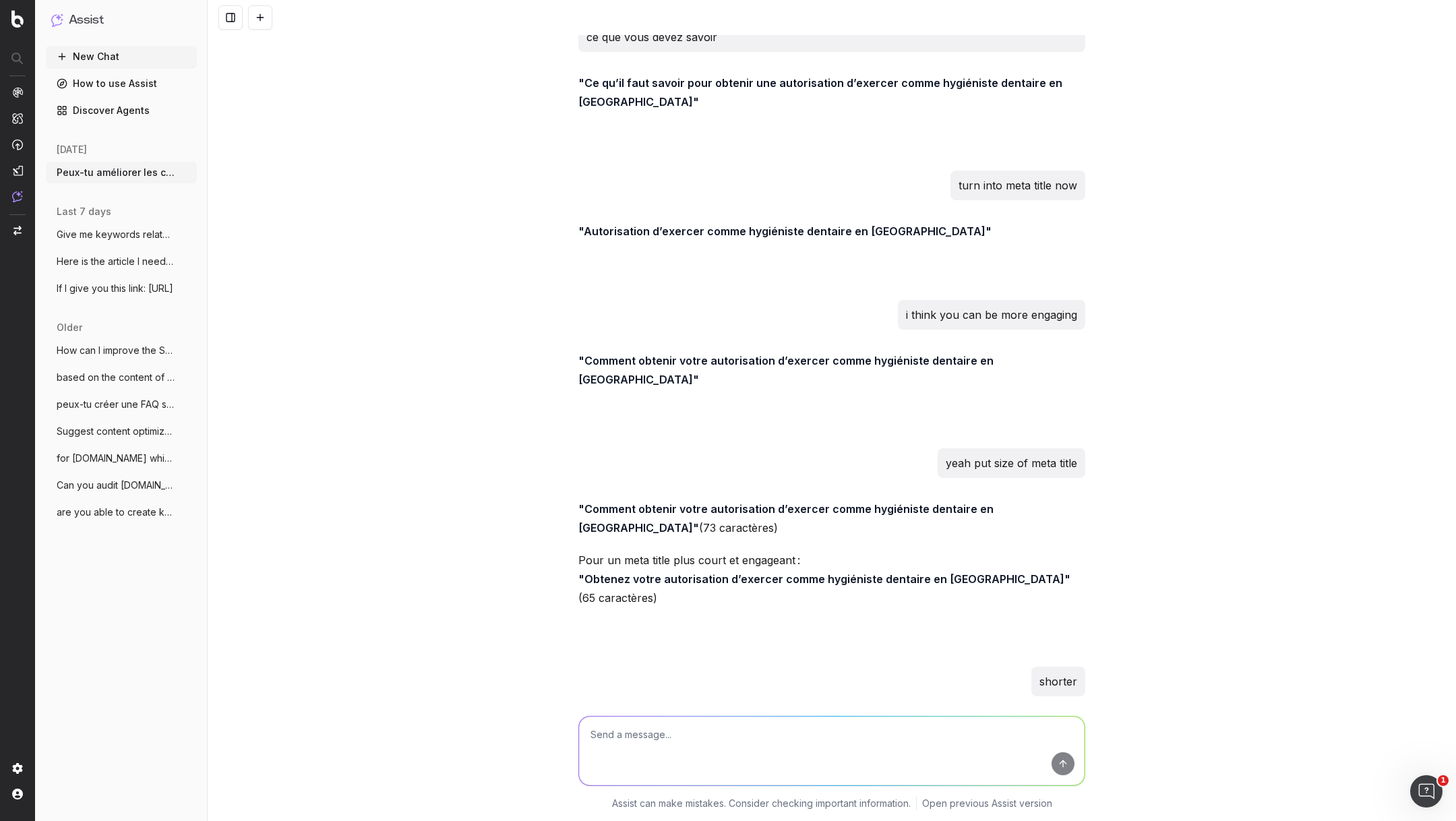
click at [673, 747] on textarea at bounding box center [831, 751] width 506 height 69
type textarea "more explicit"
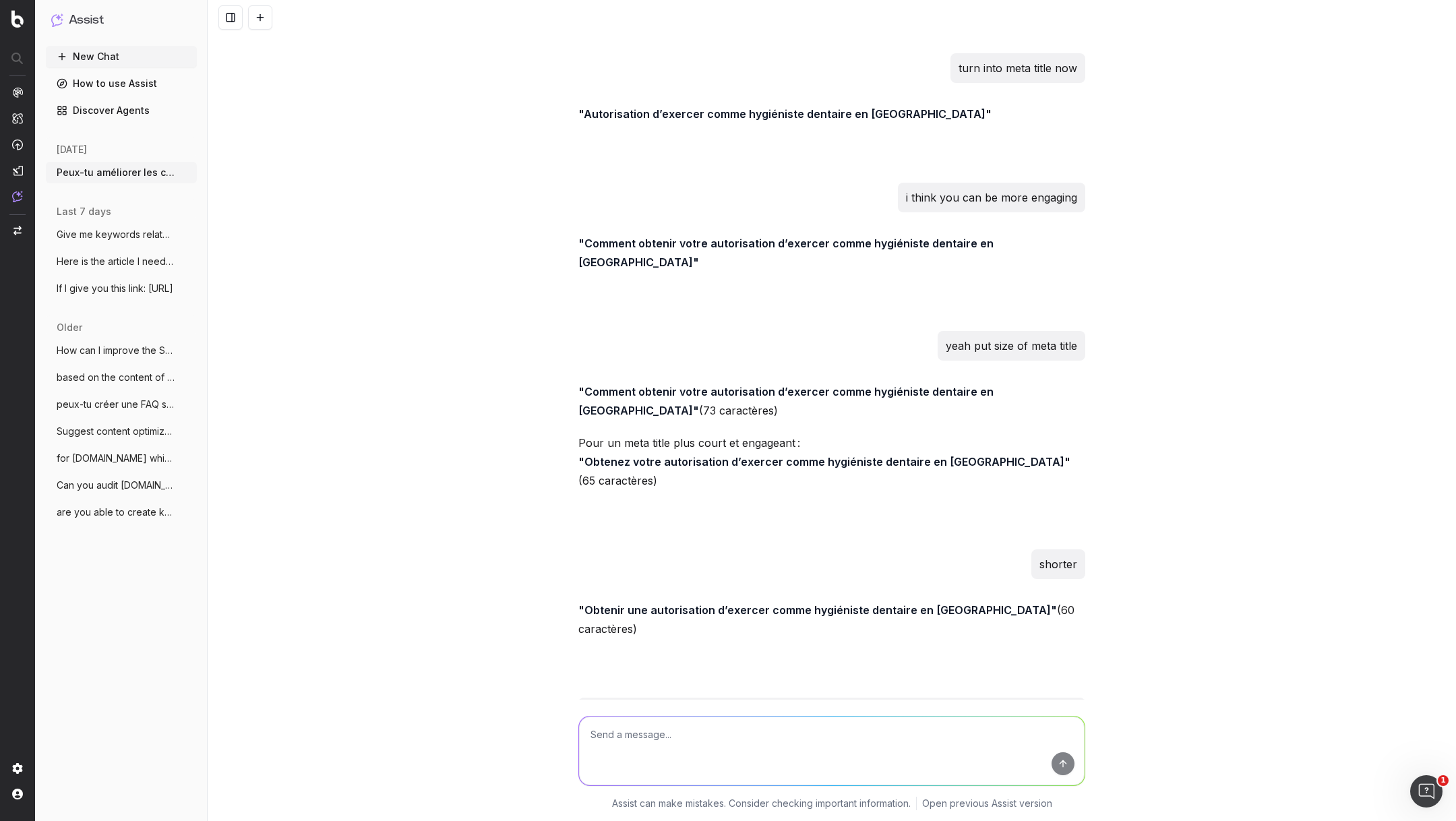
scroll to position [48427, 0]
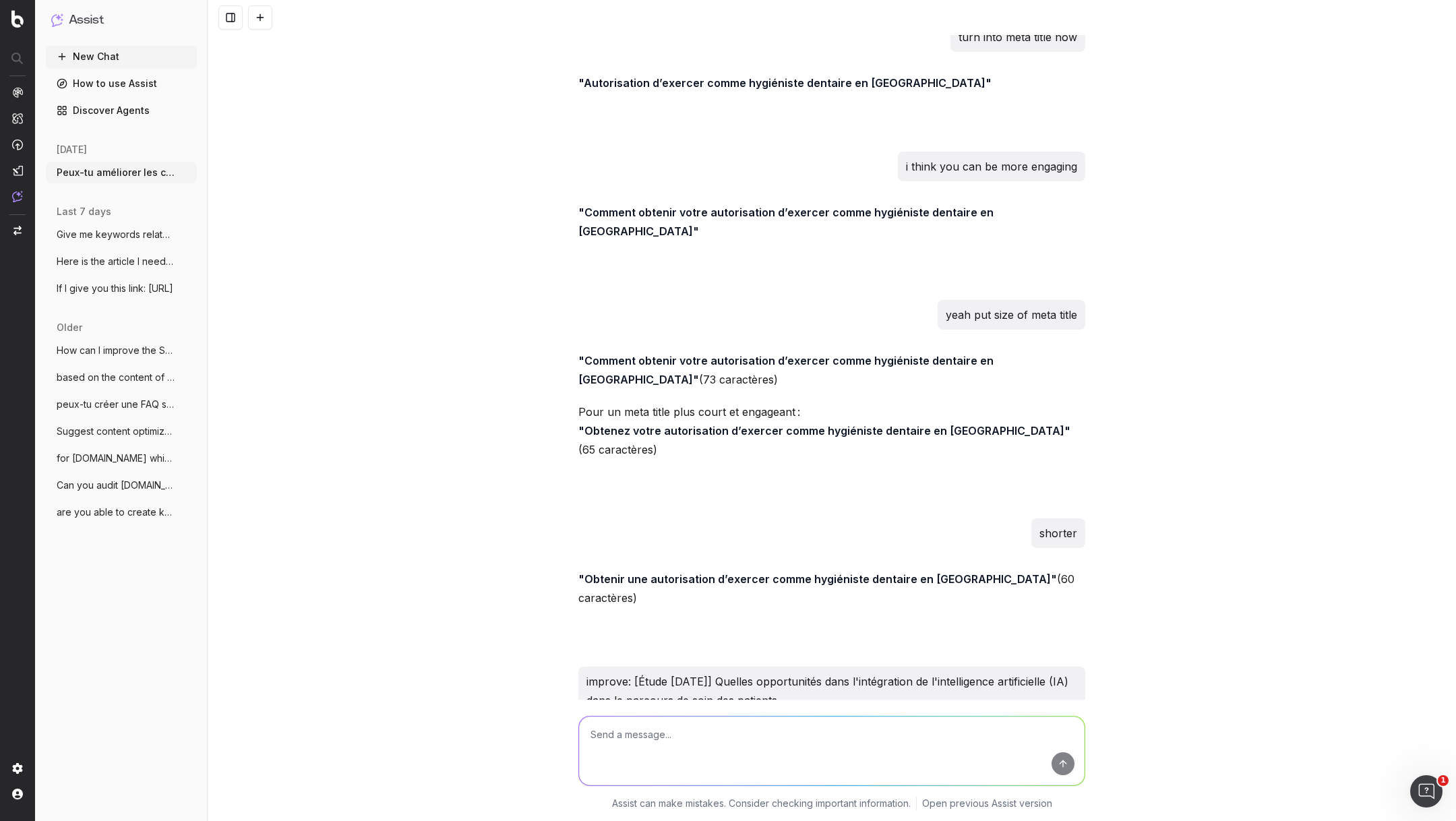
drag, startPoint x: 621, startPoint y: 631, endPoint x: 585, endPoint y: 616, distance: 39.0
click at [654, 739] on textarea at bounding box center [831, 751] width 506 height 69
paste textarea "[URL][DOMAIN_NAME]"
type textarea "more accurate with the content of the article: [URL][DOMAIN_NAME]"
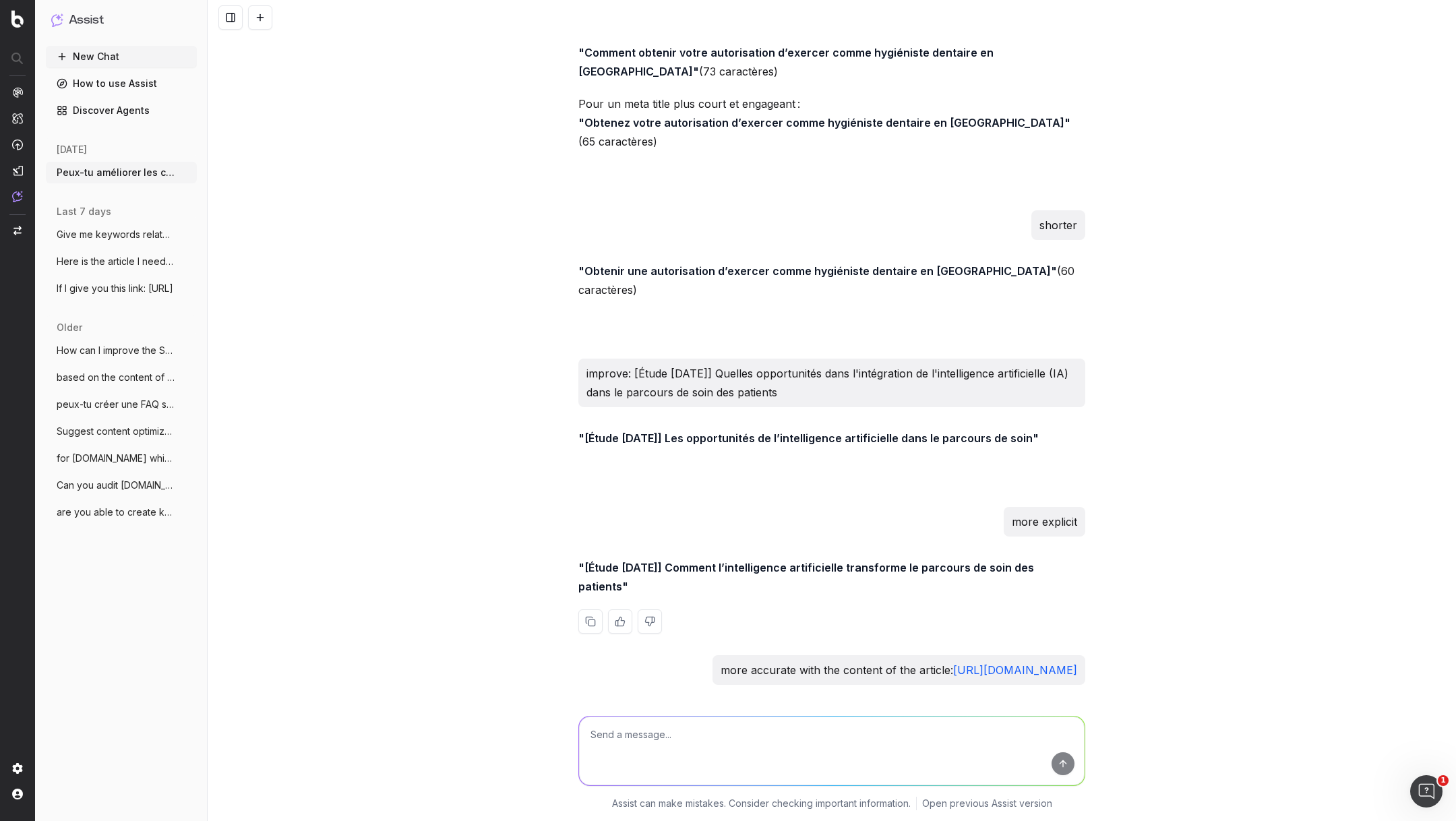
scroll to position [48744, 0]
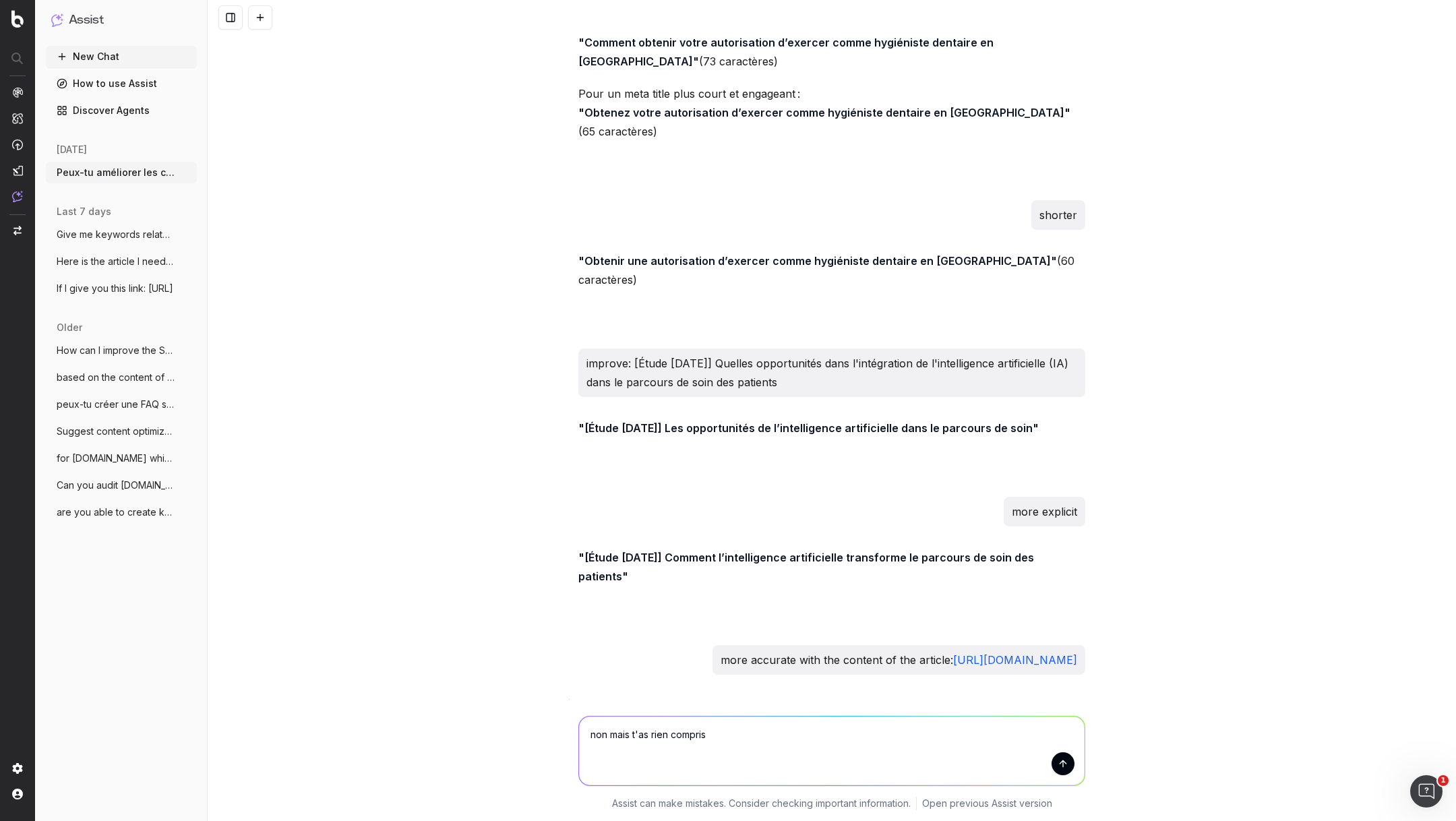
type textarea "non mais t'as rien compris"
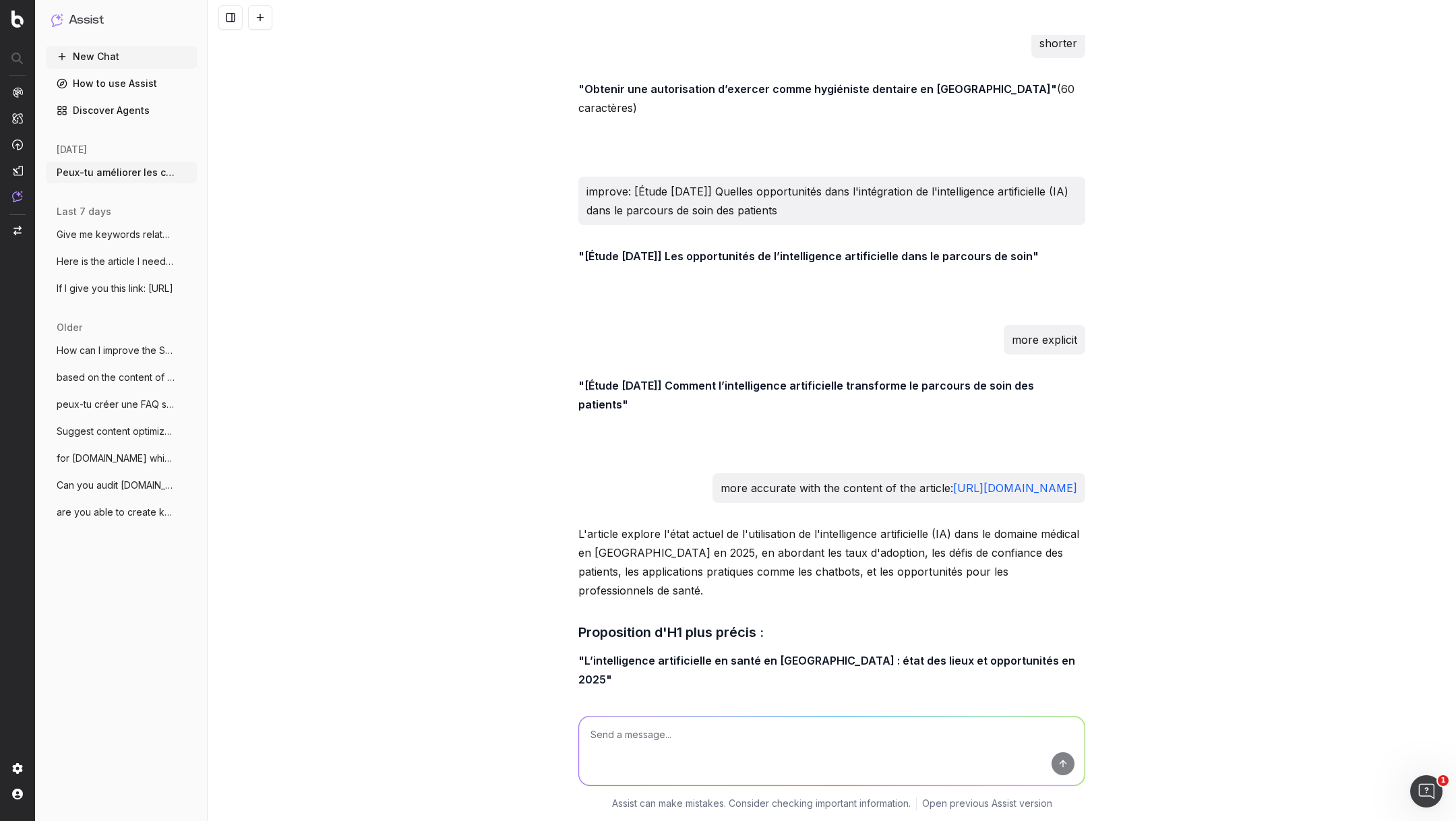
scroll to position [48977, 0]
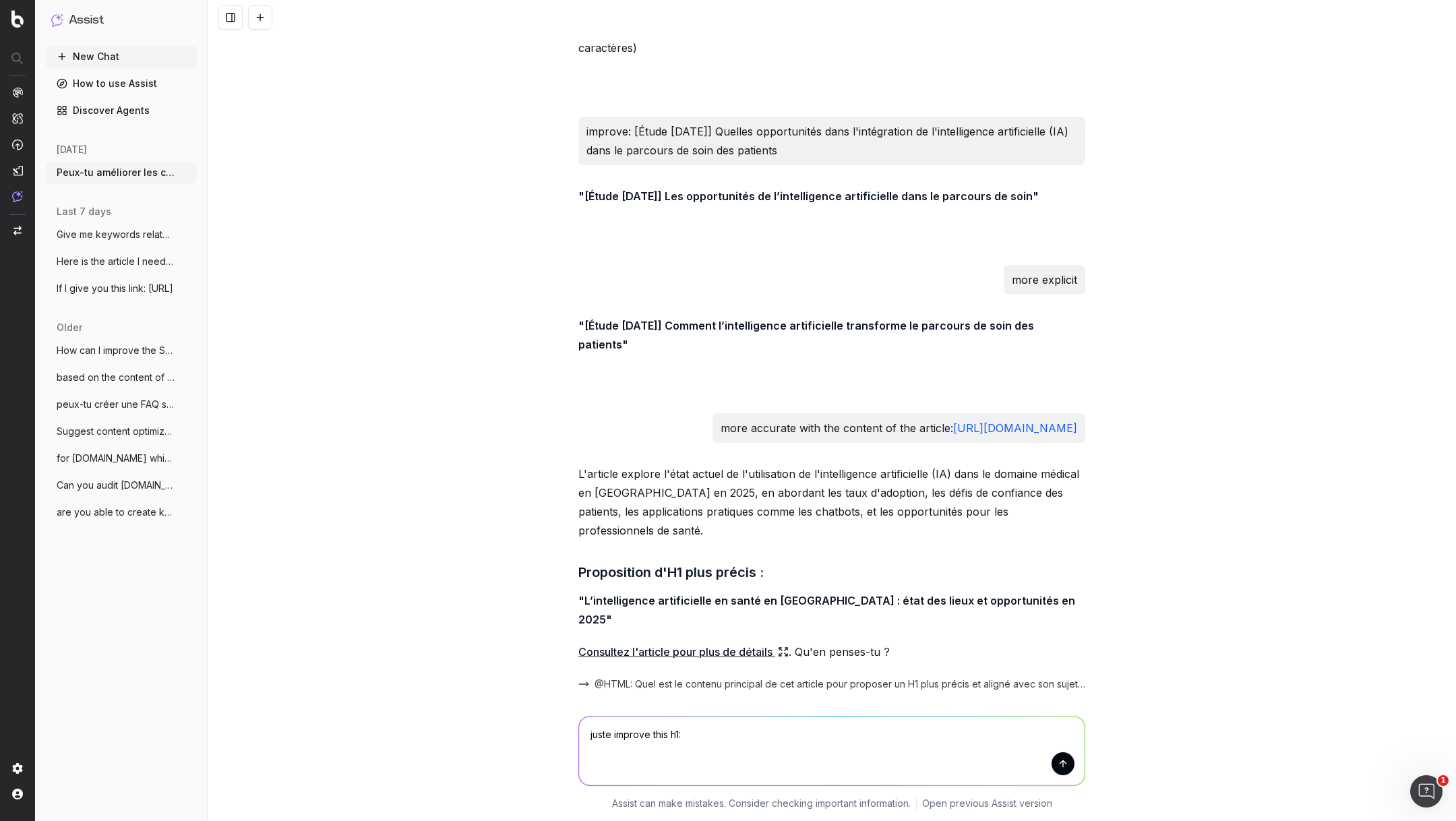
paste textarea "[Étude [DATE]] Quelles opportunités dans l'intégration de l'intelligence artifi…"
type textarea "juste improve this h1: [Étude [DATE]] Quelles opportunités dans l'intégration d…"
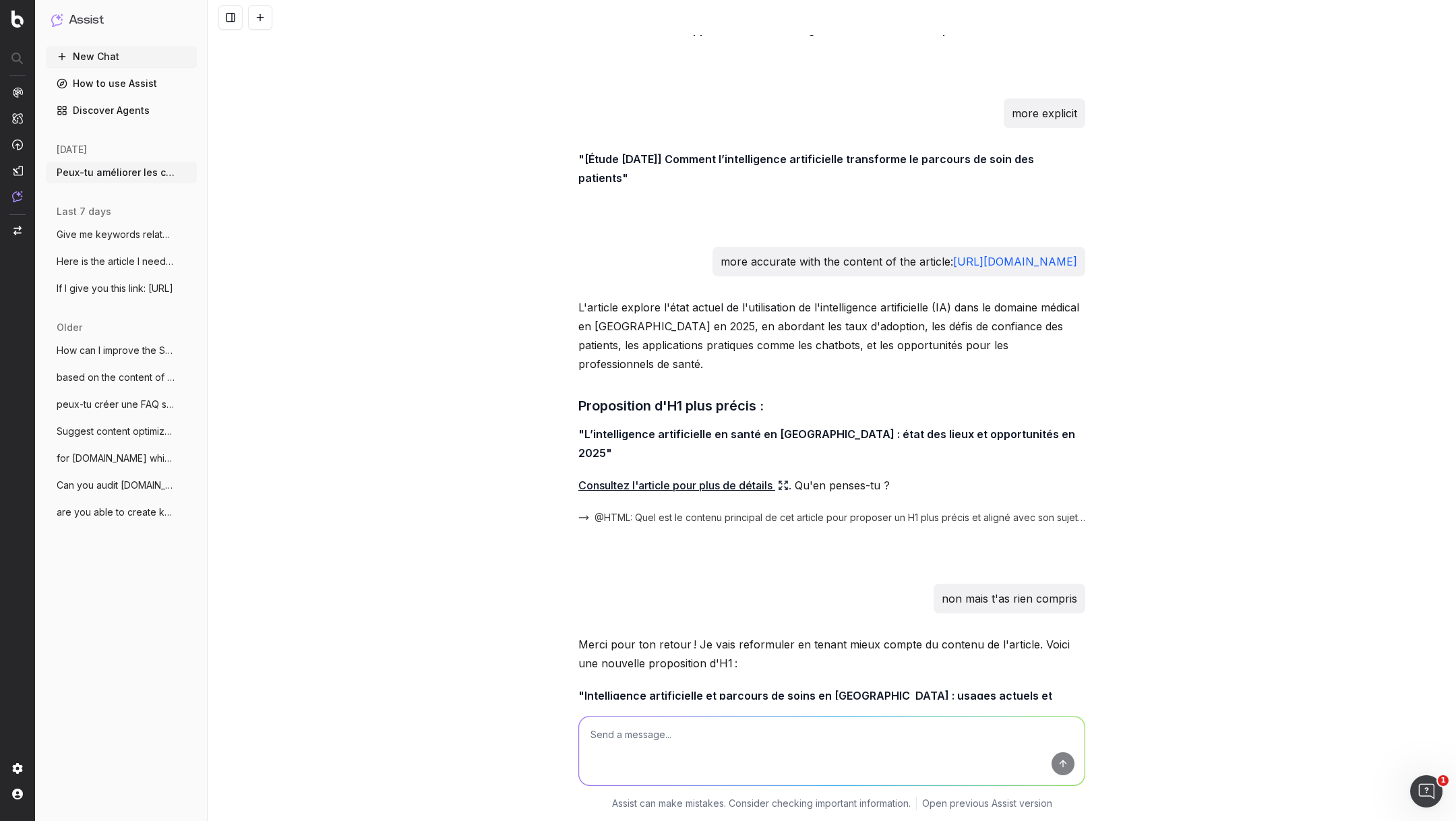
drag, startPoint x: 683, startPoint y: 634, endPoint x: 584, endPoint y: 615, distance: 100.8
click at [706, 757] on textarea at bounding box center [831, 751] width 506 height 69
type textarea "now shorten for meta title"
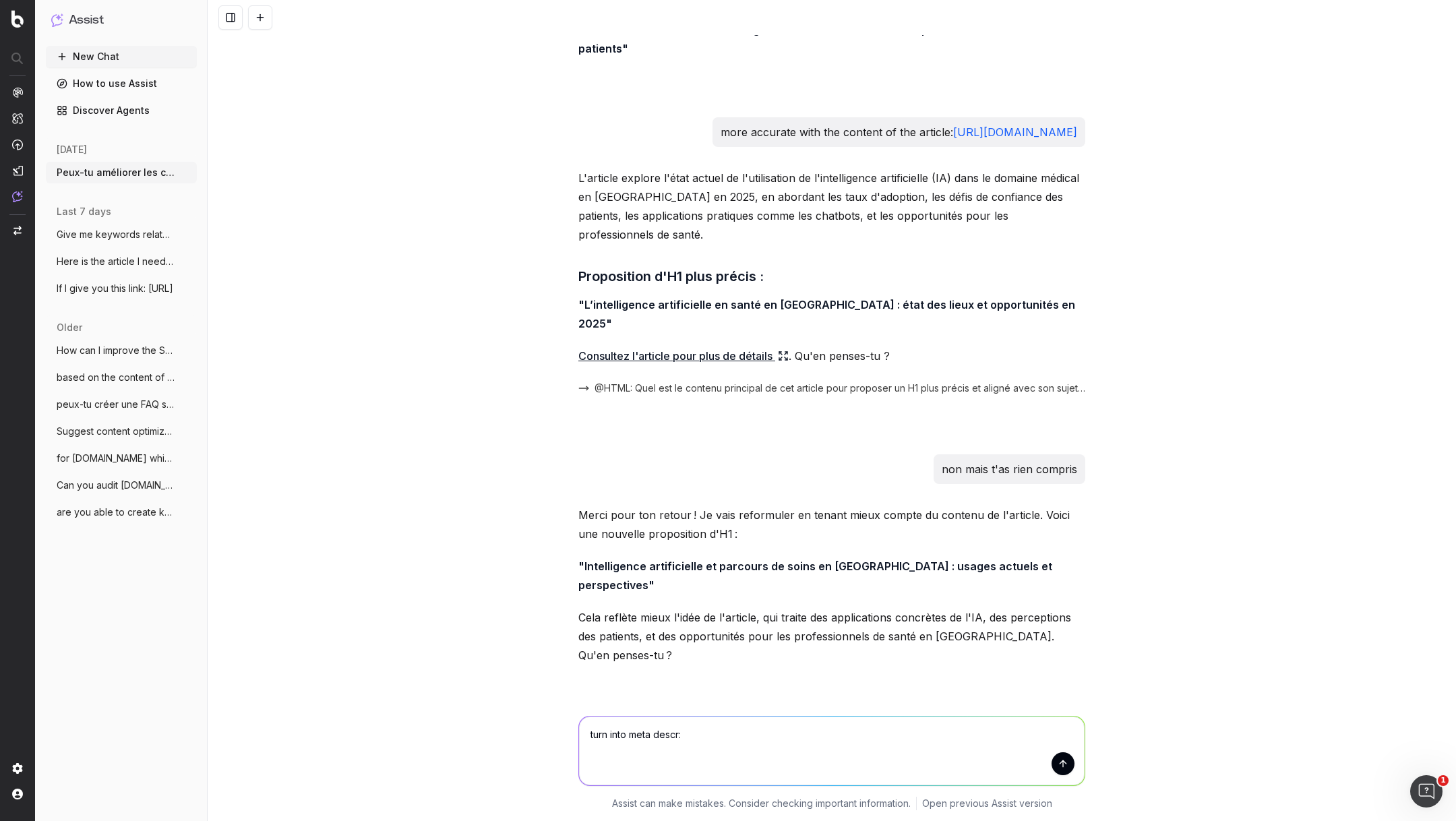
paste textarea "En quelques années, l’intelligence artificielle (IA) est passée du stade de cur…"
type textarea "turn into meta descr: En quelques années, l’intelligence artificielle (IA) est …"
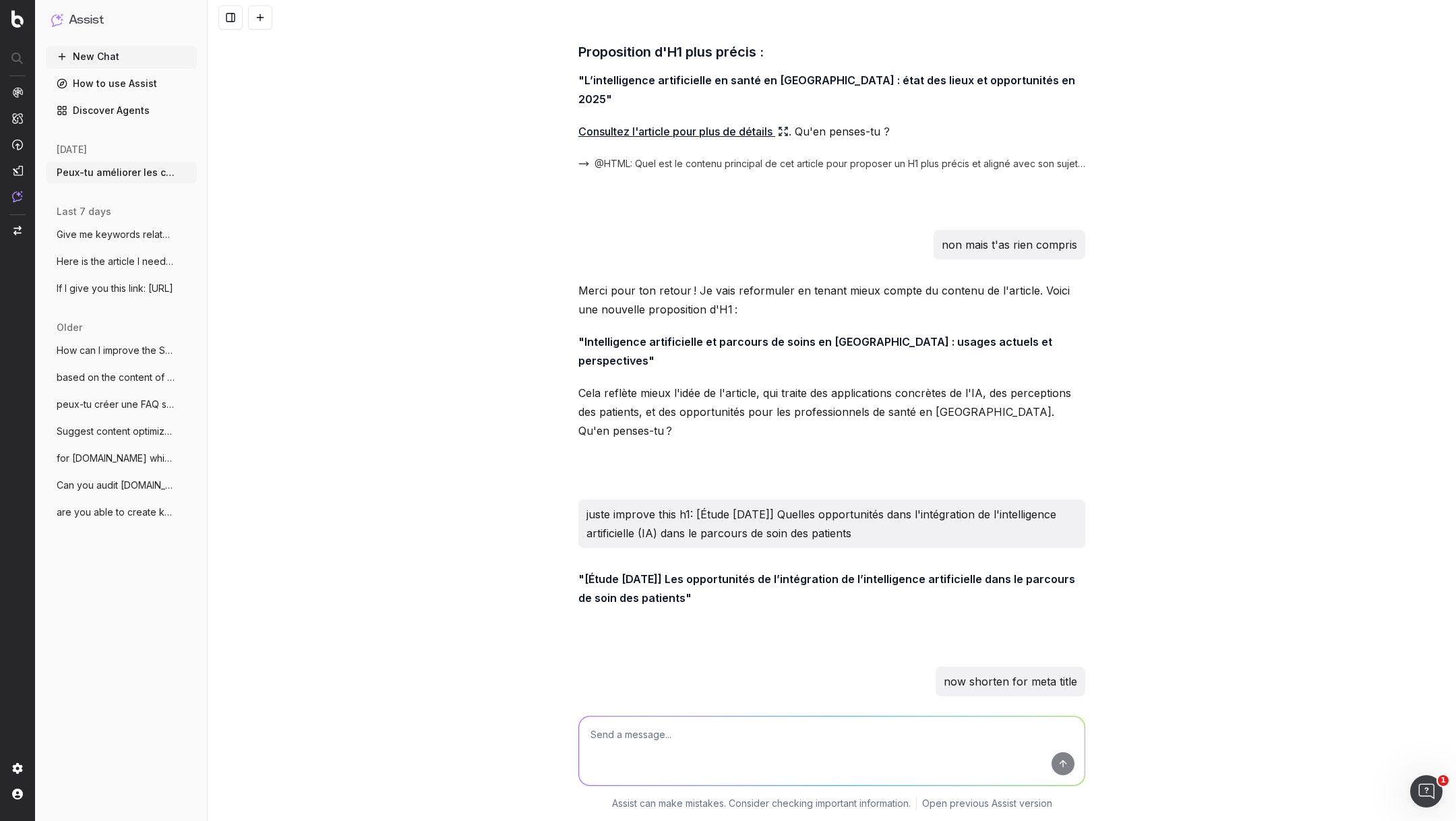
drag, startPoint x: 882, startPoint y: 634, endPoint x: 584, endPoint y: 606, distance: 299.3
